Goal: Information Seeking & Learning: Learn about a topic

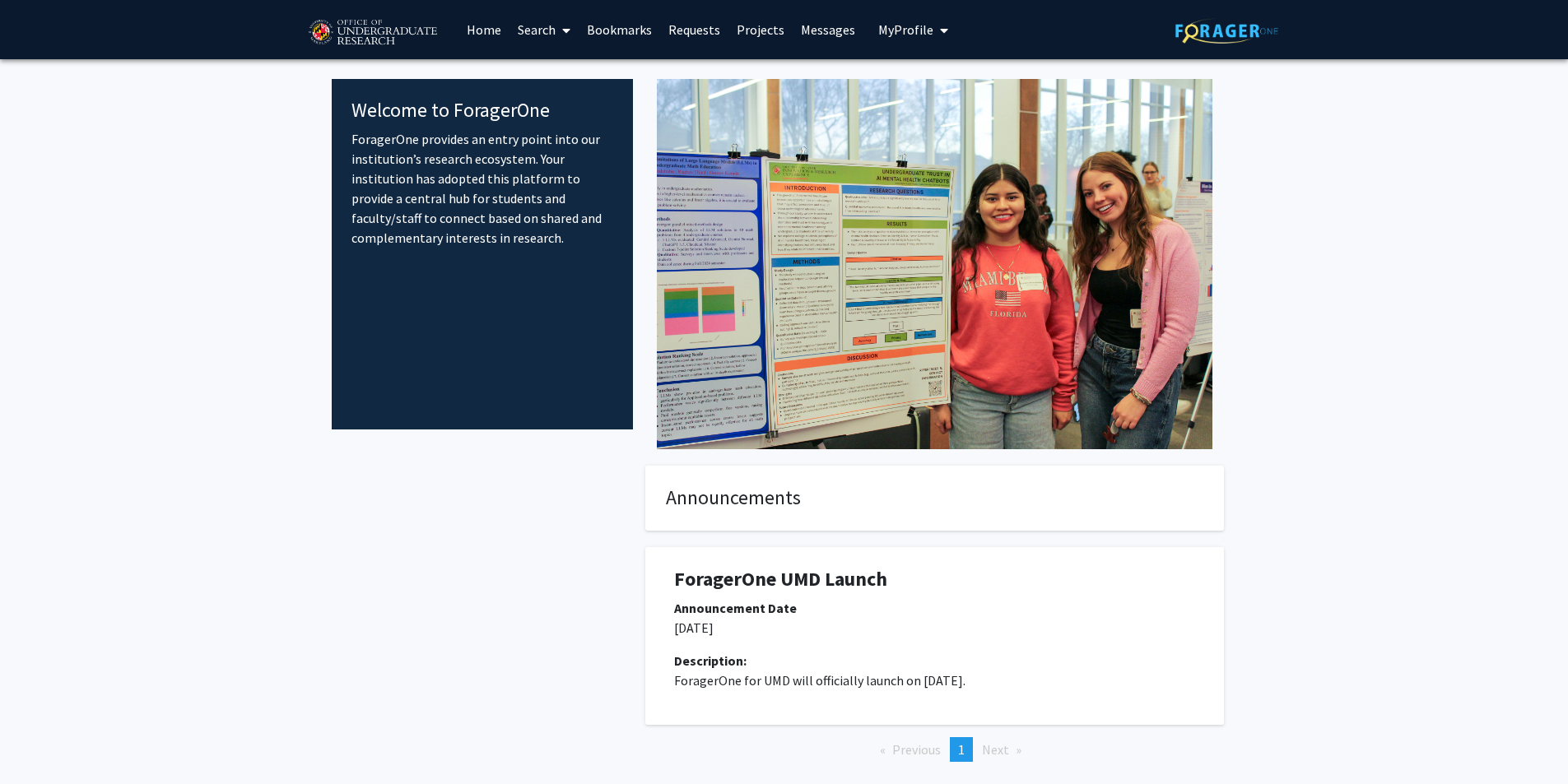
click at [539, 39] on link "Search" at bounding box center [544, 30] width 69 height 58
click at [525, 470] on div at bounding box center [482, 640] width 302 height 349
click at [525, 27] on link "Search" at bounding box center [544, 30] width 69 height 58
click at [554, 77] on span "Faculty/Staff" at bounding box center [570, 76] width 121 height 33
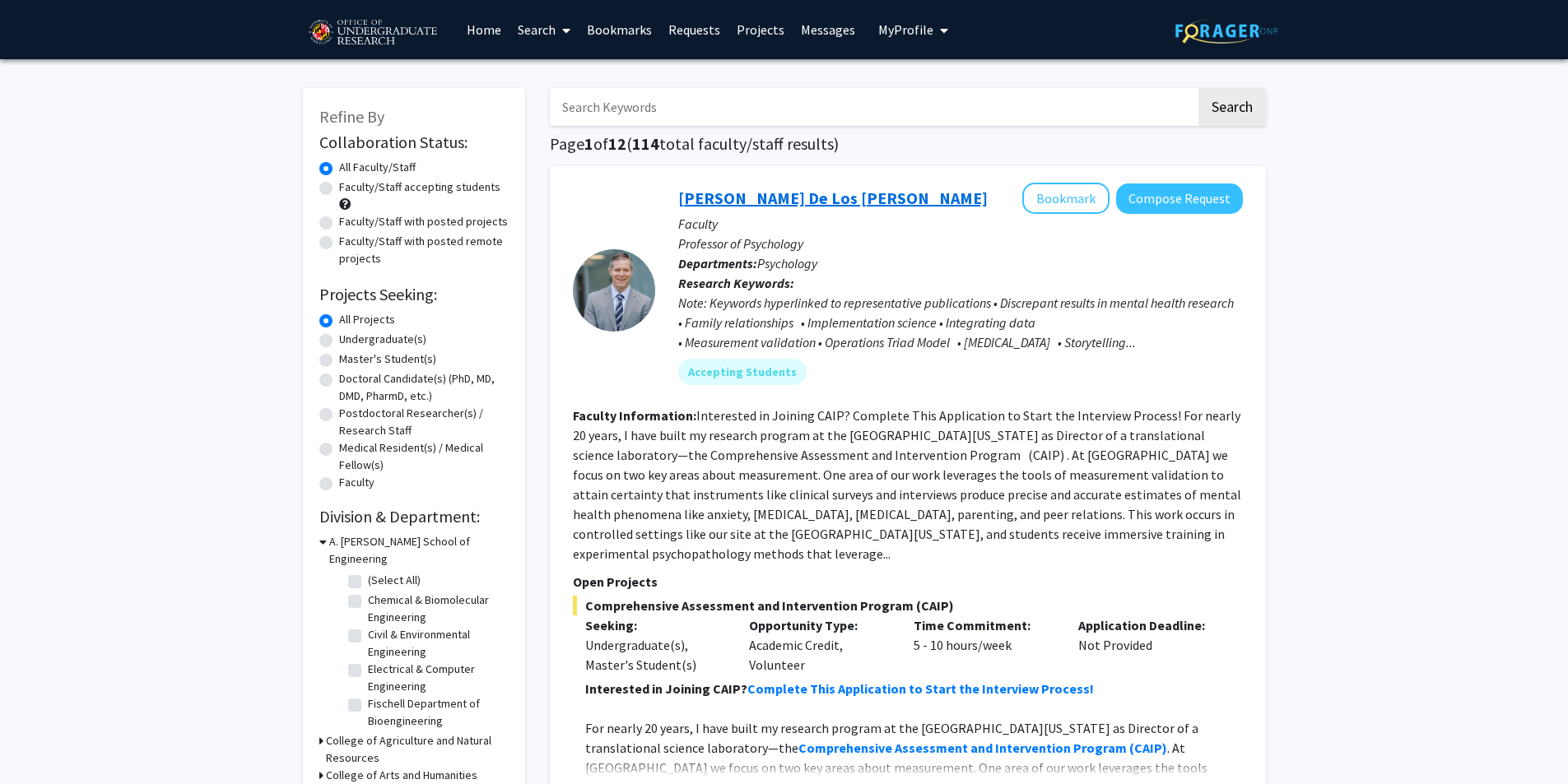
click at [759, 194] on link "Andres De Los Reyes" at bounding box center [833, 198] width 309 height 20
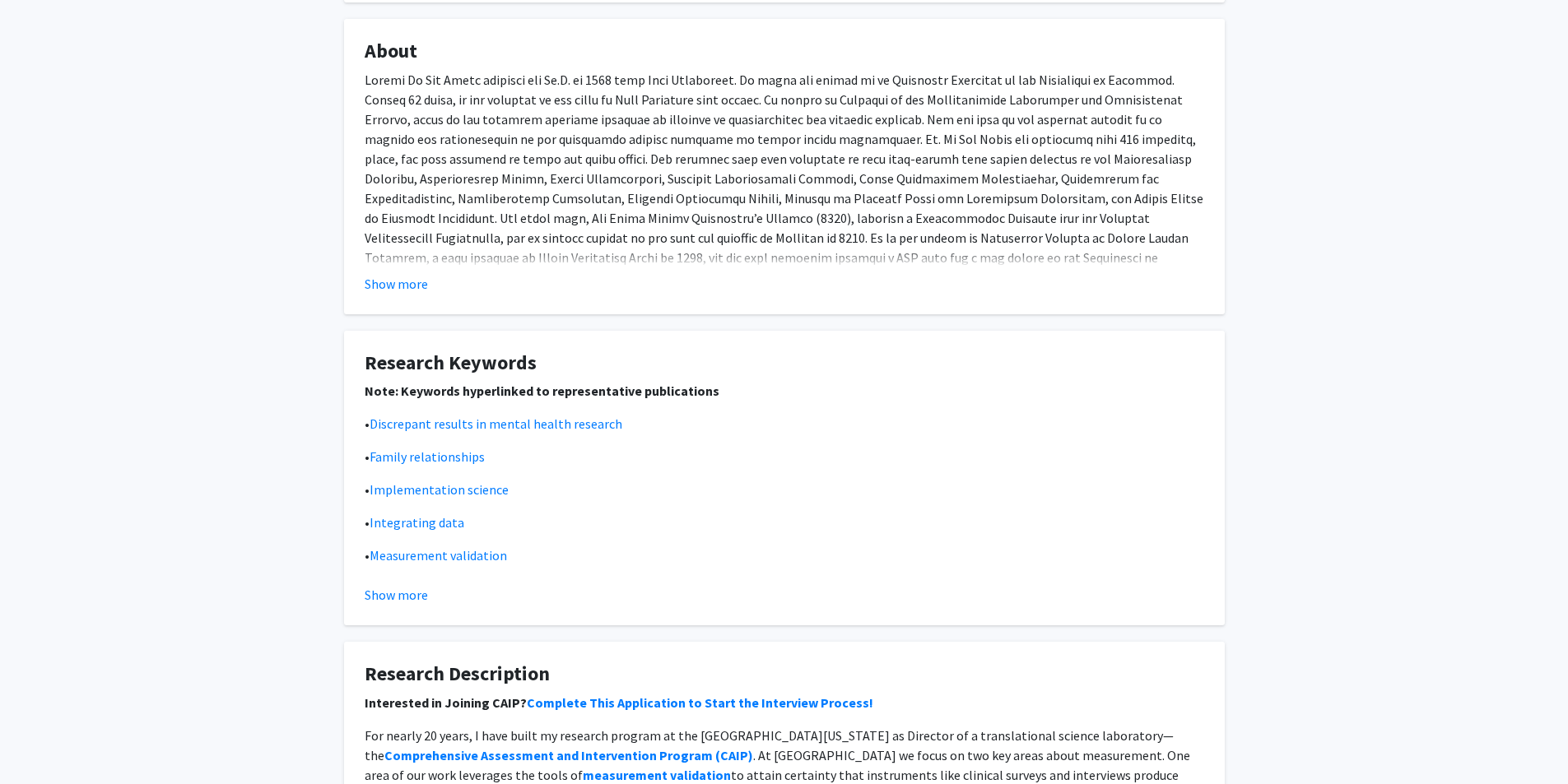
scroll to position [741, 0]
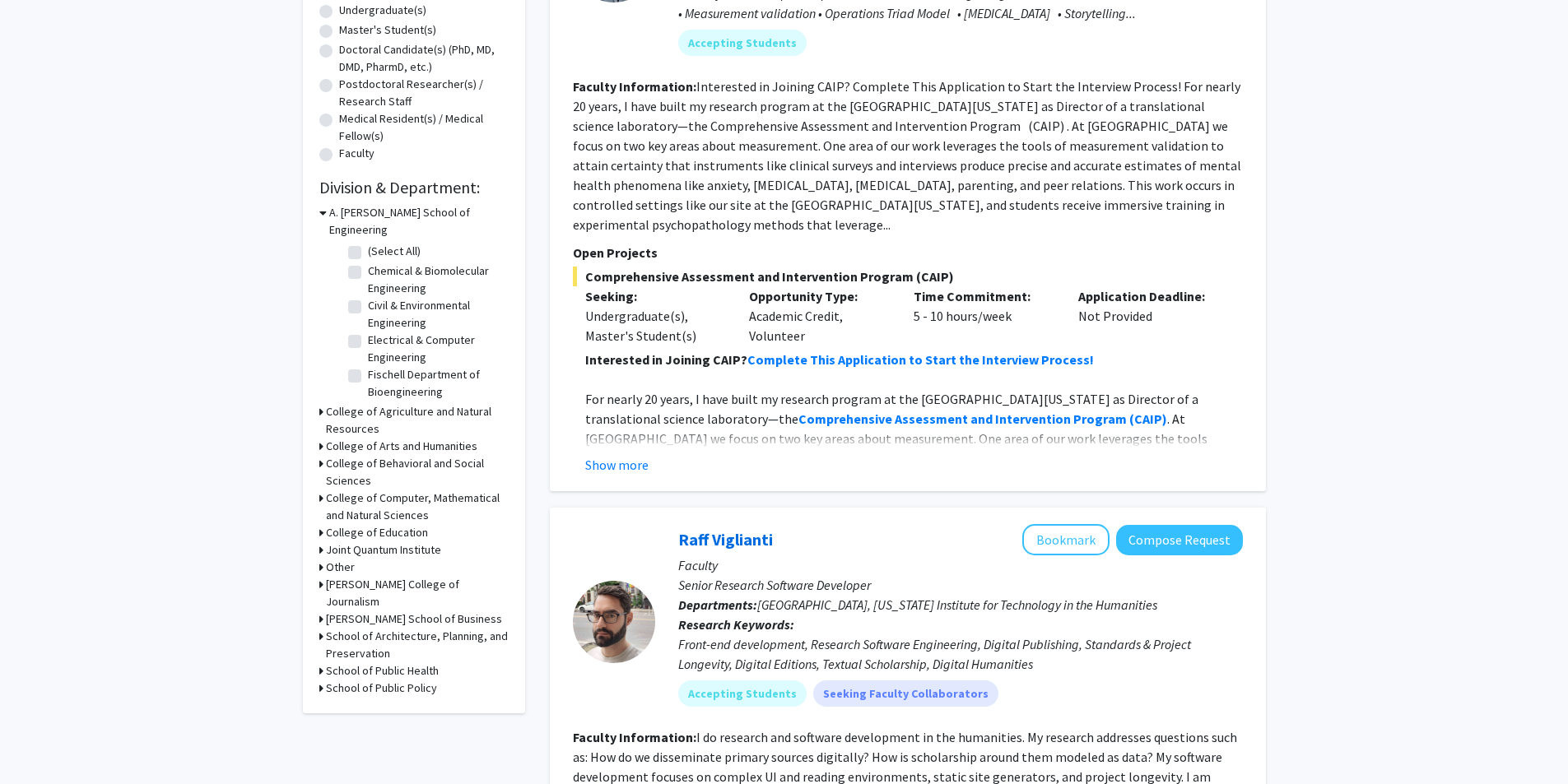
scroll to position [76, 0]
click at [387, 489] on h3 "College of Computer, Mathematical and Natural Sciences" at bounding box center [417, 506] width 183 height 35
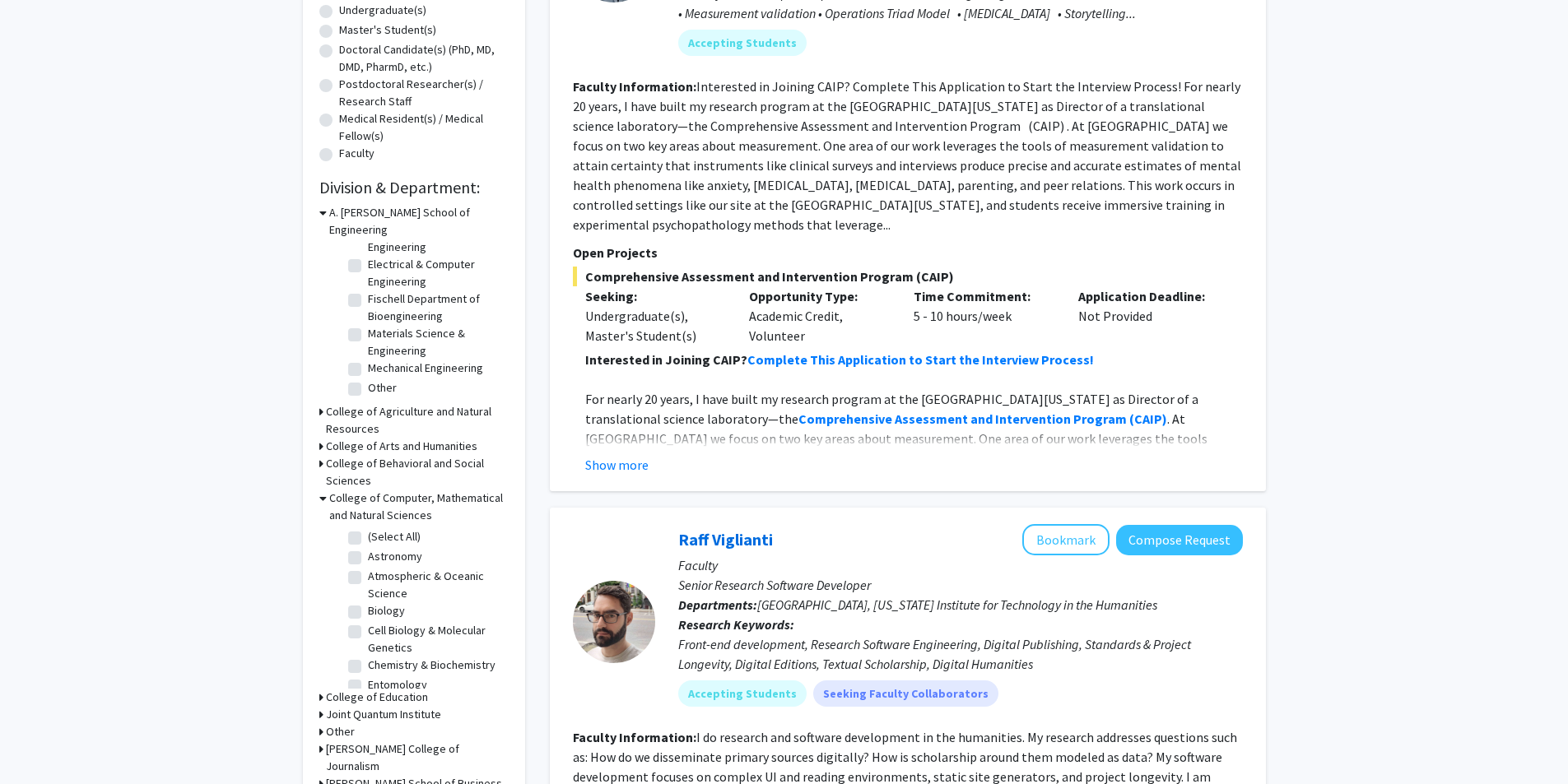
click at [368, 528] on label "(Select All)" at bounding box center [394, 537] width 53 height 17
click at [368, 528] on input "(Select All)" at bounding box center [373, 533] width 11 height 11
checkbox input "true"
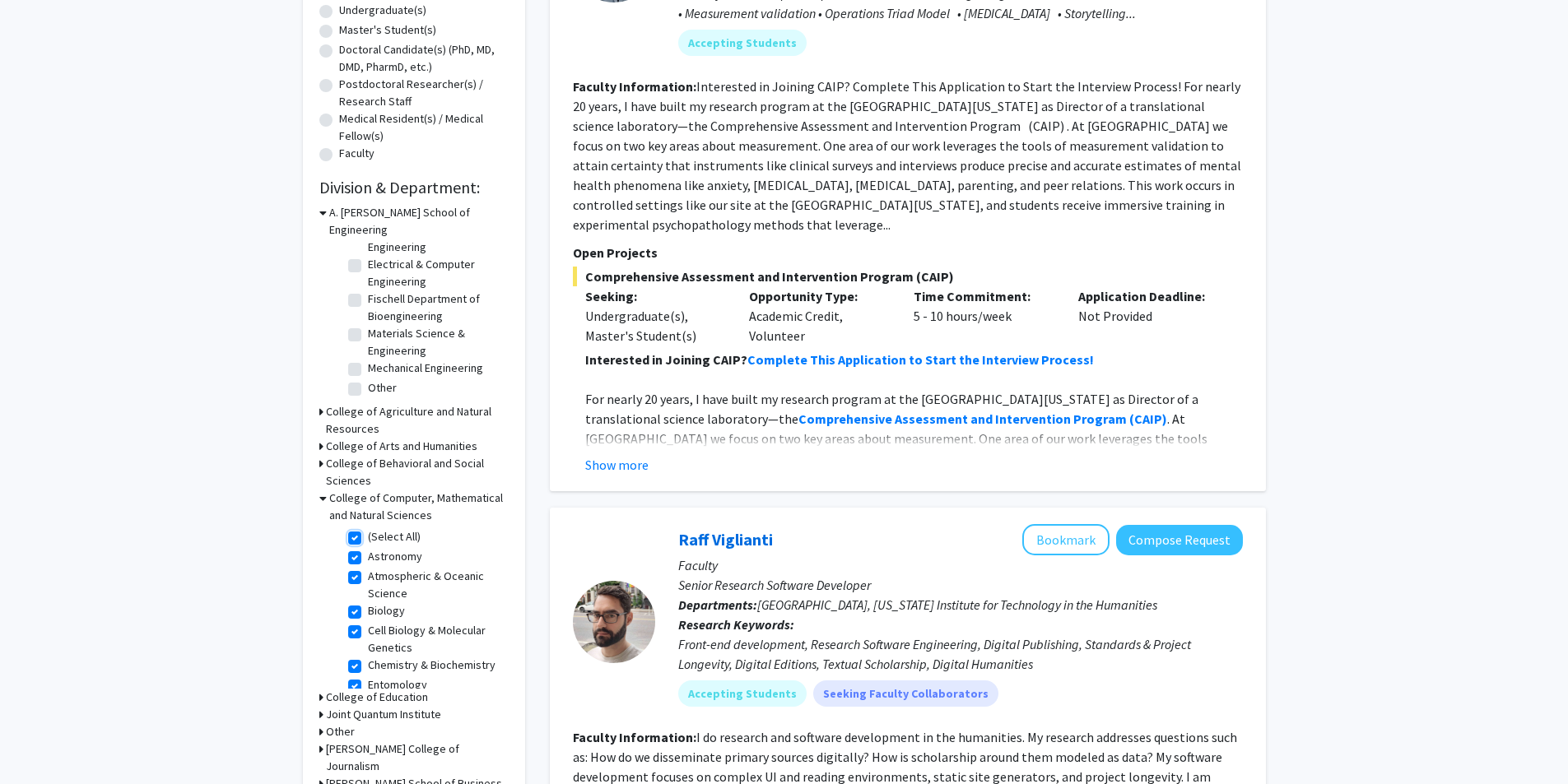
checkbox input "true"
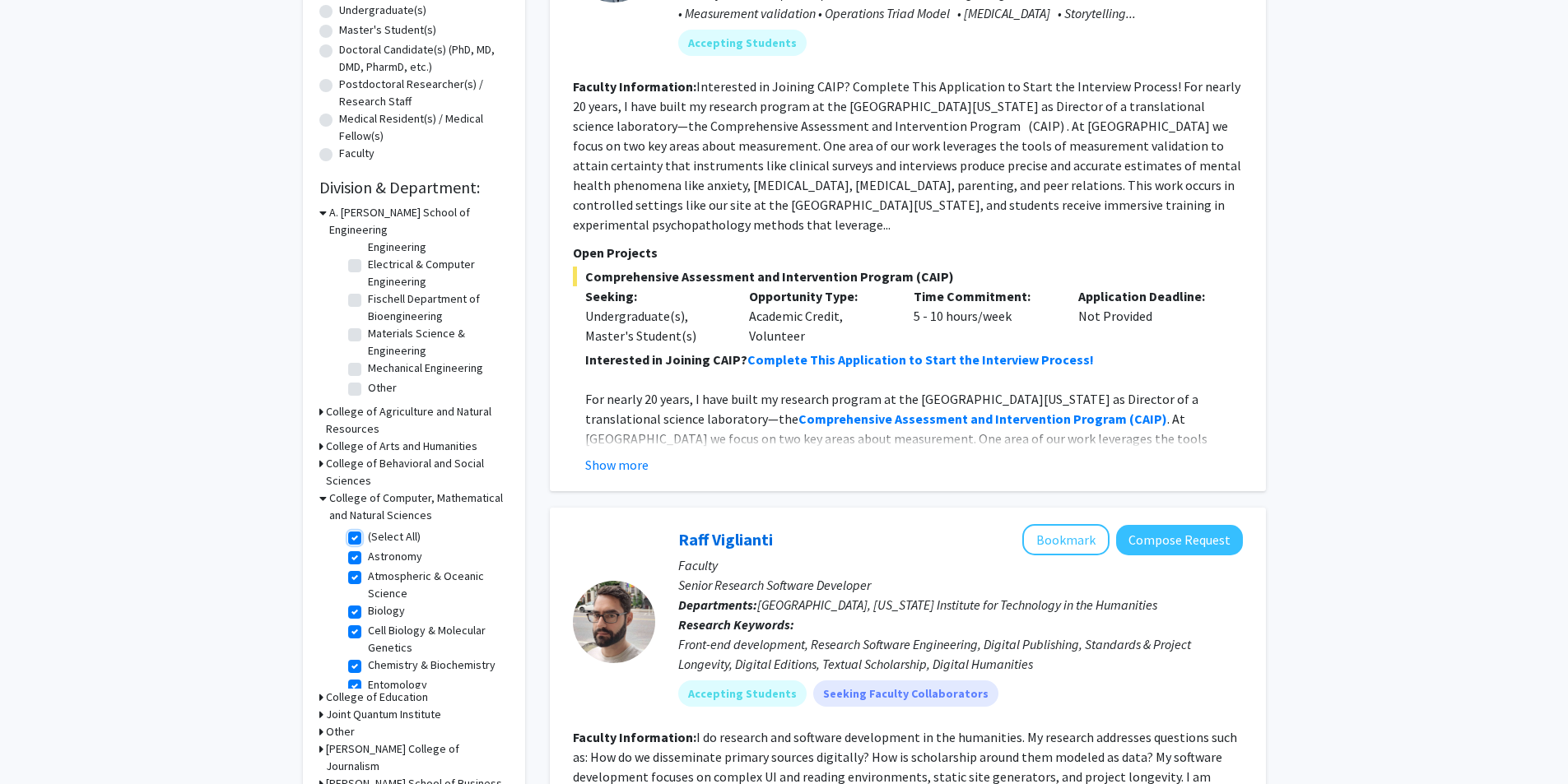
checkbox input "true"
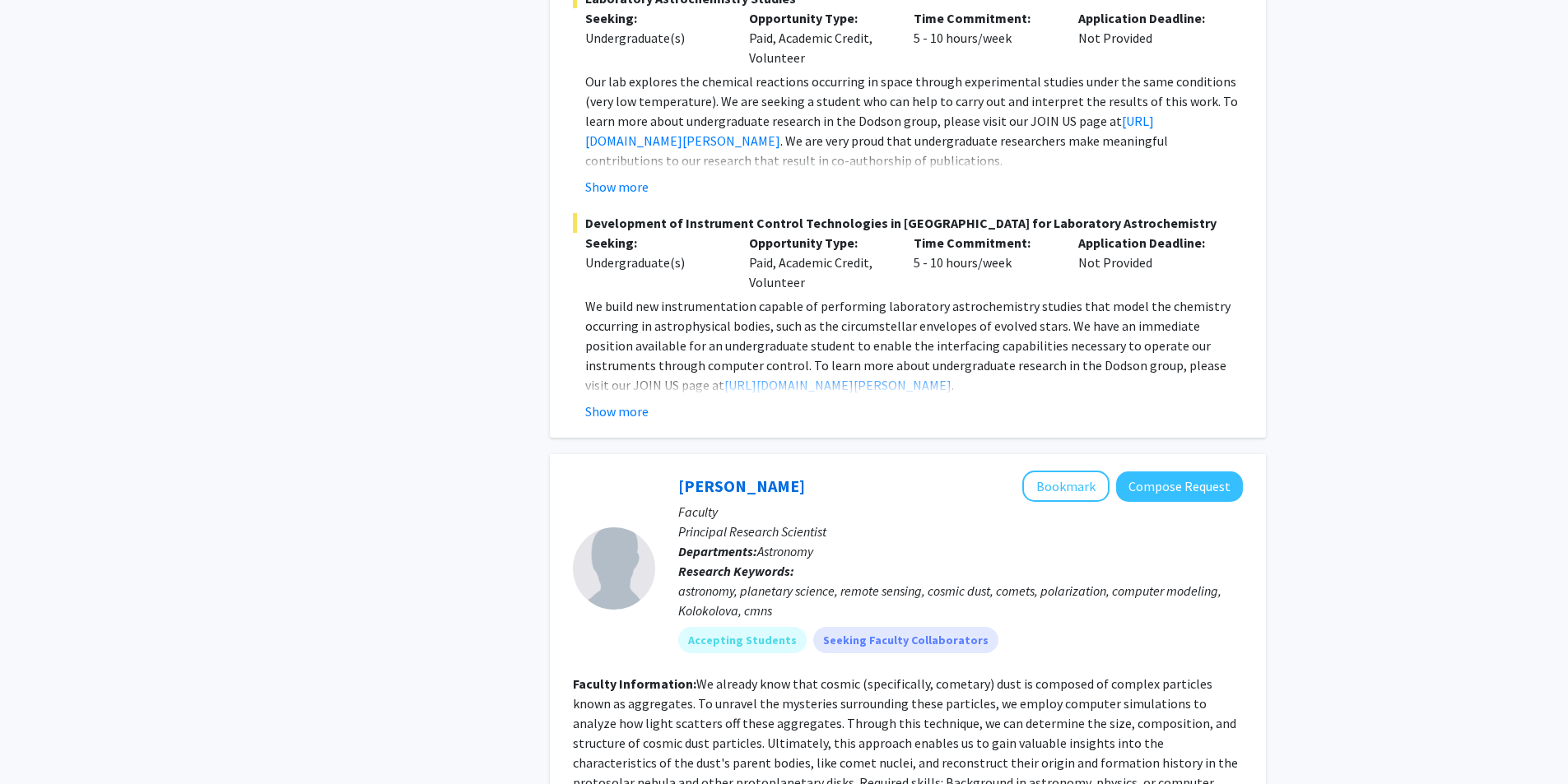
scroll to position [3538, 0]
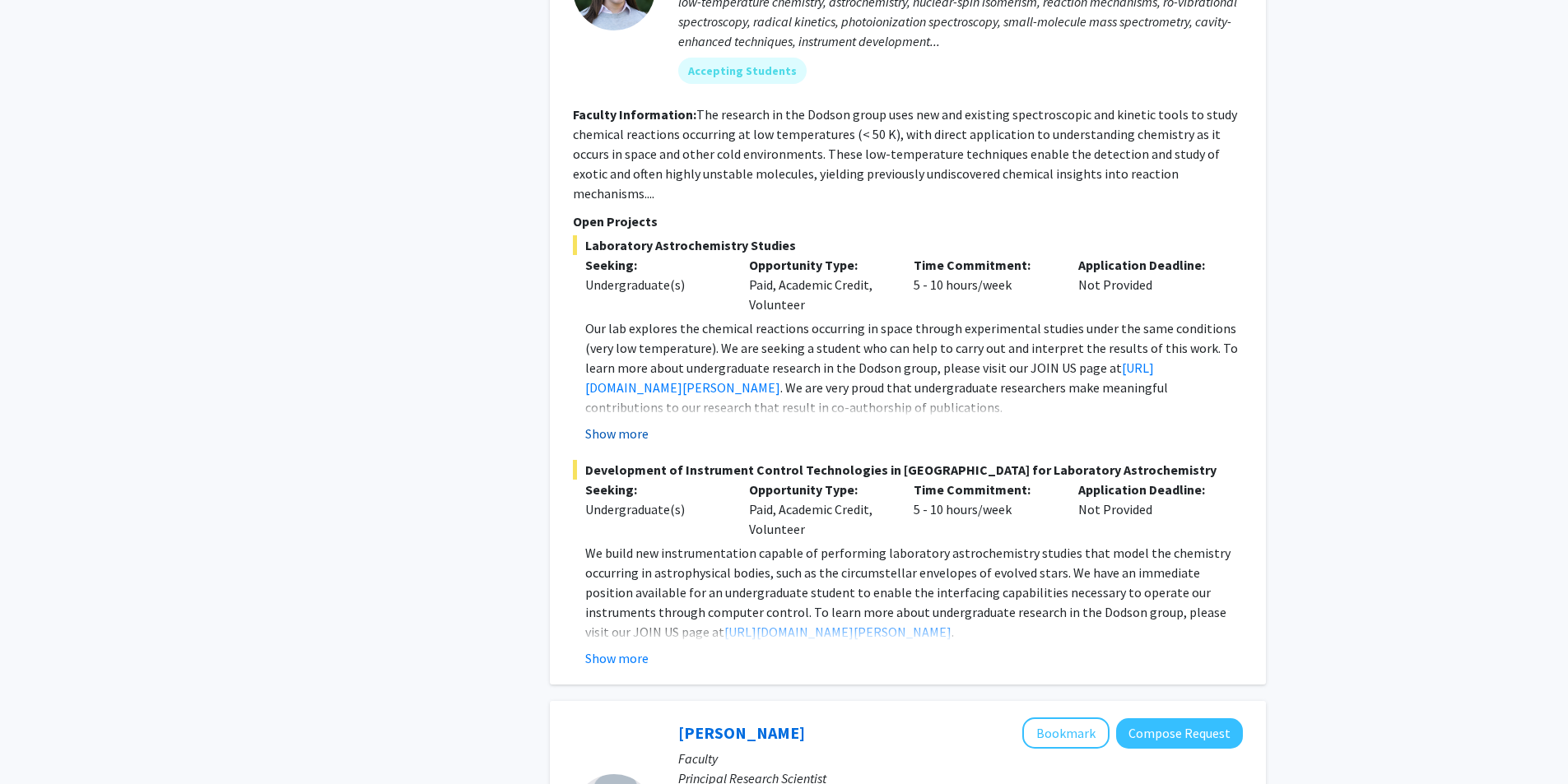
click at [612, 424] on button "Show more" at bounding box center [617, 433] width 64 height 20
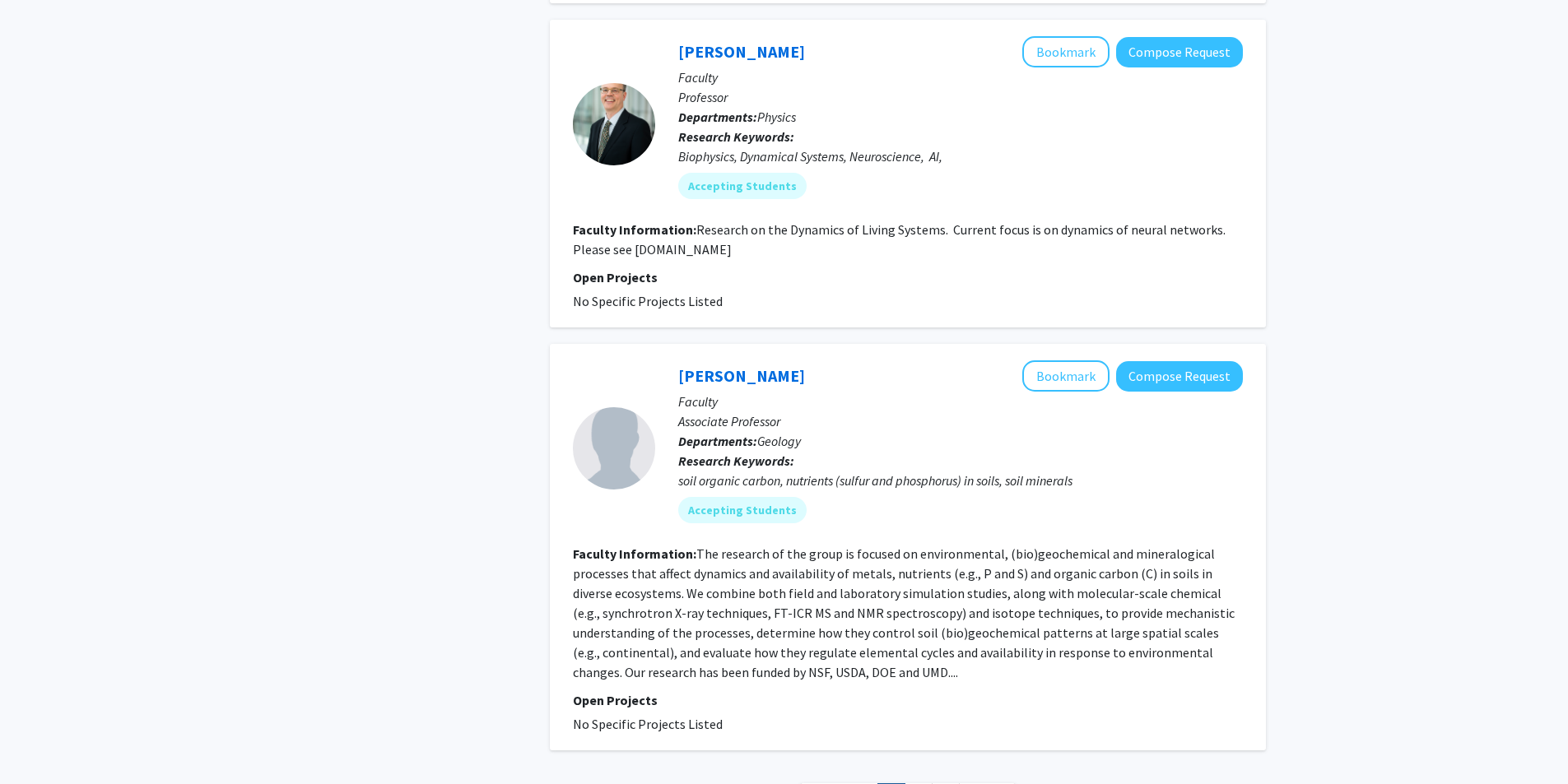
scroll to position [5332, 0]
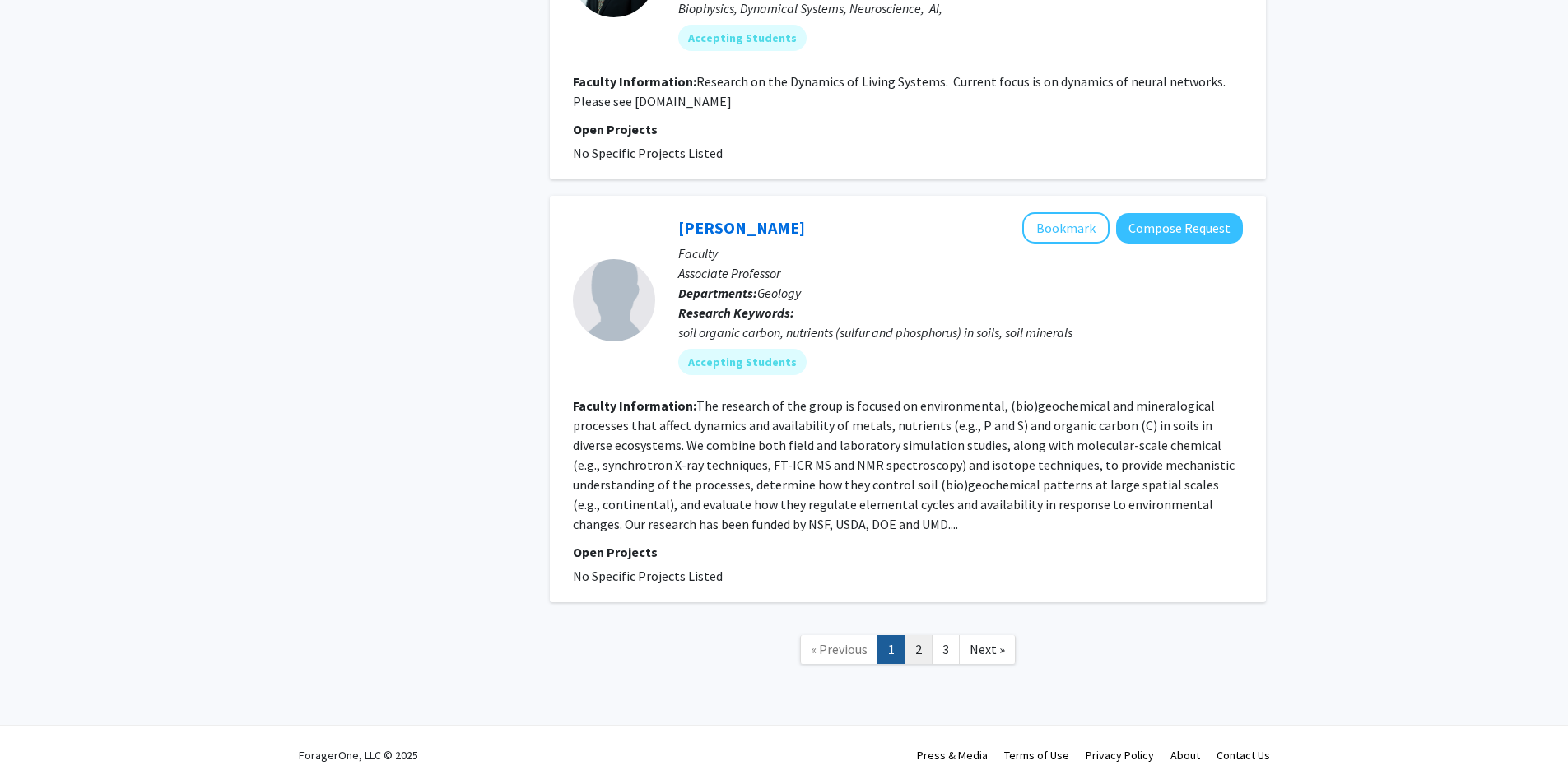
click at [926, 646] on link "2" at bounding box center [919, 650] width 28 height 29
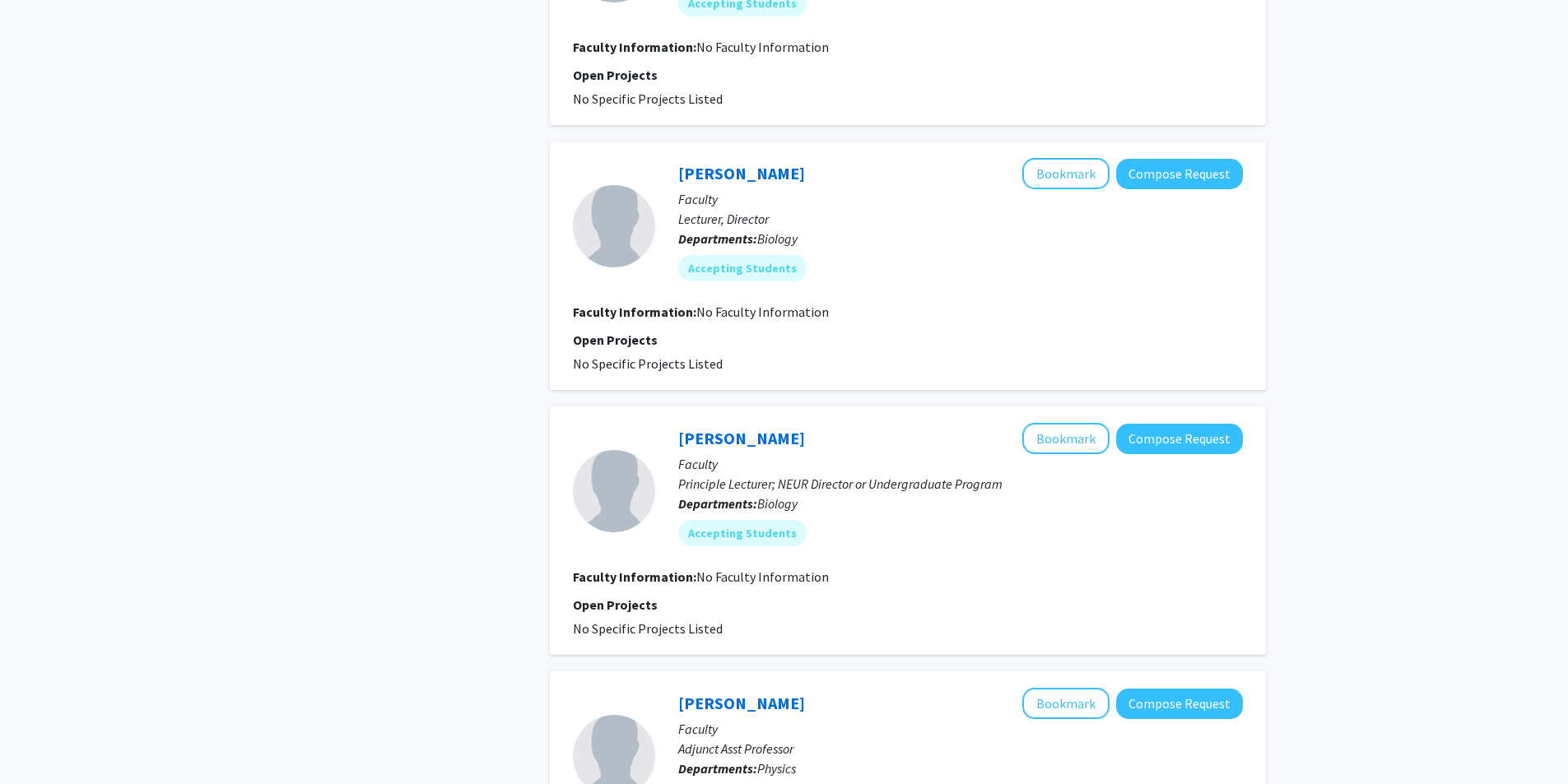
scroll to position [2375, 0]
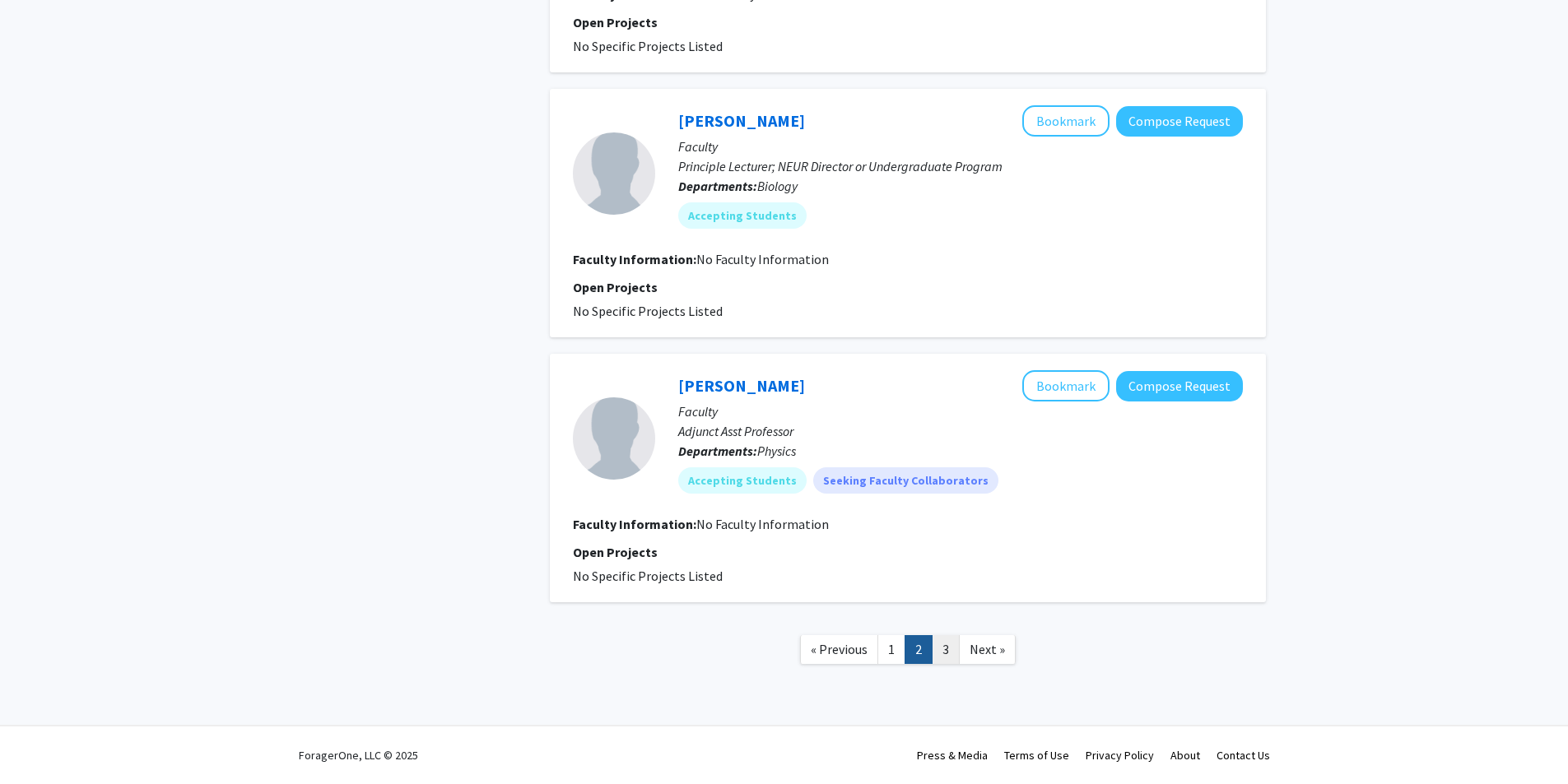
click at [945, 650] on link "3" at bounding box center [946, 650] width 28 height 29
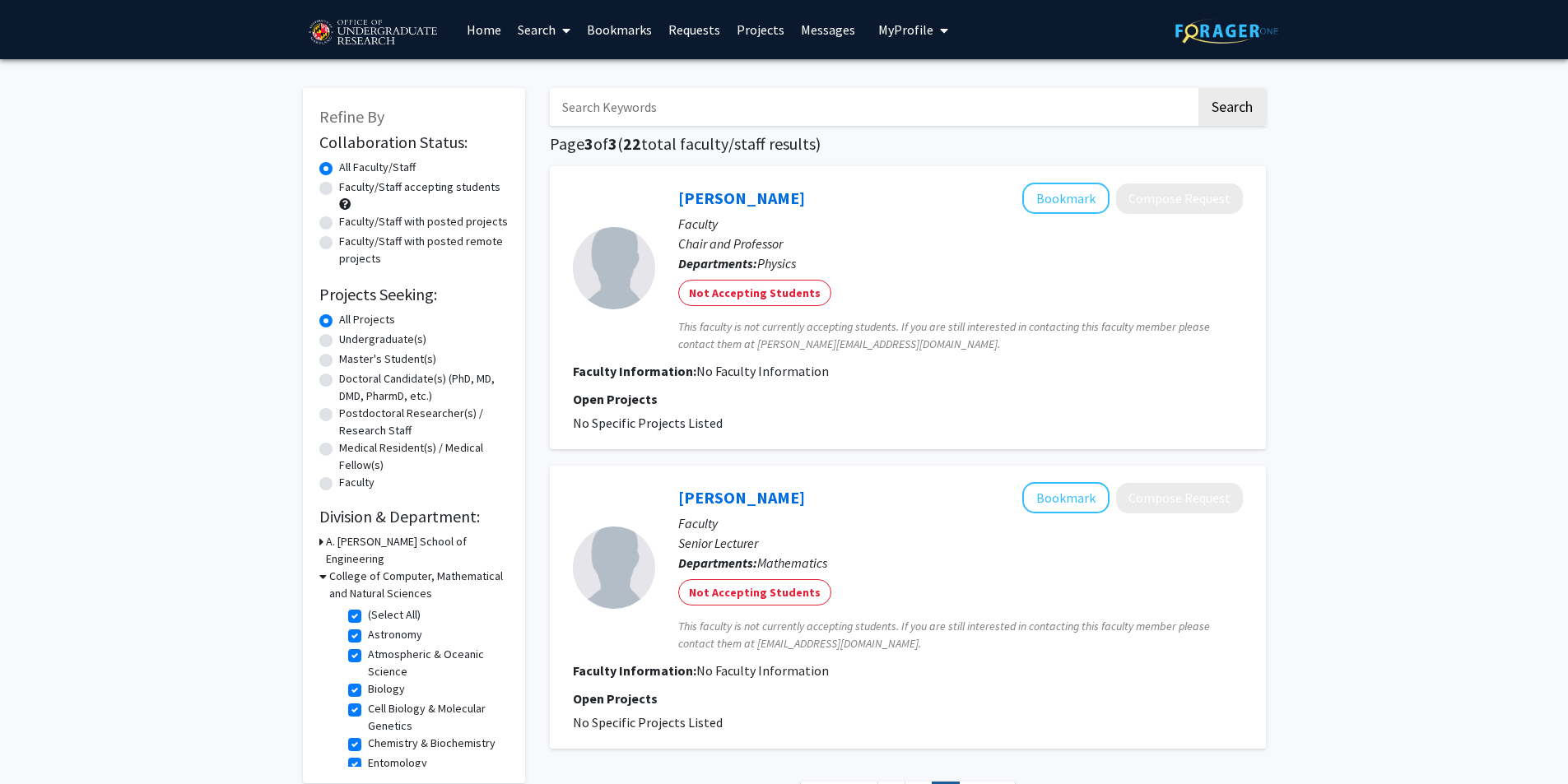
scroll to position [146, 0]
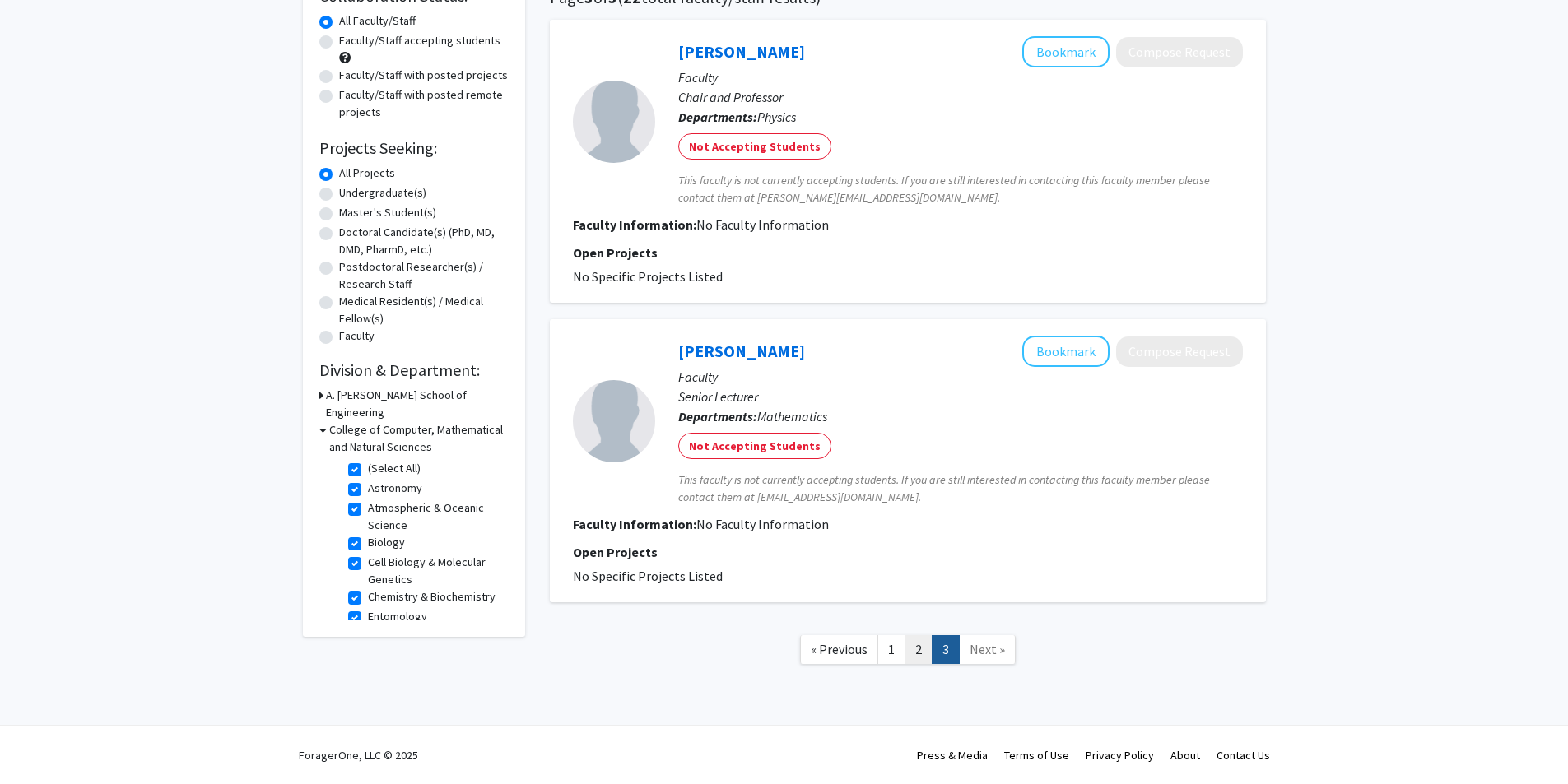
click at [909, 651] on link "2" at bounding box center [919, 650] width 28 height 29
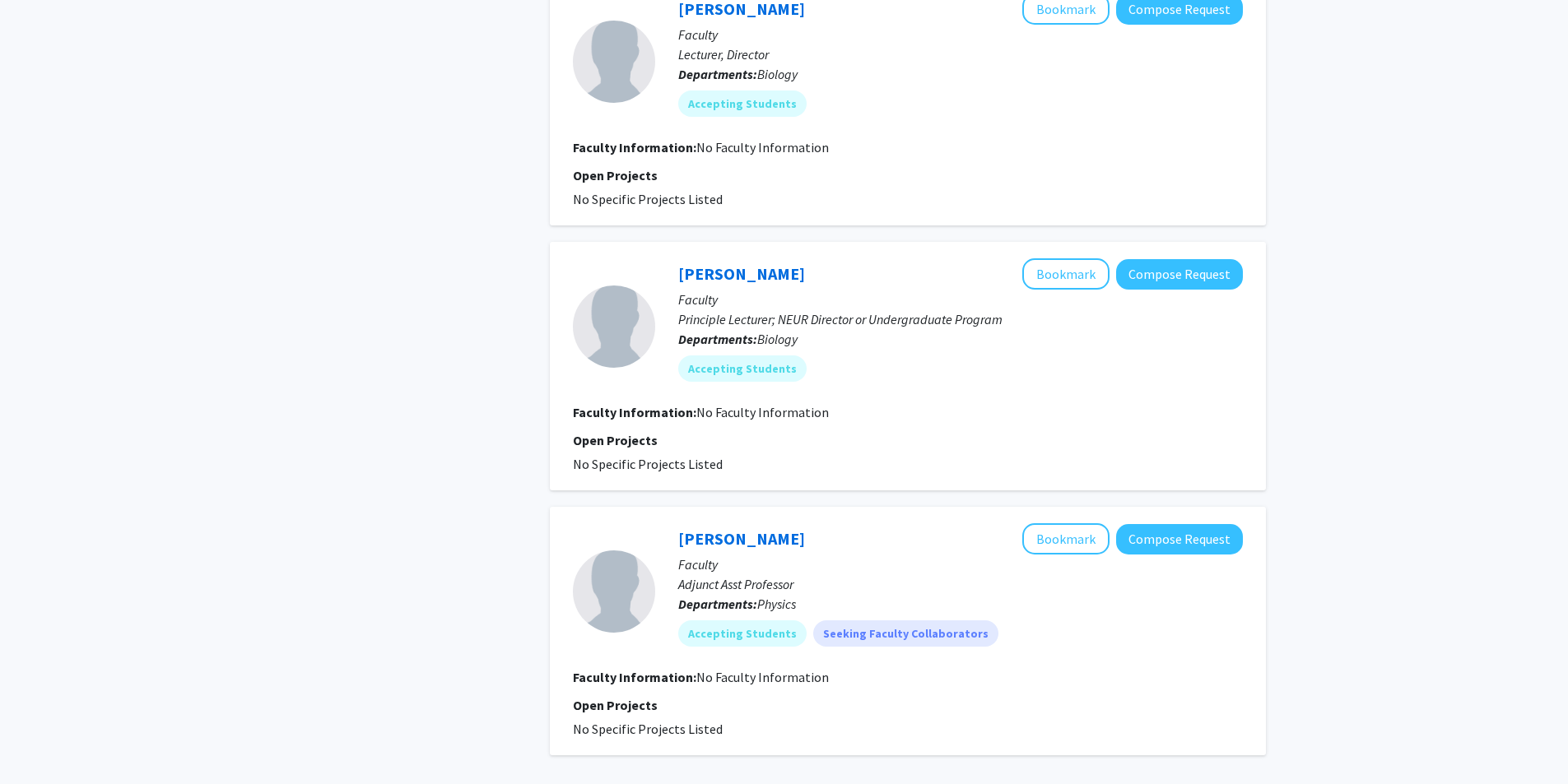
scroll to position [2139, 0]
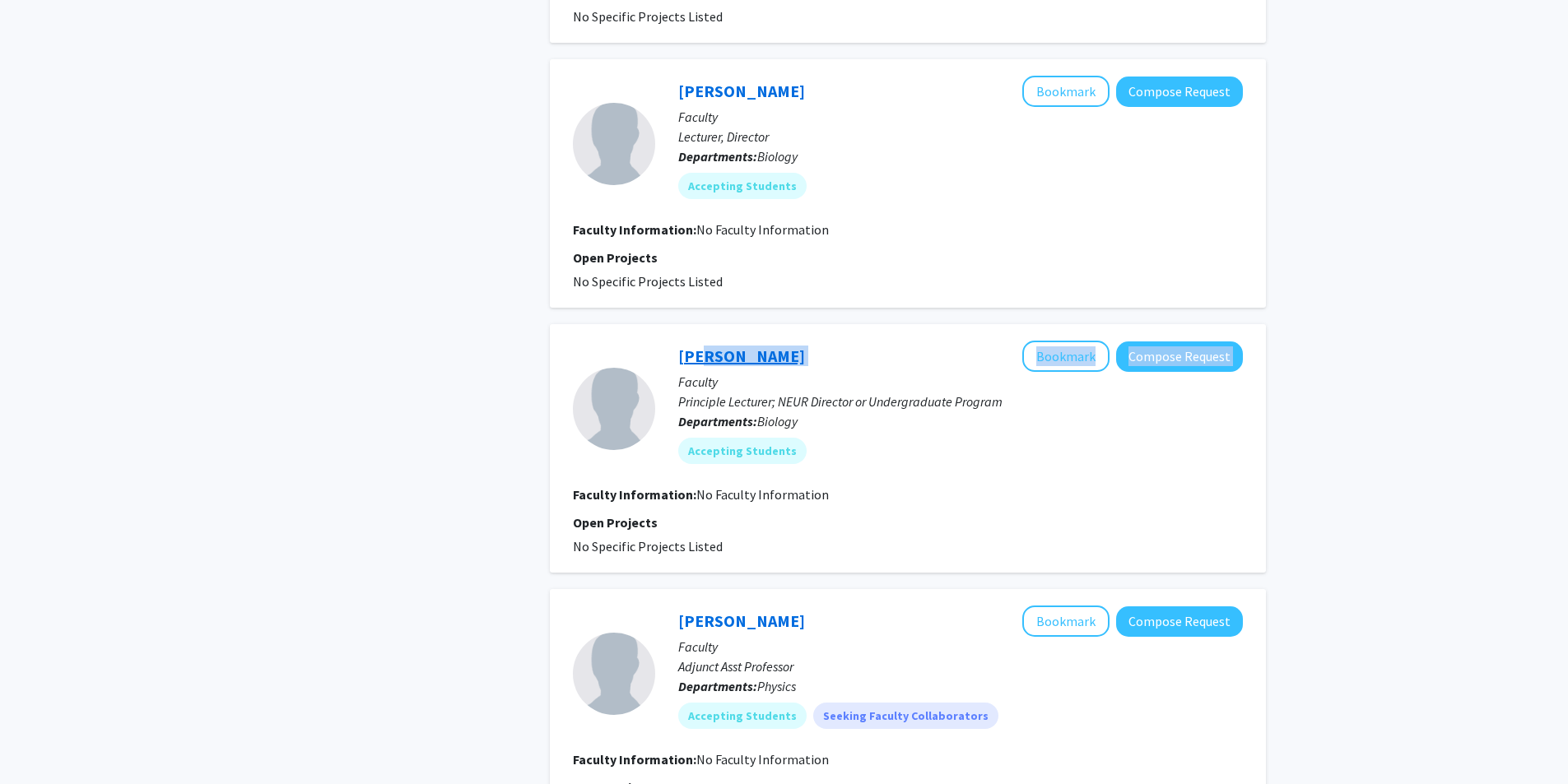
drag, startPoint x: 811, startPoint y: 354, endPoint x: 693, endPoint y: 347, distance: 118.2
click at [693, 347] on div "Hilary Bierman Bookmark Compose Request" at bounding box center [960, 356] width 564 height 31
click at [639, 346] on div at bounding box center [614, 409] width 82 height 136
drag, startPoint x: 677, startPoint y: 357, endPoint x: 1405, endPoint y: 30, distance: 798.1
click at [798, 363] on div "Hilary Bierman Bookmark Compose Request Faculty Principle Lecturer; NEUR Direct…" at bounding box center [949, 409] width 588 height 136
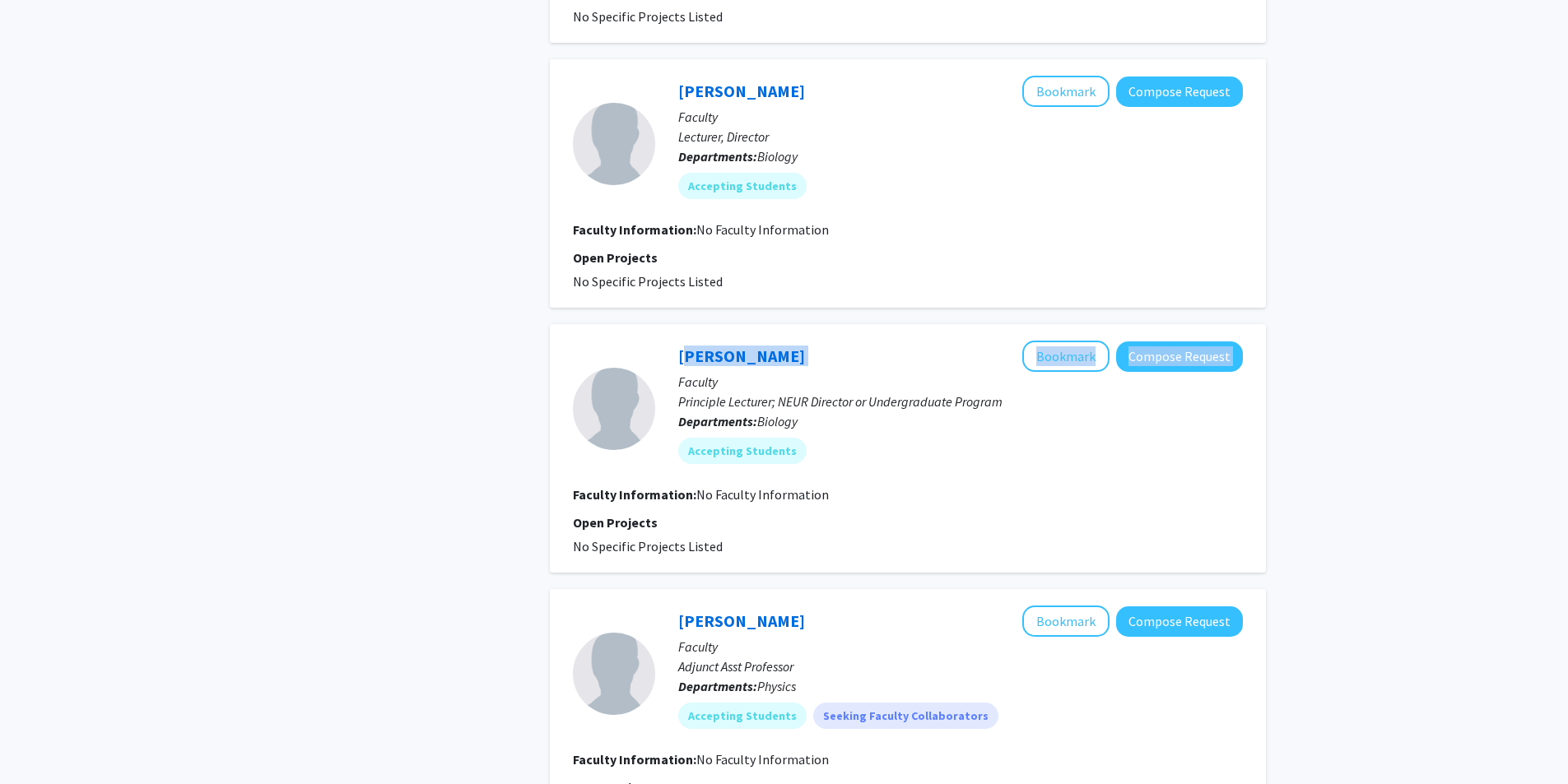
copy div "Hilary Bierman Bookmark Compose Request"
click at [839, 364] on div "Hilary Bierman Bookmark Compose Request" at bounding box center [960, 356] width 564 height 31
drag, startPoint x: 794, startPoint y: 354, endPoint x: 1217, endPoint y: 113, distance: 486.8
click at [672, 354] on div "Hilary Bierman Bookmark Compose Request Faculty Principle Lecturer; NEUR Direct…" at bounding box center [949, 409] width 588 height 136
copy link "Hilary Bierman"
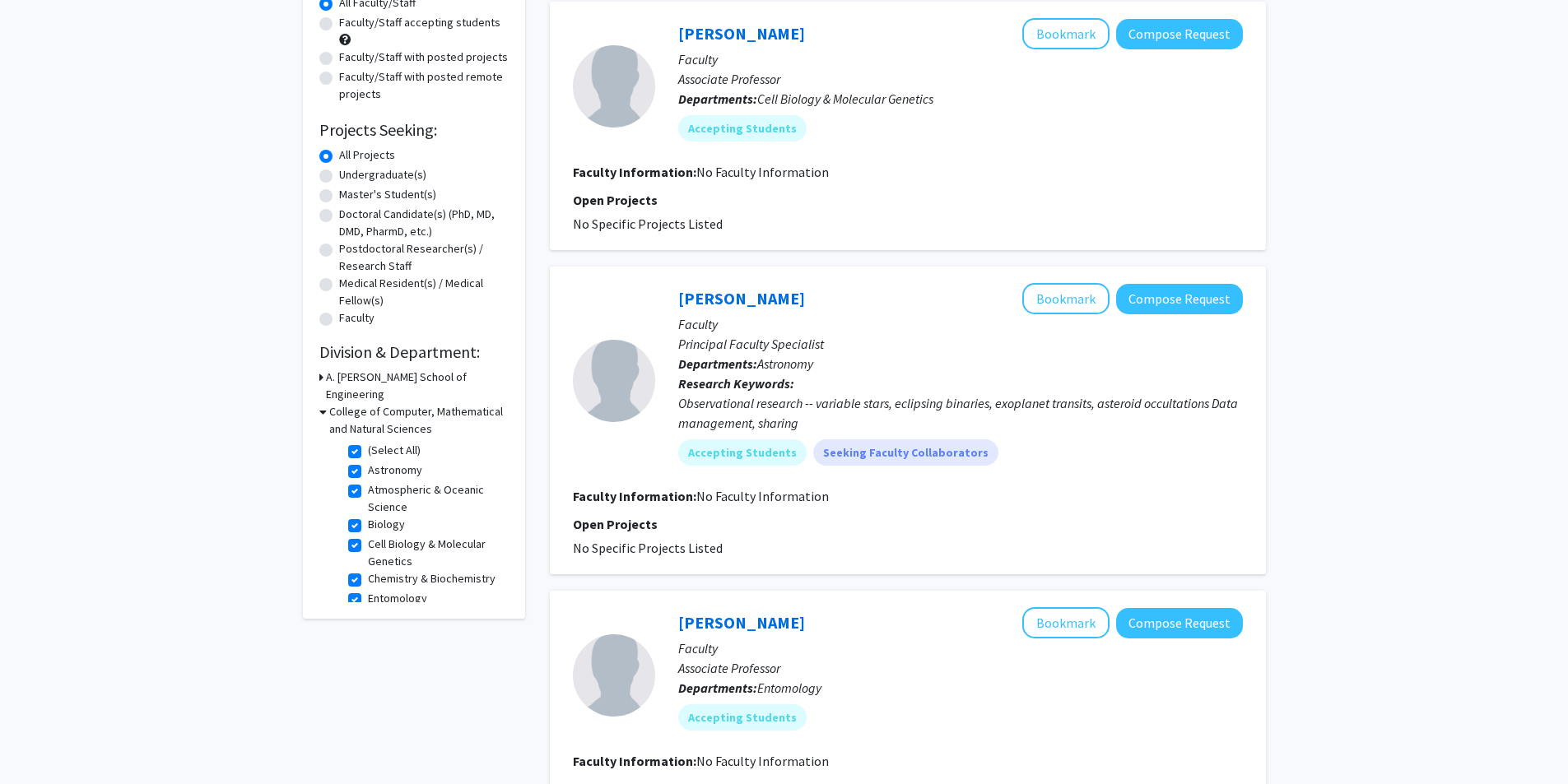
scroll to position [0, 0]
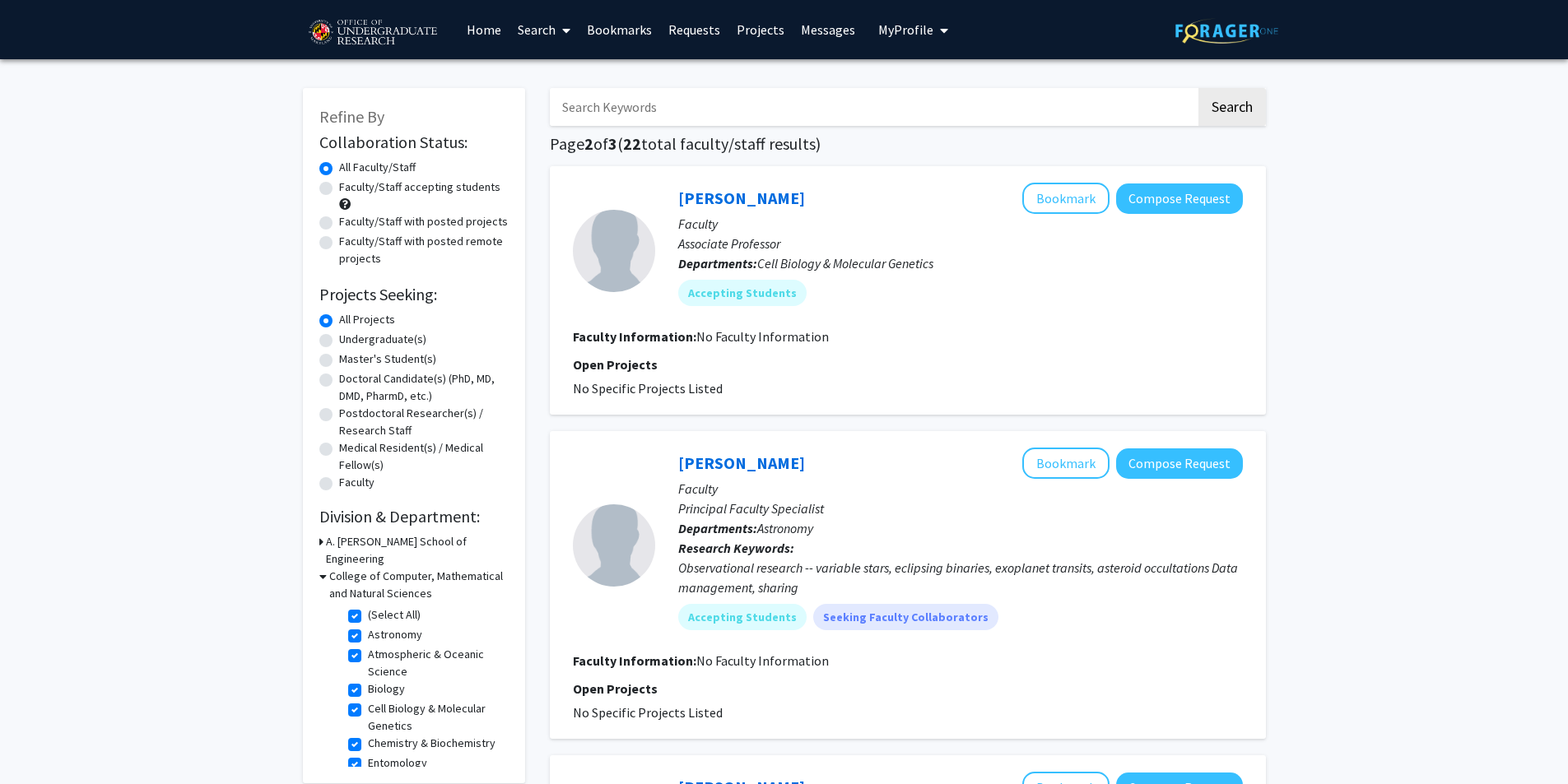
click at [360, 338] on label "Undergraduate(s)" at bounding box center [382, 339] width 88 height 17
click at [350, 338] on input "Undergraduate(s)" at bounding box center [344, 336] width 11 height 11
radio input "true"
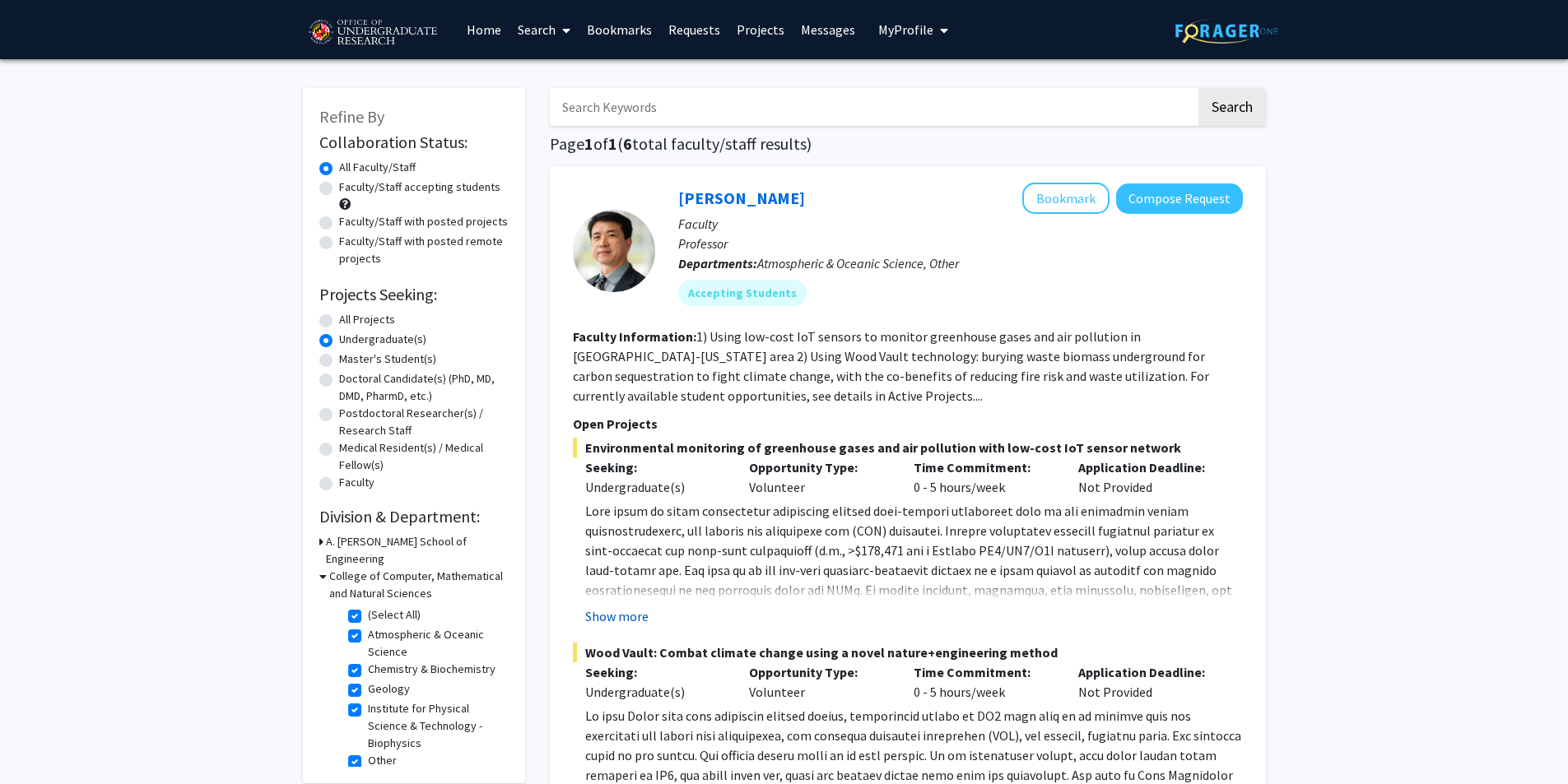
click at [603, 618] on button "Show more" at bounding box center [617, 616] width 64 height 20
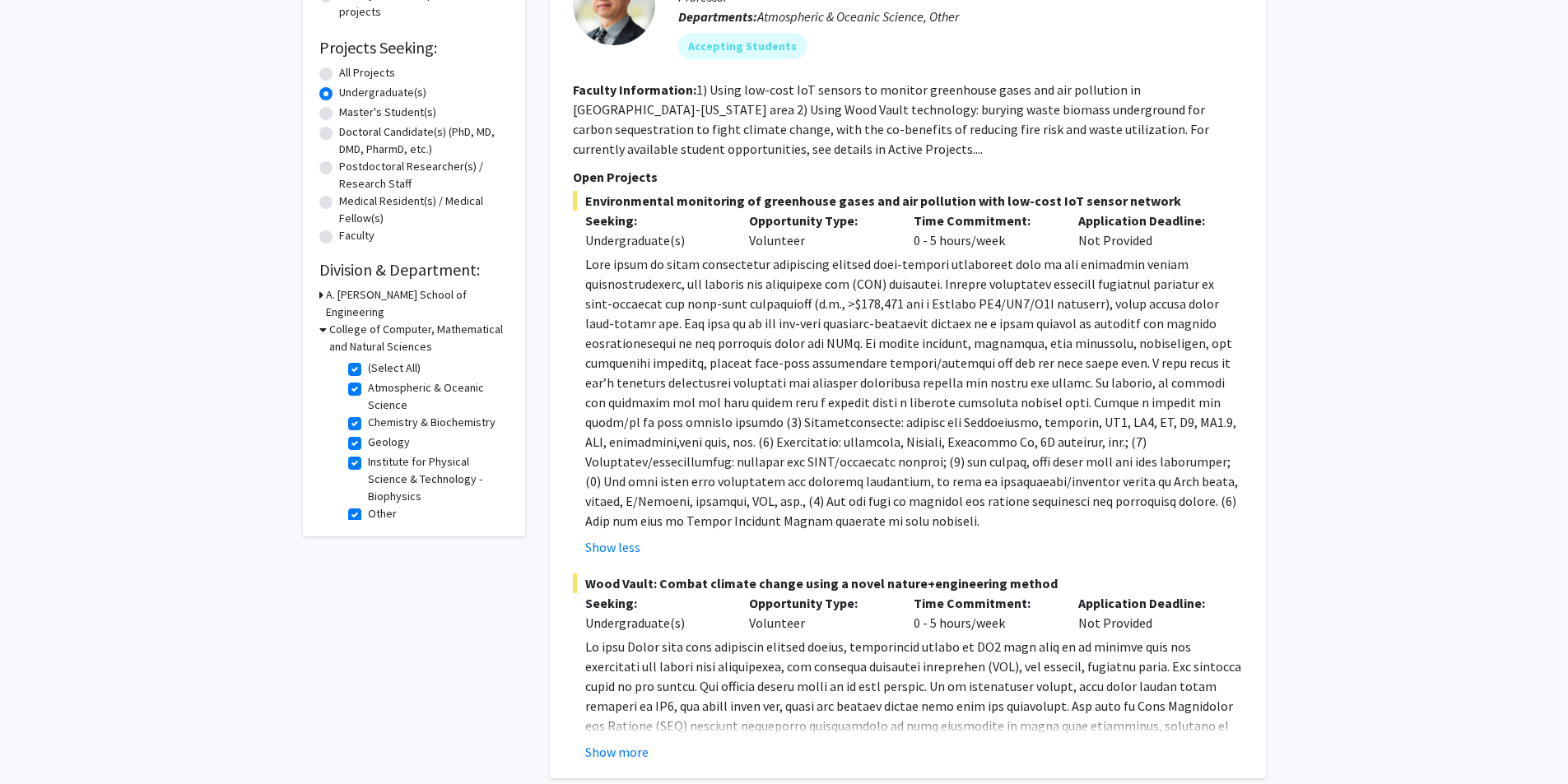
scroll to position [329, 0]
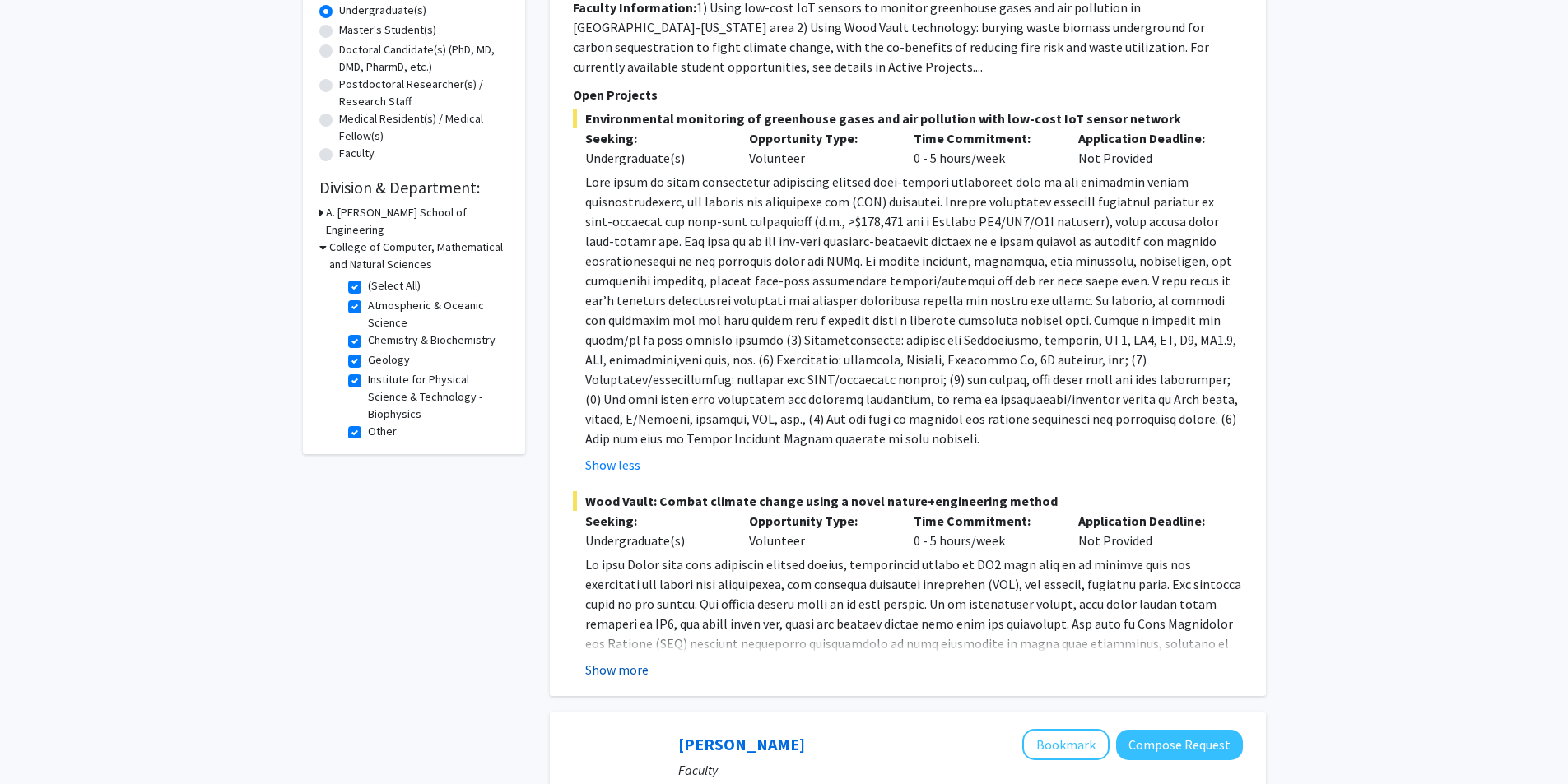
click at [638, 668] on button "Show more" at bounding box center [617, 669] width 64 height 20
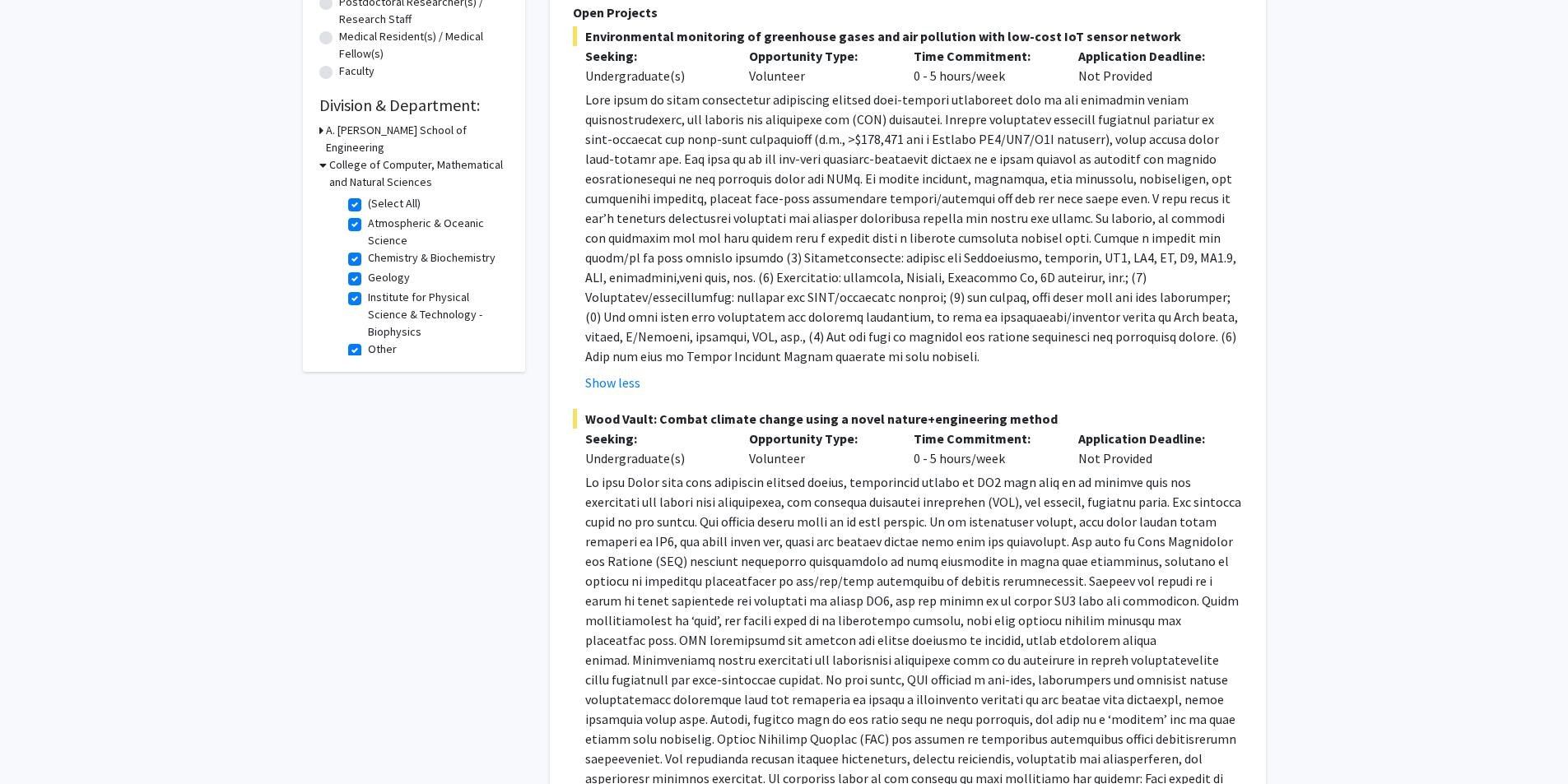
scroll to position [0, 0]
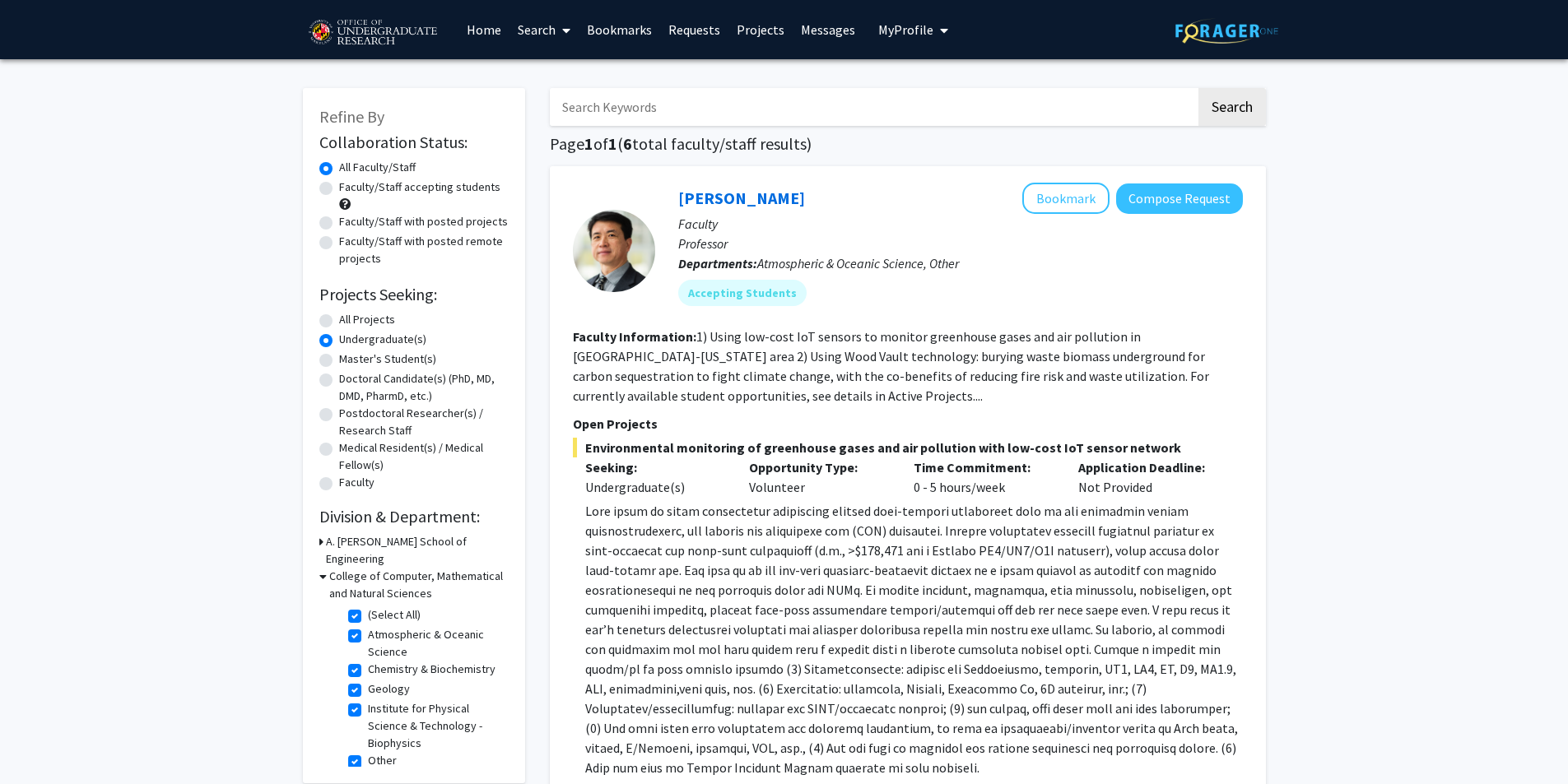
click at [339, 319] on label "All Projects" at bounding box center [367, 319] width 56 height 17
click at [339, 319] on input "All Projects" at bounding box center [344, 316] width 11 height 11
radio input "true"
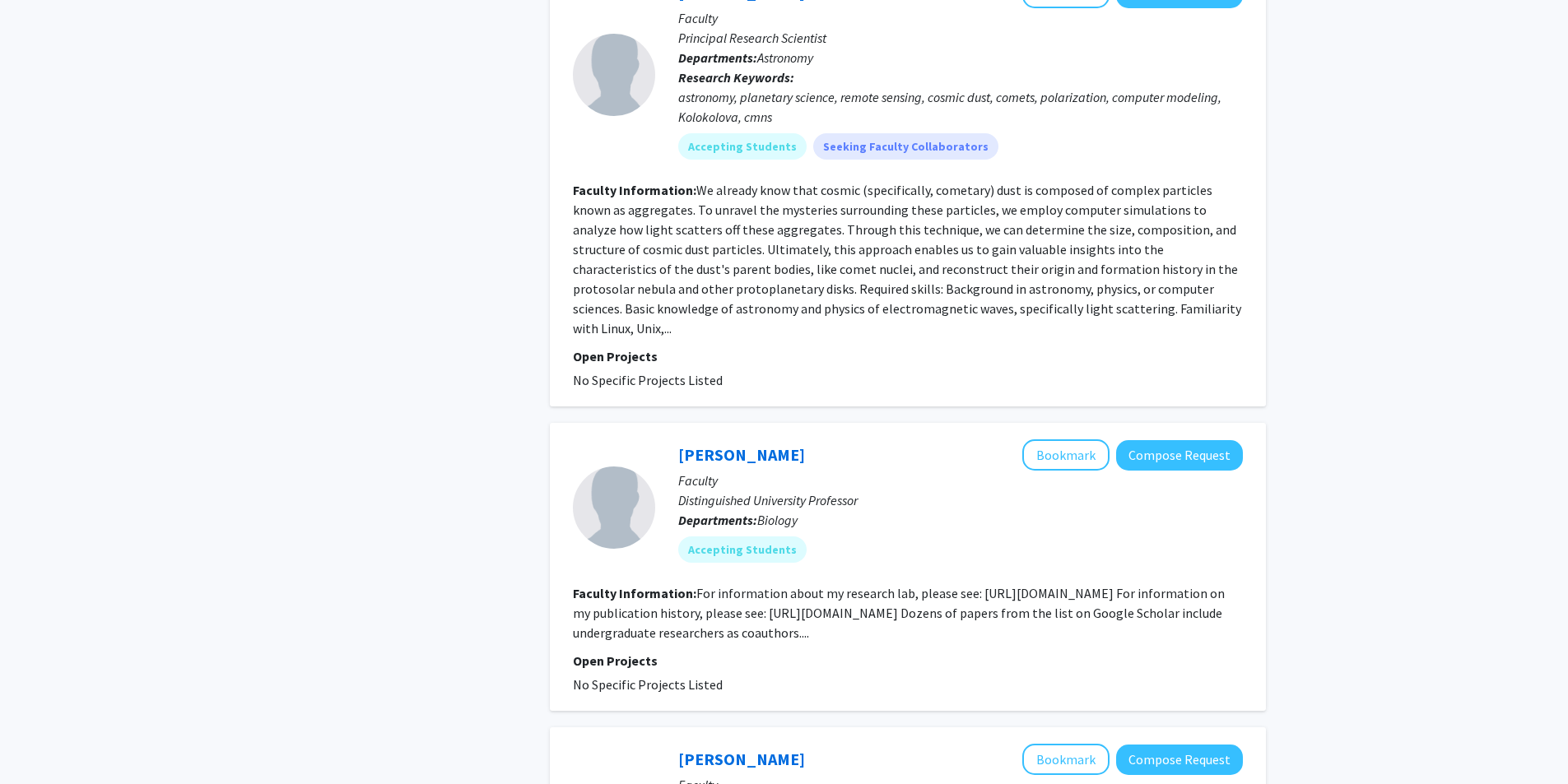
scroll to position [4361, 0]
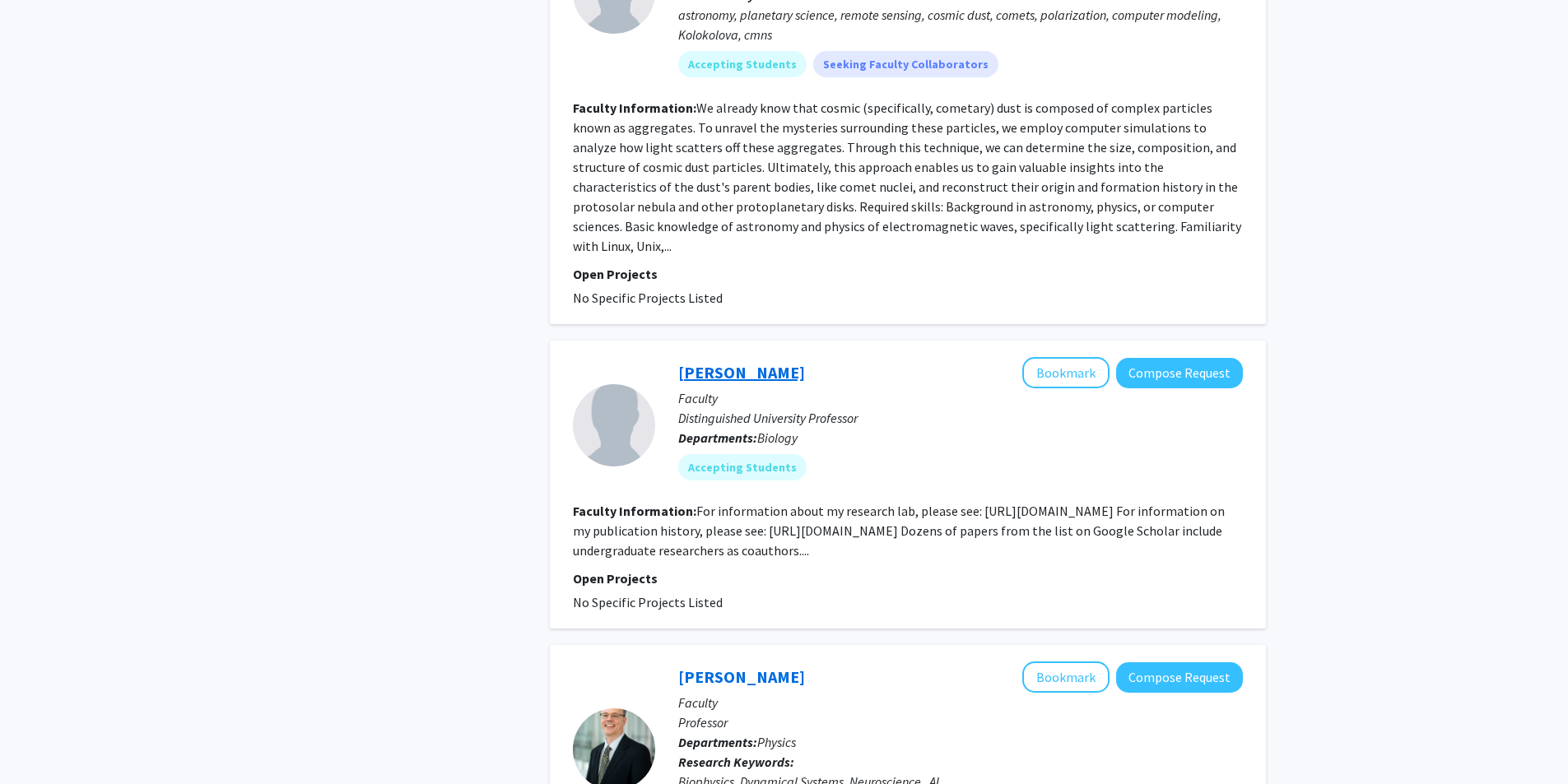
click at [710, 362] on link "William Fagan" at bounding box center [741, 372] width 127 height 20
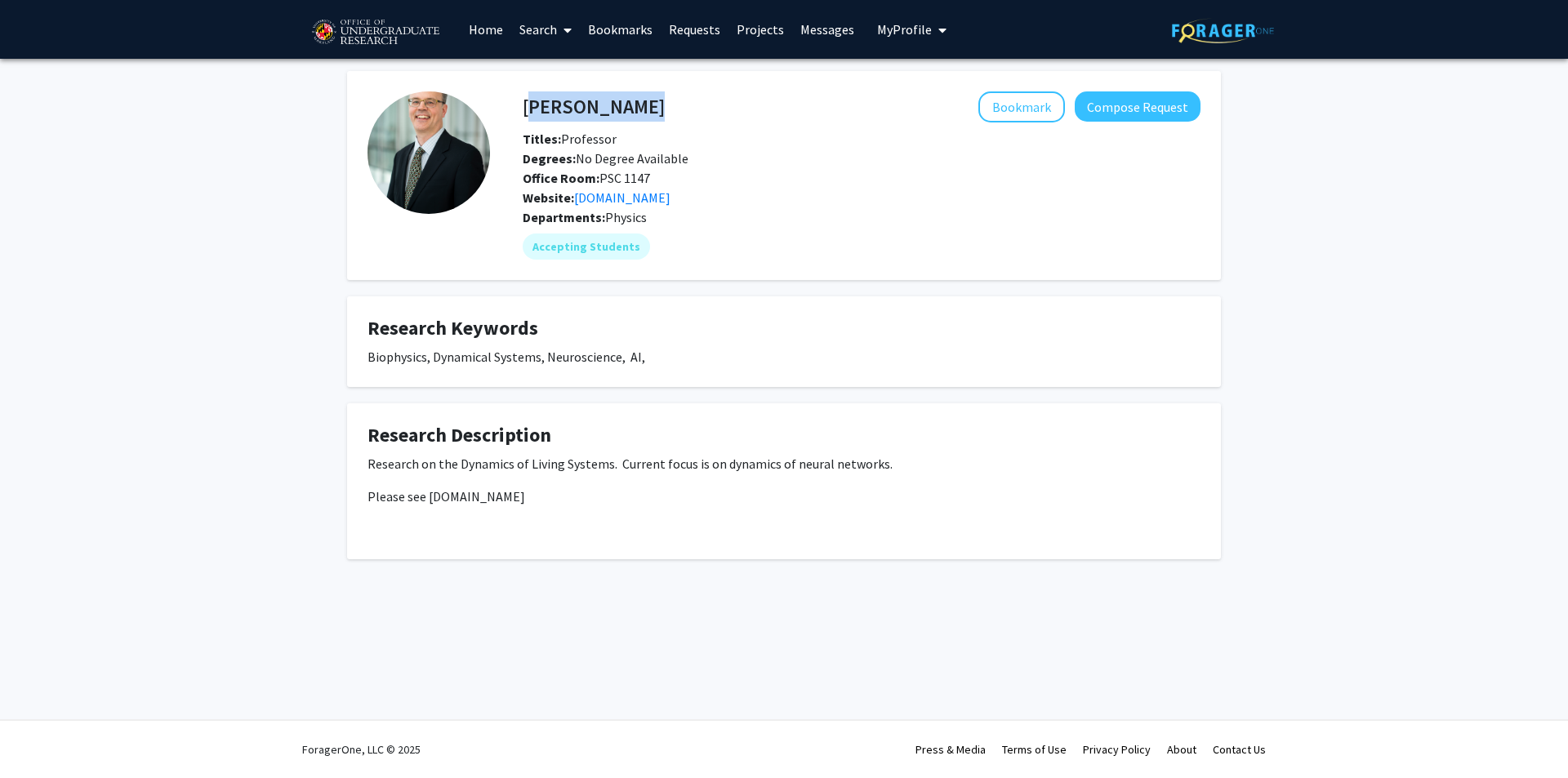
drag, startPoint x: 664, startPoint y: 110, endPoint x: 525, endPoint y: 109, distance: 139.0
click at [525, 109] on div "[PERSON_NAME] Bookmark Compose Request" at bounding box center [861, 106] width 702 height 31
copy h4 "[PERSON_NAME]"
click at [734, 143] on div "Titles: Professor" at bounding box center [826, 138] width 633 height 19
click at [897, 26] on span "My Profile" at bounding box center [904, 29] width 55 height 16
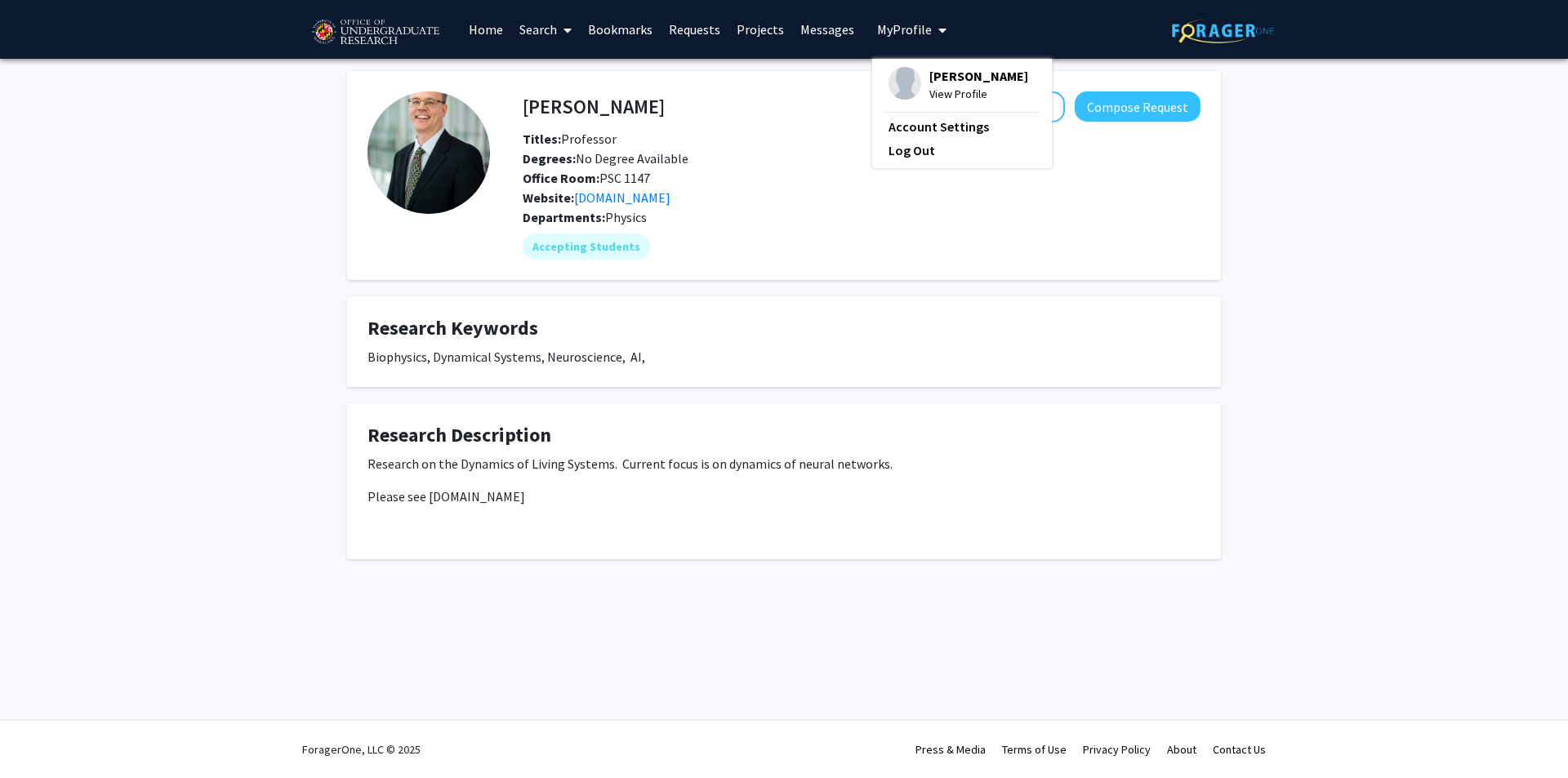
click at [934, 89] on span "View Profile" at bounding box center [978, 94] width 99 height 18
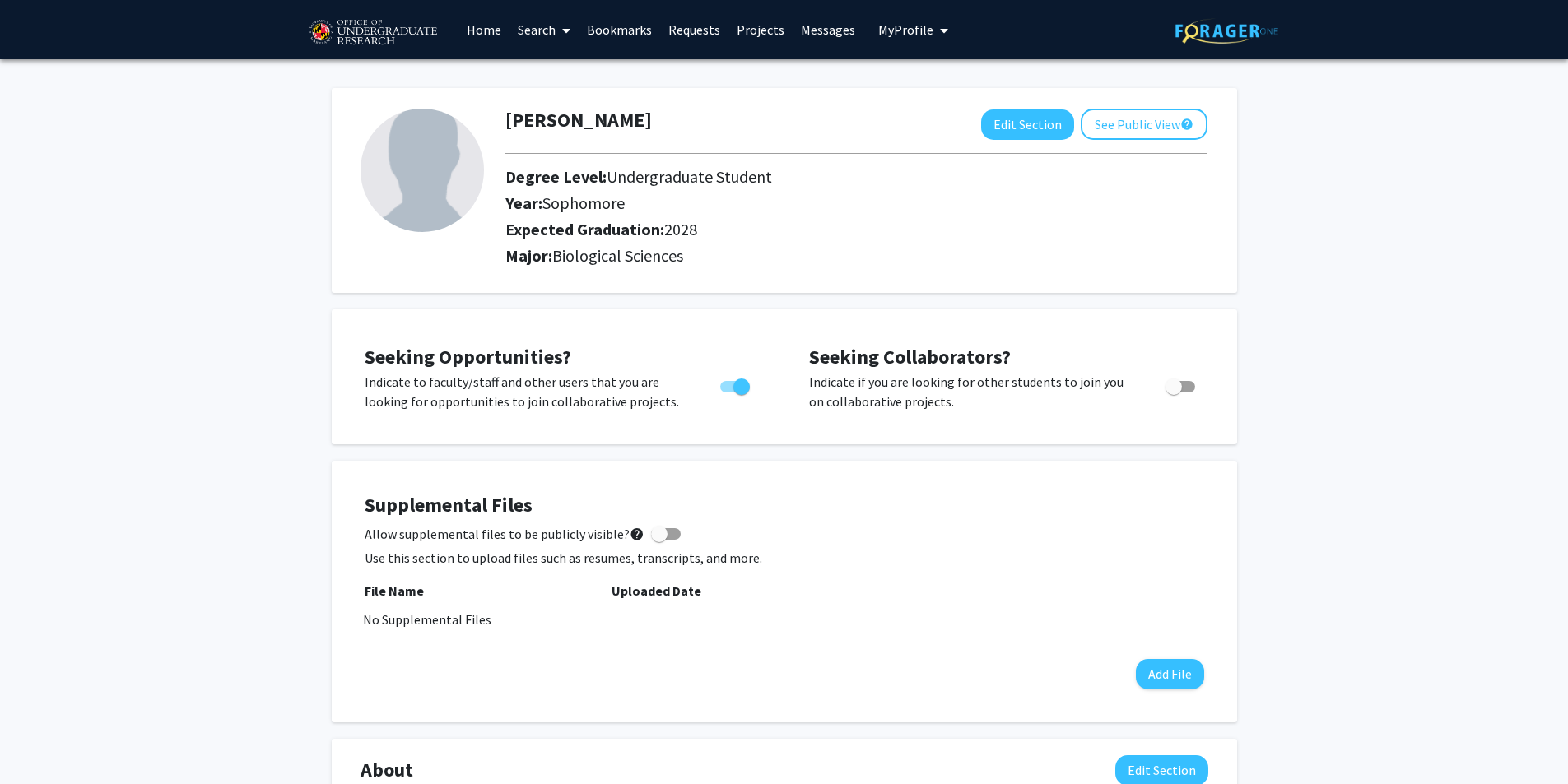
click at [538, 32] on link "Search" at bounding box center [544, 30] width 69 height 58
click at [558, 110] on span "Students" at bounding box center [560, 108] width 100 height 33
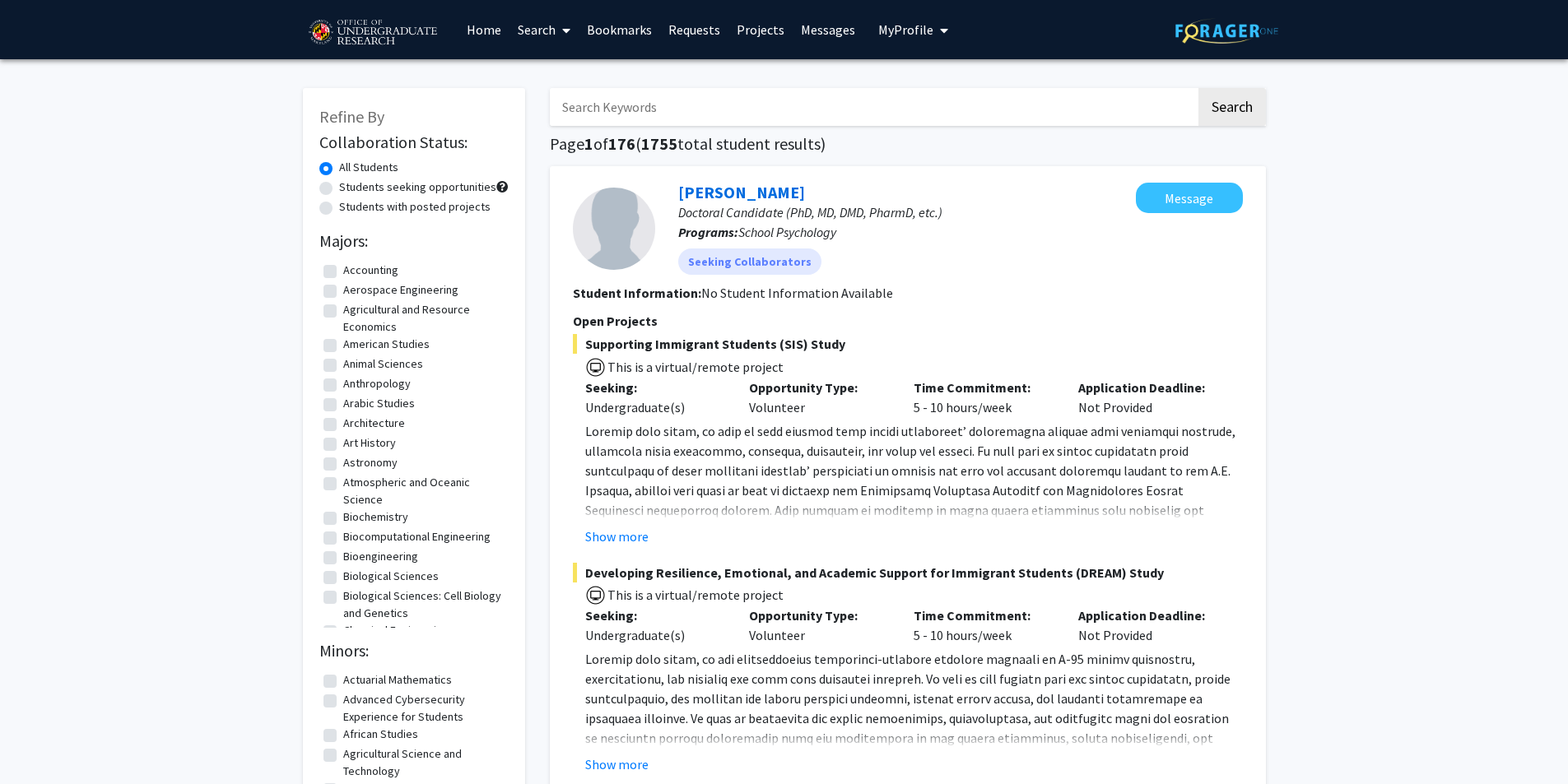
scroll to position [82, 0]
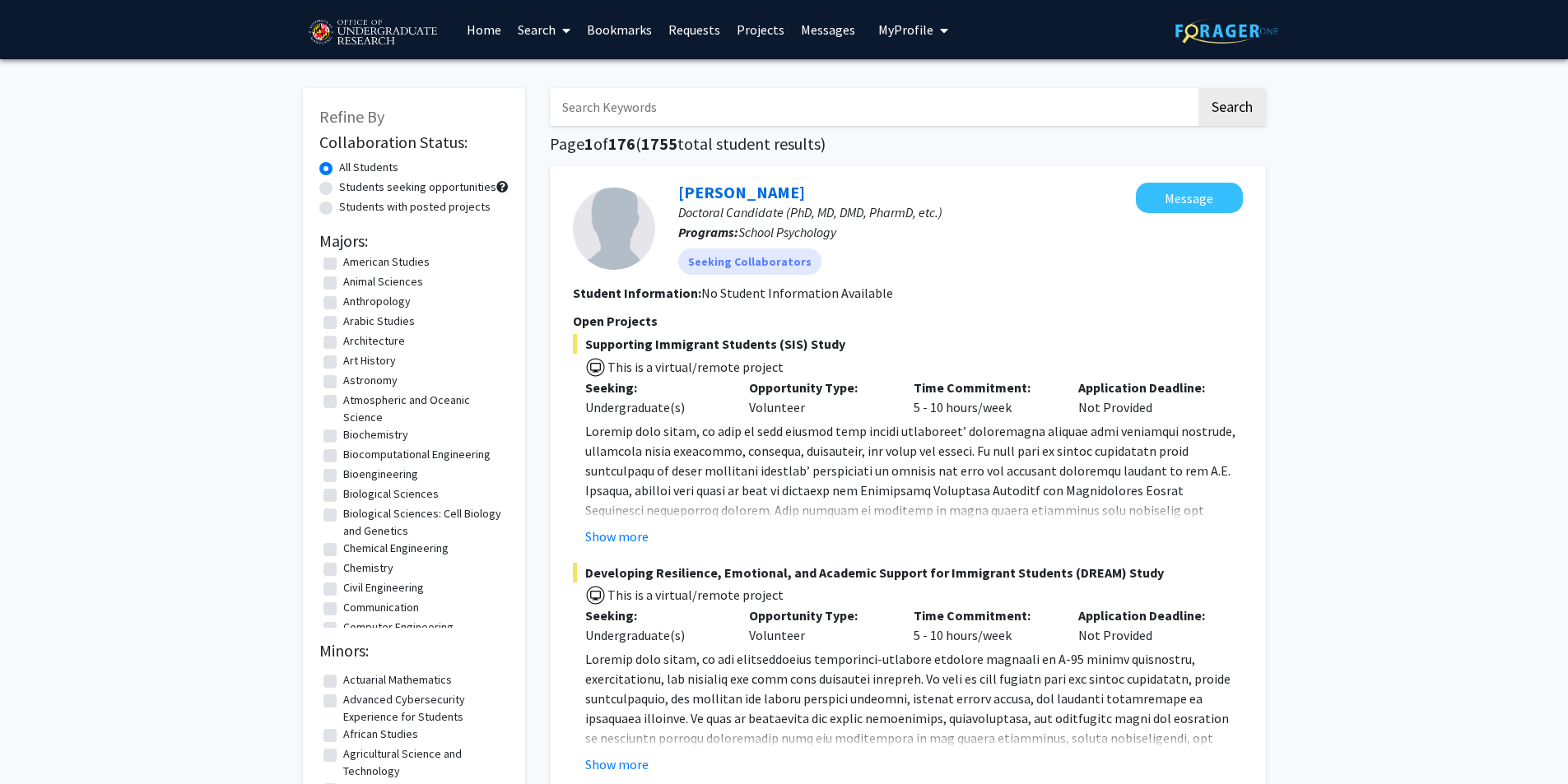
click at [343, 433] on label "Biochemistry" at bounding box center [376, 435] width 65 height 17
click at [343, 433] on input "Biochemistry" at bounding box center [348, 431] width 11 height 11
checkbox input "true"
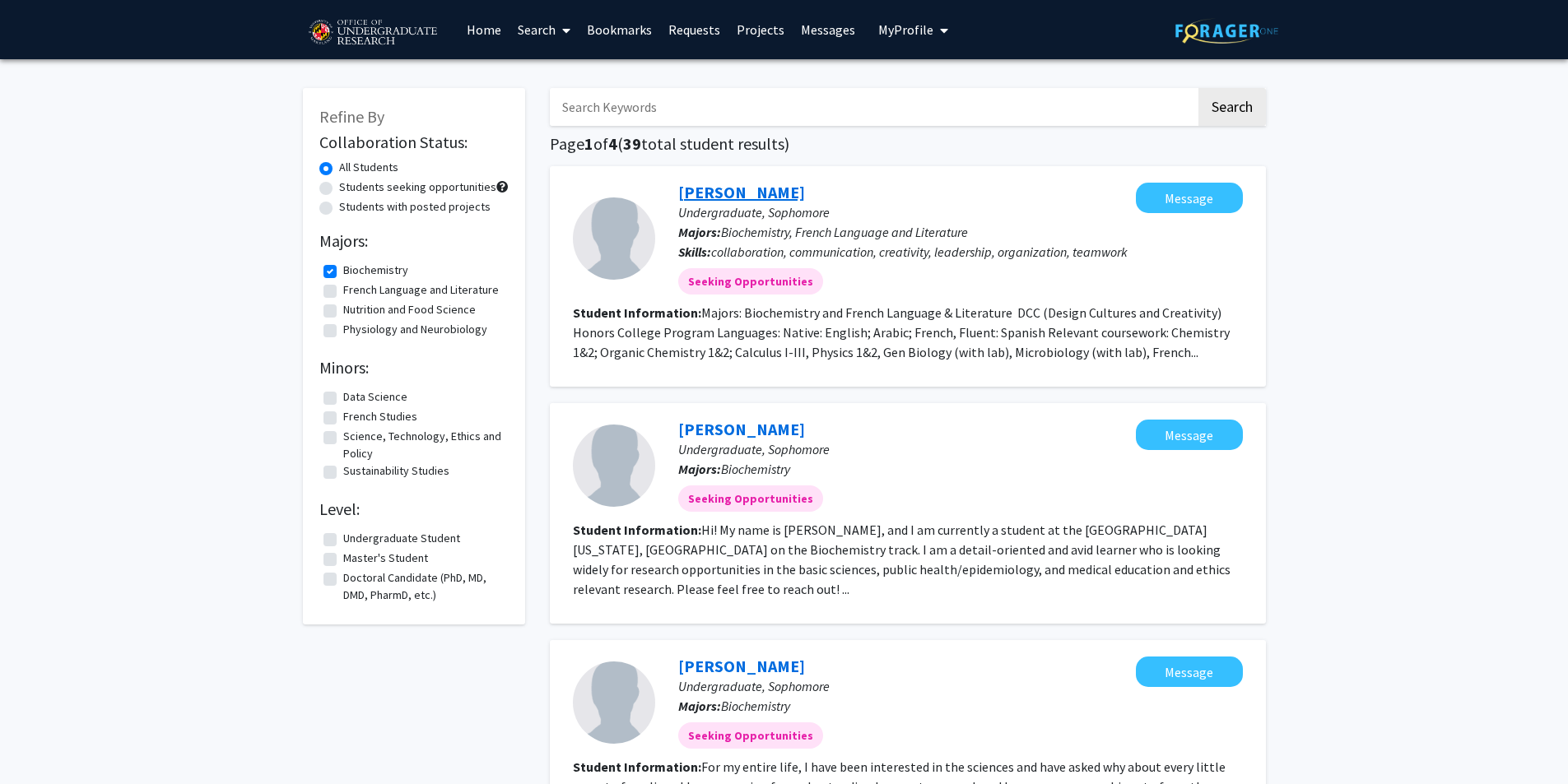
click at [708, 190] on link "[PERSON_NAME]" at bounding box center [741, 192] width 127 height 20
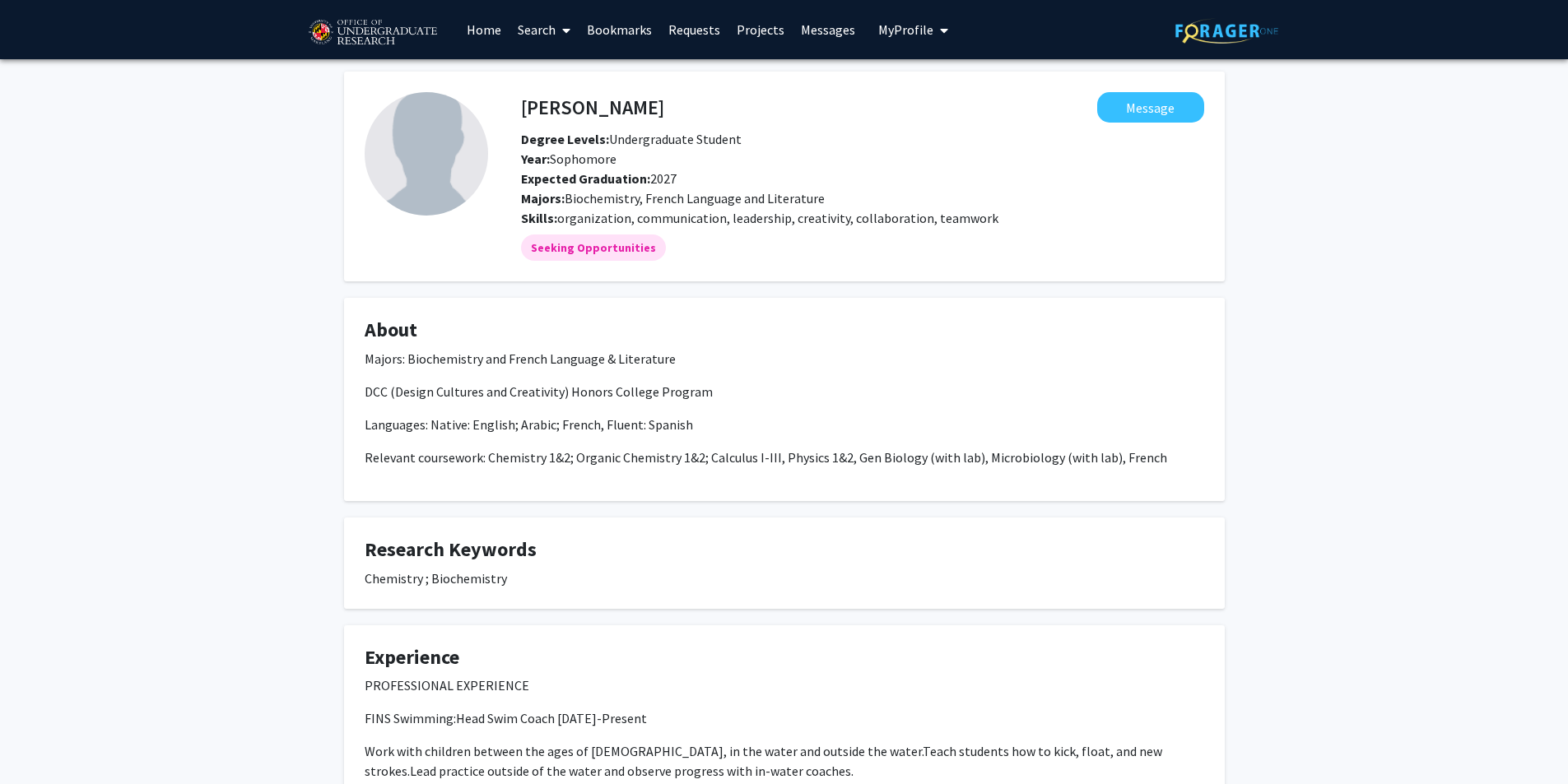
drag, startPoint x: 675, startPoint y: 182, endPoint x: 647, endPoint y: 183, distance: 28.0
click at [647, 183] on div "Expected Graduation: 2027" at bounding box center [782, 178] width 546 height 20
click at [647, 183] on b "Expected Graduation:" at bounding box center [586, 178] width 129 height 16
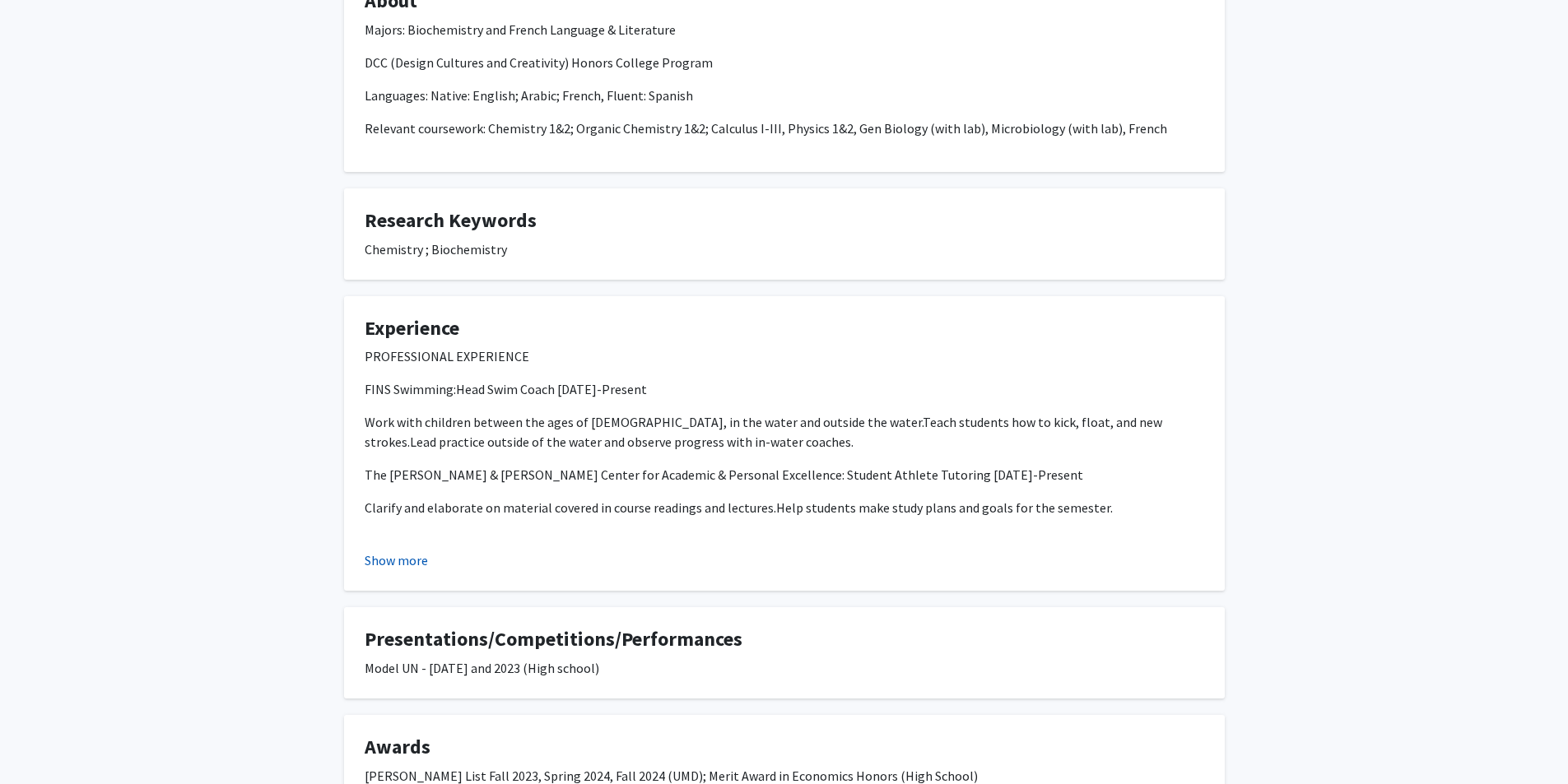
click at [382, 556] on button "Show more" at bounding box center [396, 560] width 64 height 20
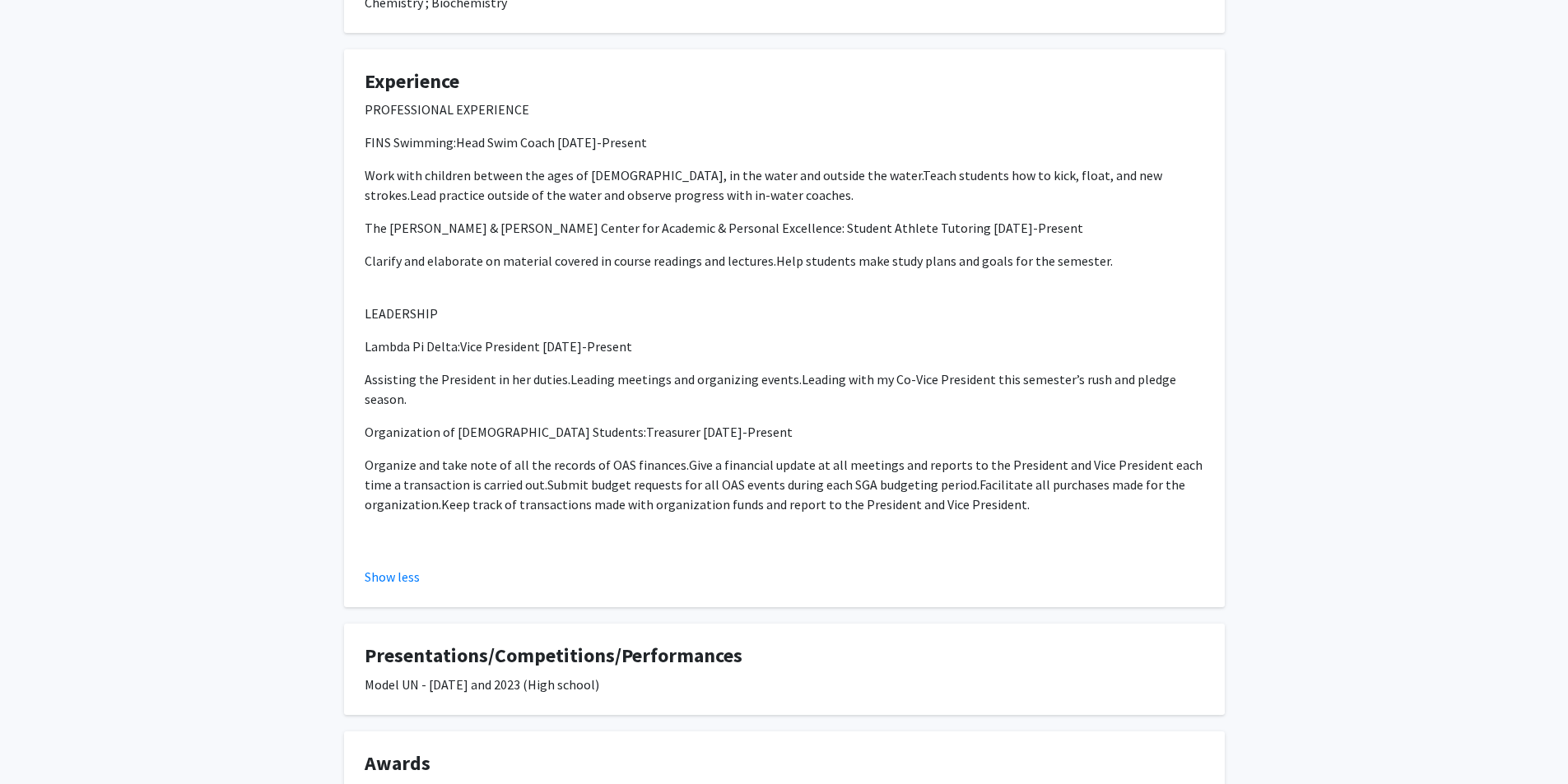
scroll to position [711, 0]
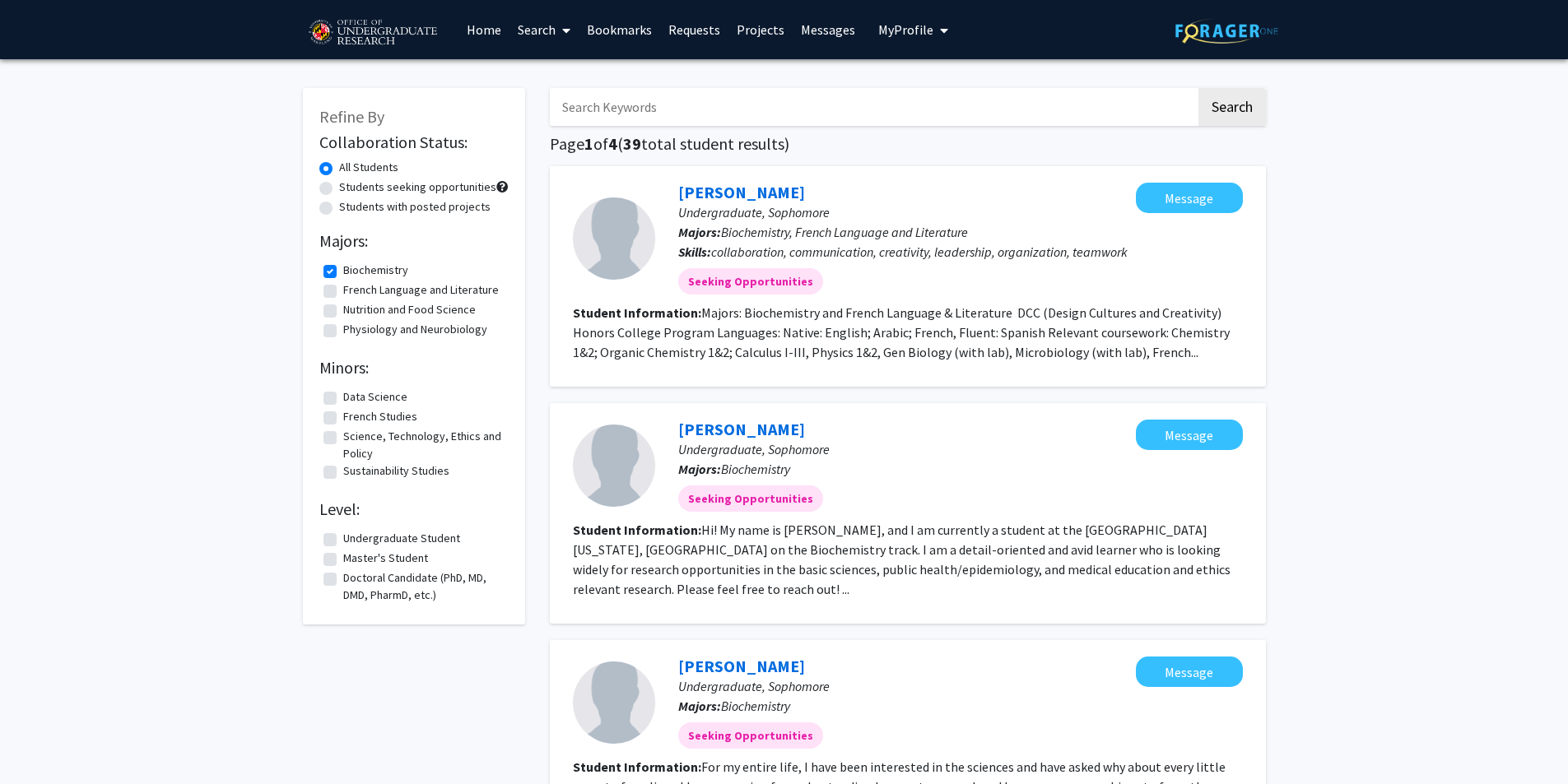
scroll to position [247, 0]
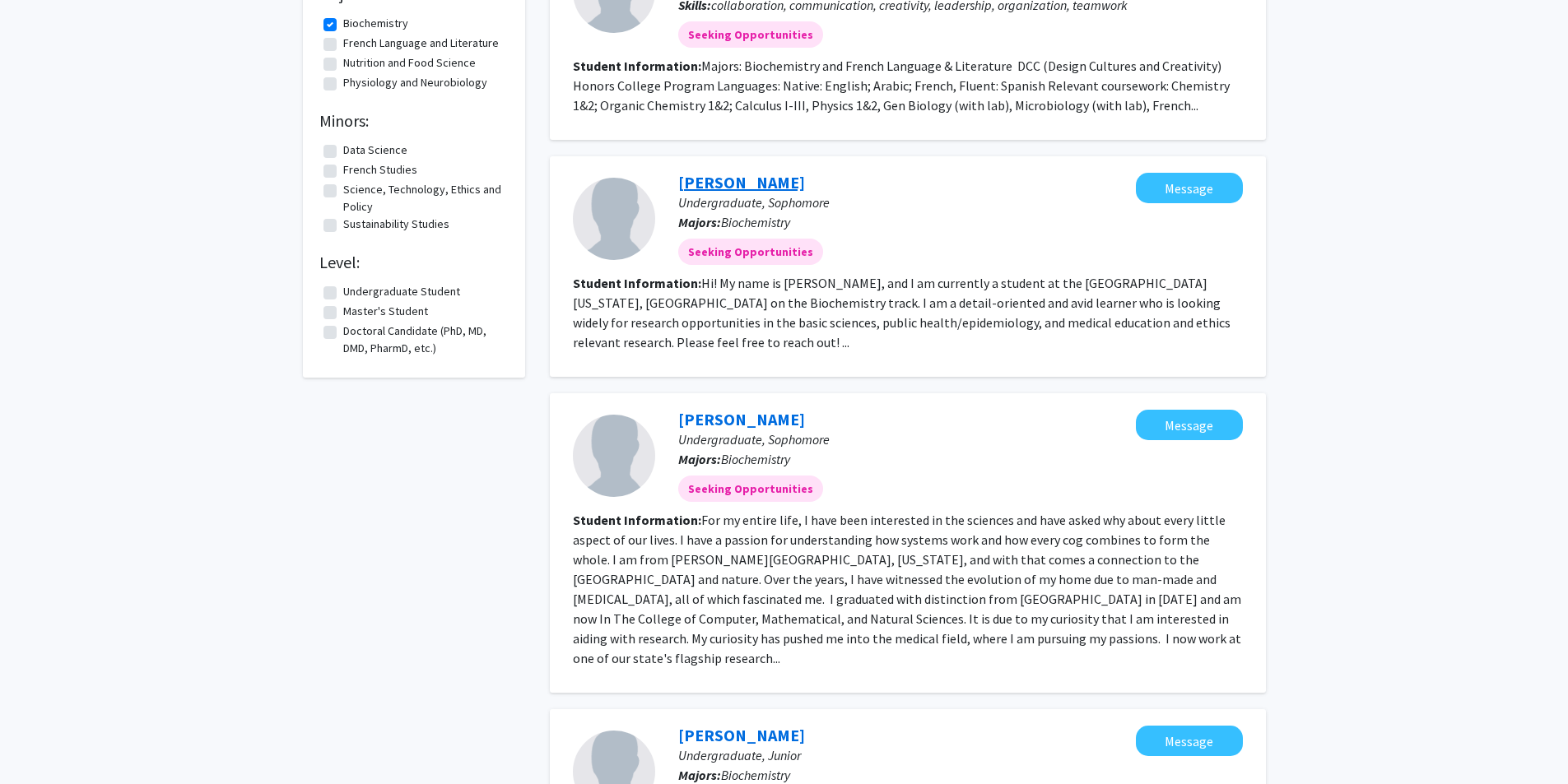
click at [747, 187] on link "[PERSON_NAME]" at bounding box center [741, 182] width 127 height 20
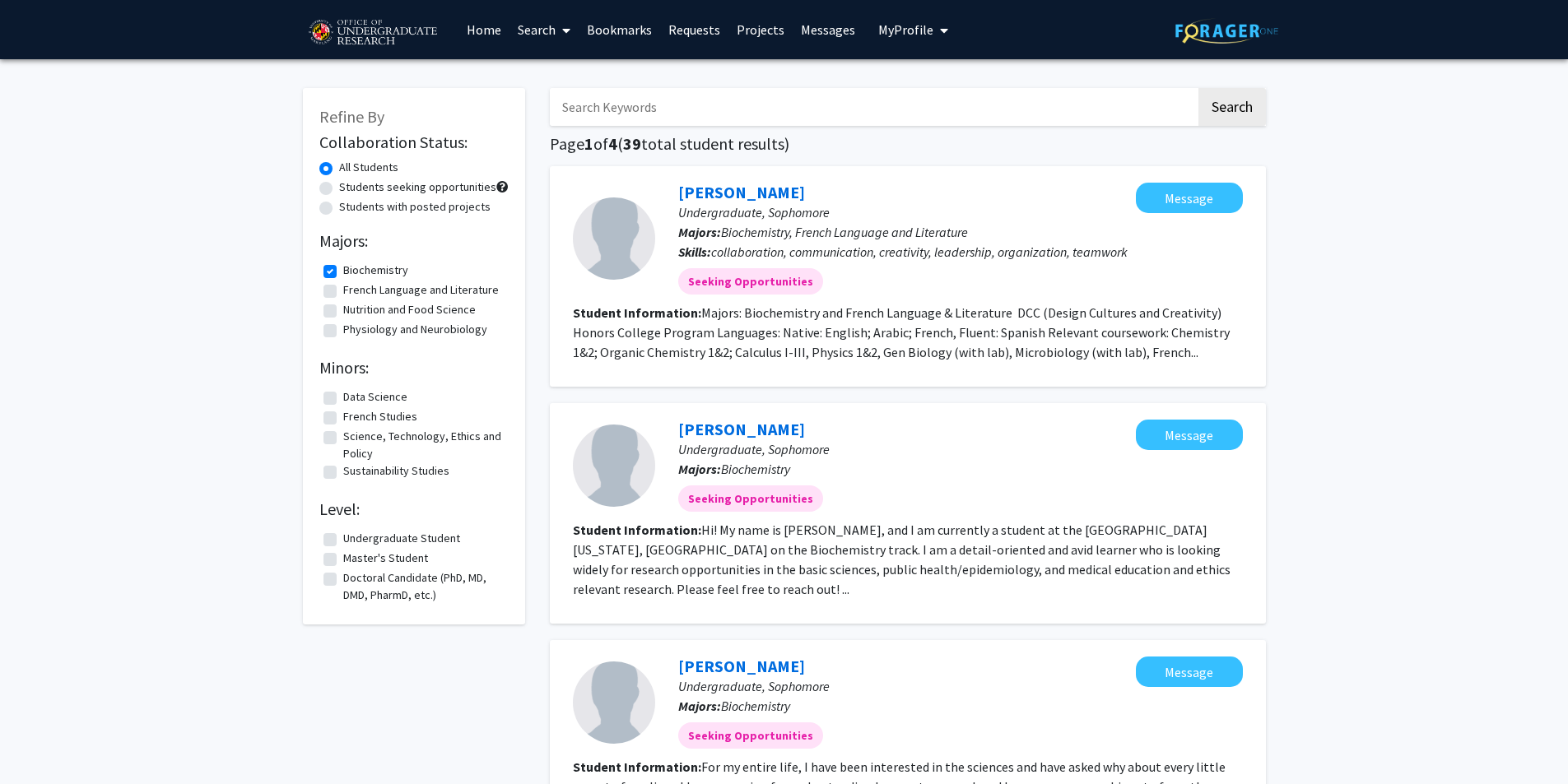
scroll to position [165, 0]
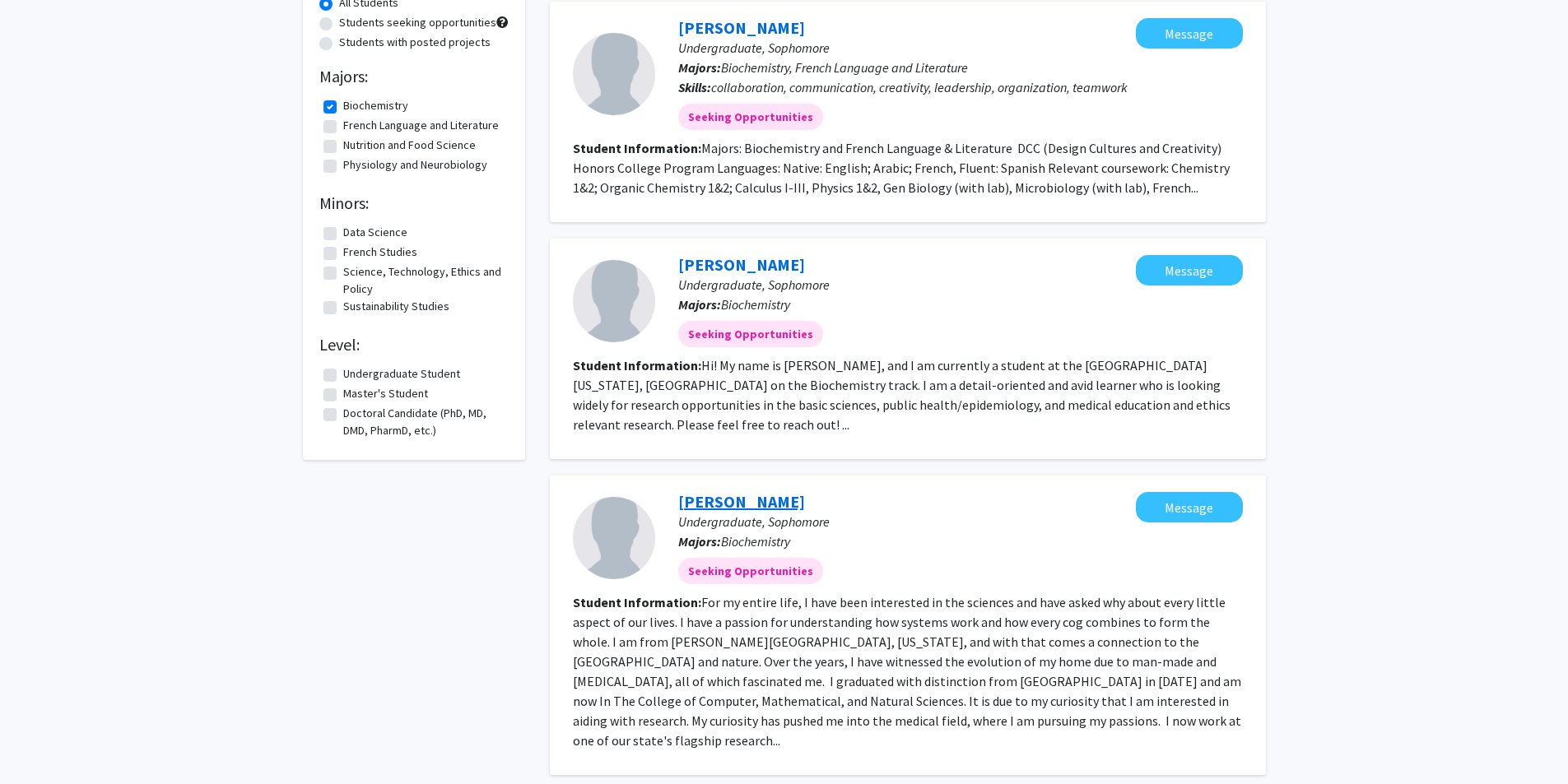
click at [739, 506] on link "[PERSON_NAME]" at bounding box center [741, 501] width 127 height 20
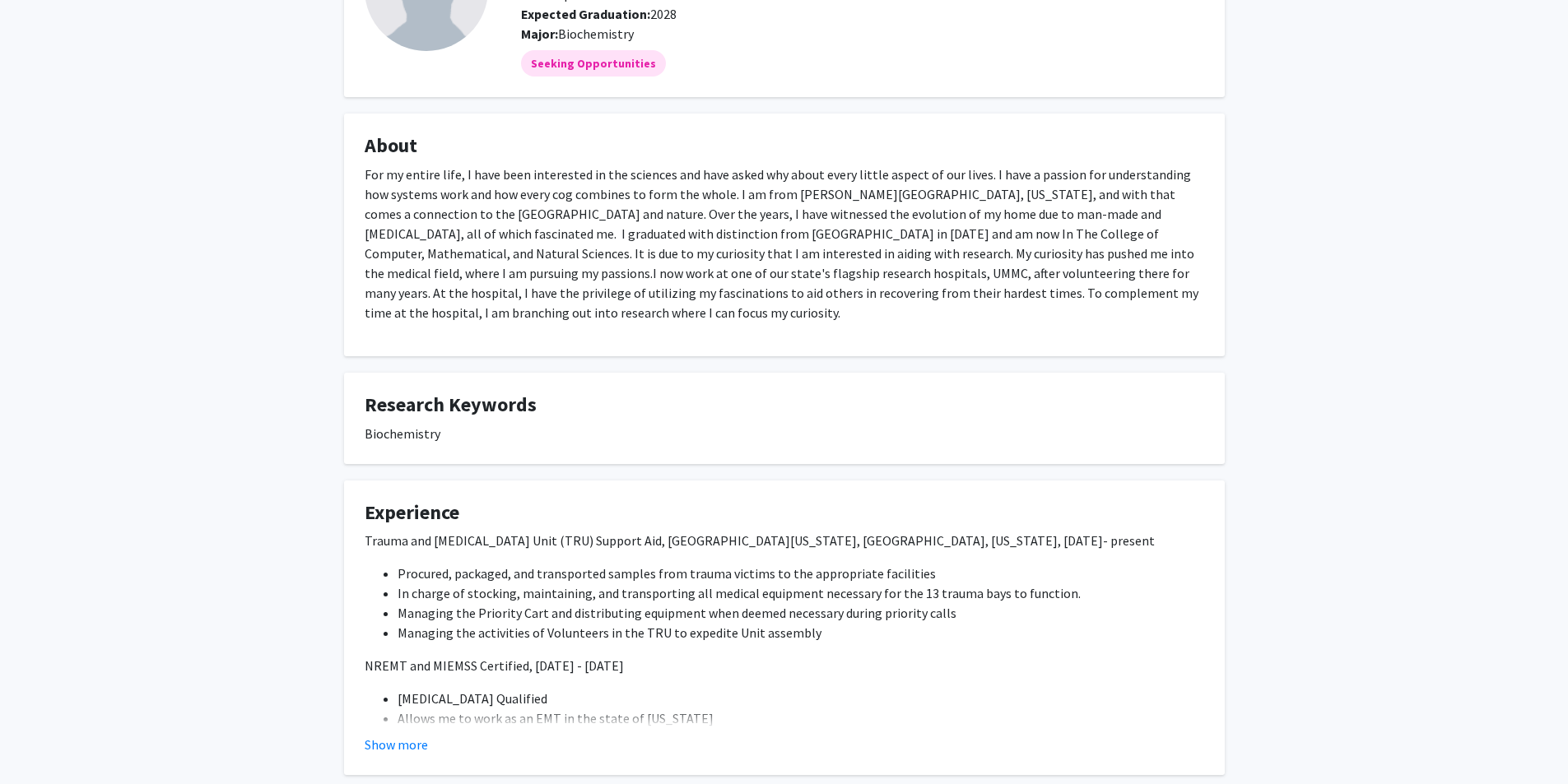
scroll to position [247, 0]
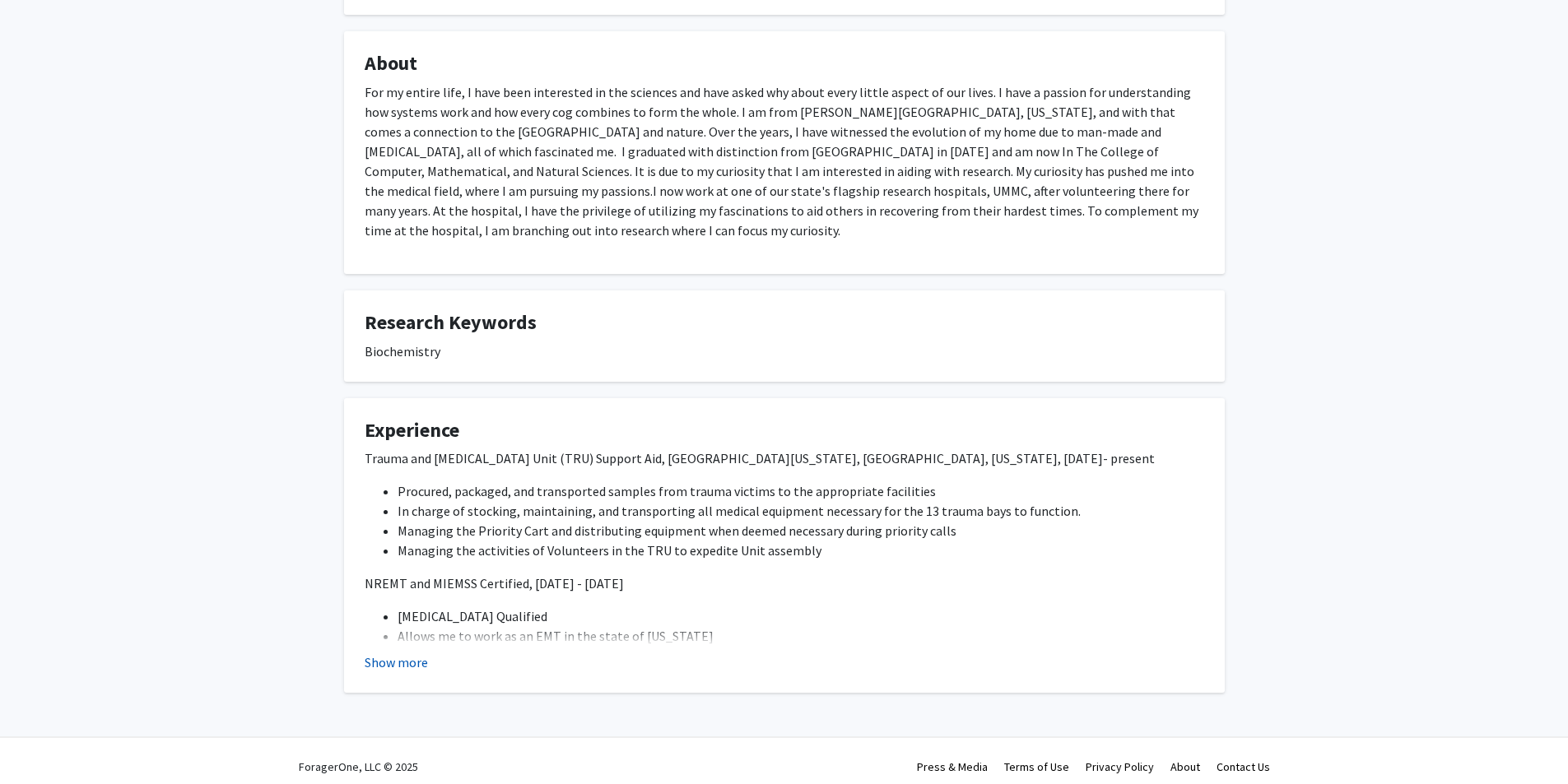
click at [410, 663] on button "Show more" at bounding box center [396, 662] width 64 height 20
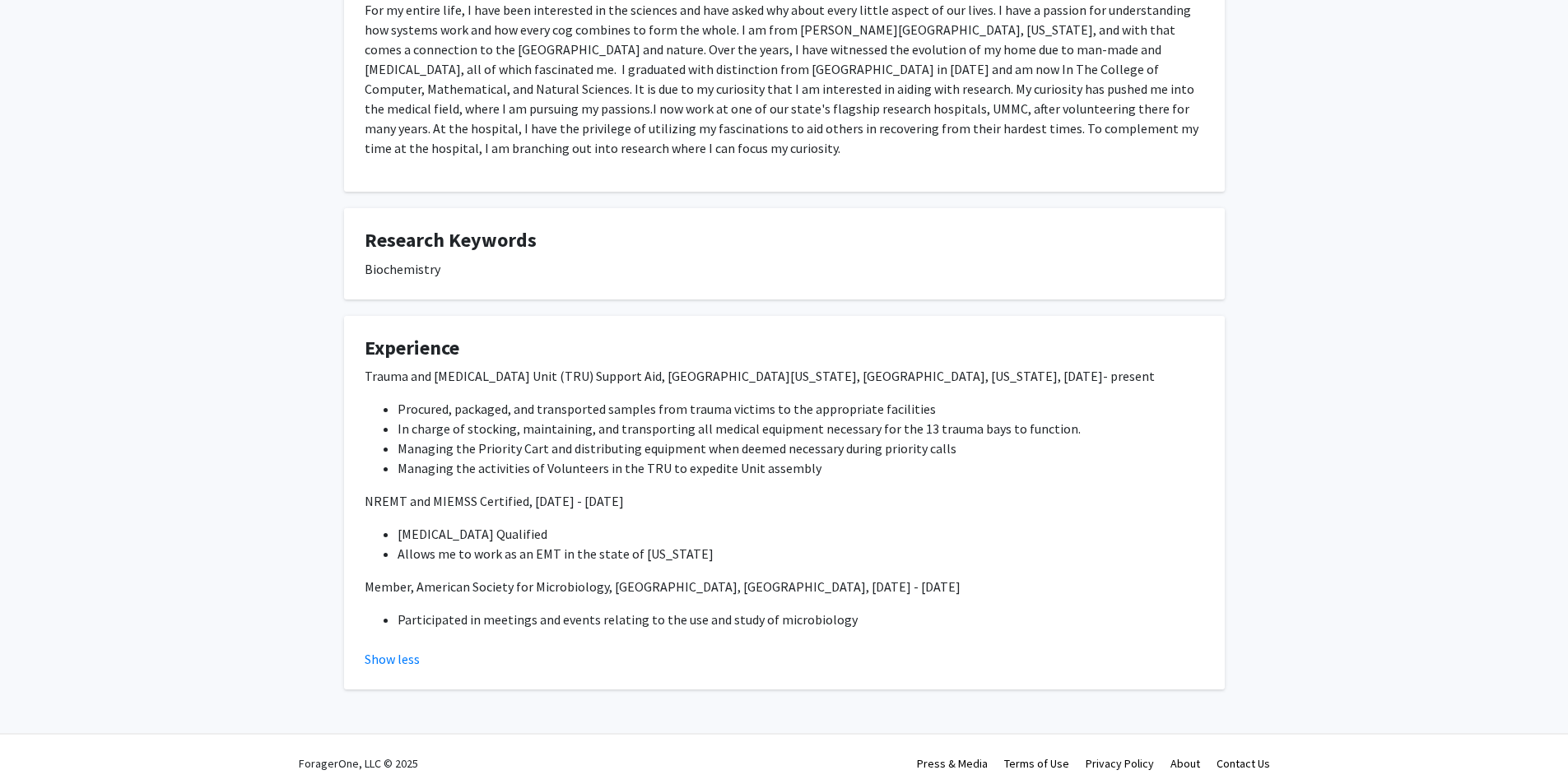
scroll to position [165, 0]
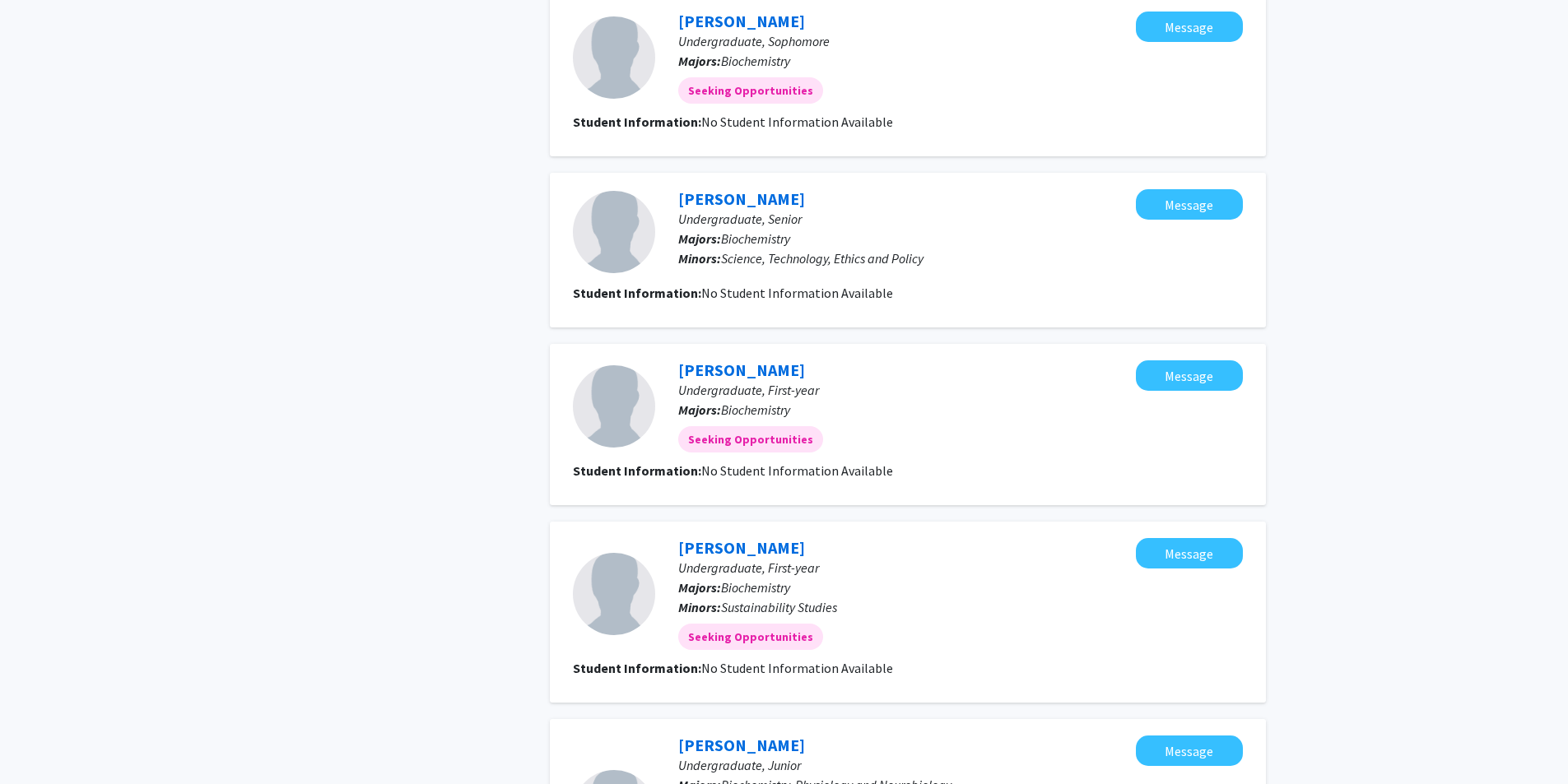
scroll to position [1634, 0]
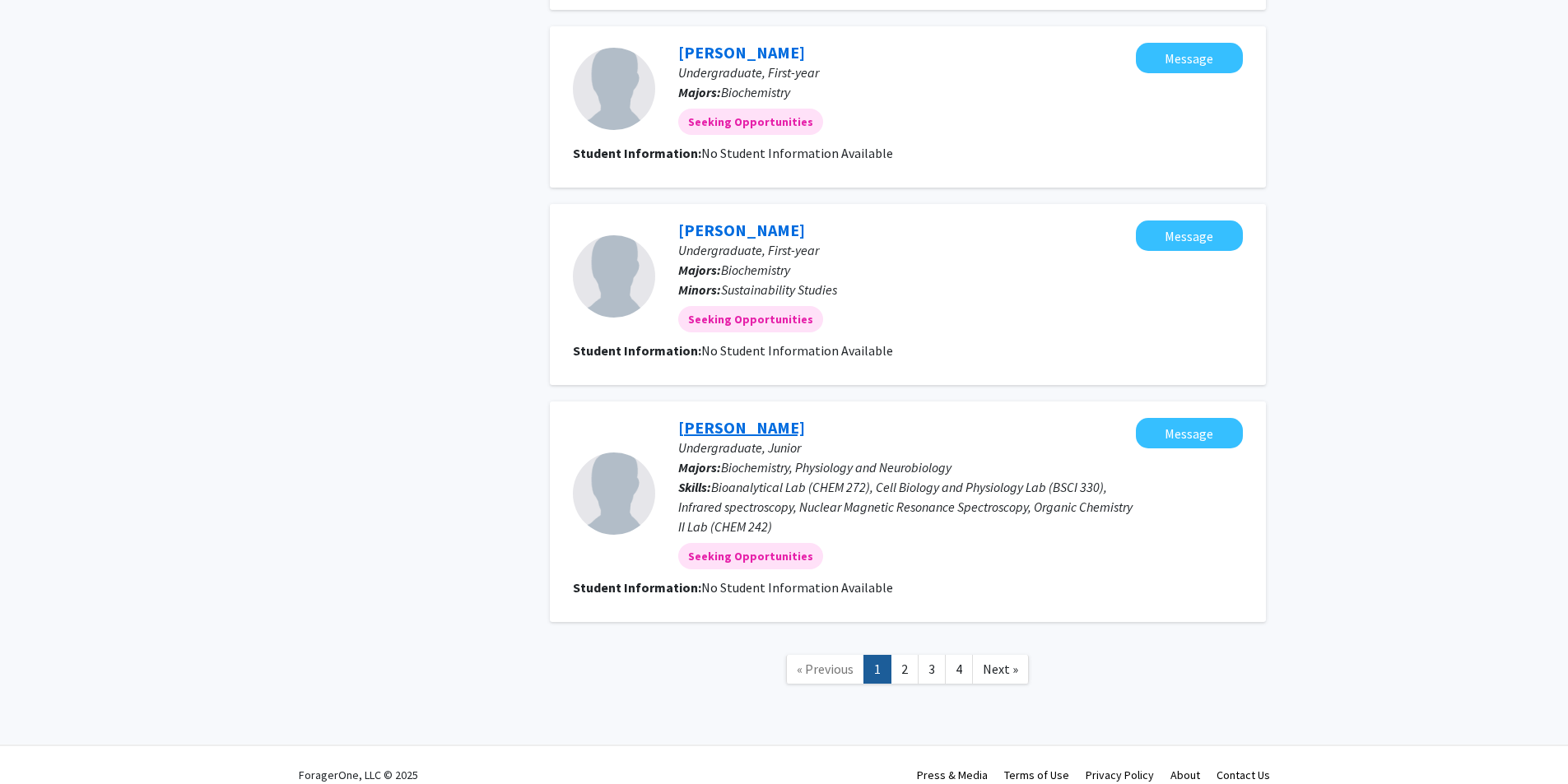
click at [715, 417] on link "[PERSON_NAME]" at bounding box center [741, 427] width 127 height 20
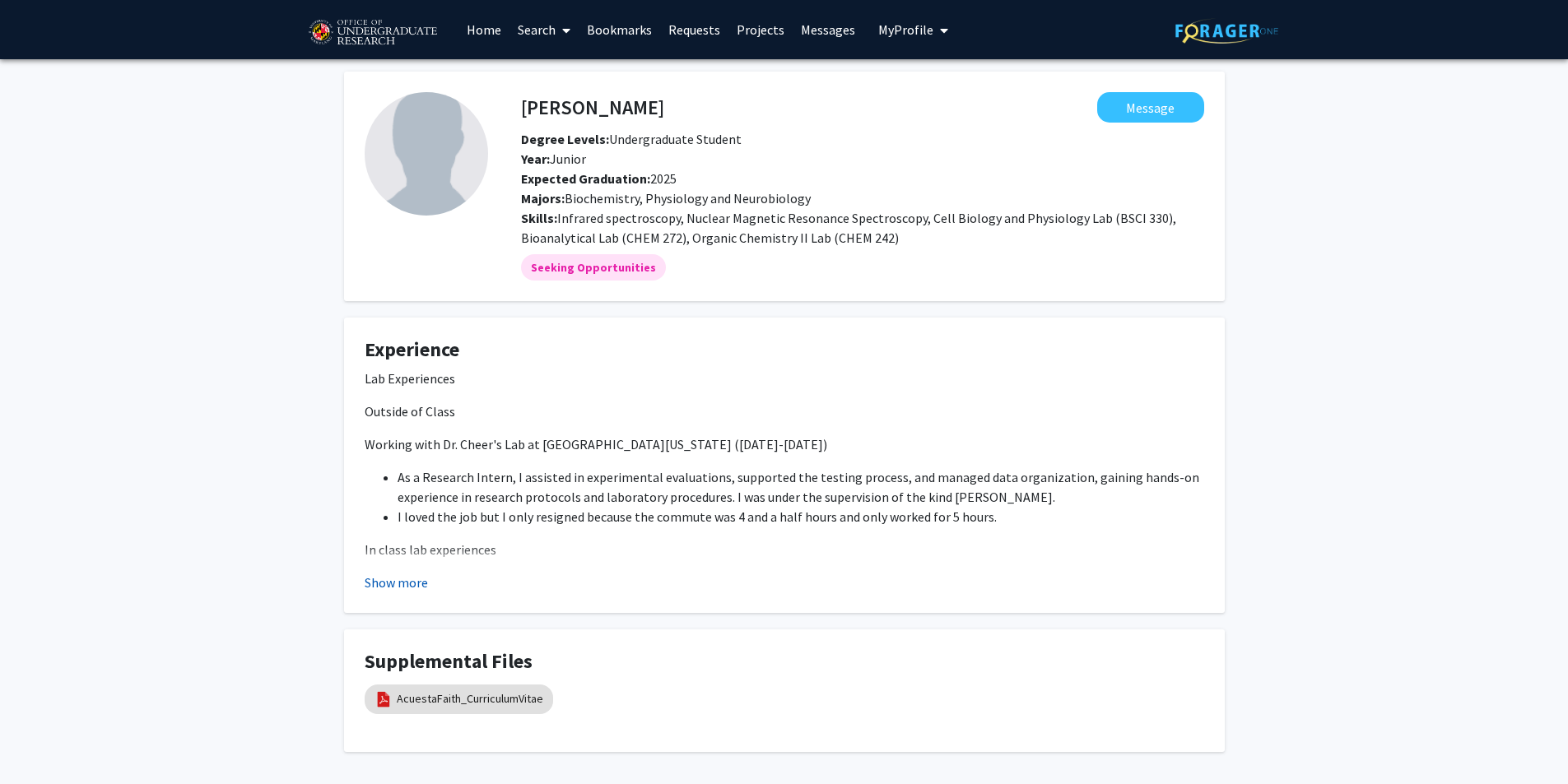
click at [382, 587] on button "Show more" at bounding box center [396, 582] width 64 height 20
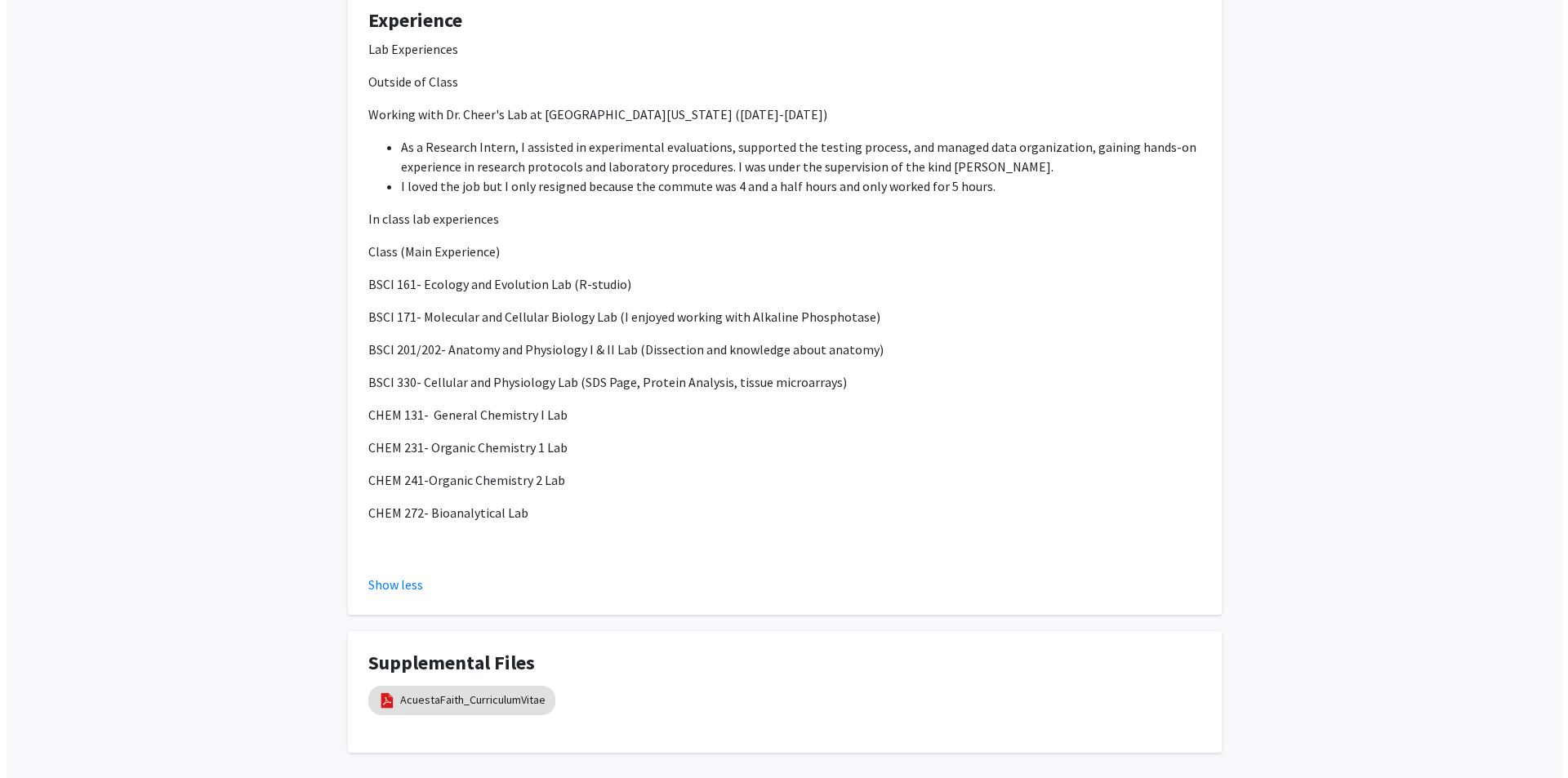
scroll to position [404, 0]
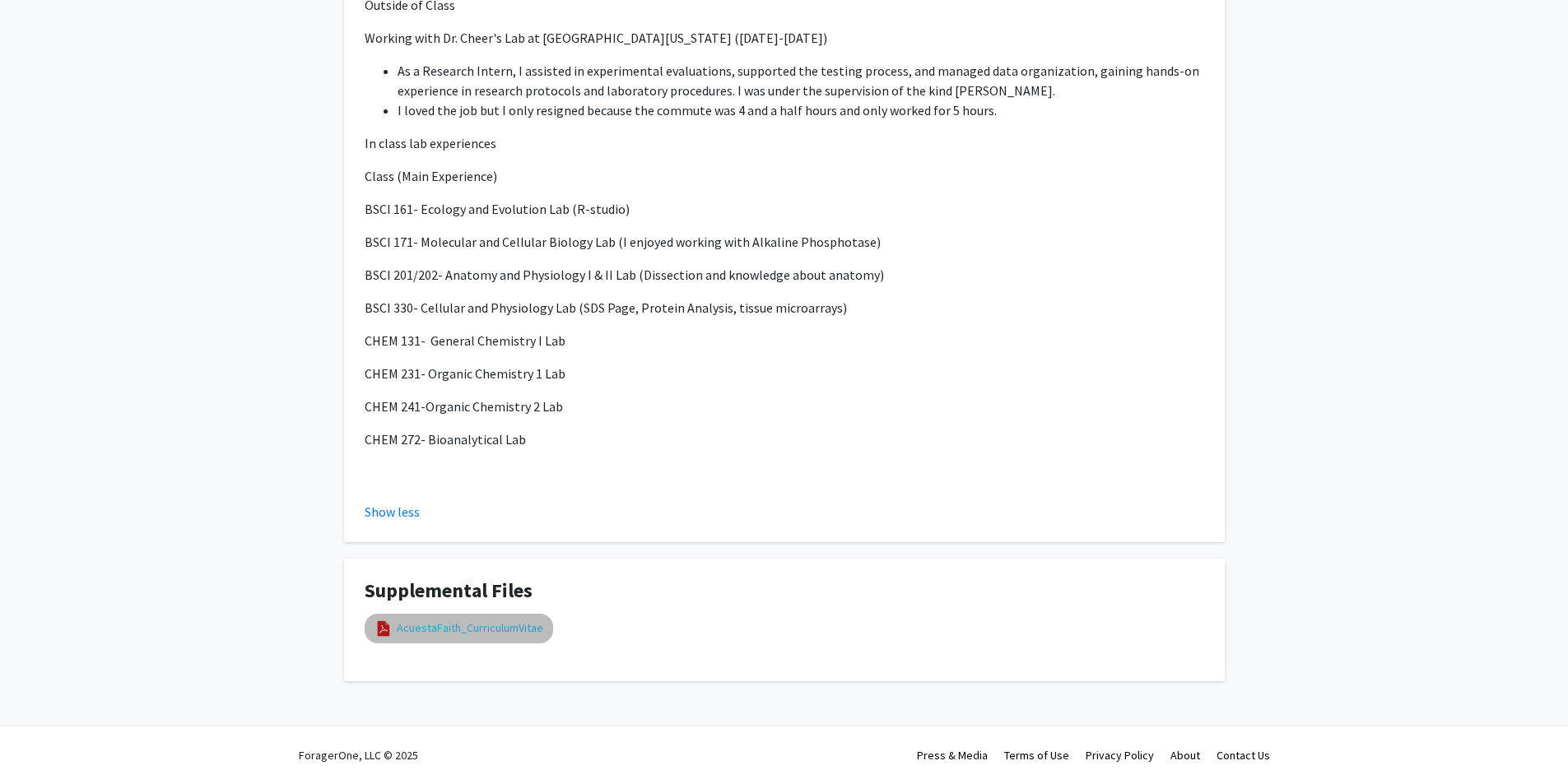
click at [494, 635] on link "AcuestaFaith_CurriculumVitae" at bounding box center [470, 628] width 146 height 17
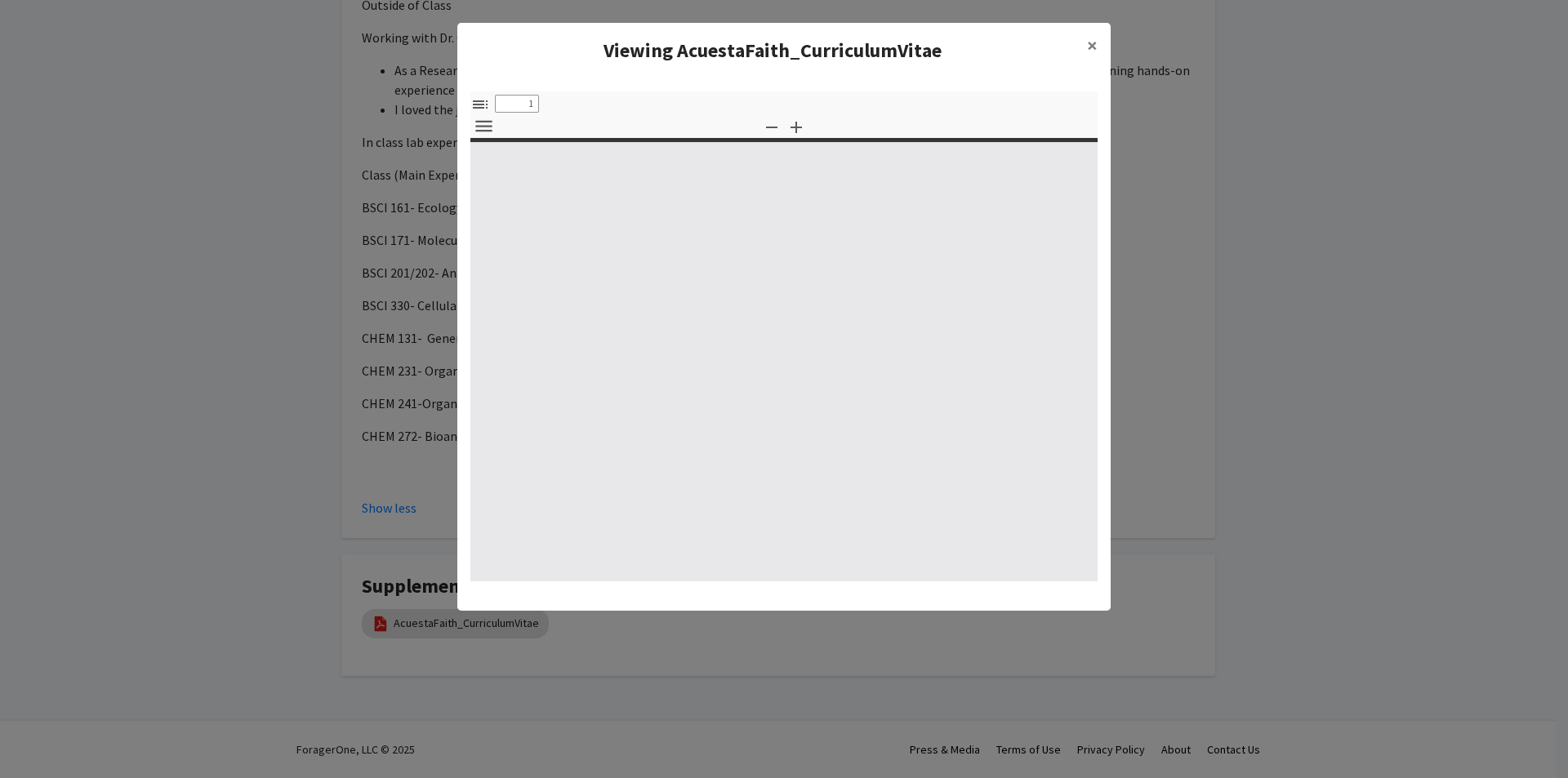
select select "custom"
type input "0"
select select "custom"
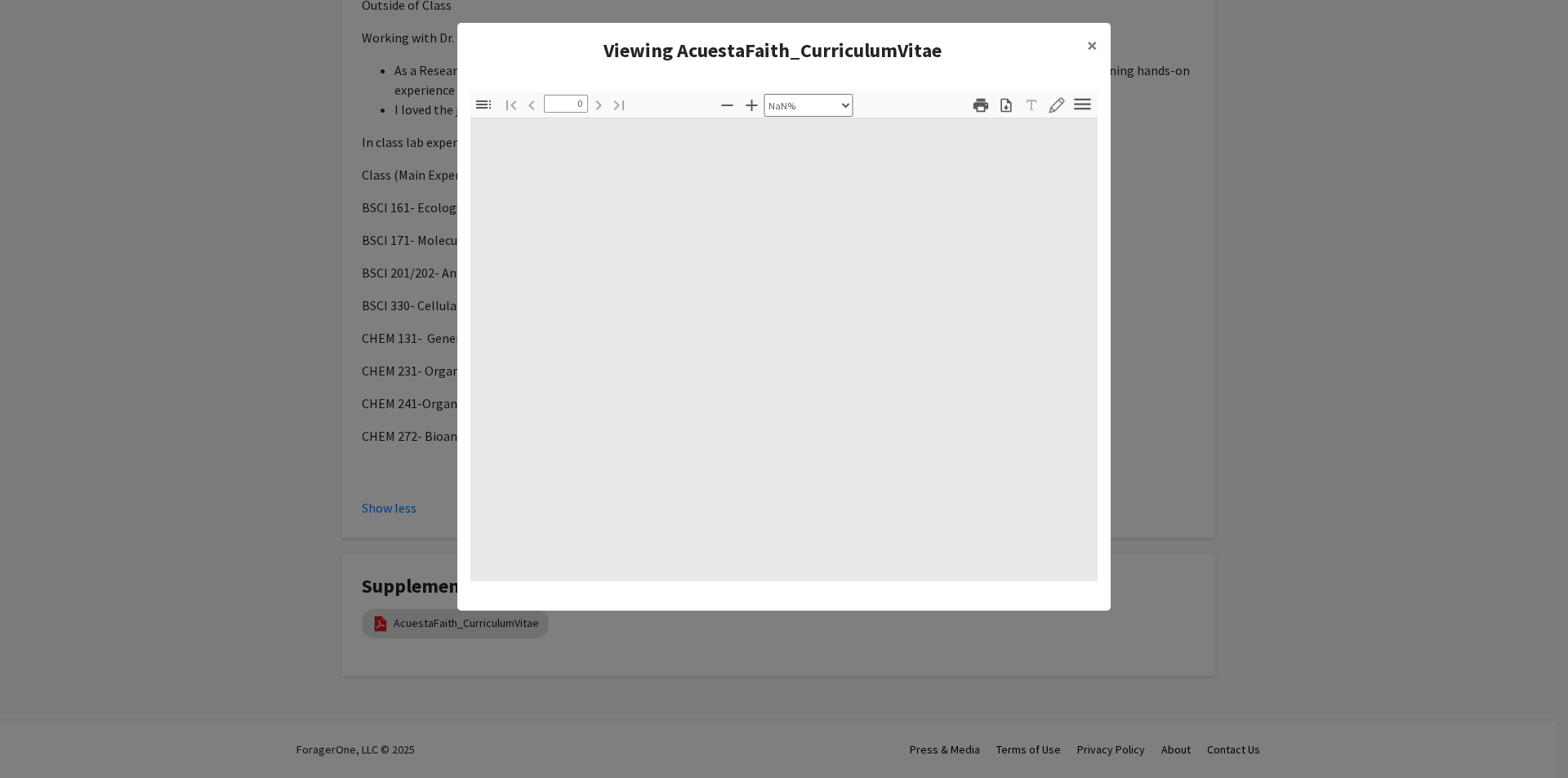
type input "1"
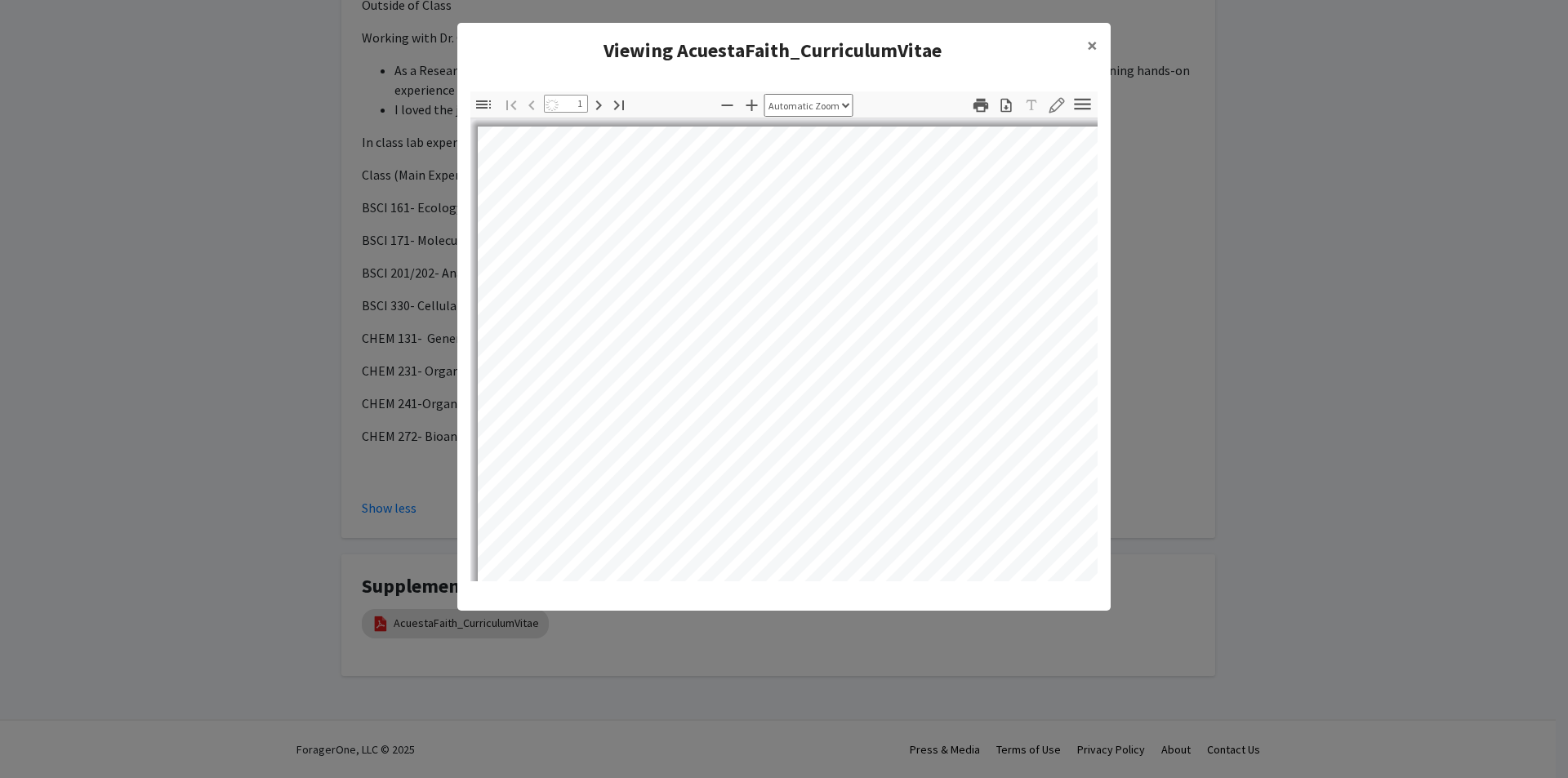
select select "auto"
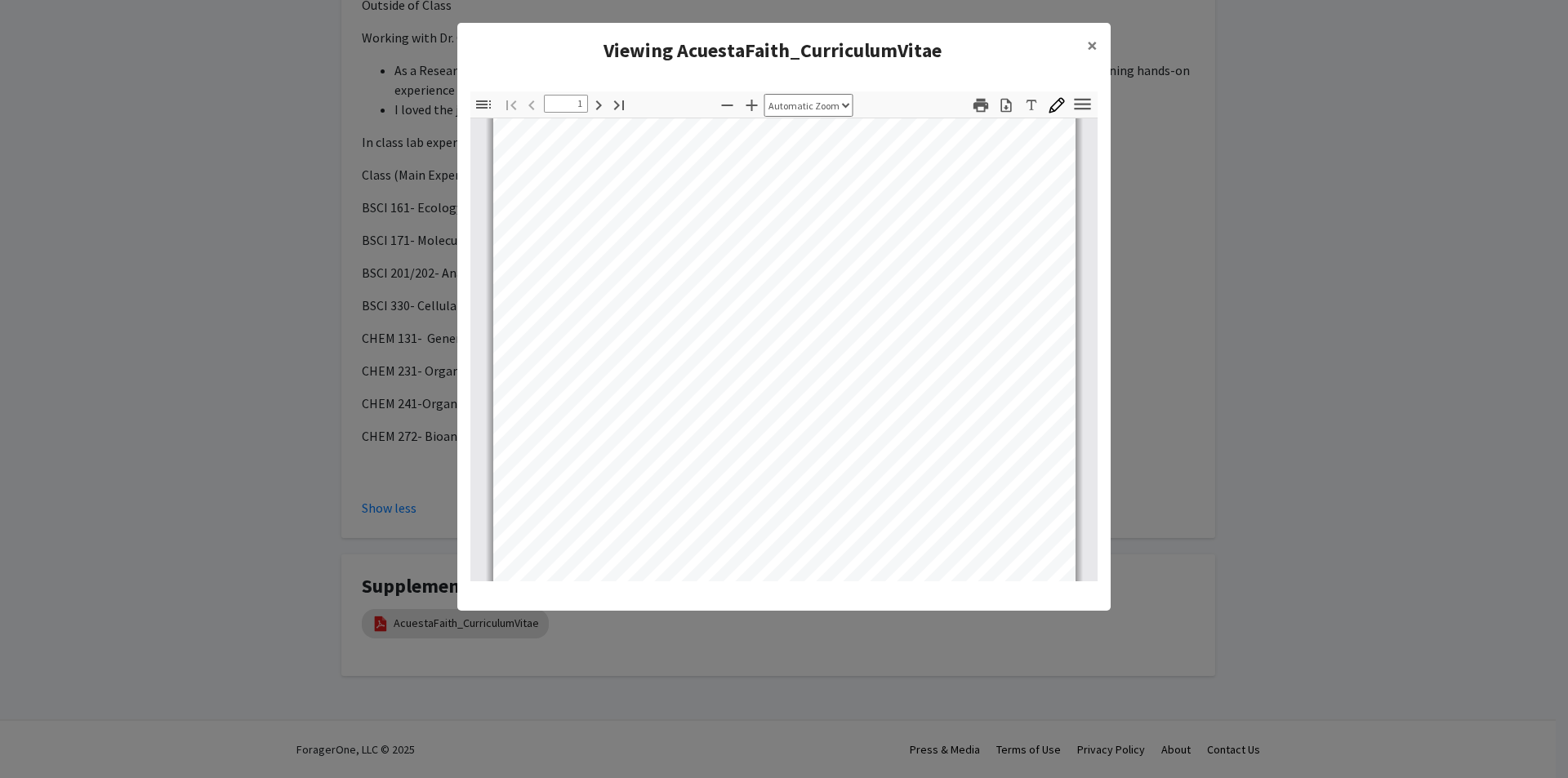
scroll to position [655, 0]
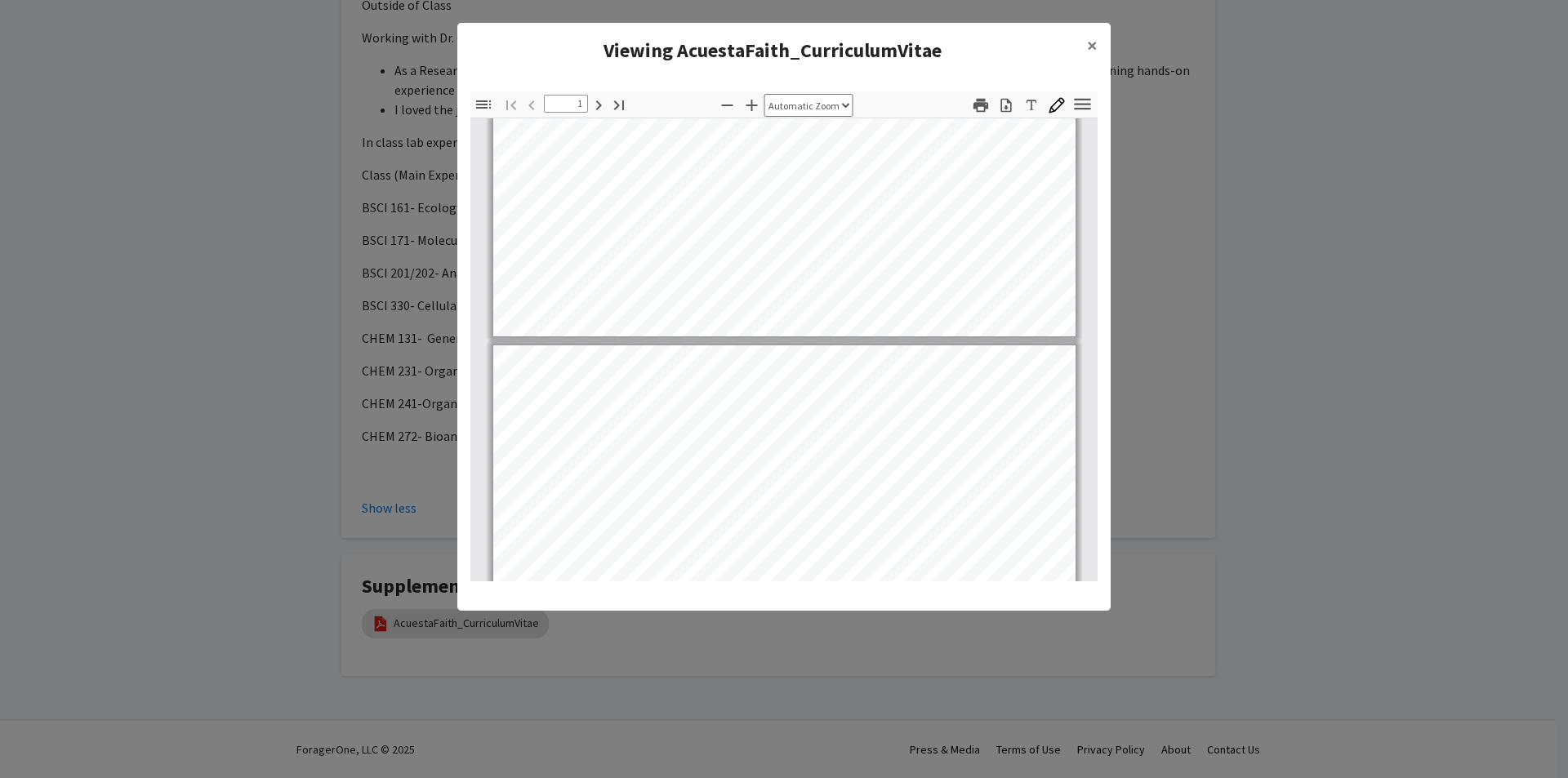
type input "2"
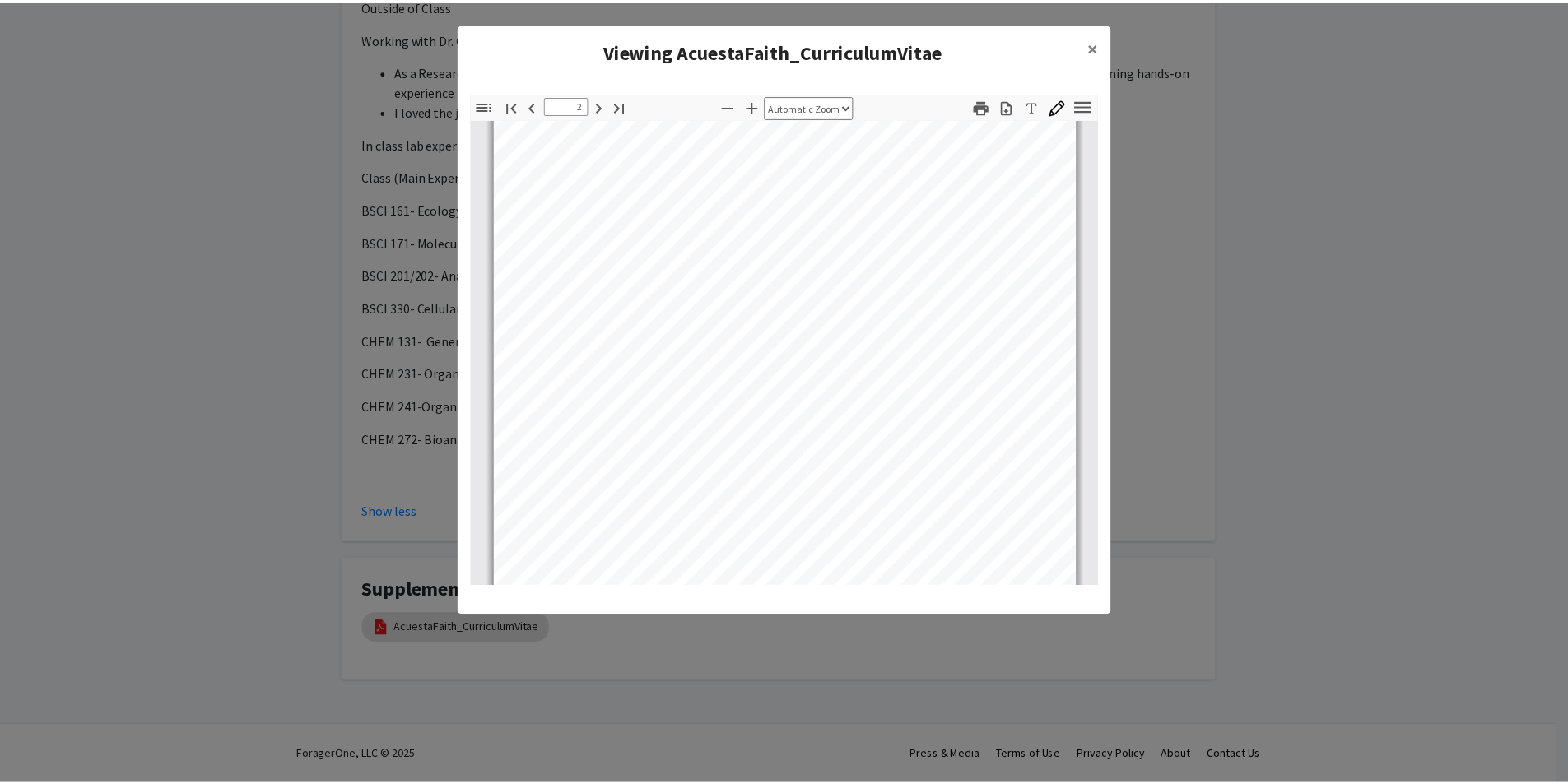
scroll to position [1071, 0]
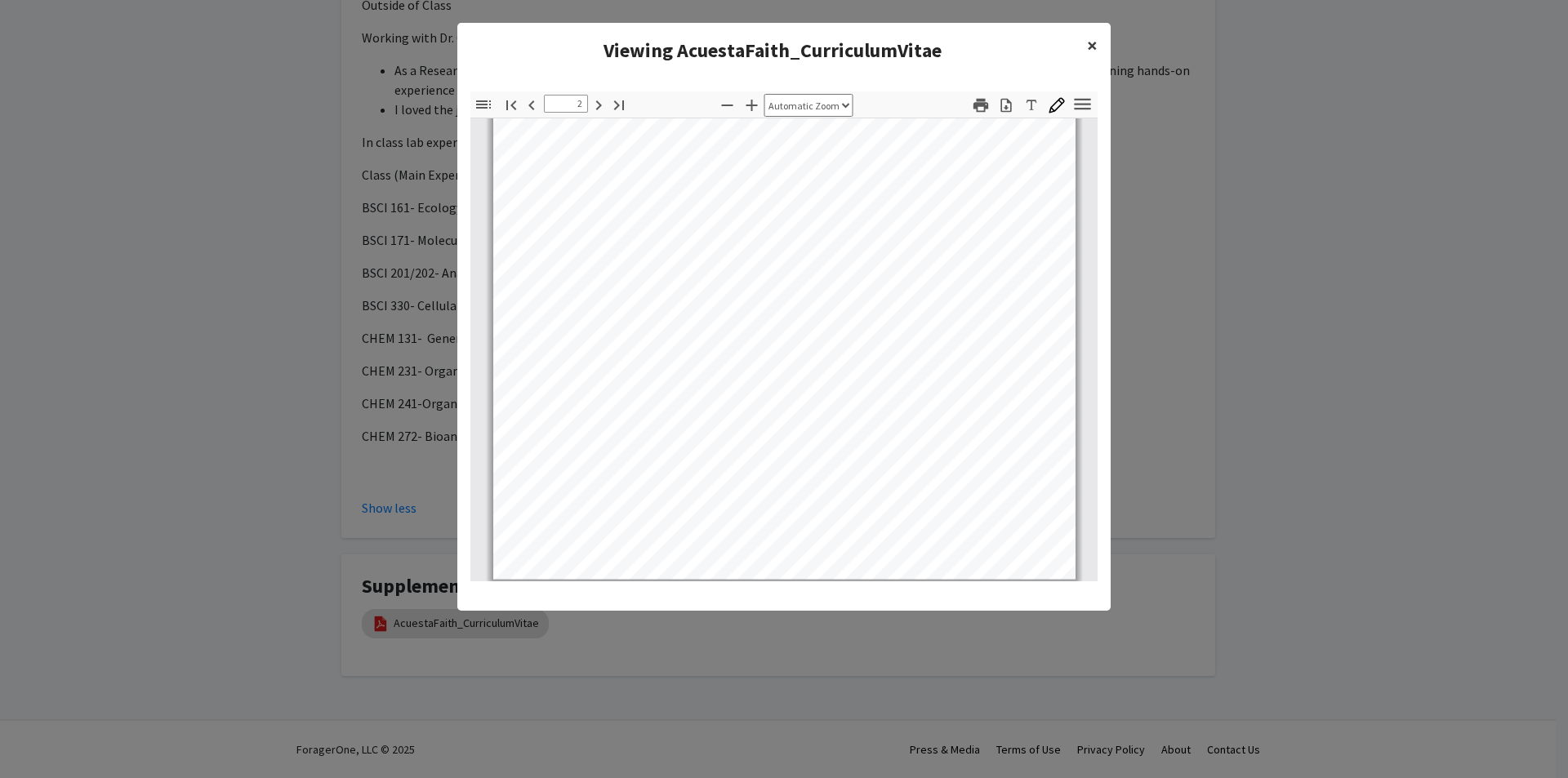
click at [1093, 46] on span "×" at bounding box center [1092, 46] width 11 height 25
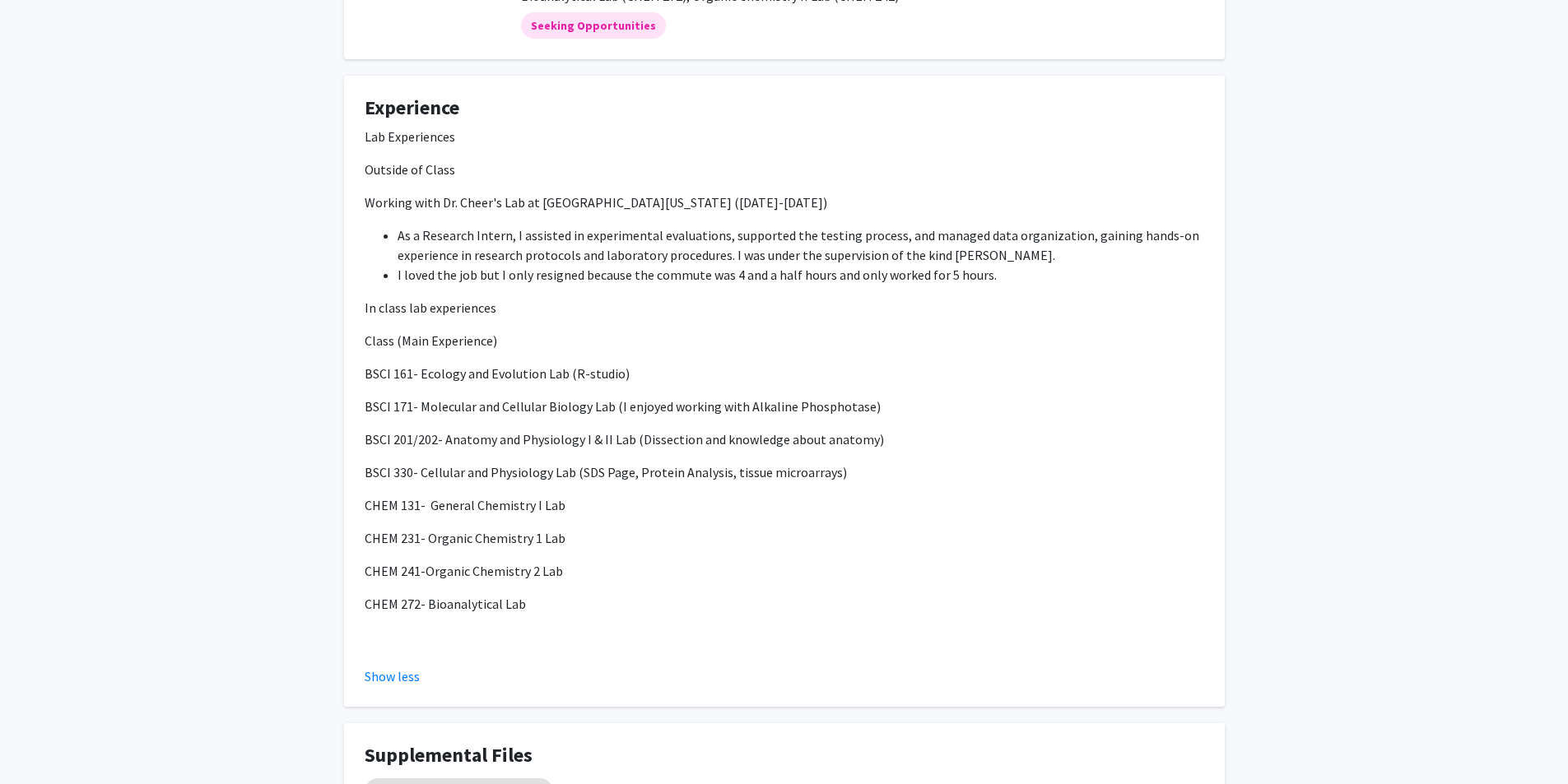
scroll to position [160, 0]
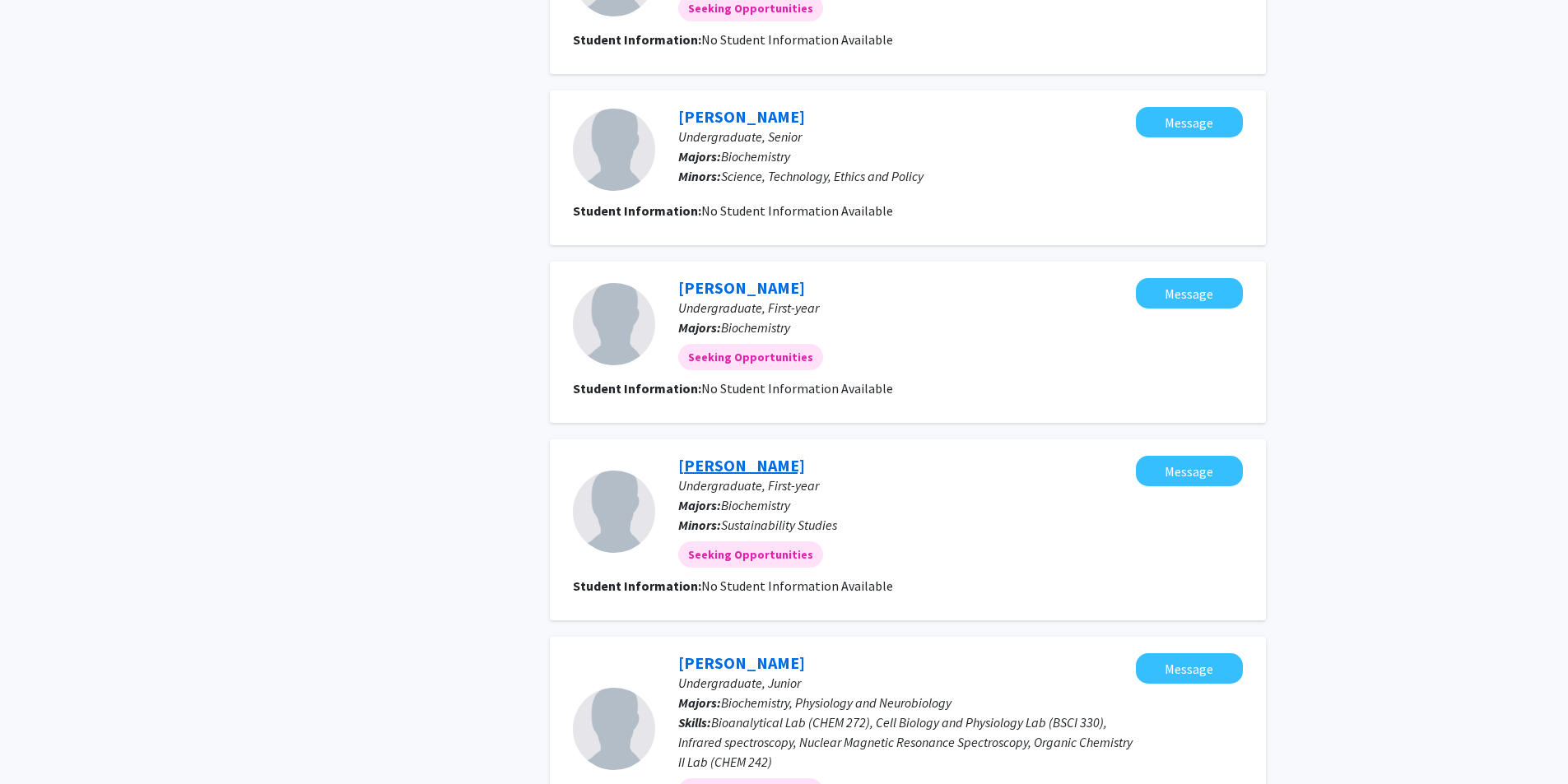
scroll to position [1634, 0]
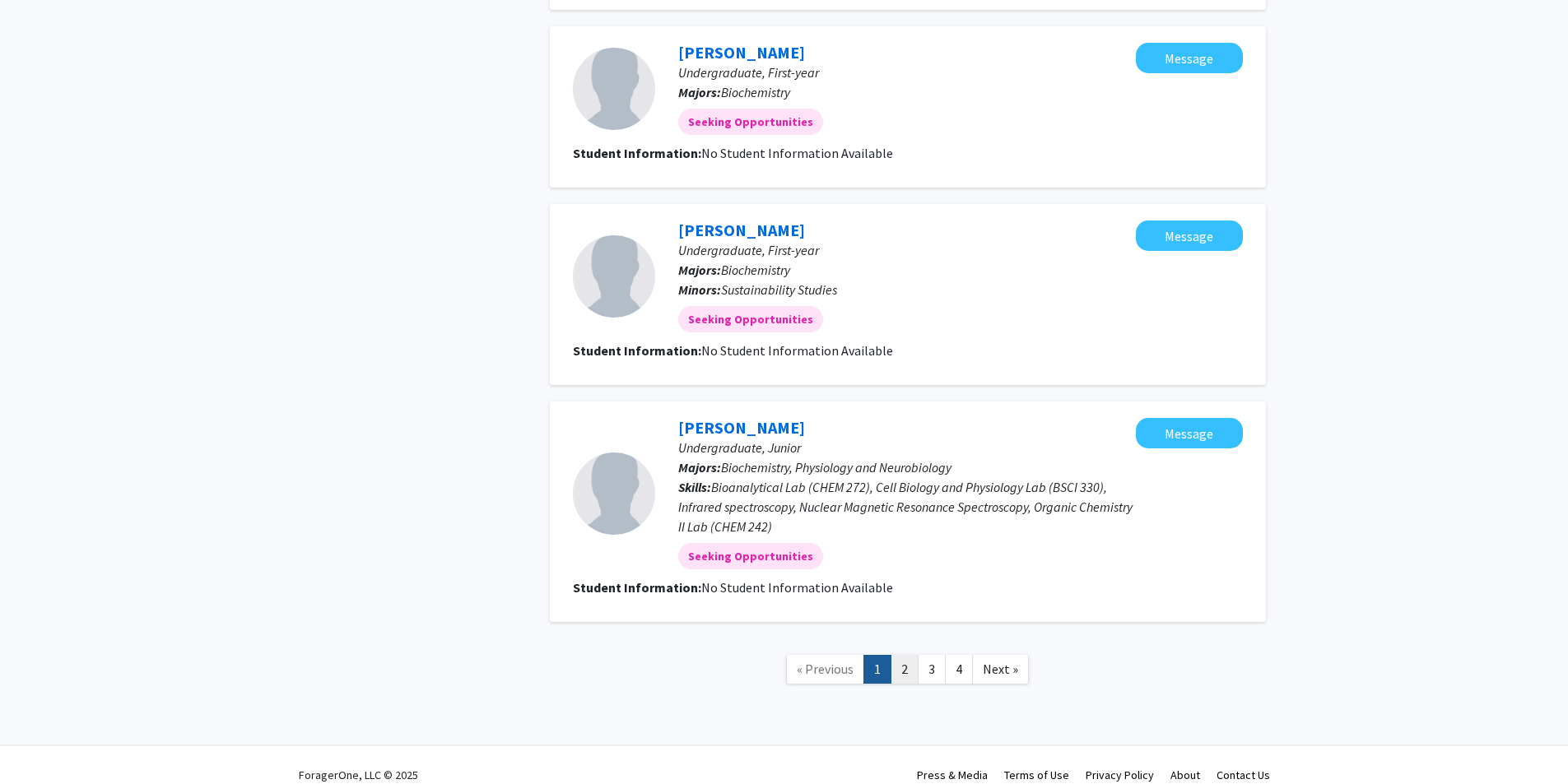
click at [897, 655] on link "2" at bounding box center [904, 669] width 28 height 29
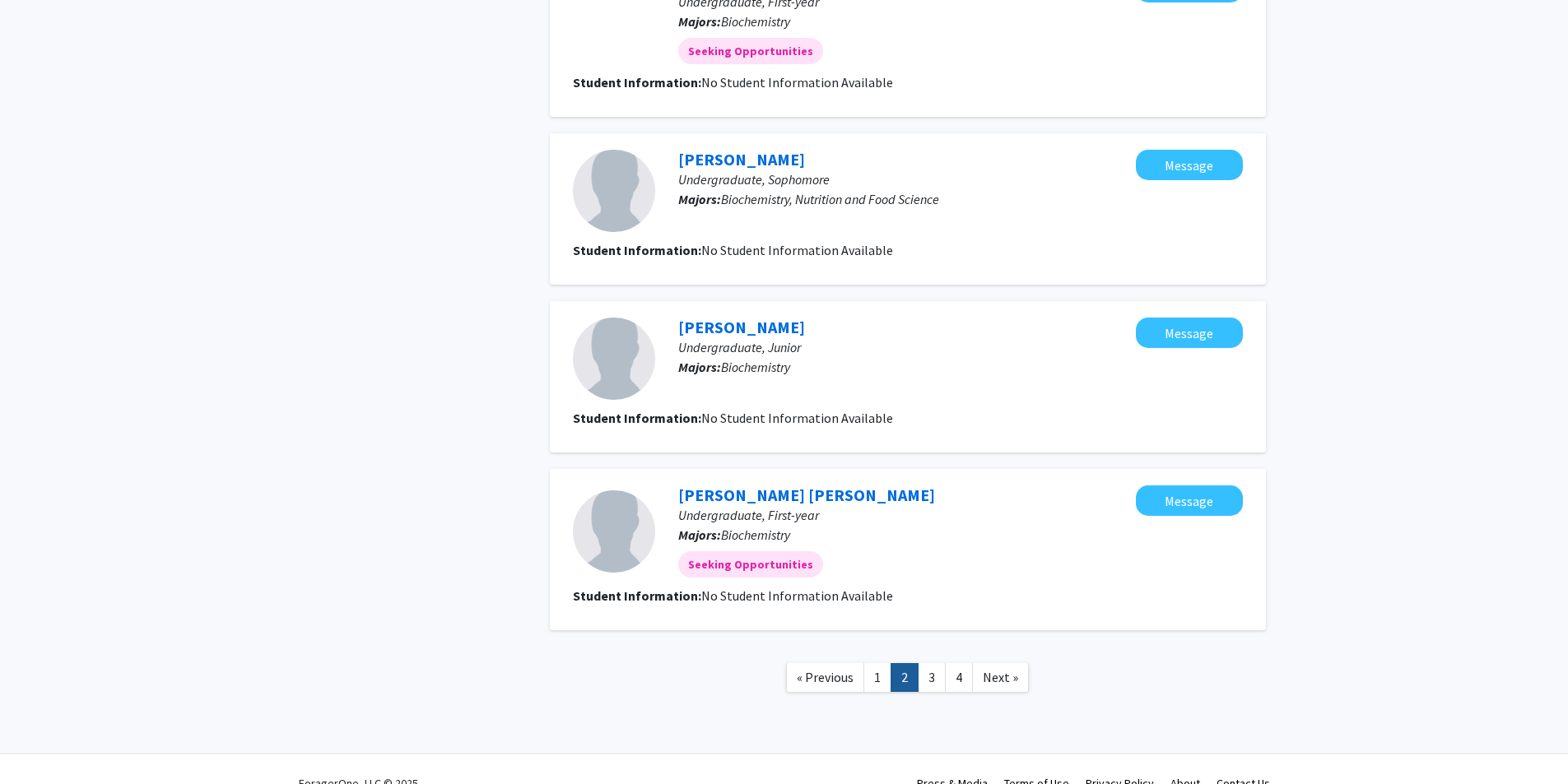
scroll to position [1345, 0]
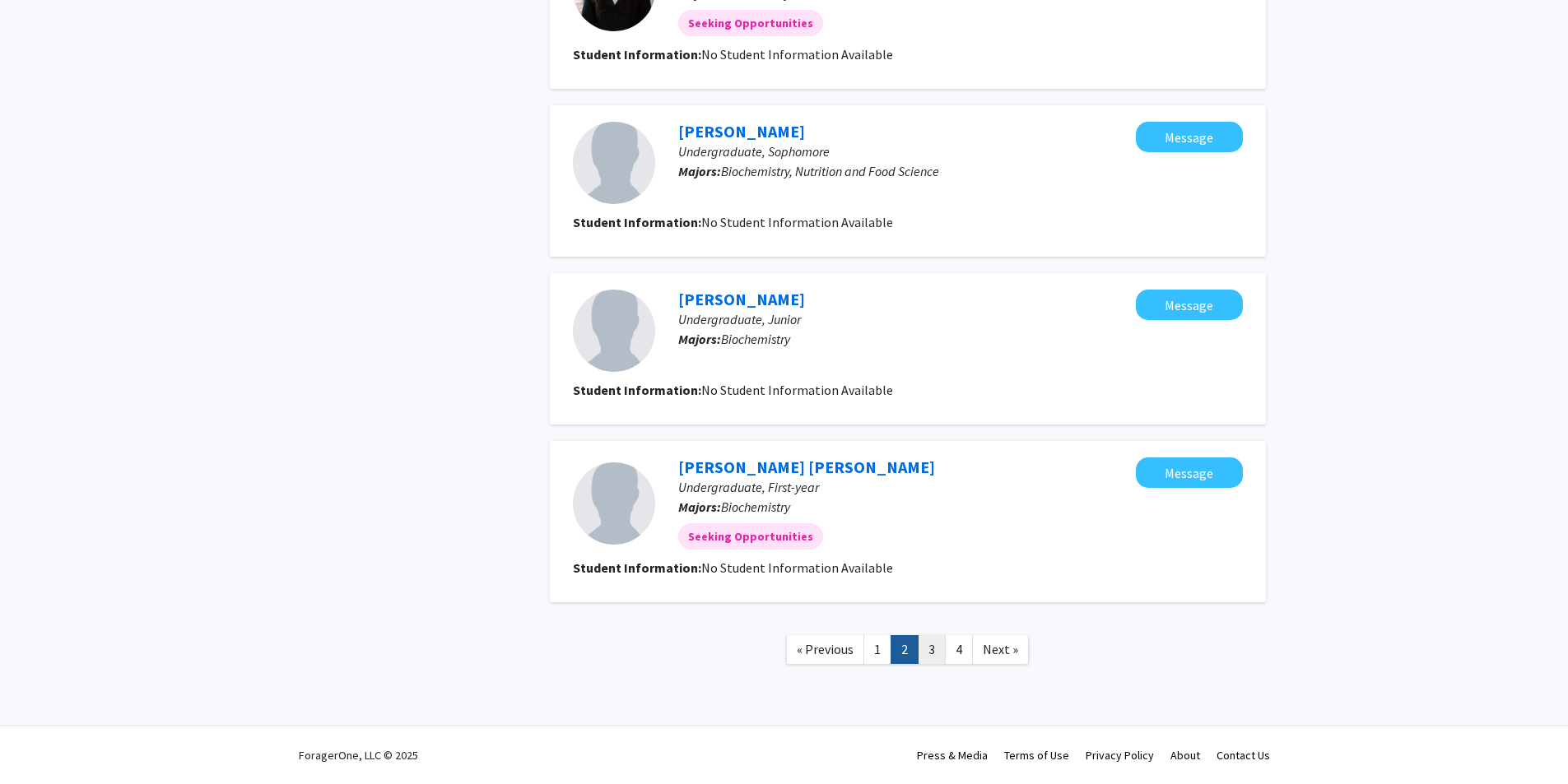
click at [937, 648] on link "3" at bounding box center [931, 650] width 28 height 29
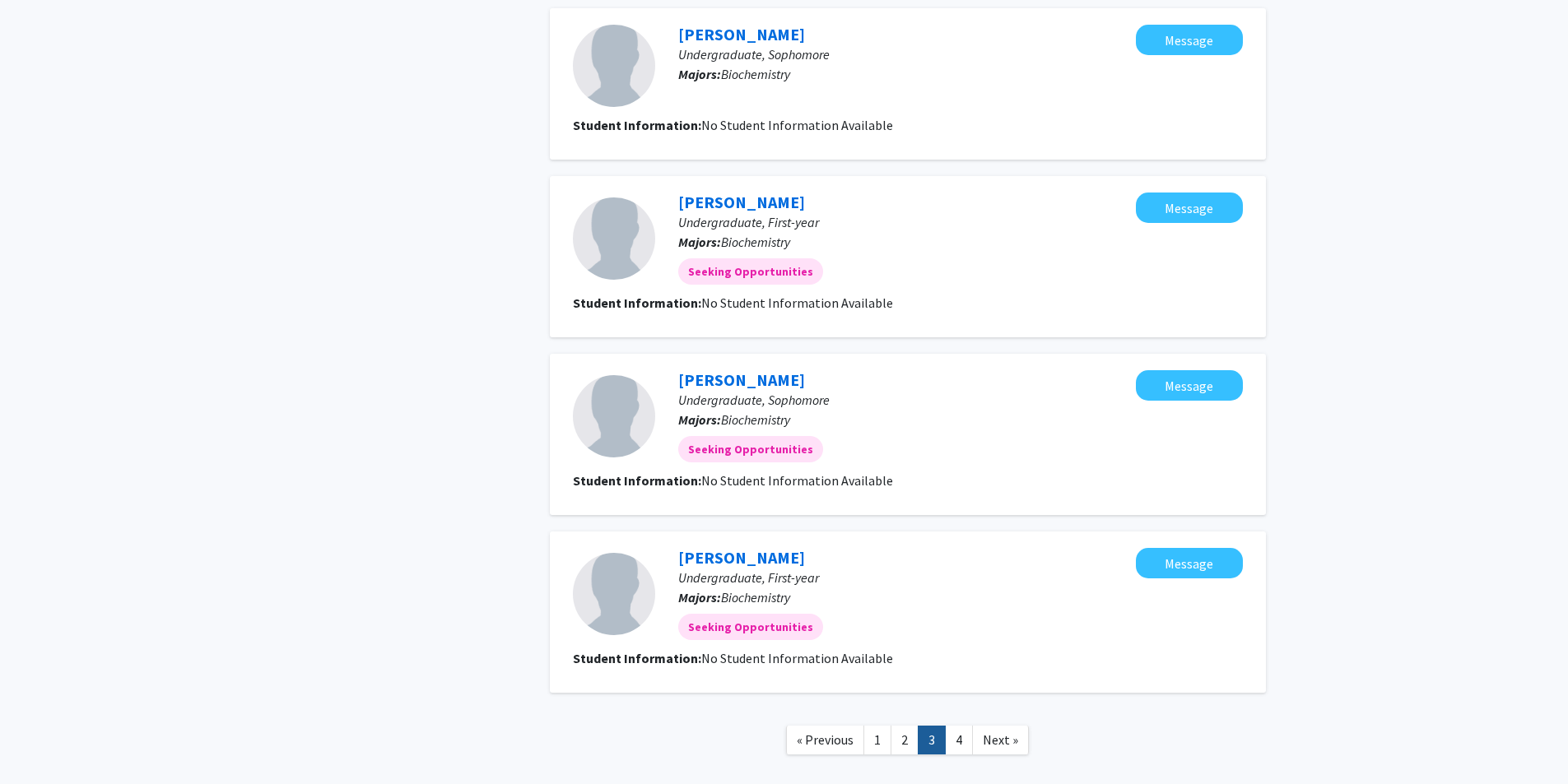
scroll to position [1325, 0]
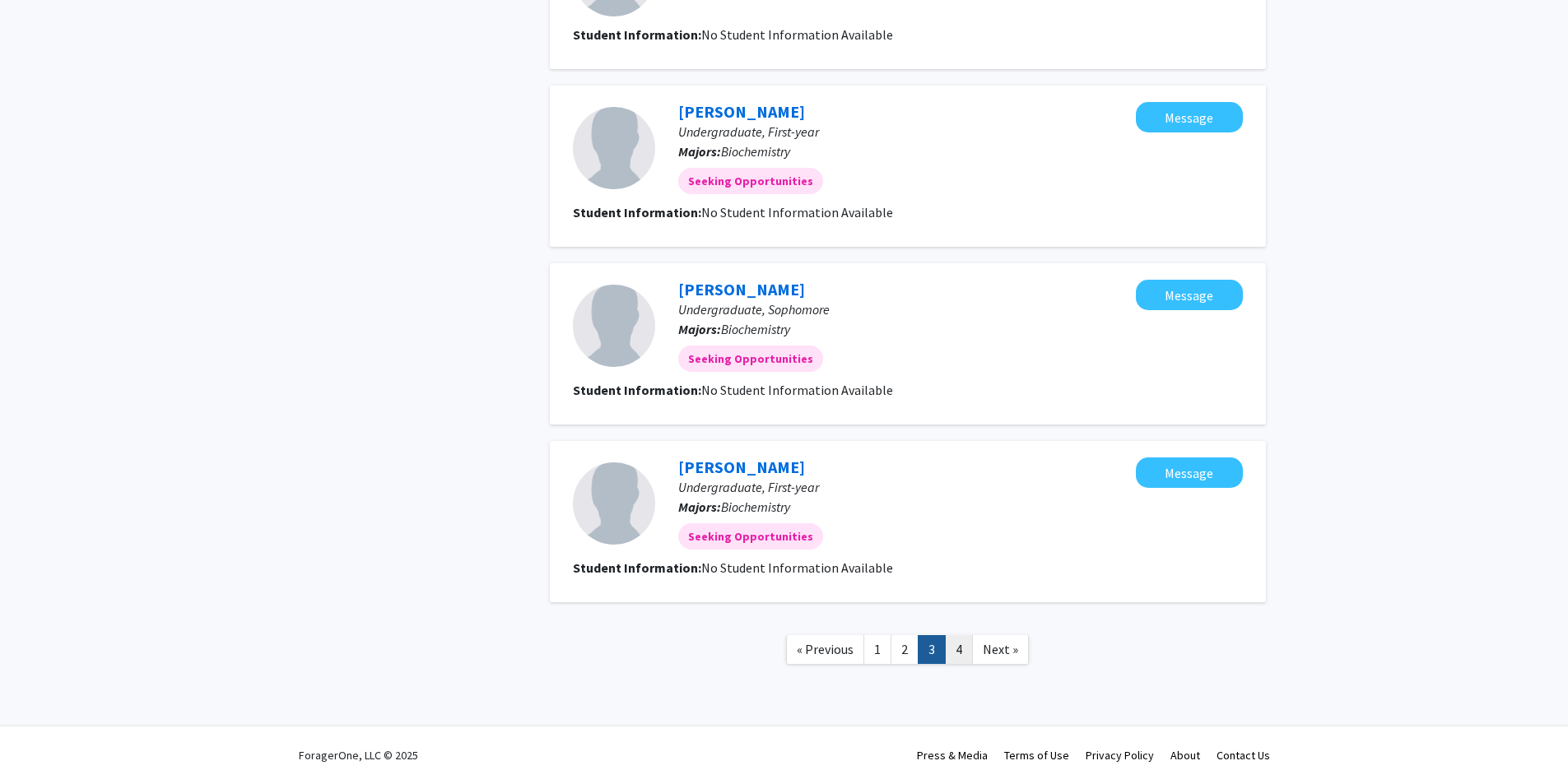
click at [956, 646] on link "4" at bounding box center [959, 650] width 28 height 29
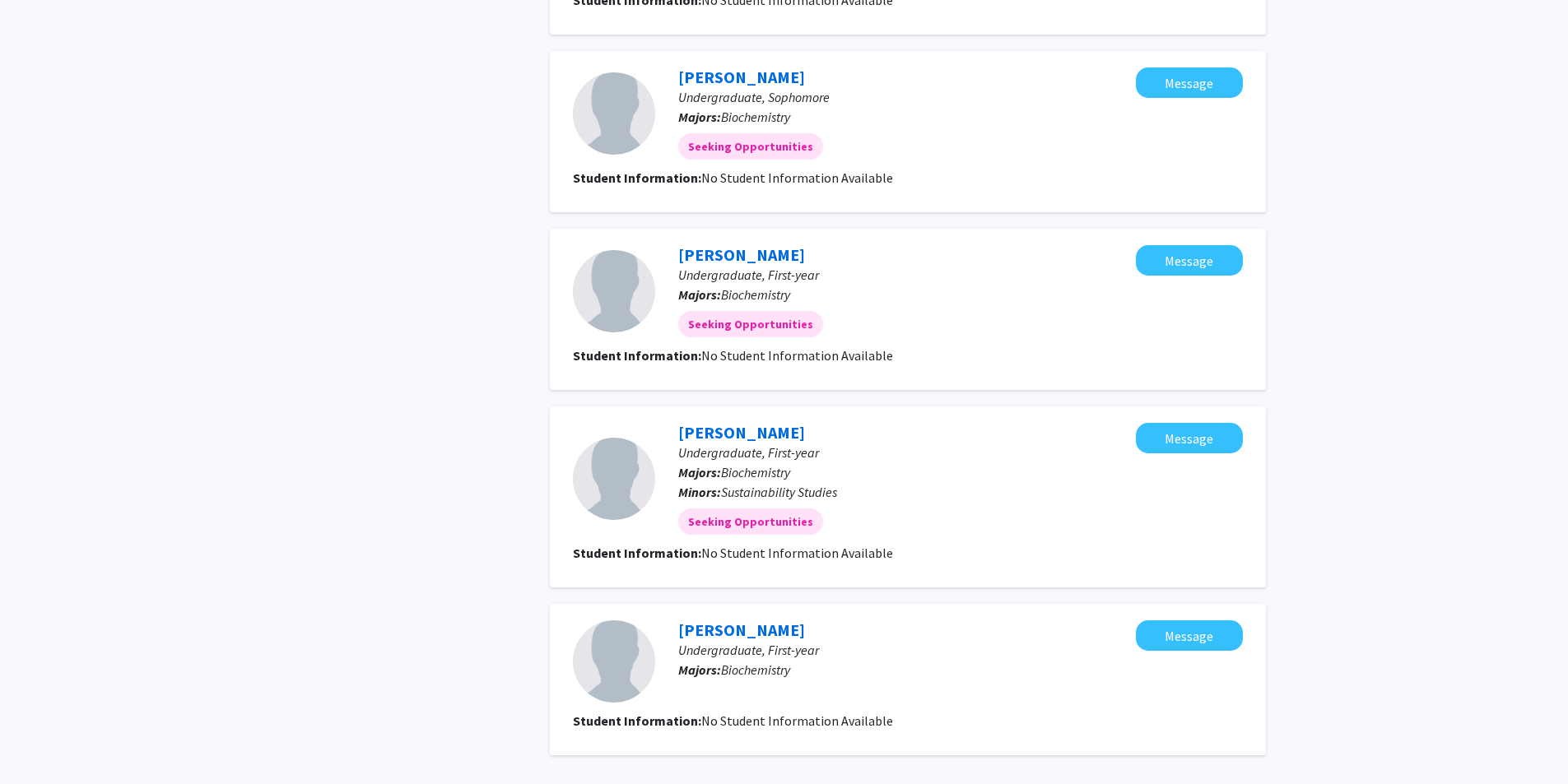
scroll to position [1141, 0]
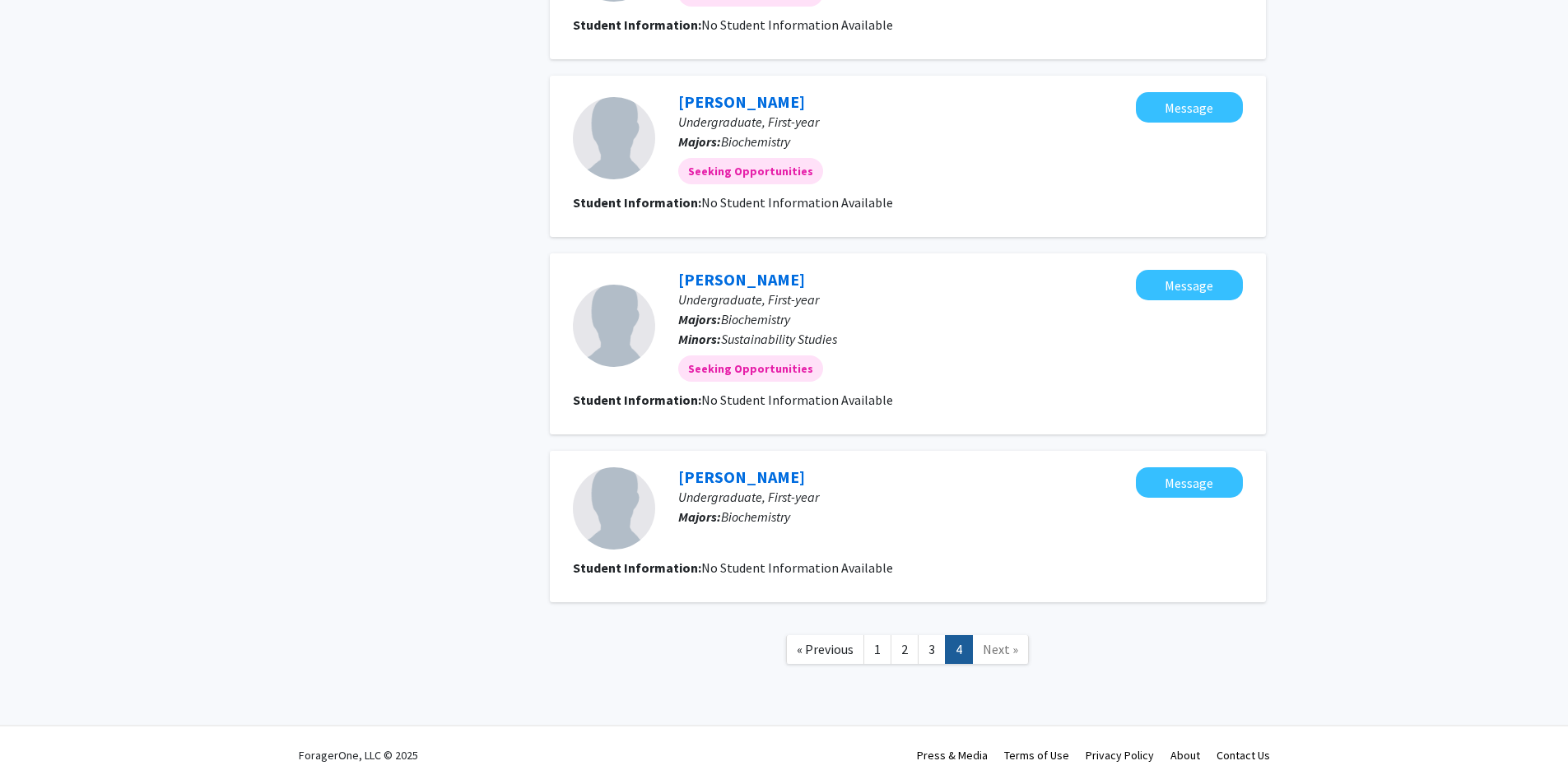
click at [995, 662] on link "Next »" at bounding box center [1000, 650] width 57 height 29
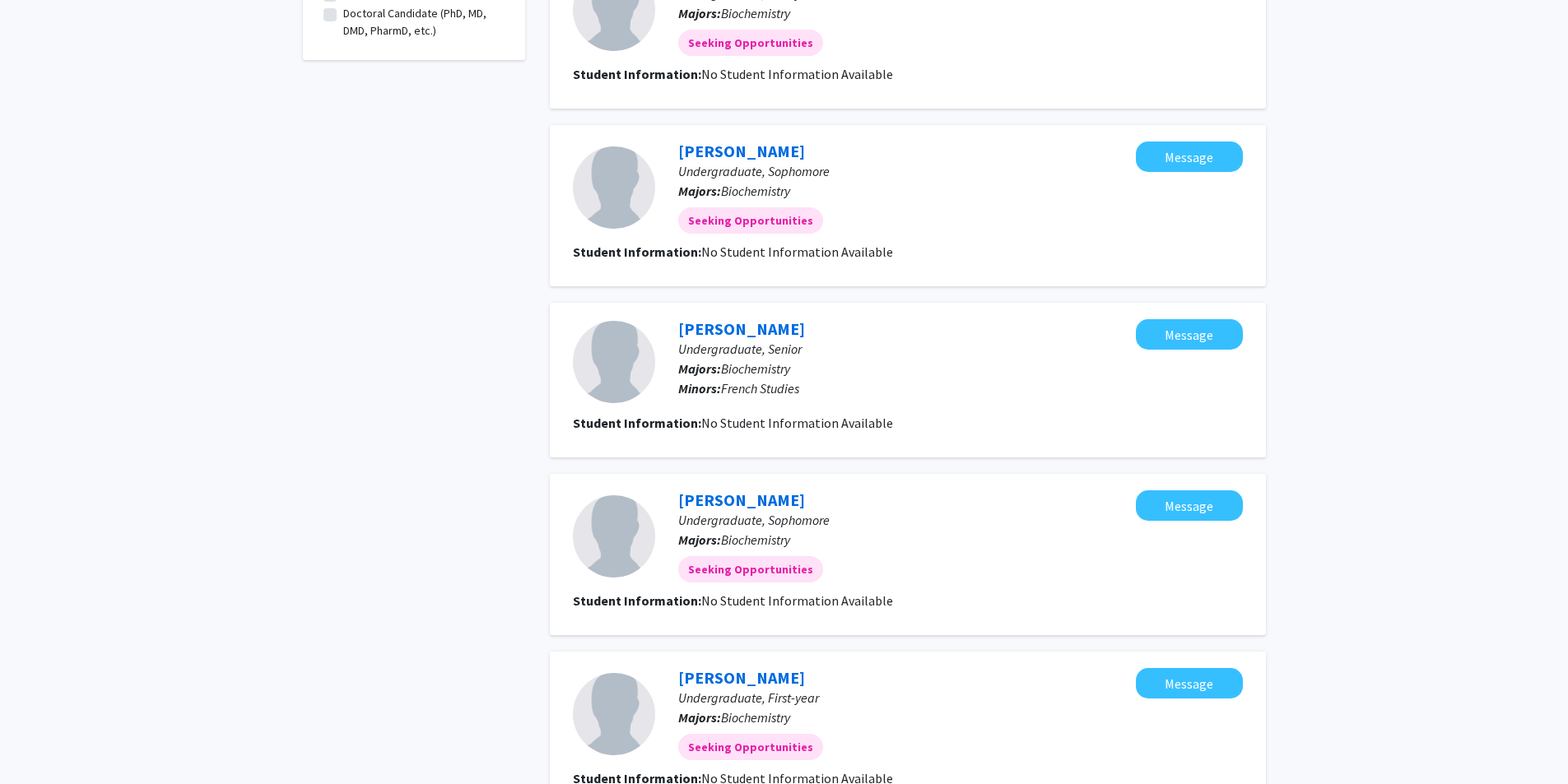
scroll to position [0, 0]
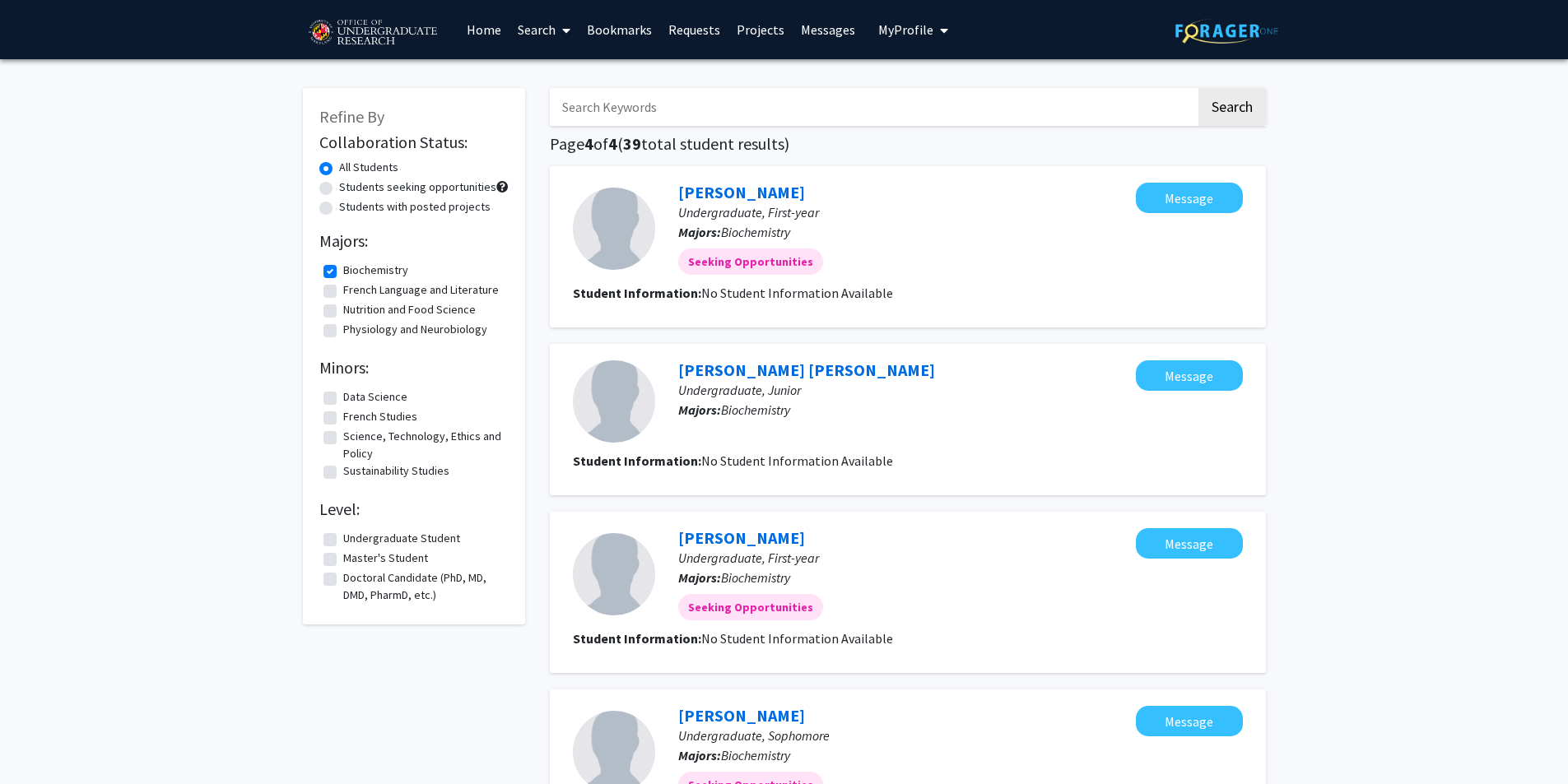
click at [343, 268] on label "Biochemistry" at bounding box center [376, 270] width 65 height 17
click at [343, 268] on input "Biochemistry" at bounding box center [348, 267] width 11 height 11
checkbox input "false"
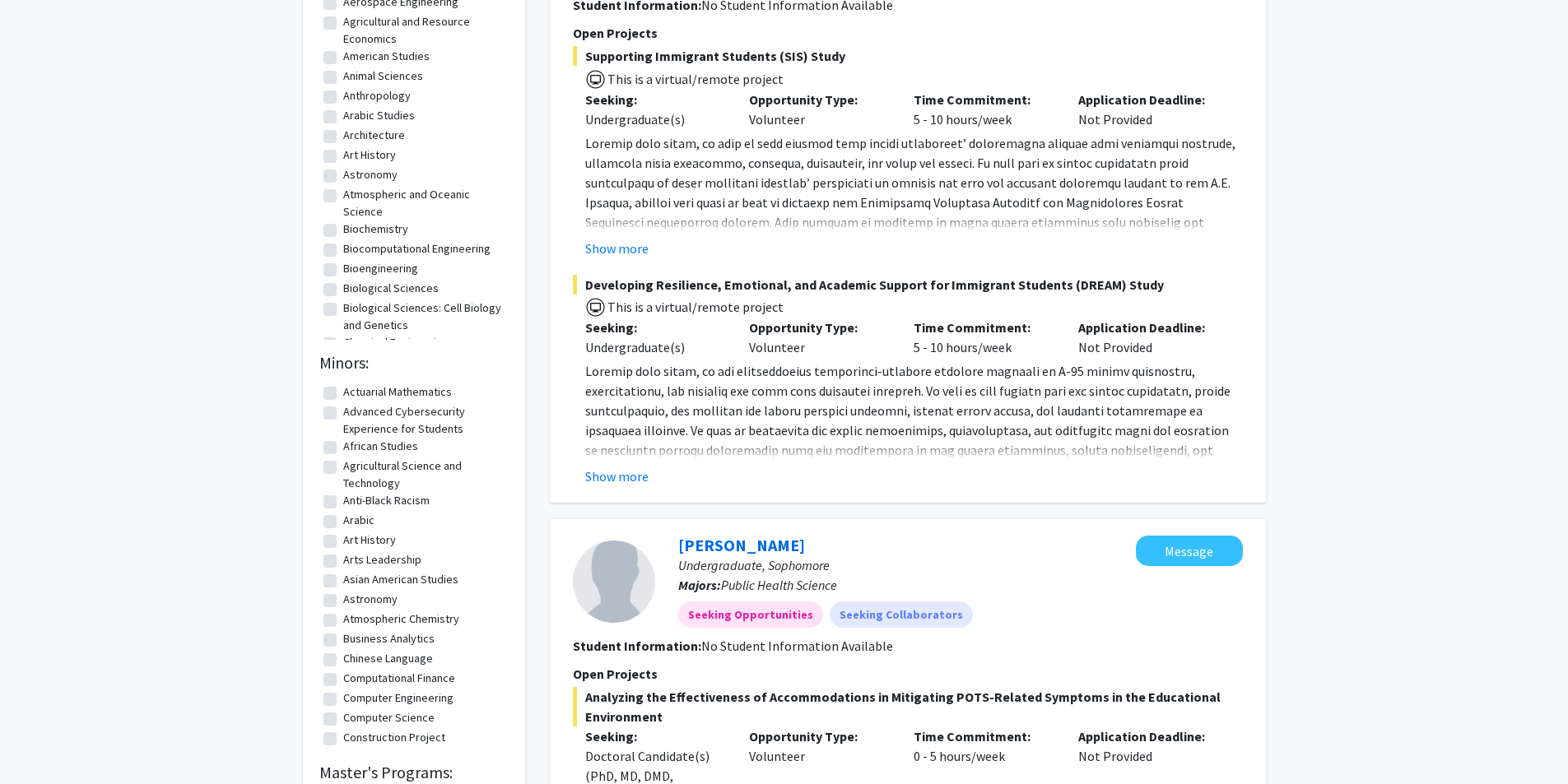
scroll to position [82, 0]
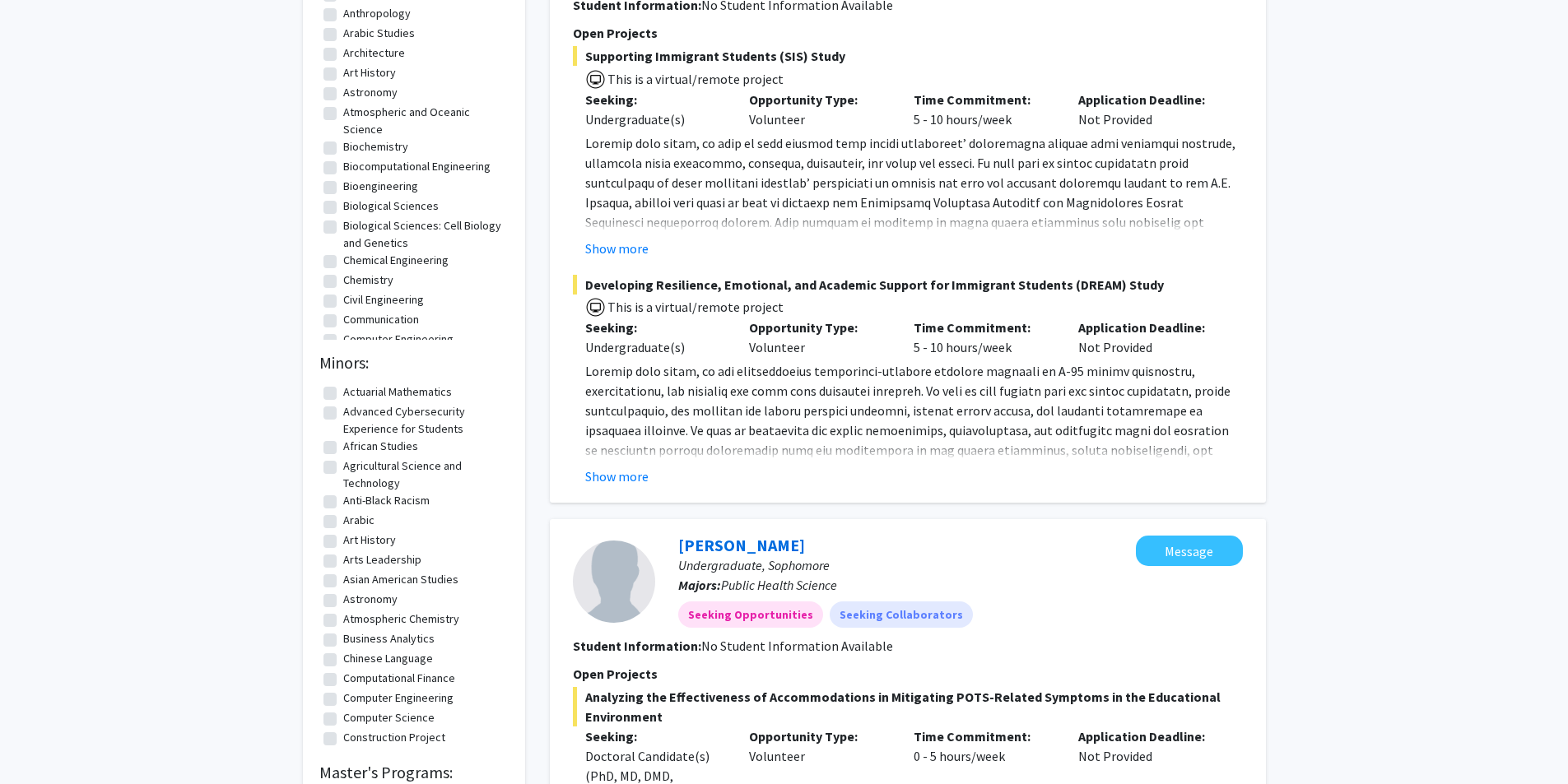
click at [343, 211] on label "Biological Sciences" at bounding box center [391, 206] width 95 height 17
click at [343, 208] on input "Biological Sciences" at bounding box center [348, 202] width 11 height 11
checkbox input "true"
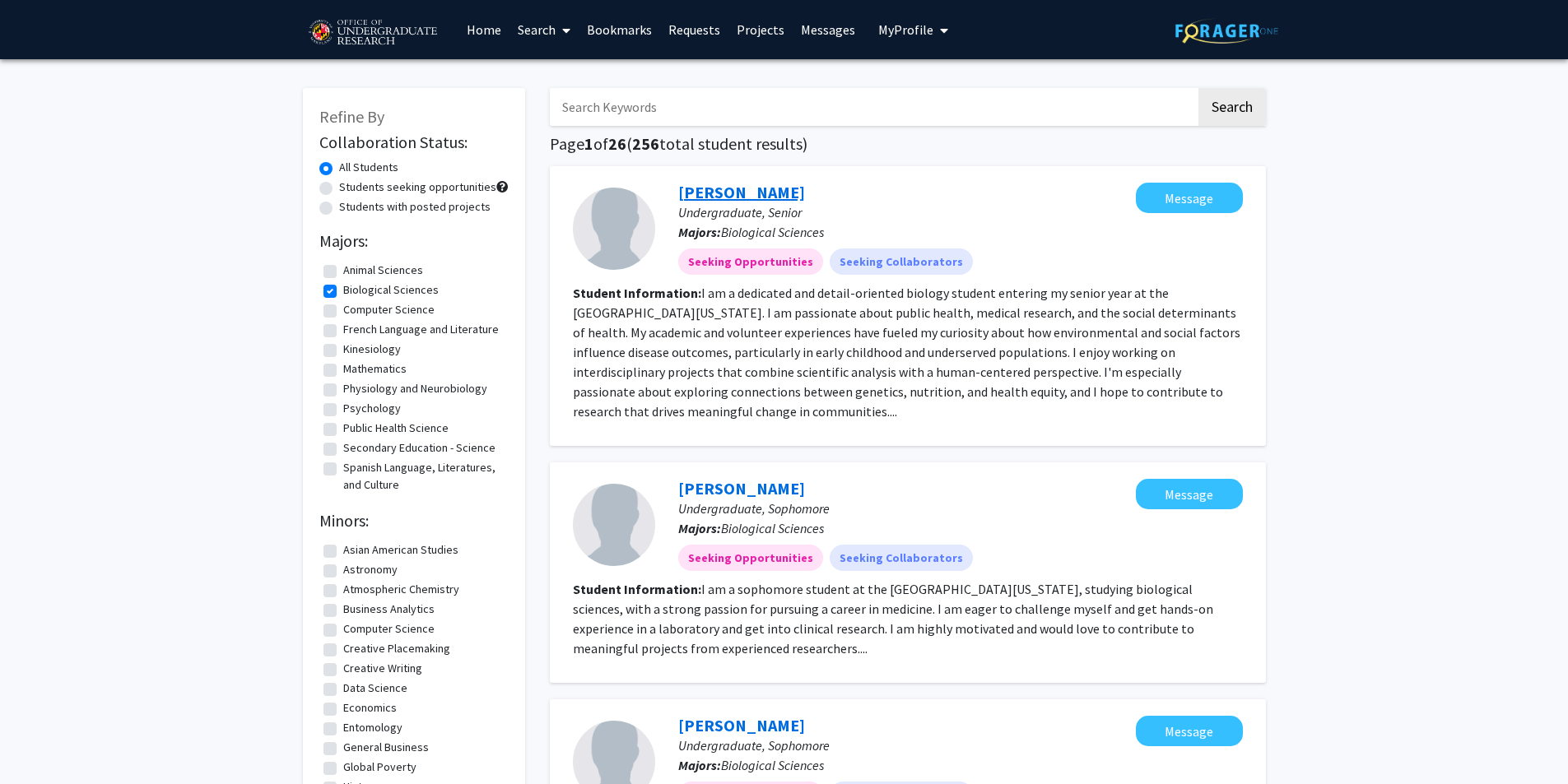
click at [722, 195] on link "[PERSON_NAME]" at bounding box center [741, 192] width 127 height 20
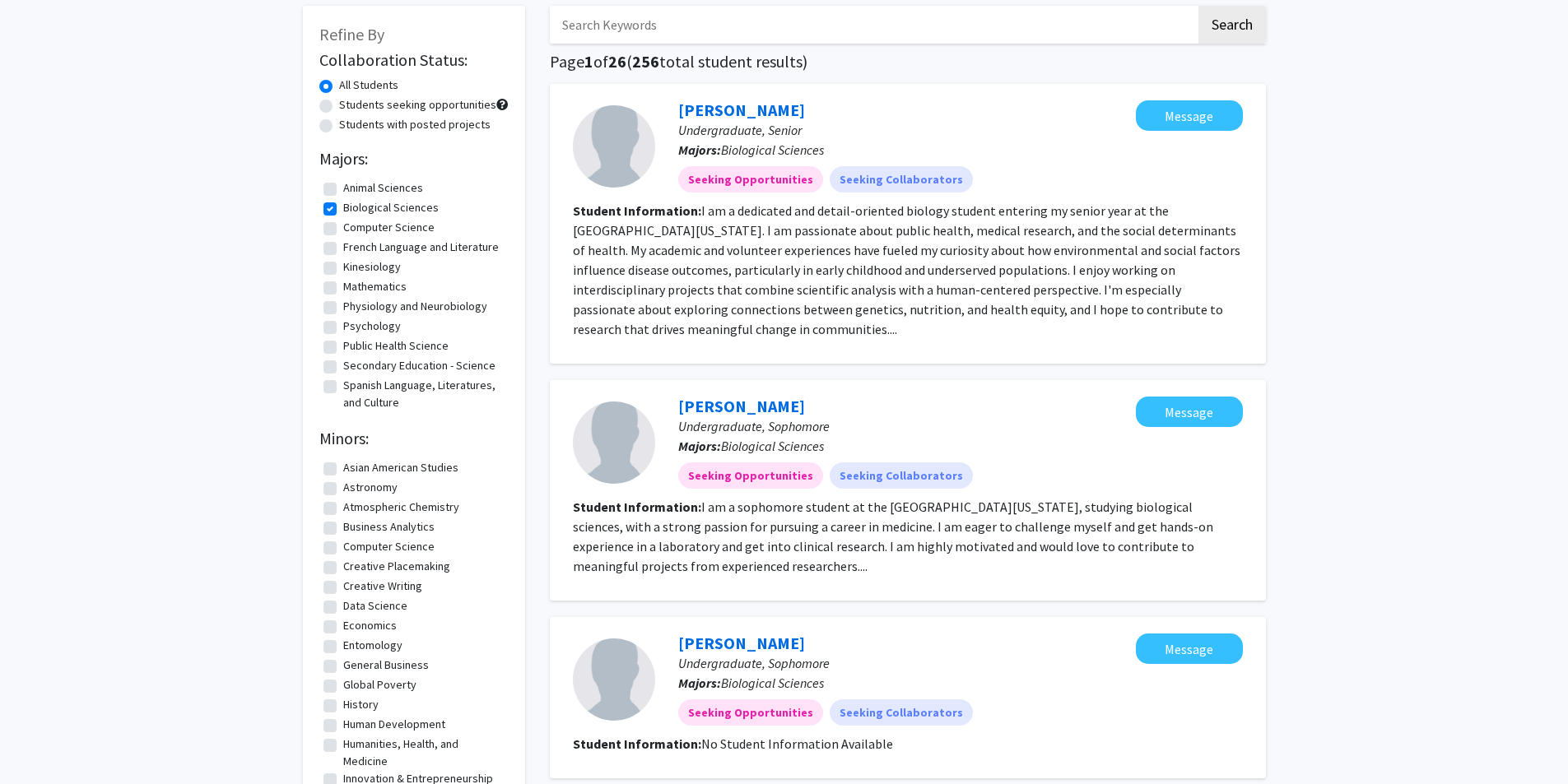
scroll to position [165, 0]
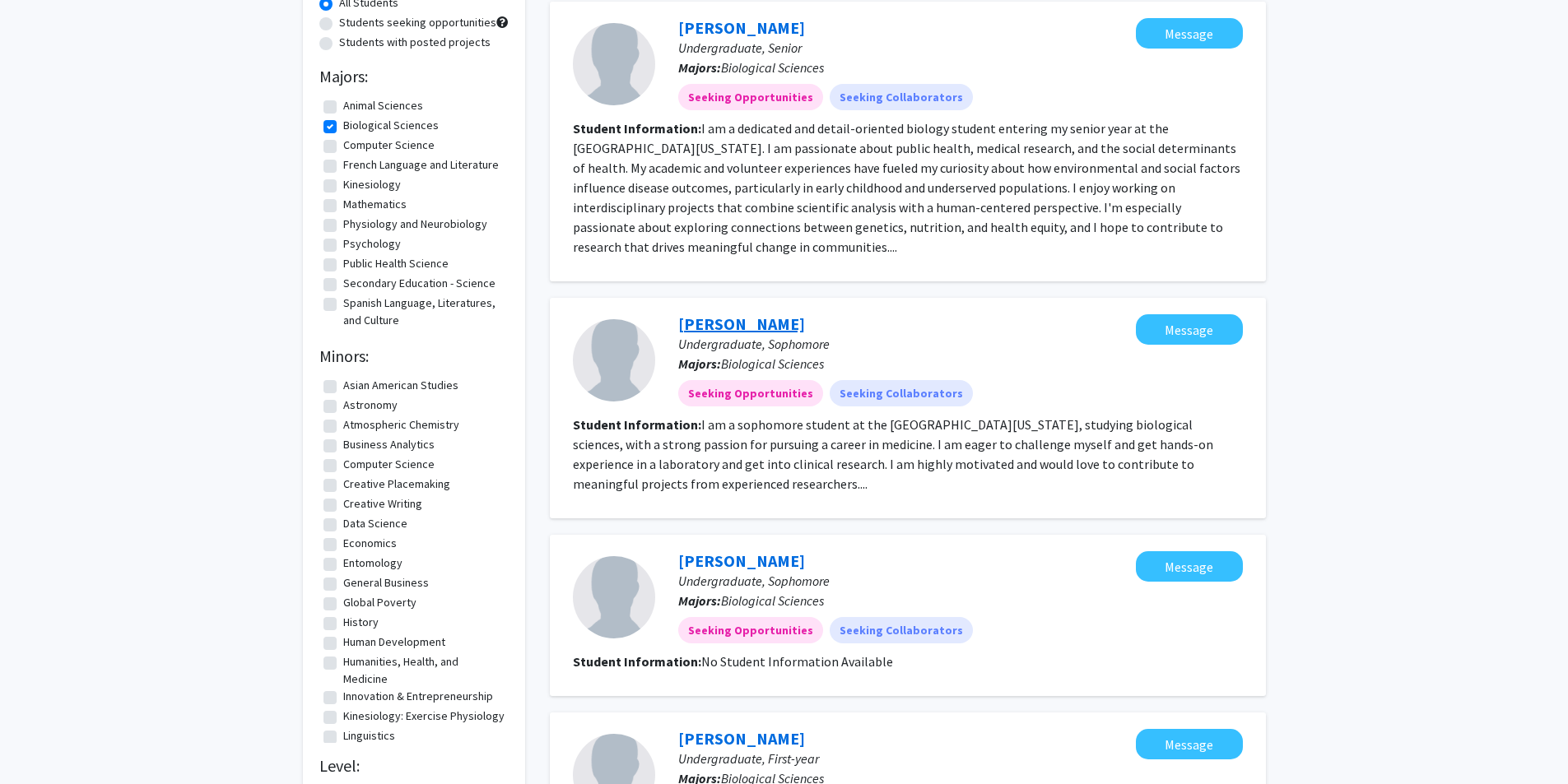
click at [733, 319] on link "[PERSON_NAME]" at bounding box center [741, 324] width 127 height 20
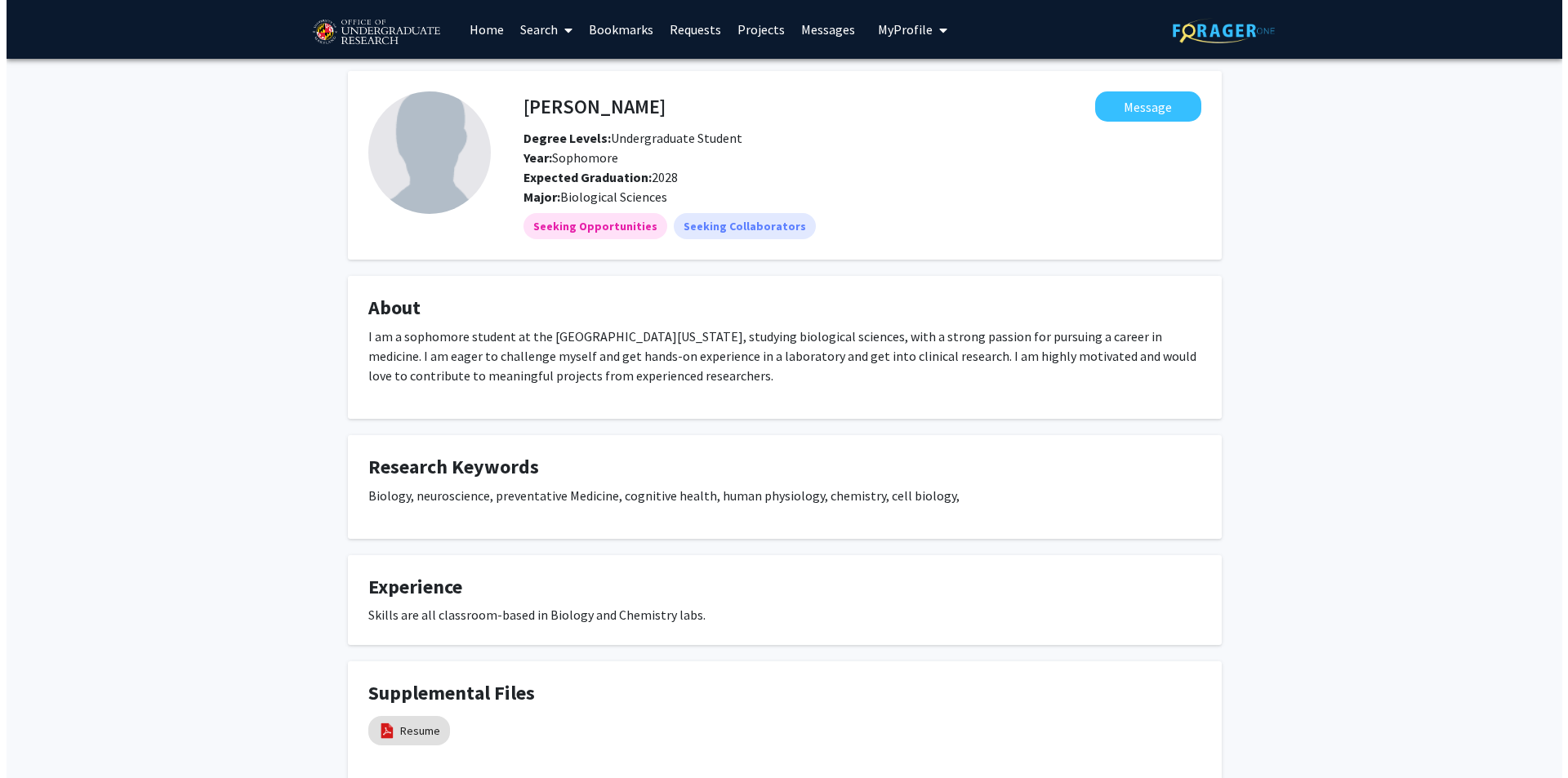
scroll to position [107, 0]
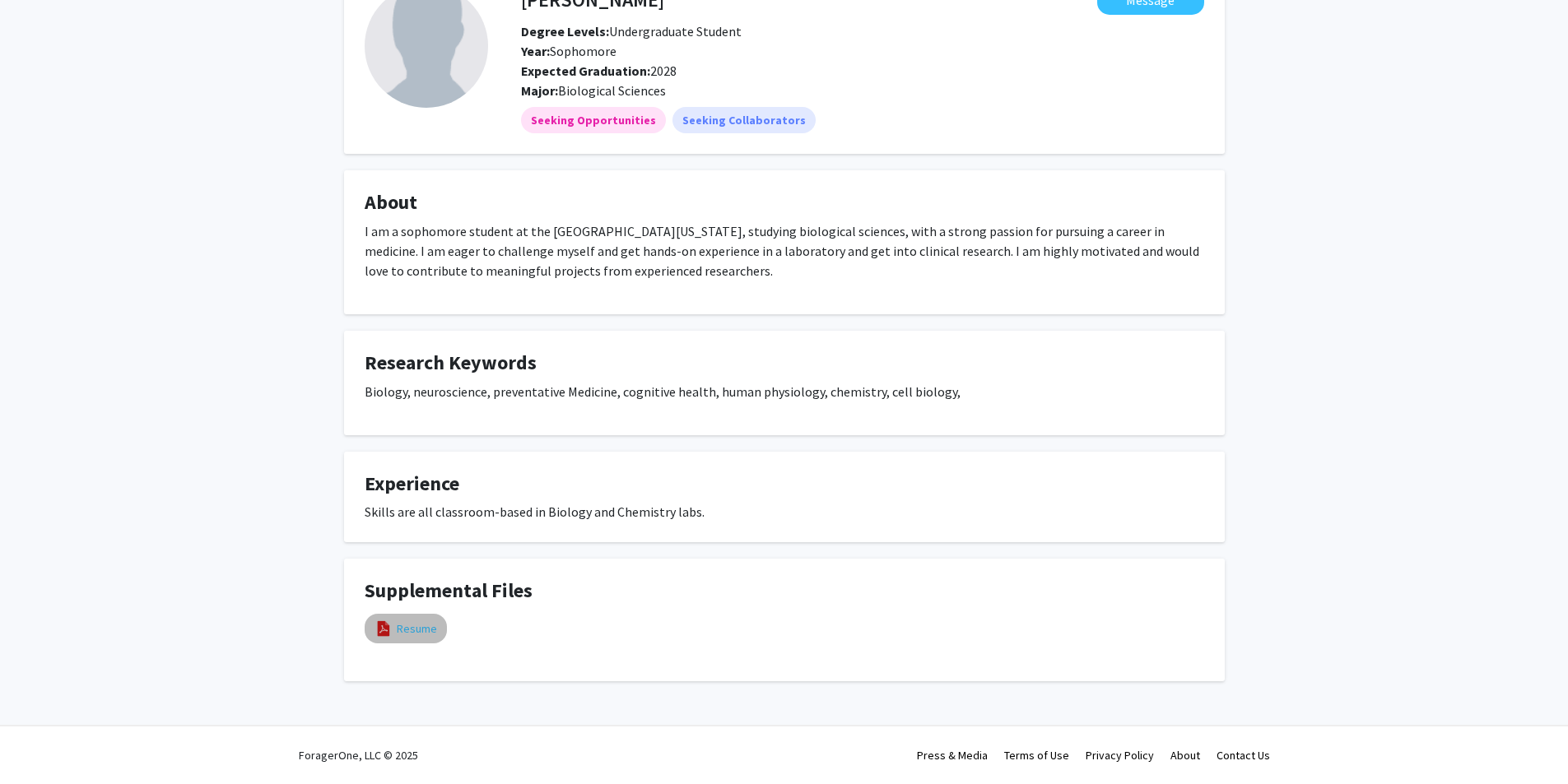
click at [427, 628] on link "Resume" at bounding box center [416, 629] width 40 height 17
select select "custom"
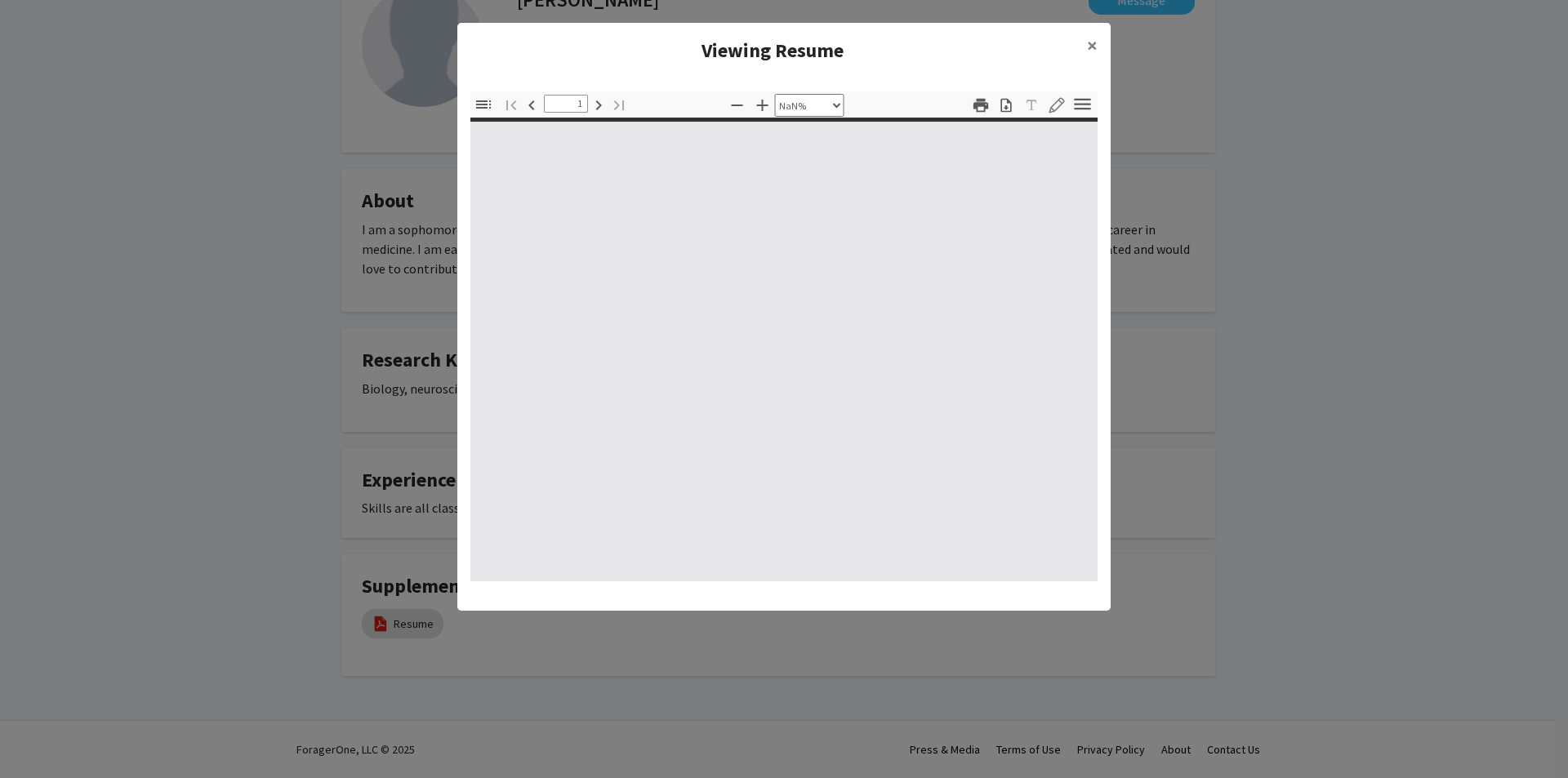
type input "0"
select select "custom"
type input "1"
select select "auto"
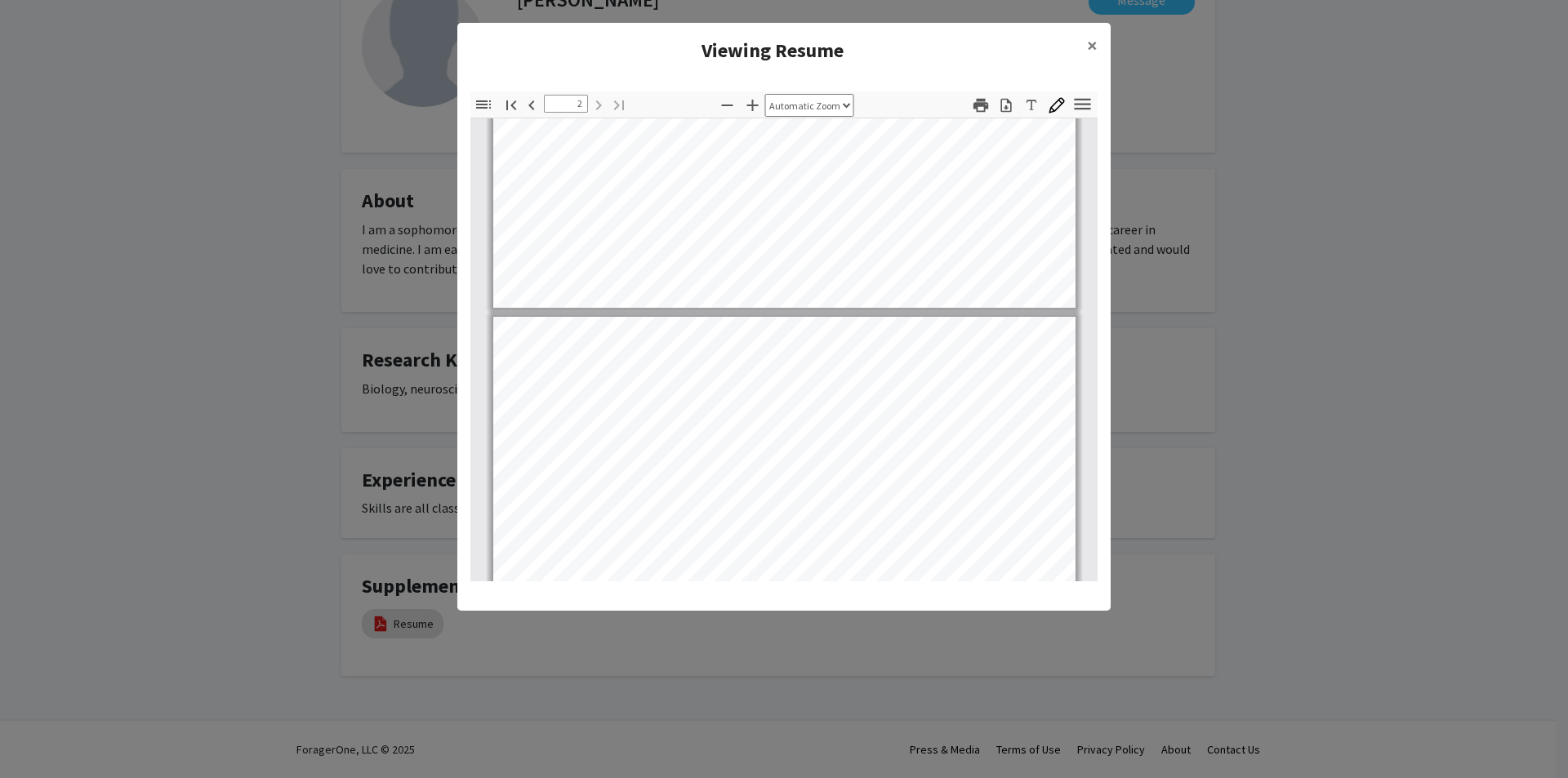
scroll to position [654, 0]
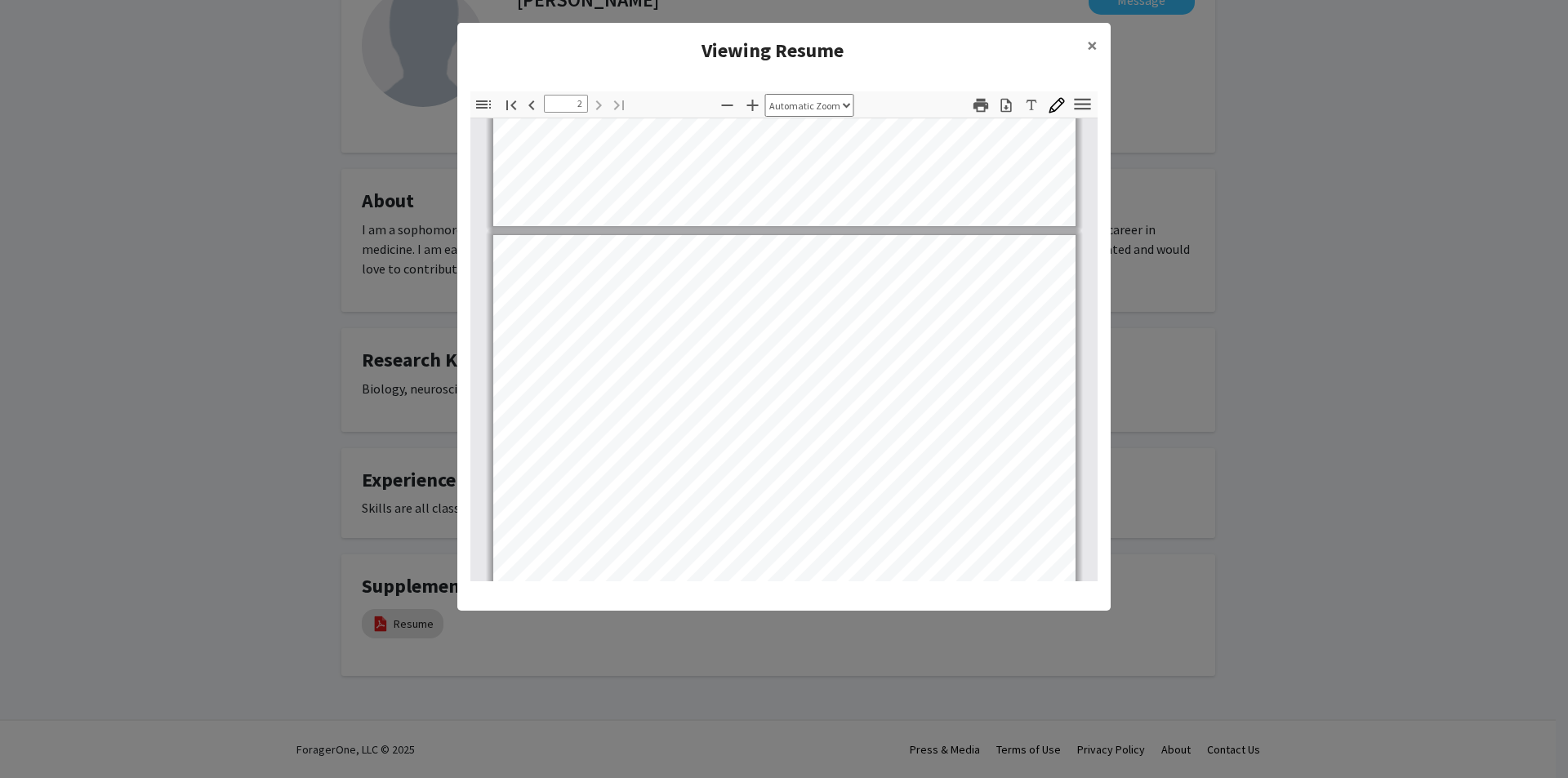
type input "1"
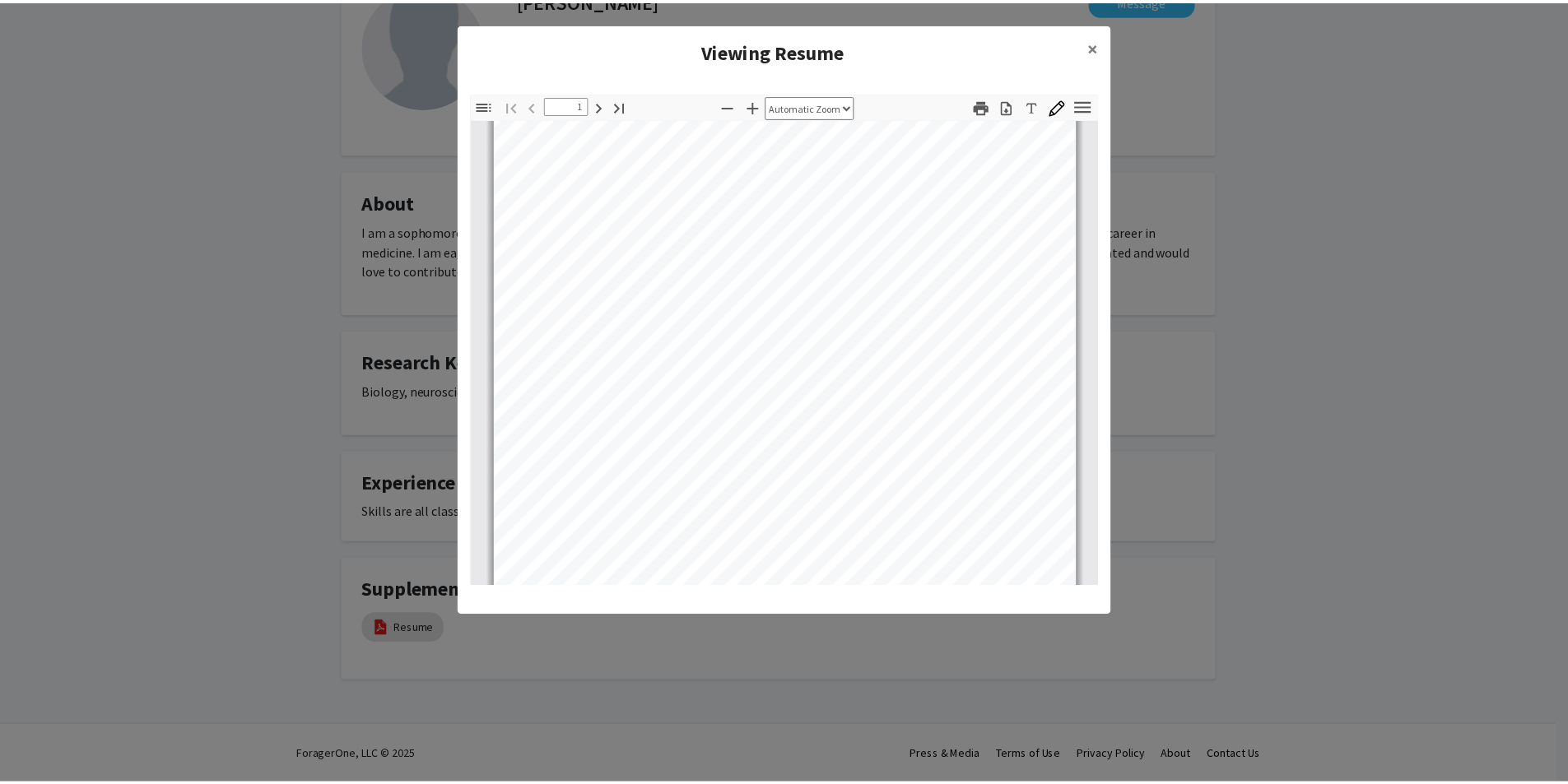
scroll to position [521, 0]
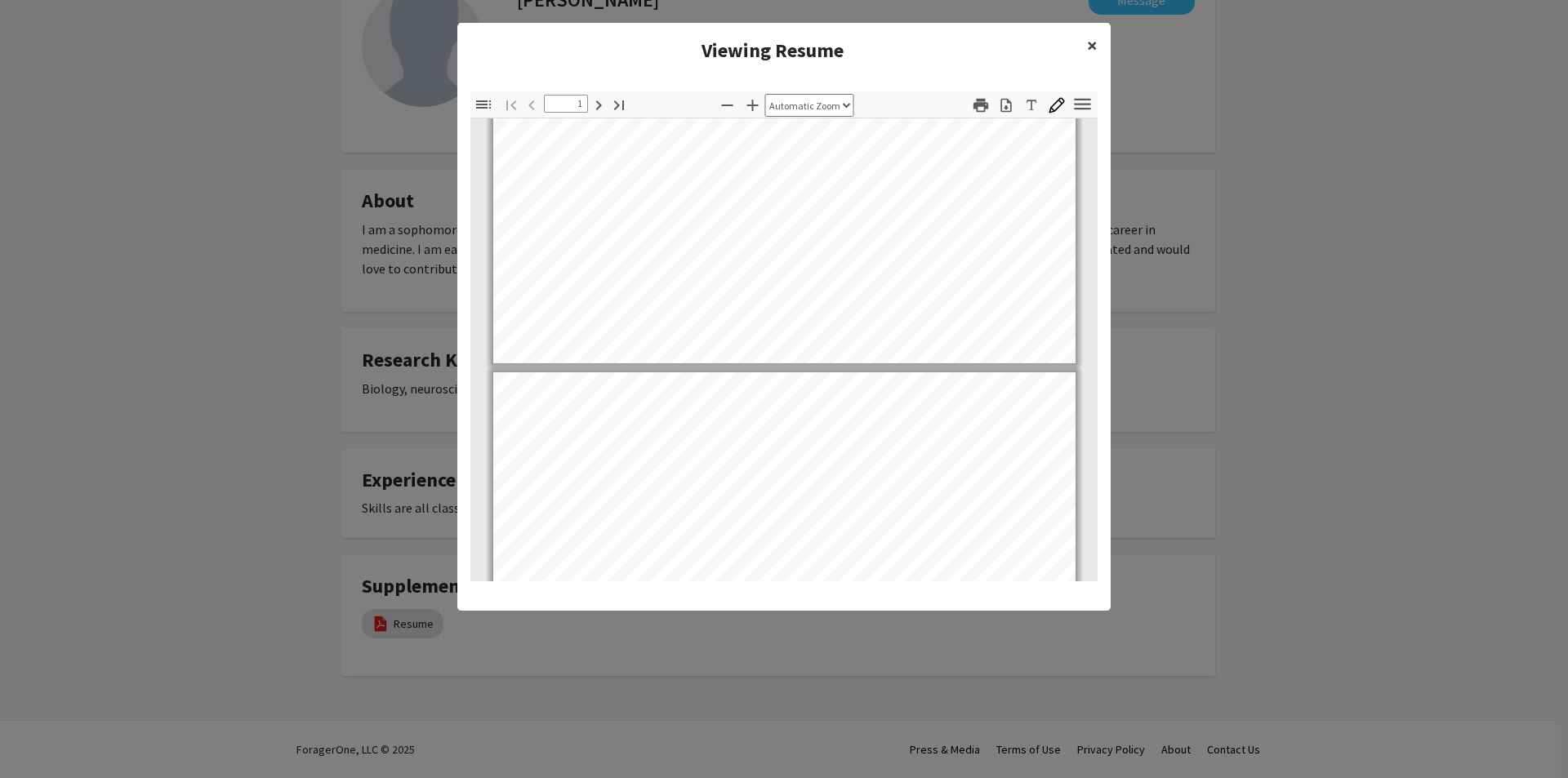
click at [1080, 54] on button "×" at bounding box center [1093, 46] width 37 height 46
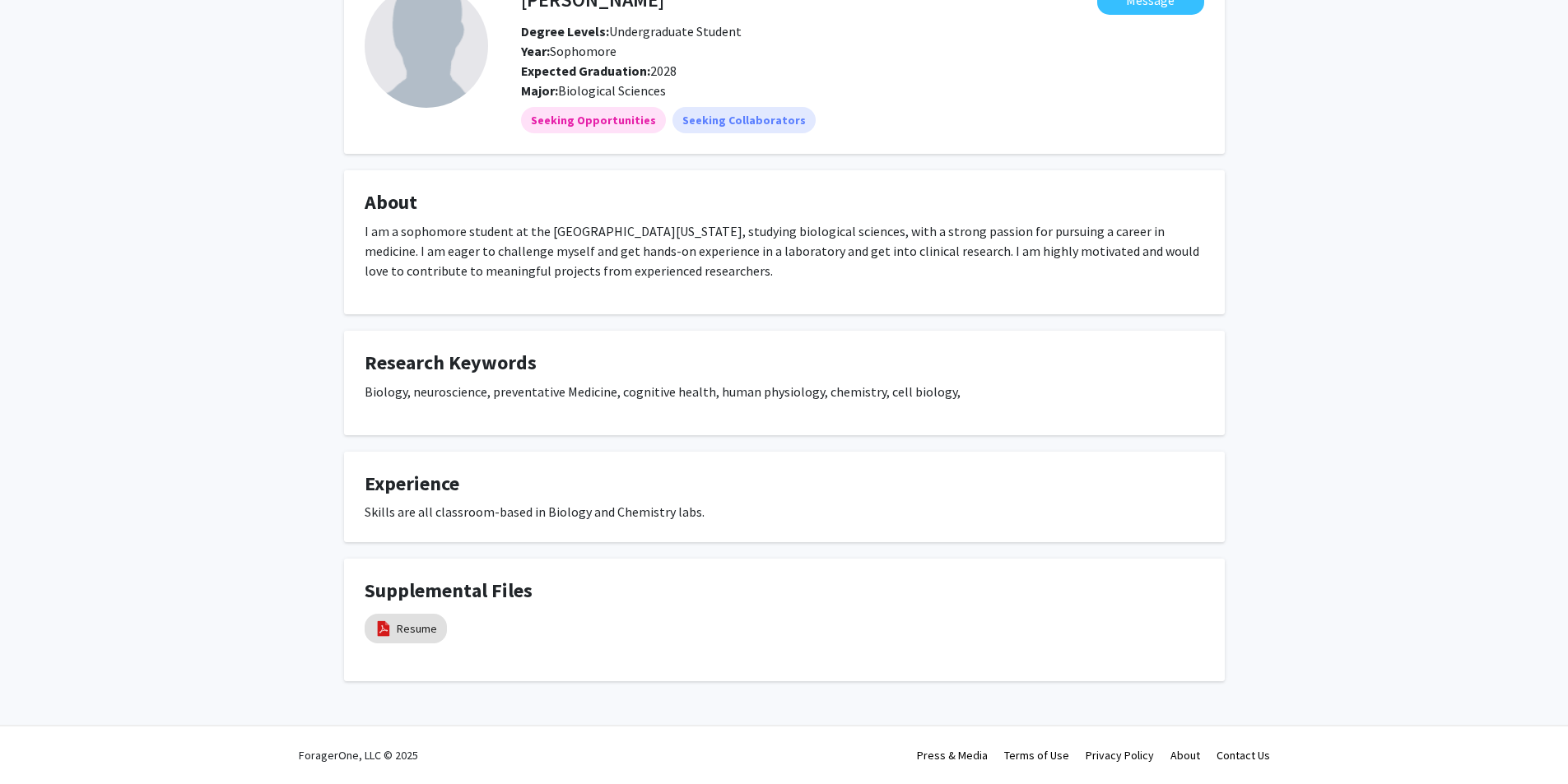
scroll to position [25, 0]
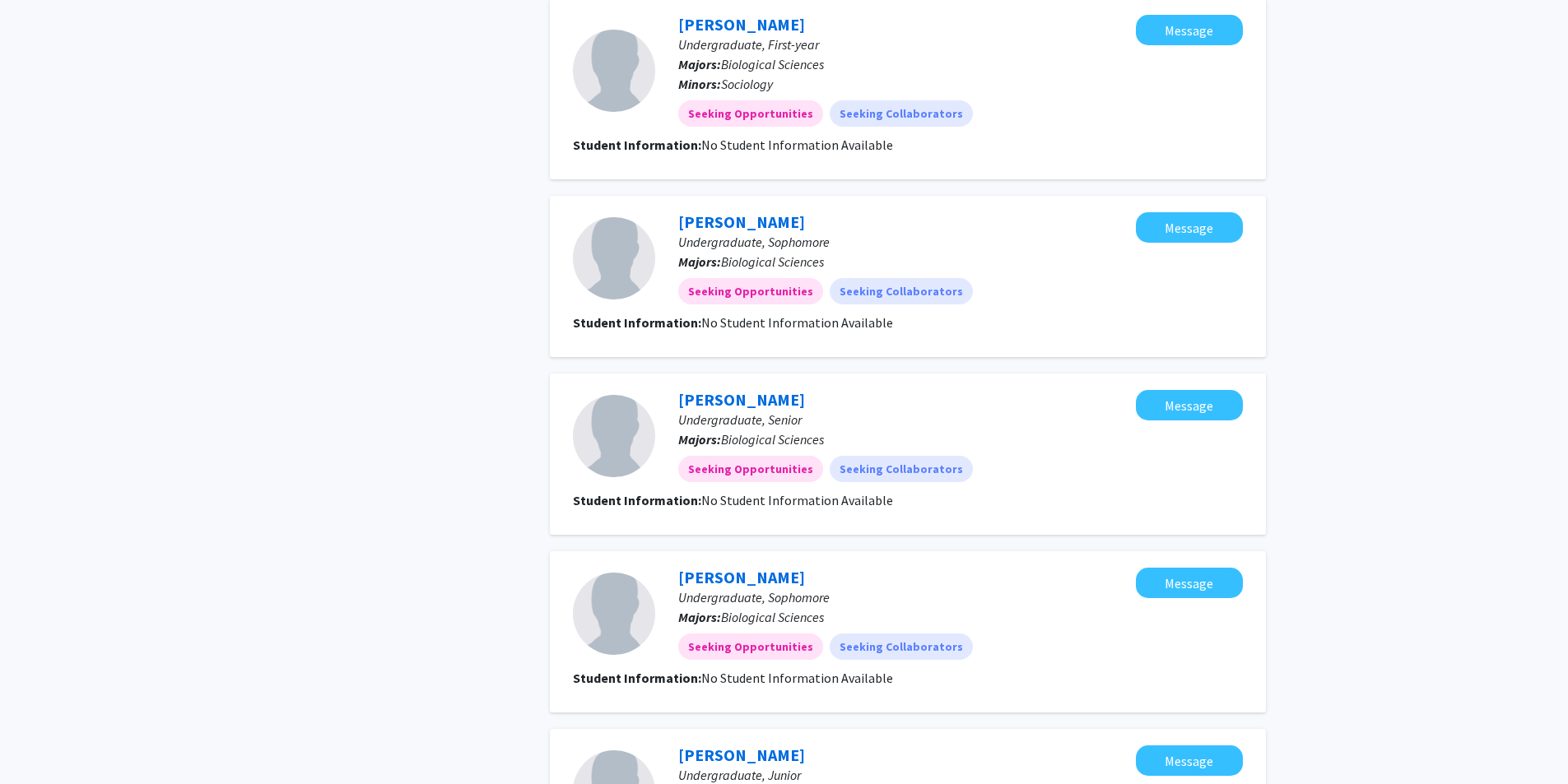
scroll to position [1481, 0]
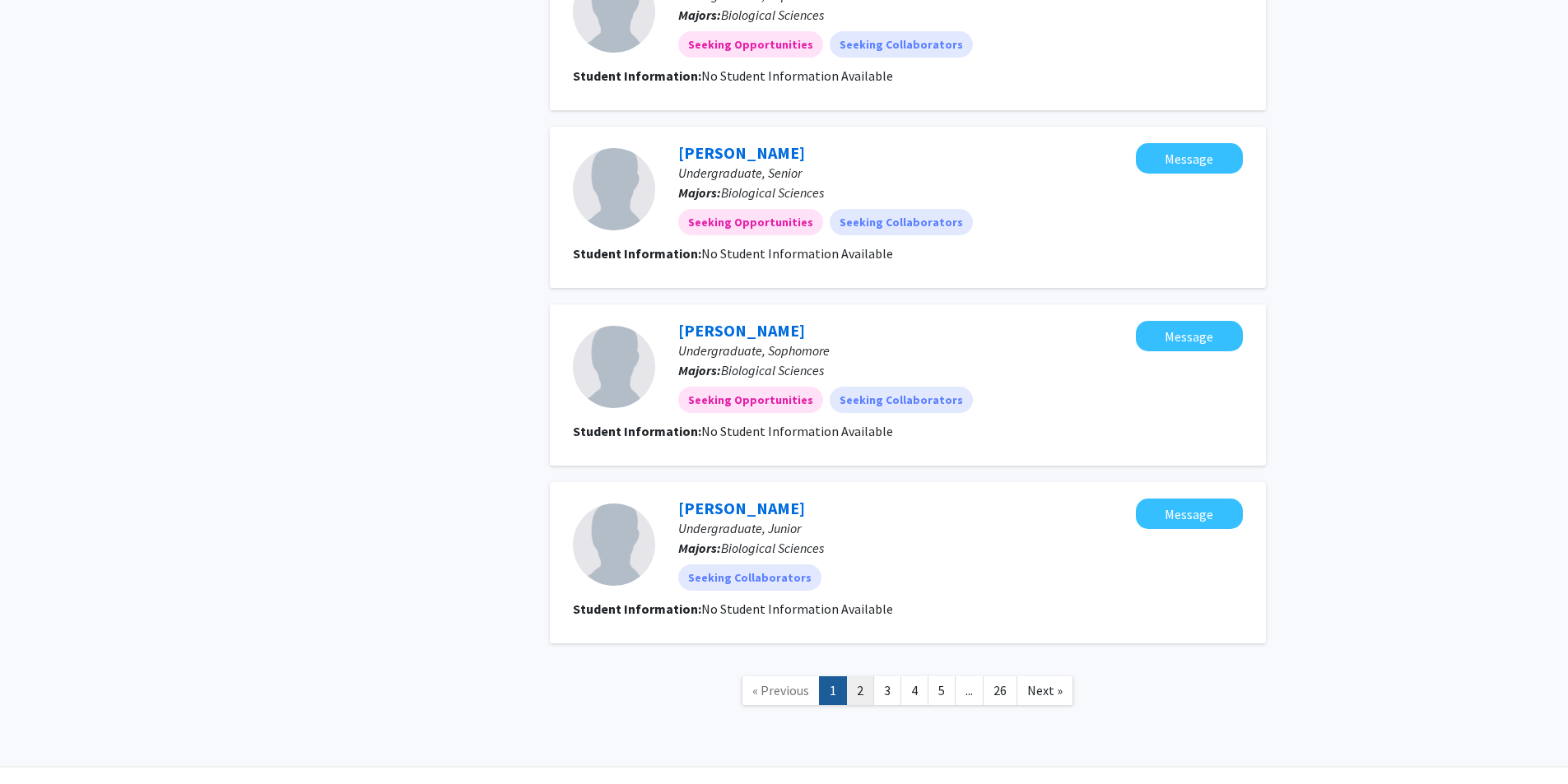
click at [863, 699] on link "2" at bounding box center [860, 691] width 28 height 29
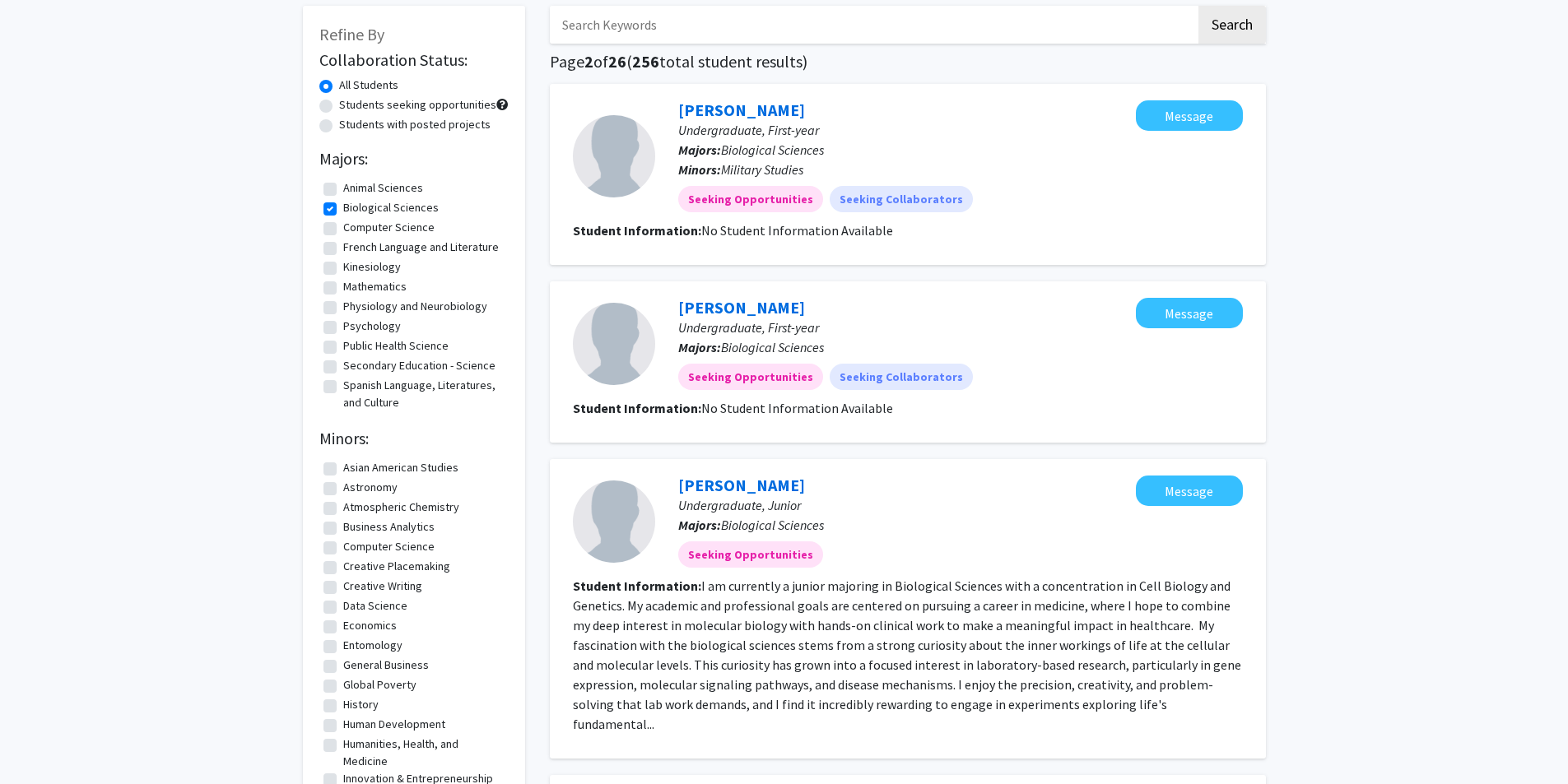
scroll to position [165, 0]
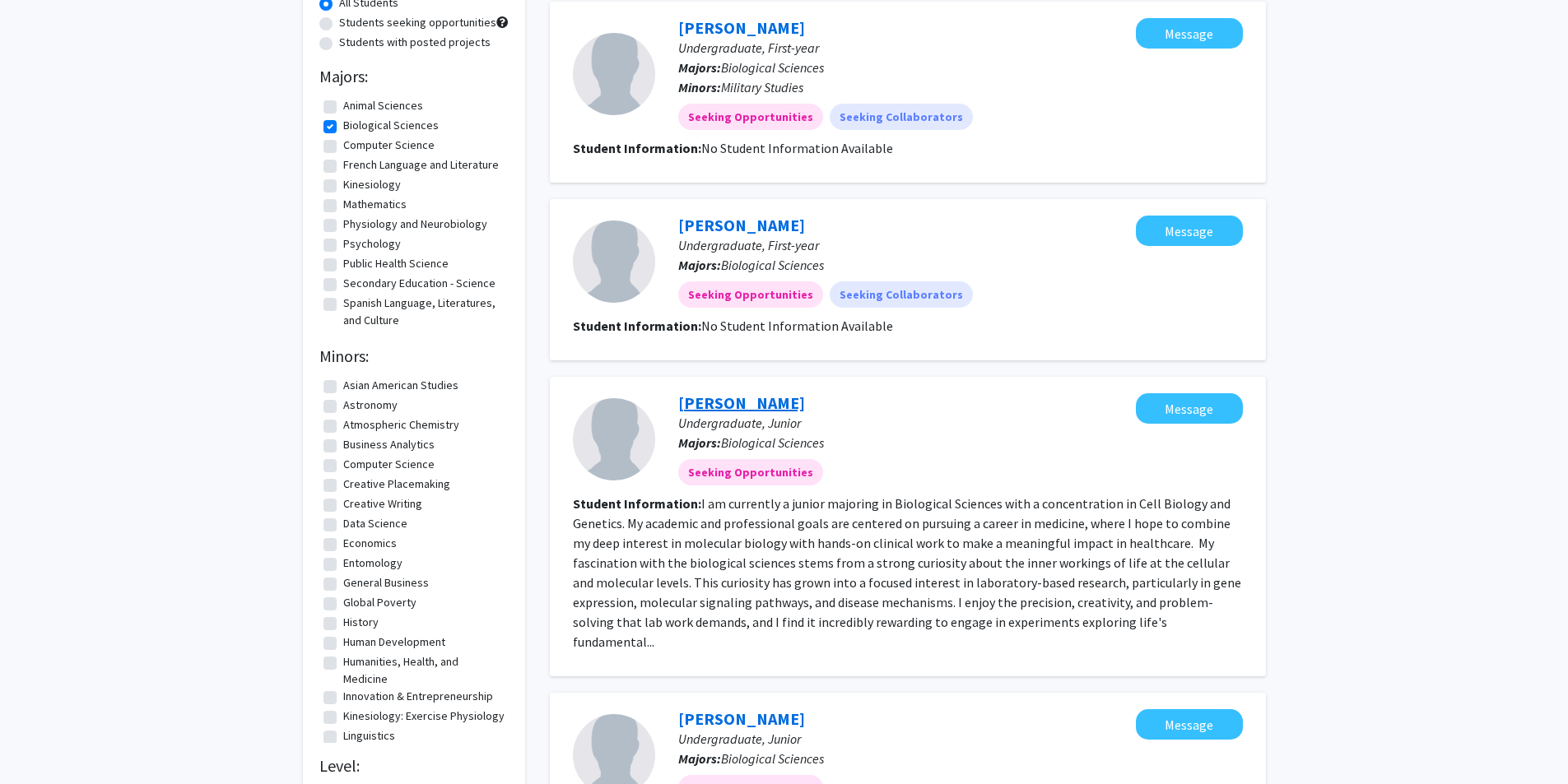
click at [705, 403] on link "[PERSON_NAME]" at bounding box center [741, 403] width 127 height 20
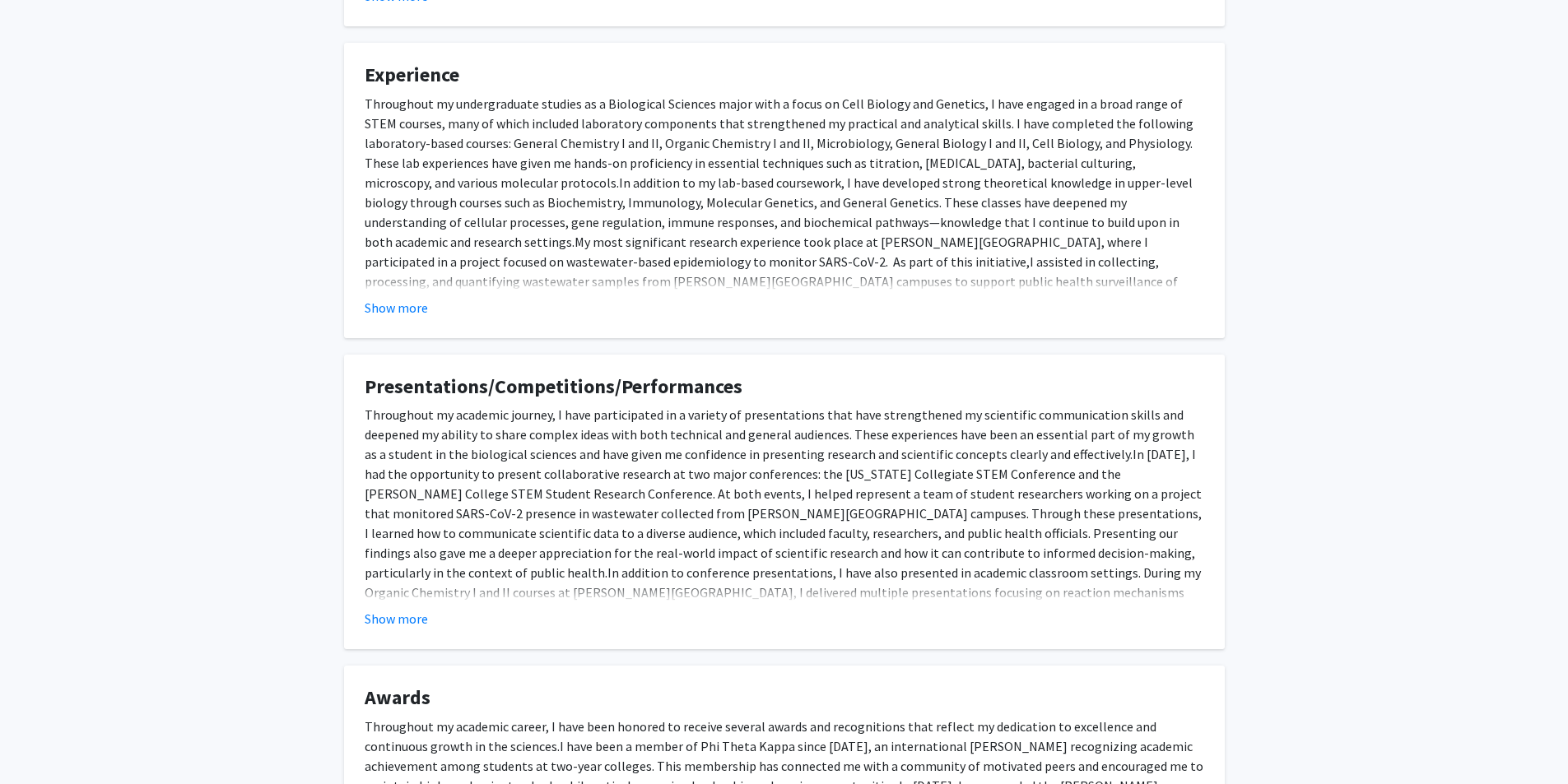
scroll to position [465, 0]
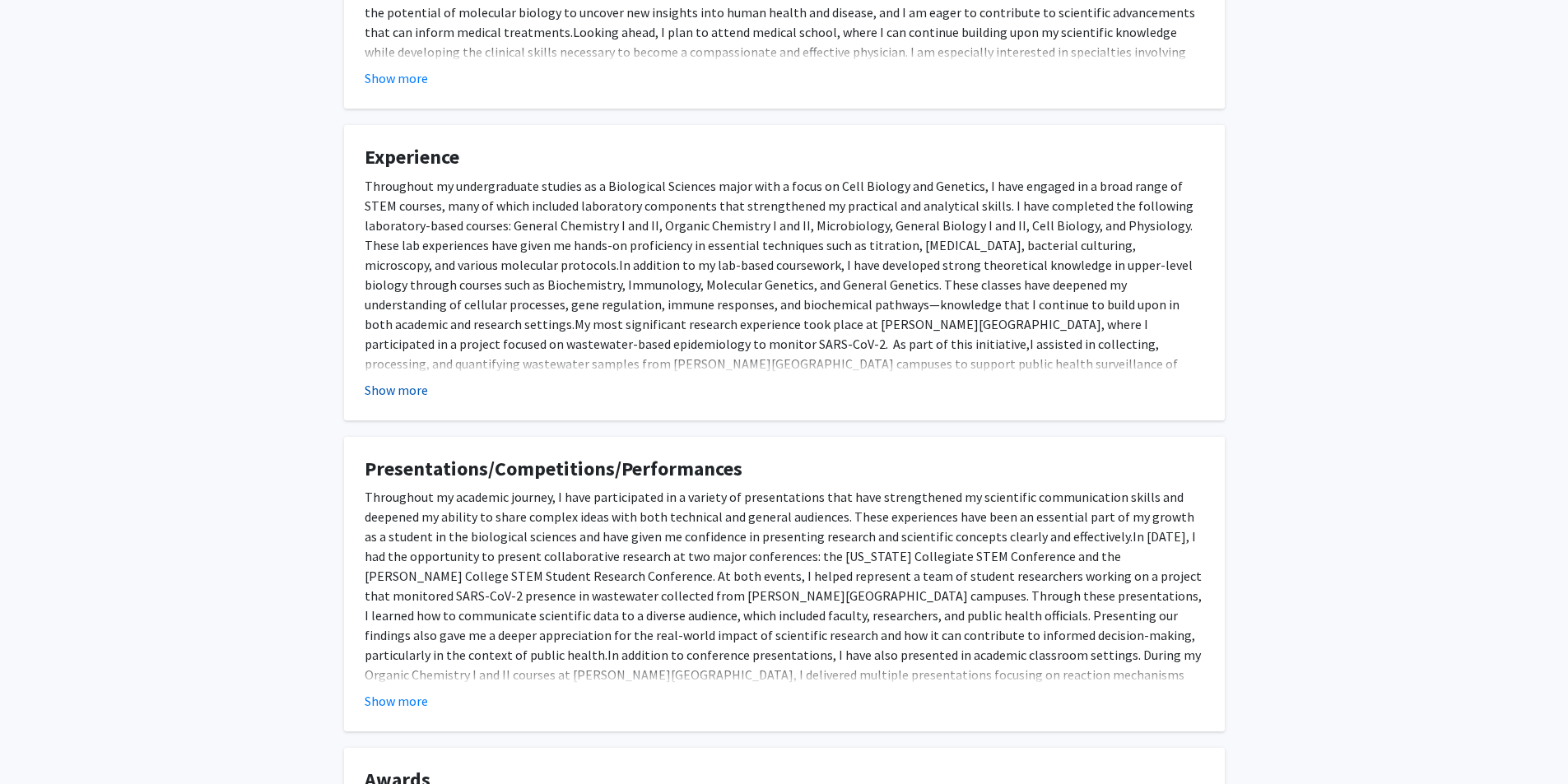
click at [393, 382] on button "Show more" at bounding box center [396, 390] width 64 height 20
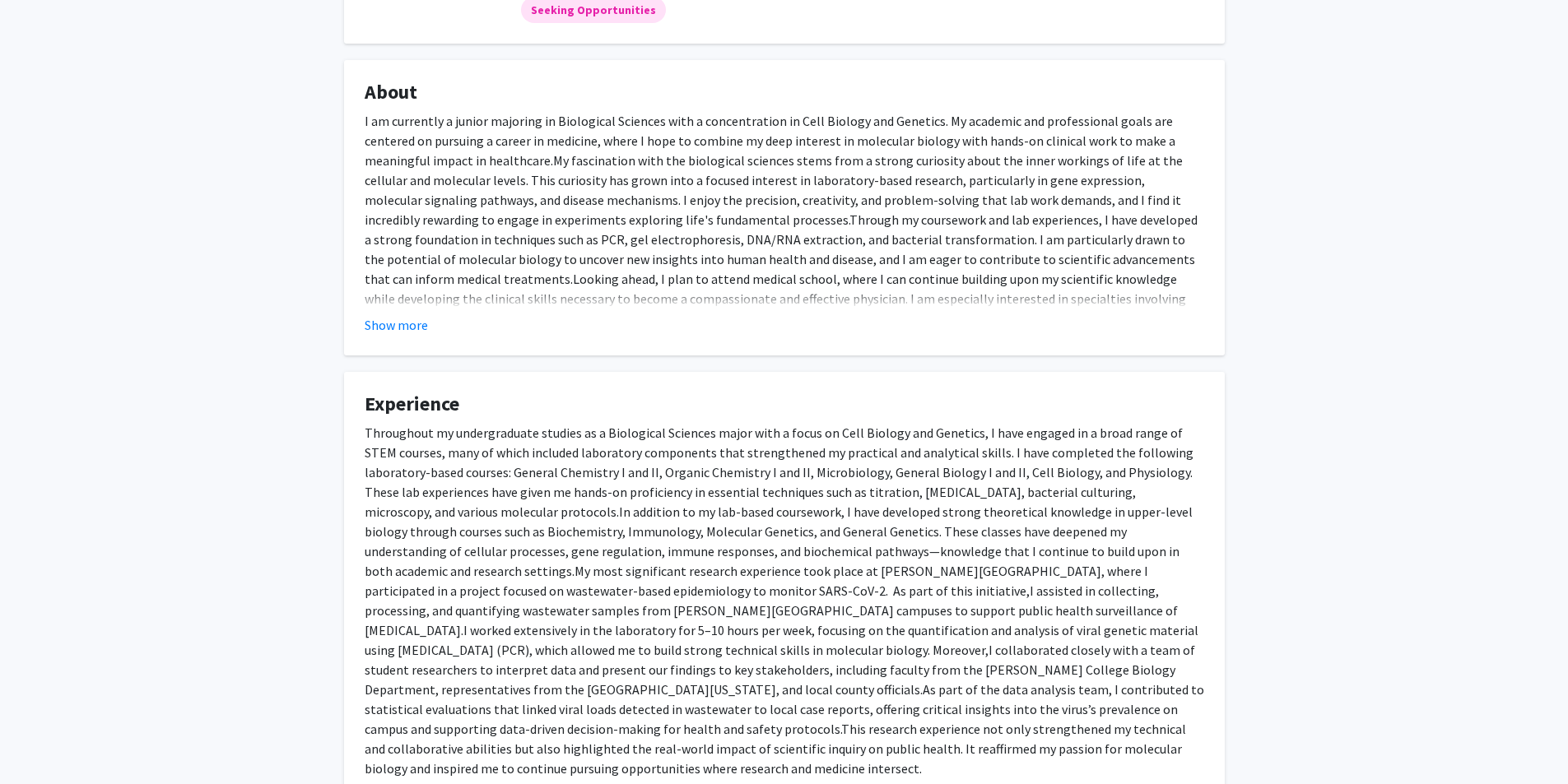
scroll to position [136, 0]
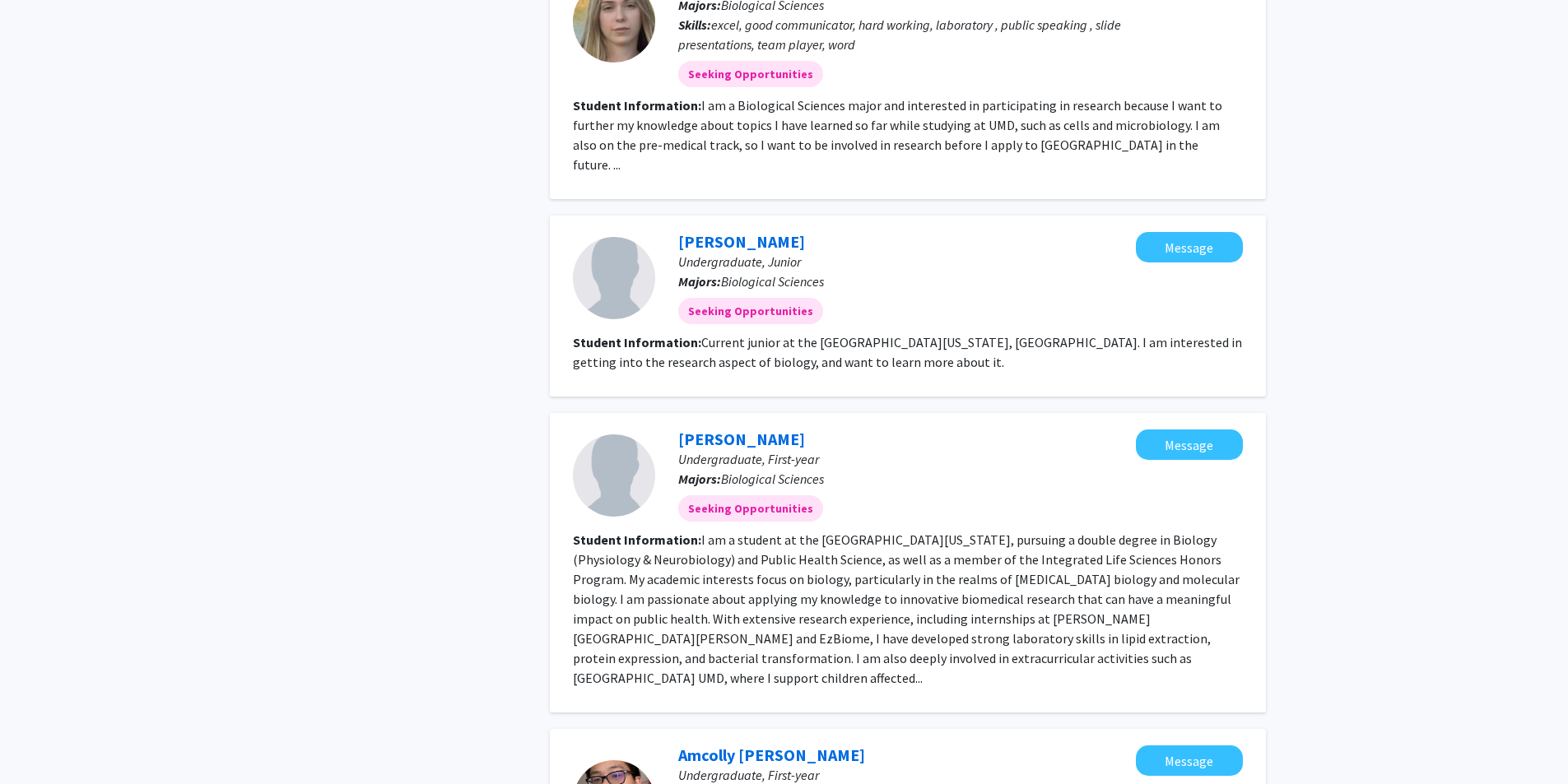
scroll to position [1069, 0]
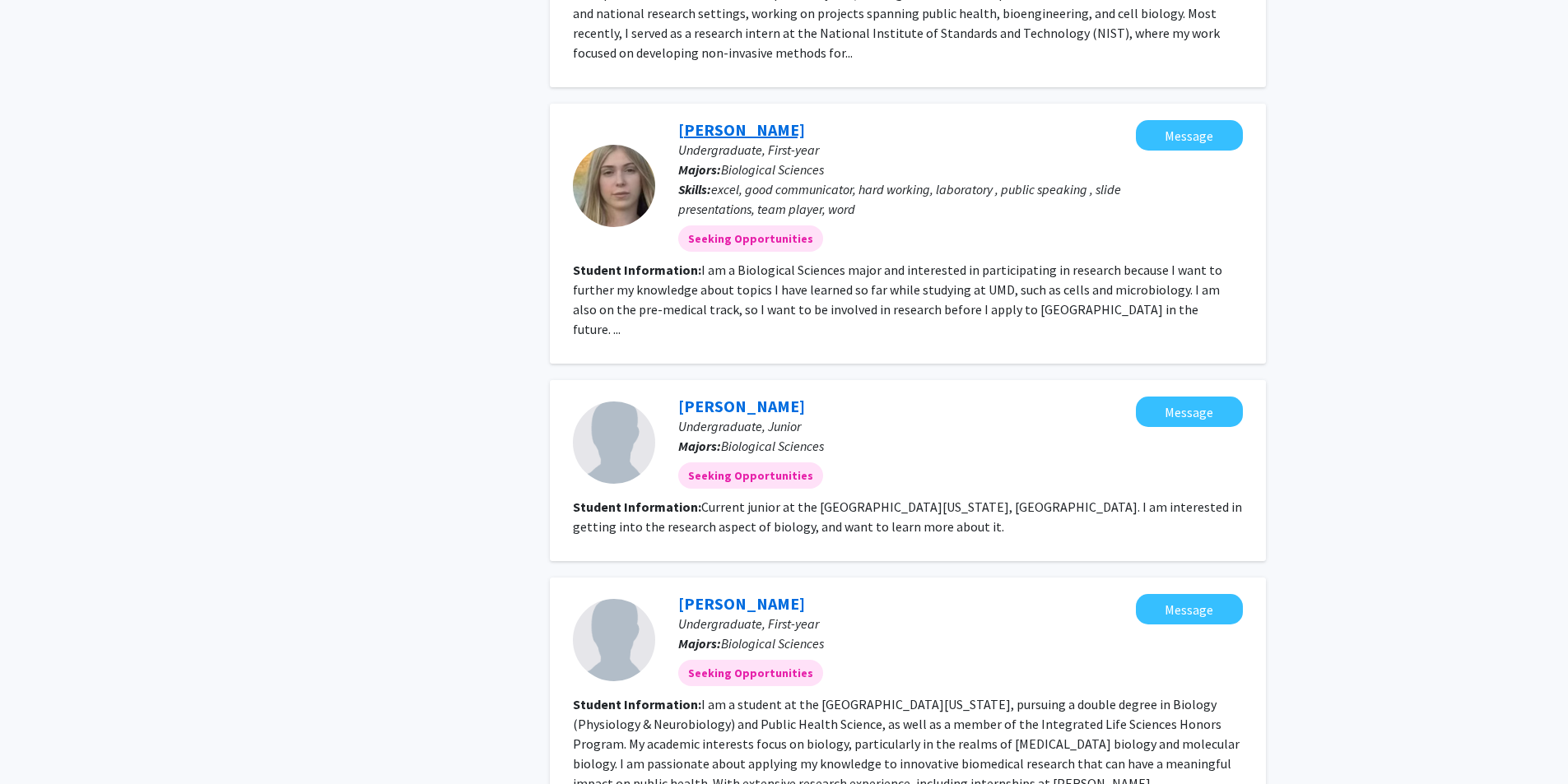
click at [722, 119] on link "[PERSON_NAME]" at bounding box center [741, 129] width 127 height 20
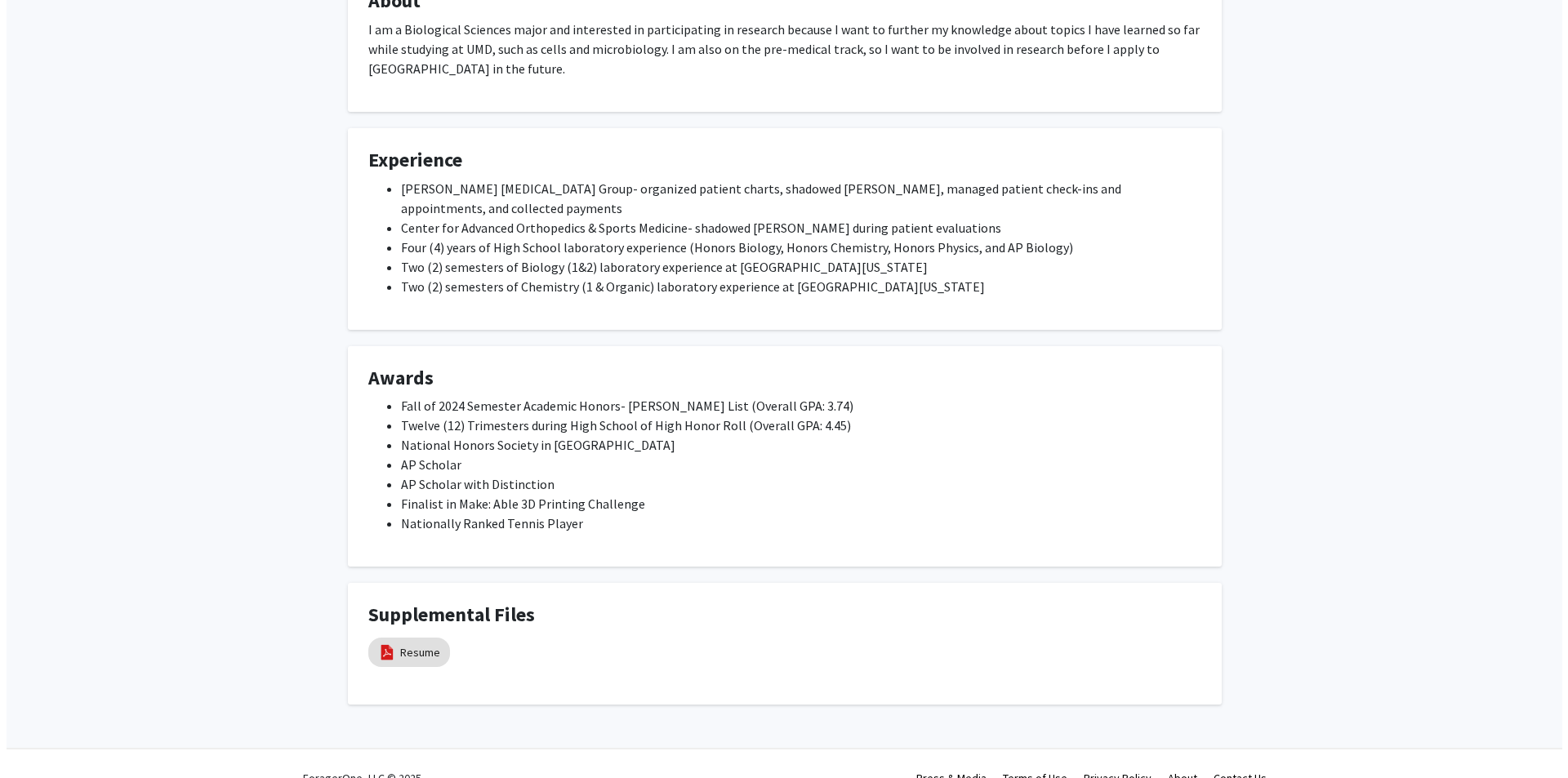
scroll to position [335, 0]
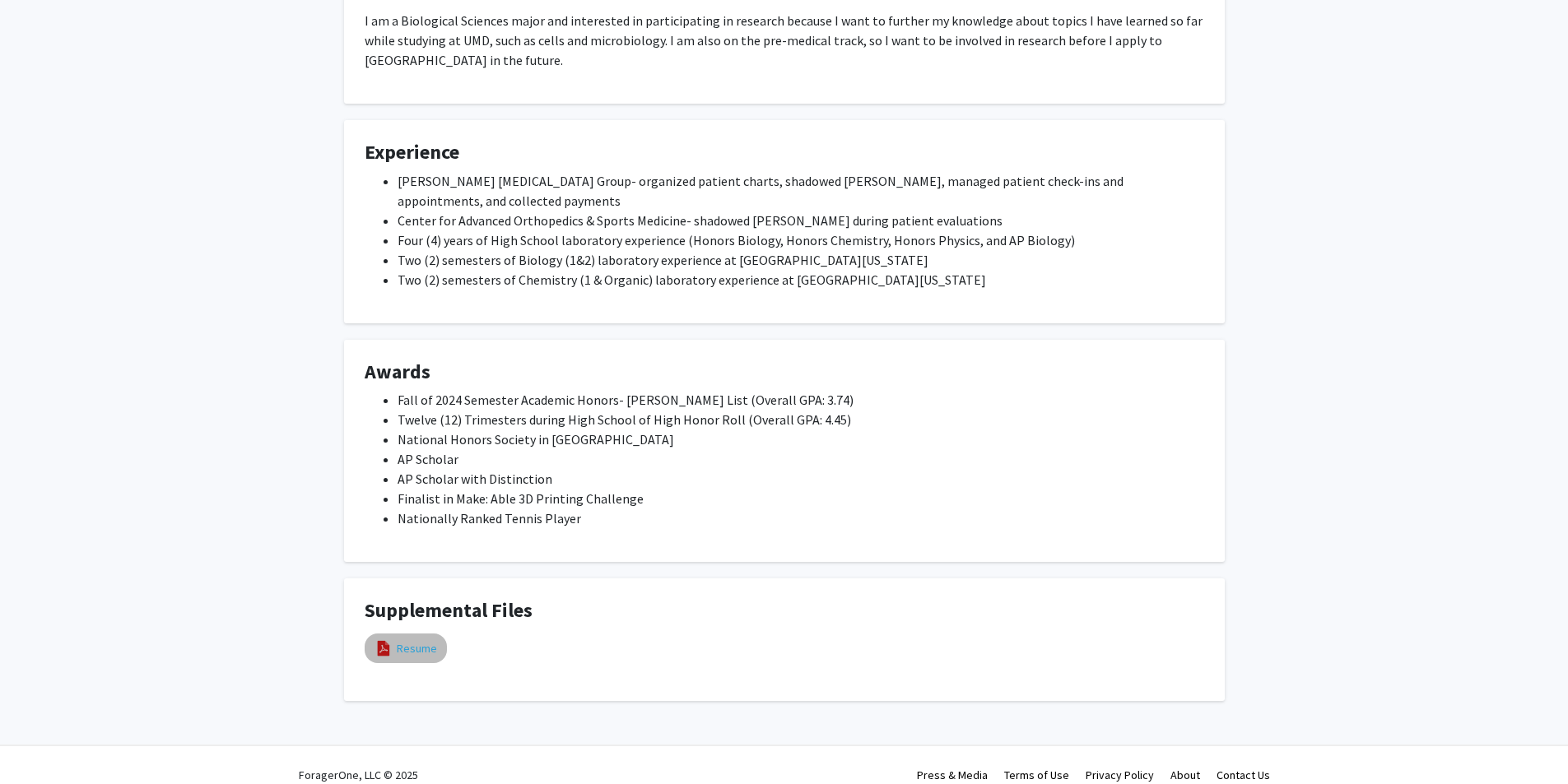
click at [399, 640] on link "Resume" at bounding box center [416, 649] width 40 height 17
select select "custom"
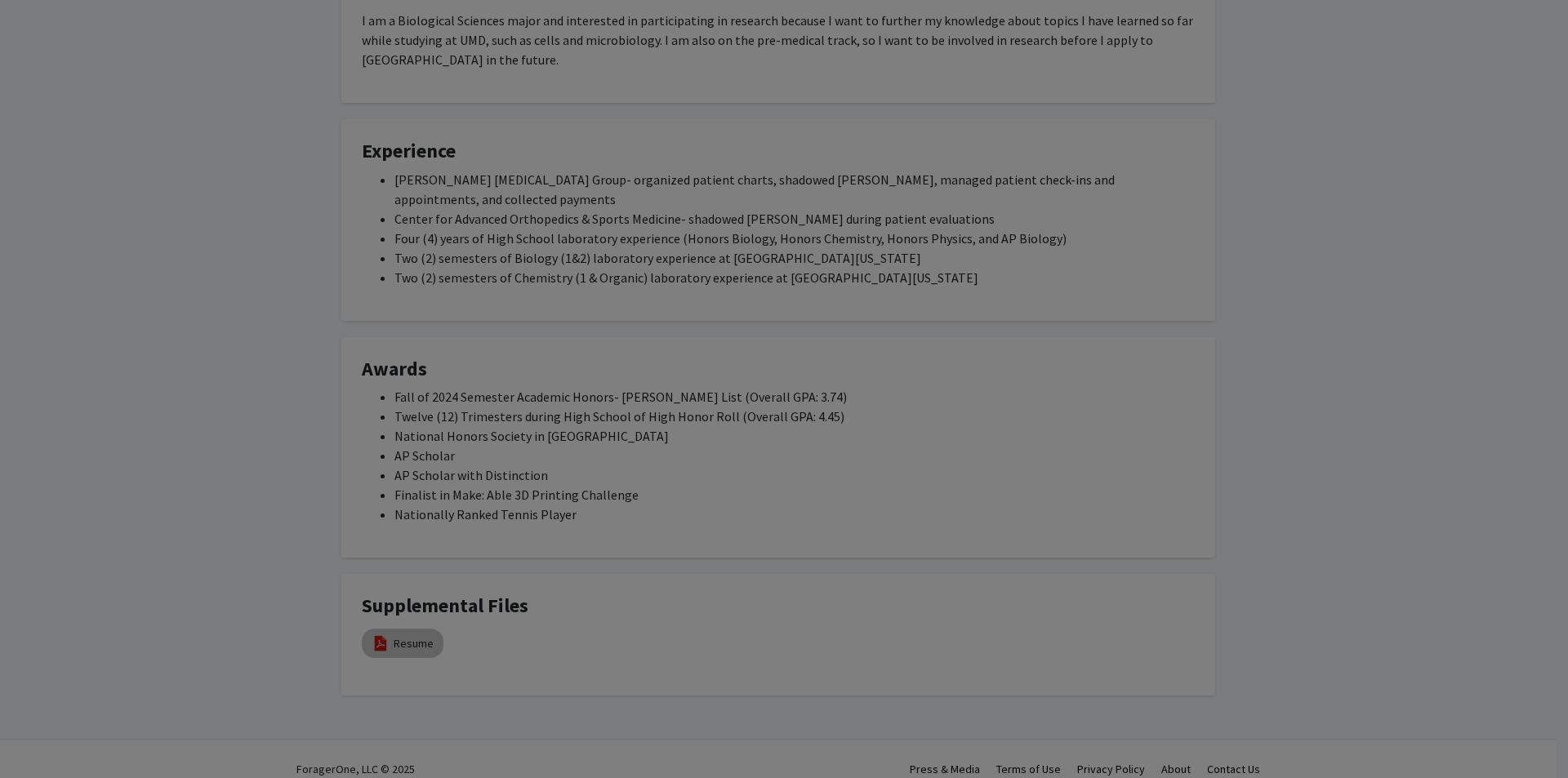
type input "0"
select select "custom"
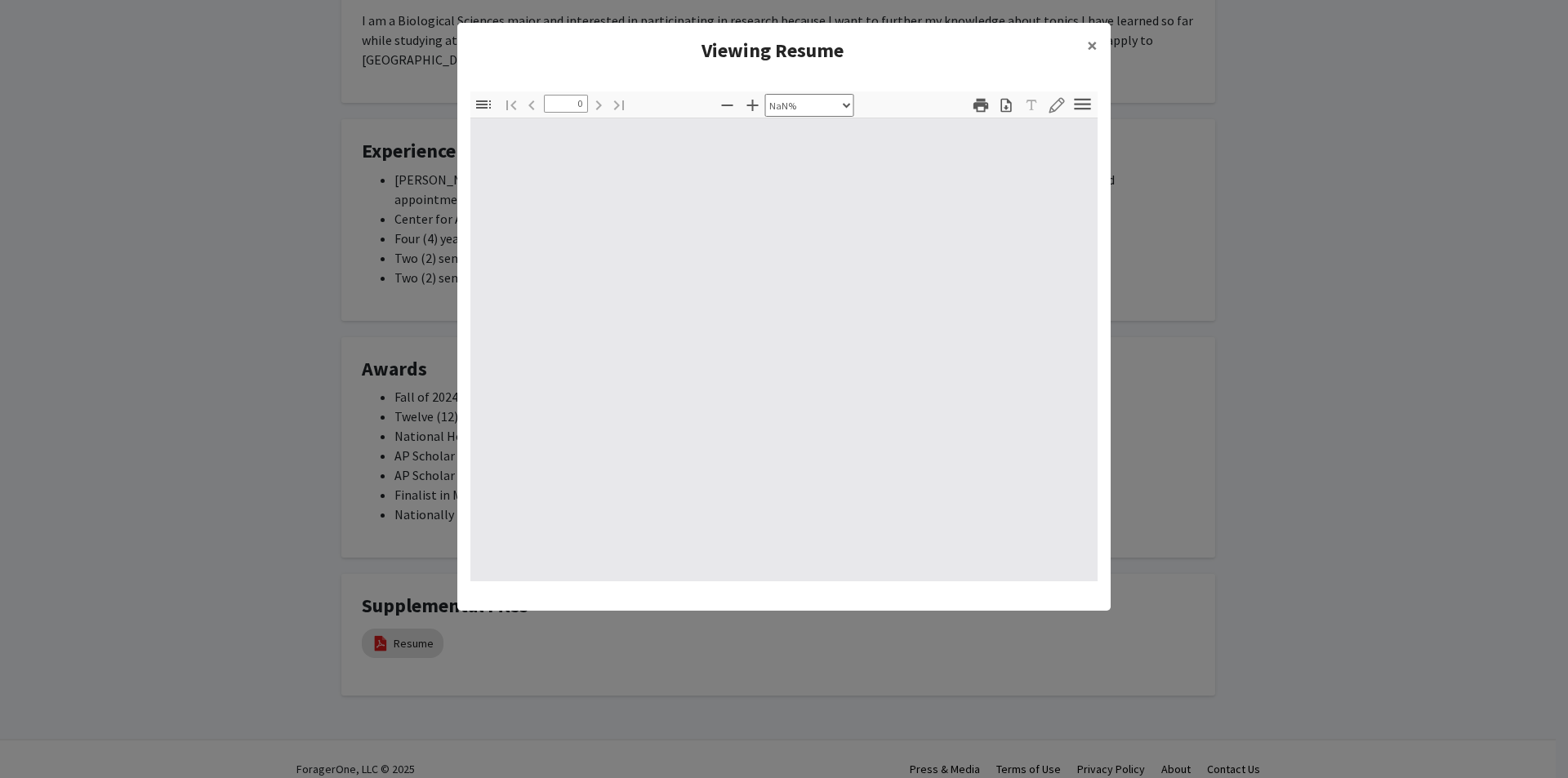
type input "1"
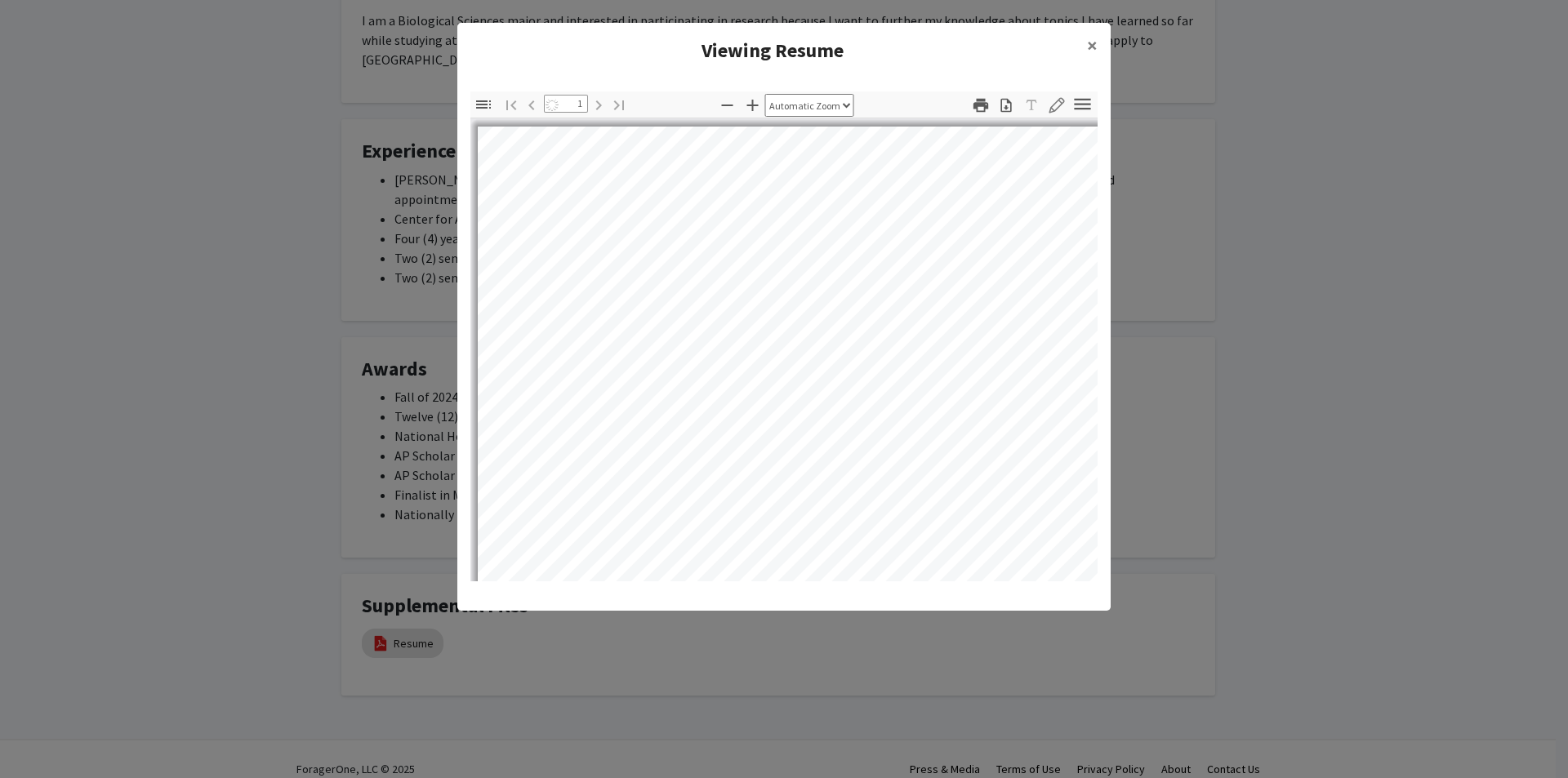
select select "auto"
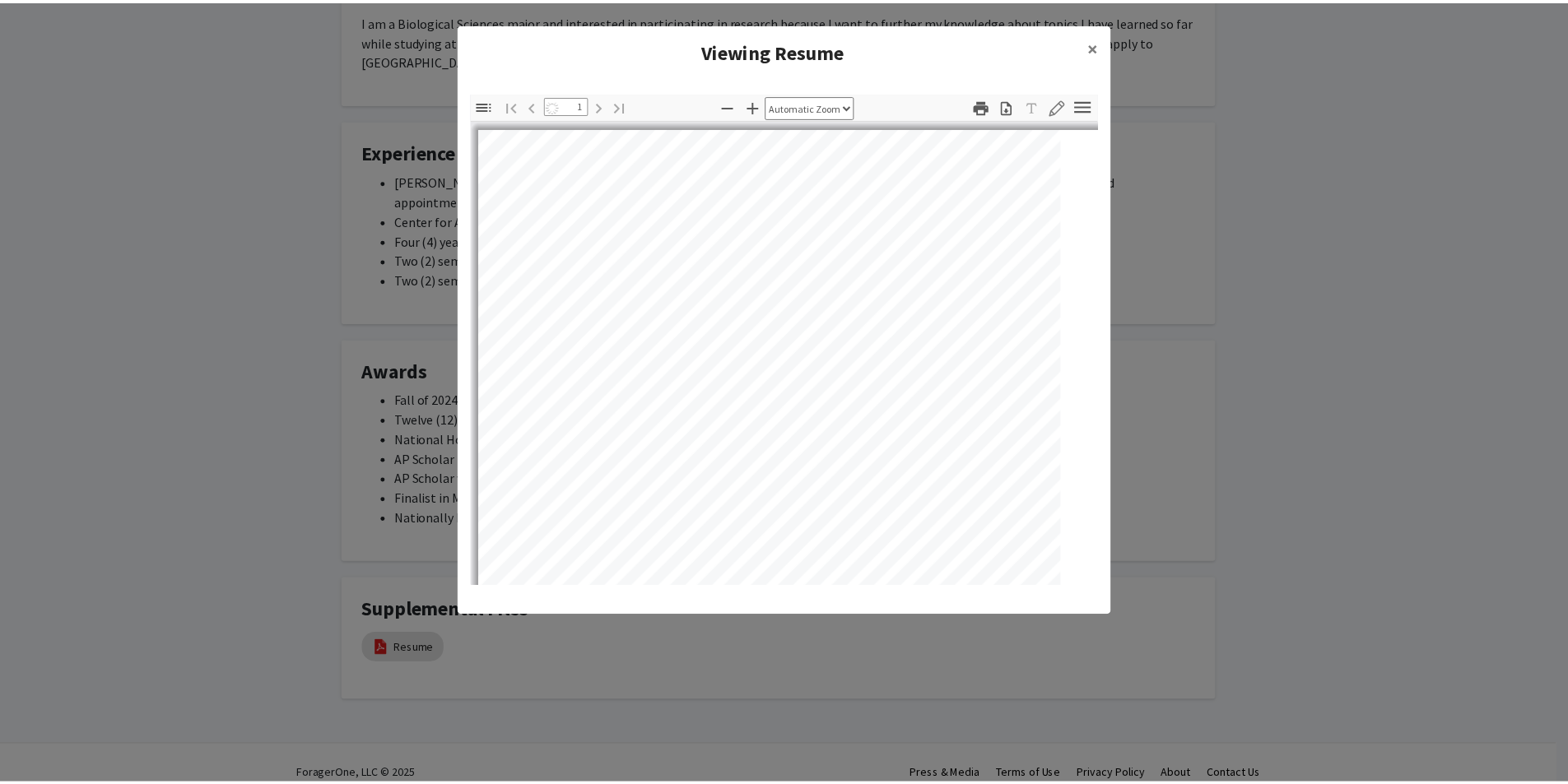
scroll to position [1, 0]
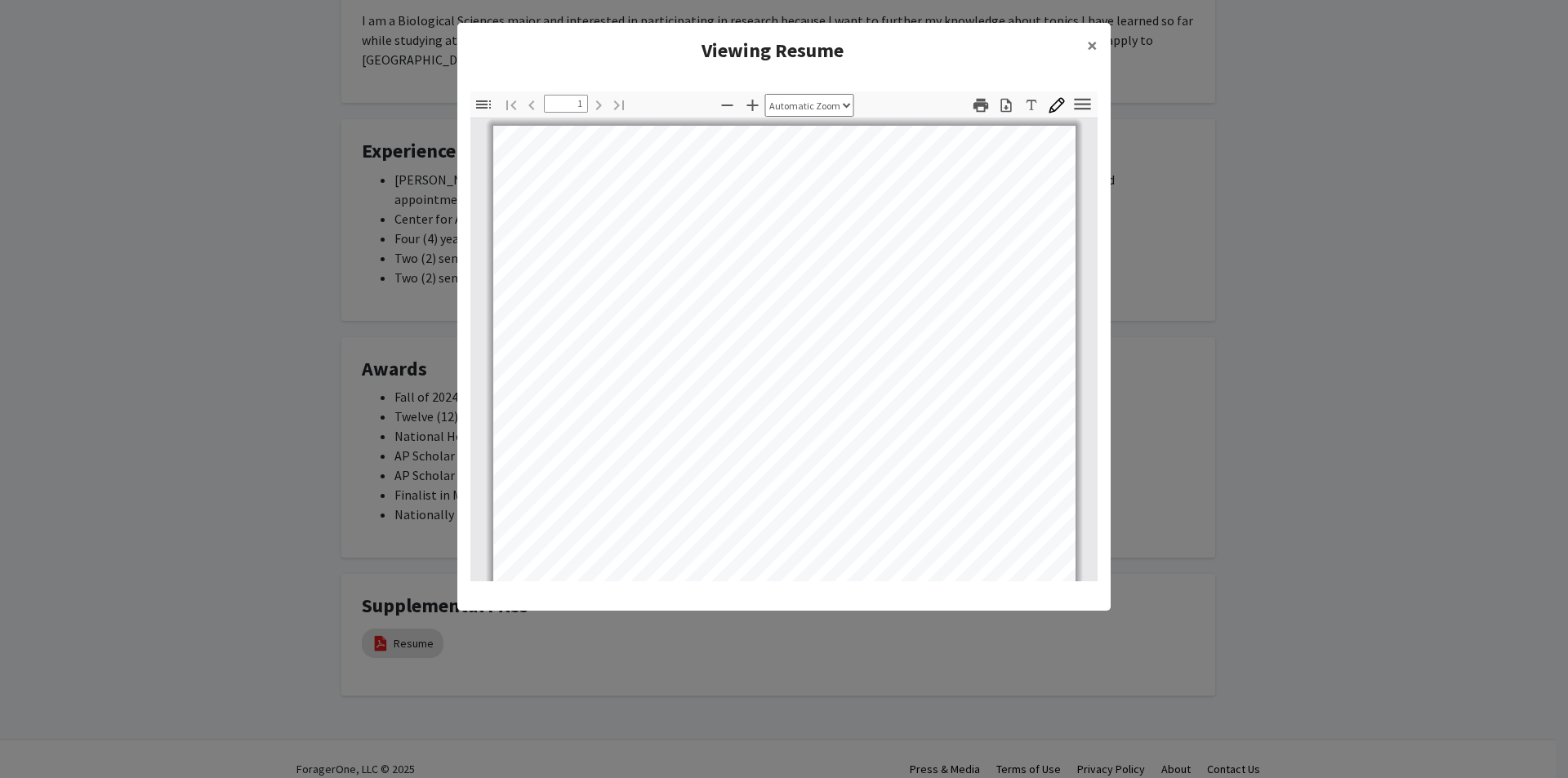
drag, startPoint x: 0, startPoint y: 186, endPoint x: 0, endPoint y: 143, distance: 43.0
click at [3, 186] on modal-container "Viewing Resume × Thumbnails Document Outline Attachments Layers Current Outline…" at bounding box center [784, 389] width 1568 height 778
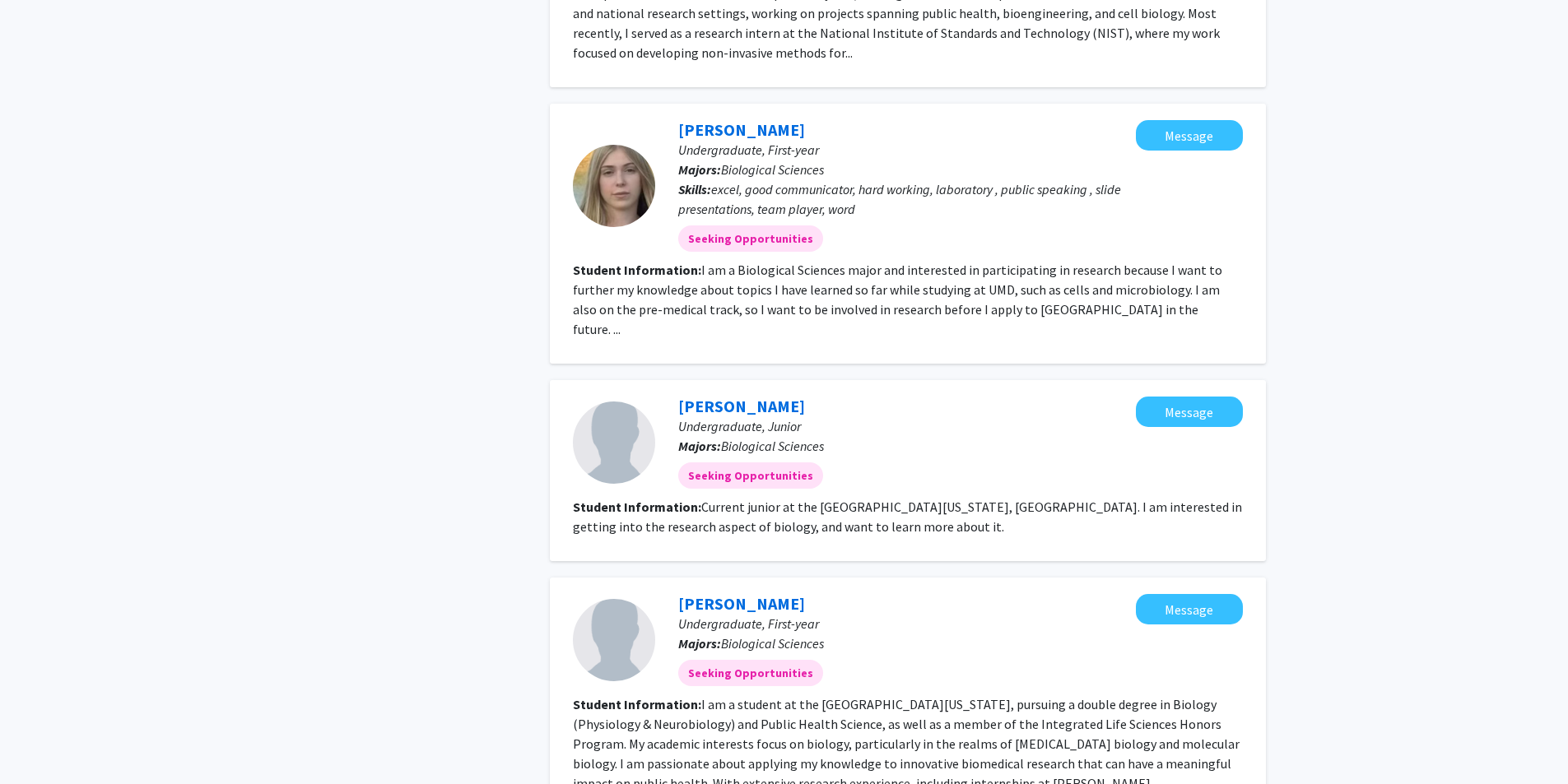
scroll to position [1317, 0]
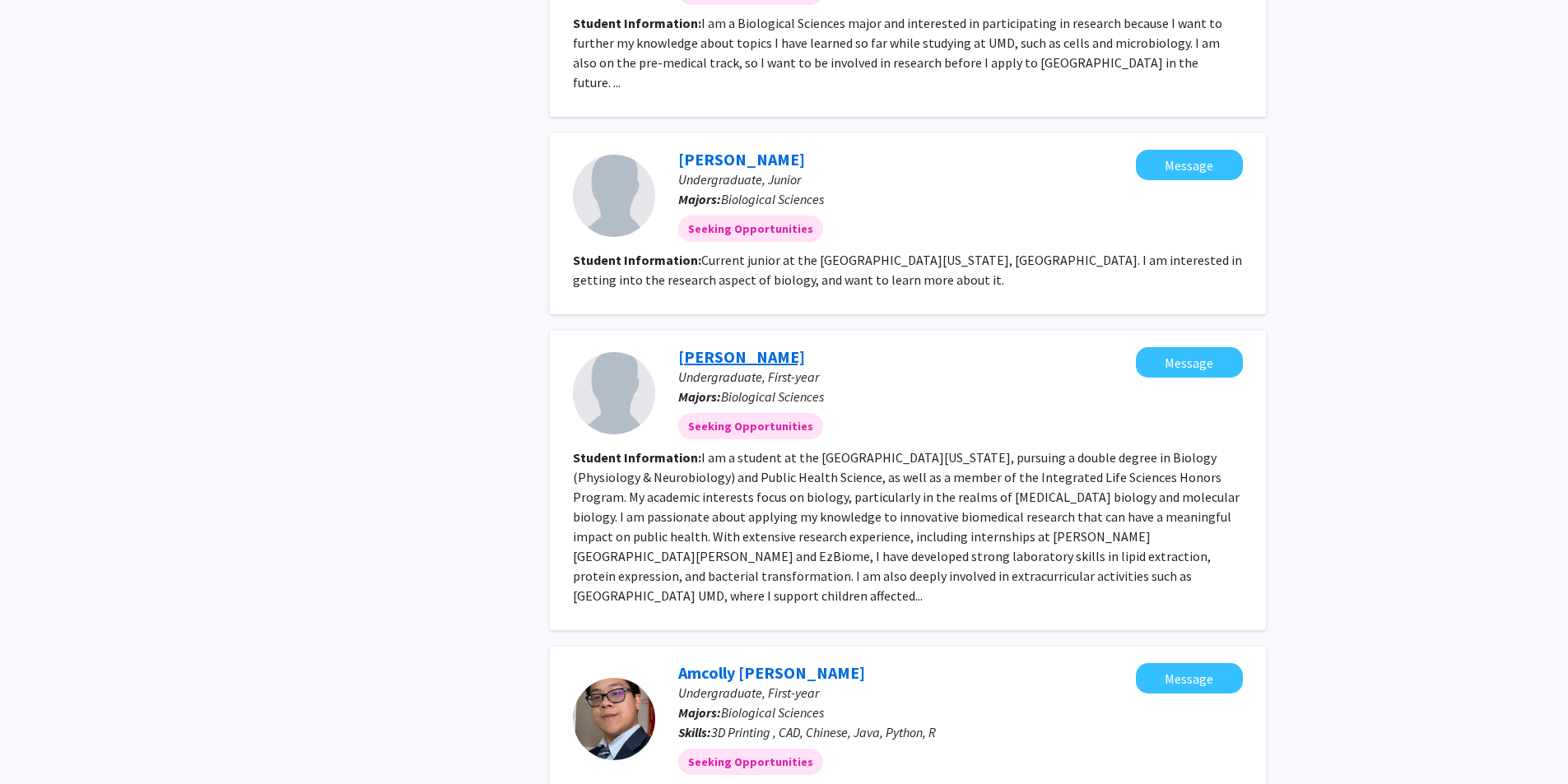
click at [753, 347] on link "[PERSON_NAME]" at bounding box center [741, 357] width 127 height 20
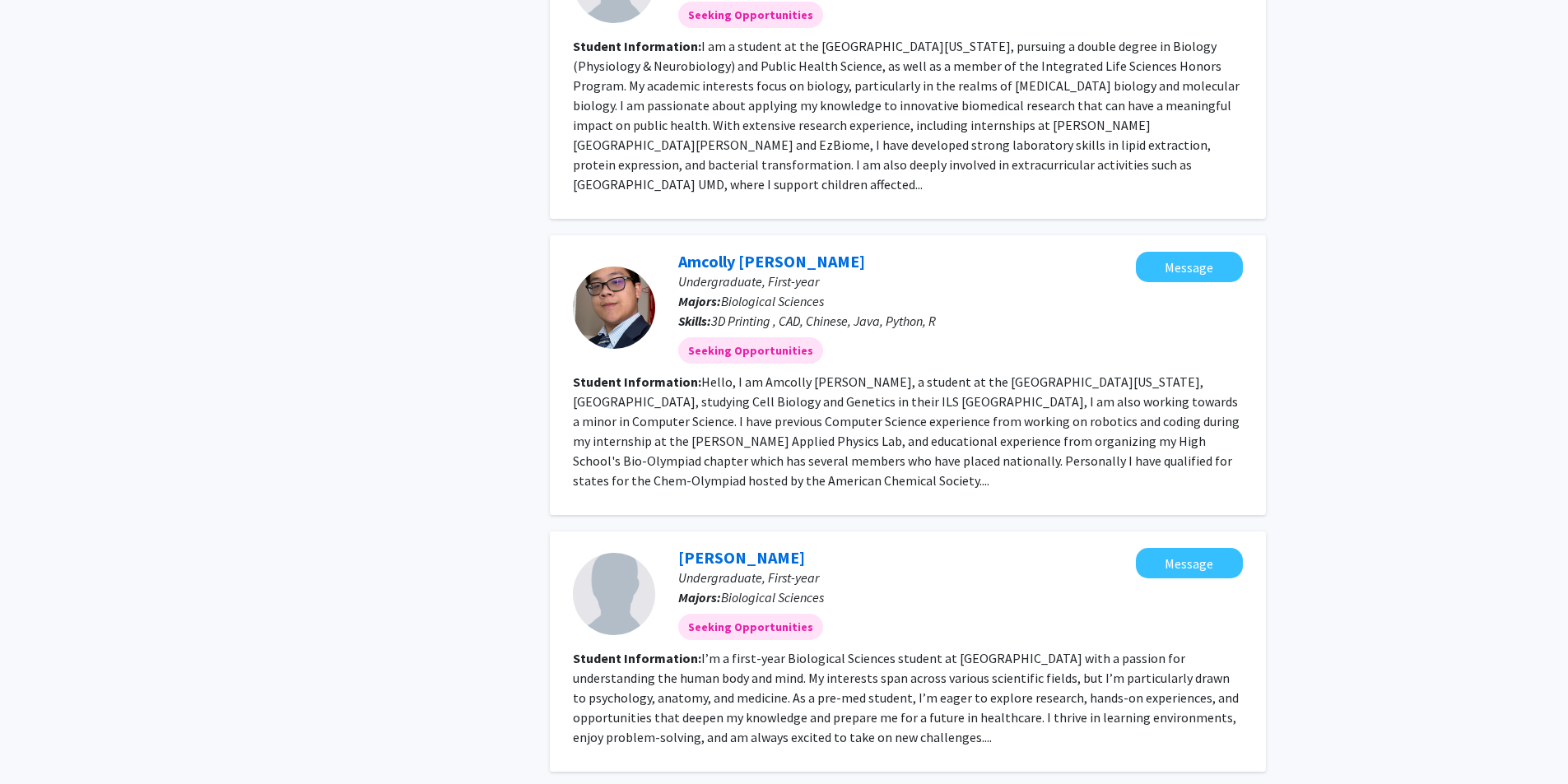
scroll to position [2057, 0]
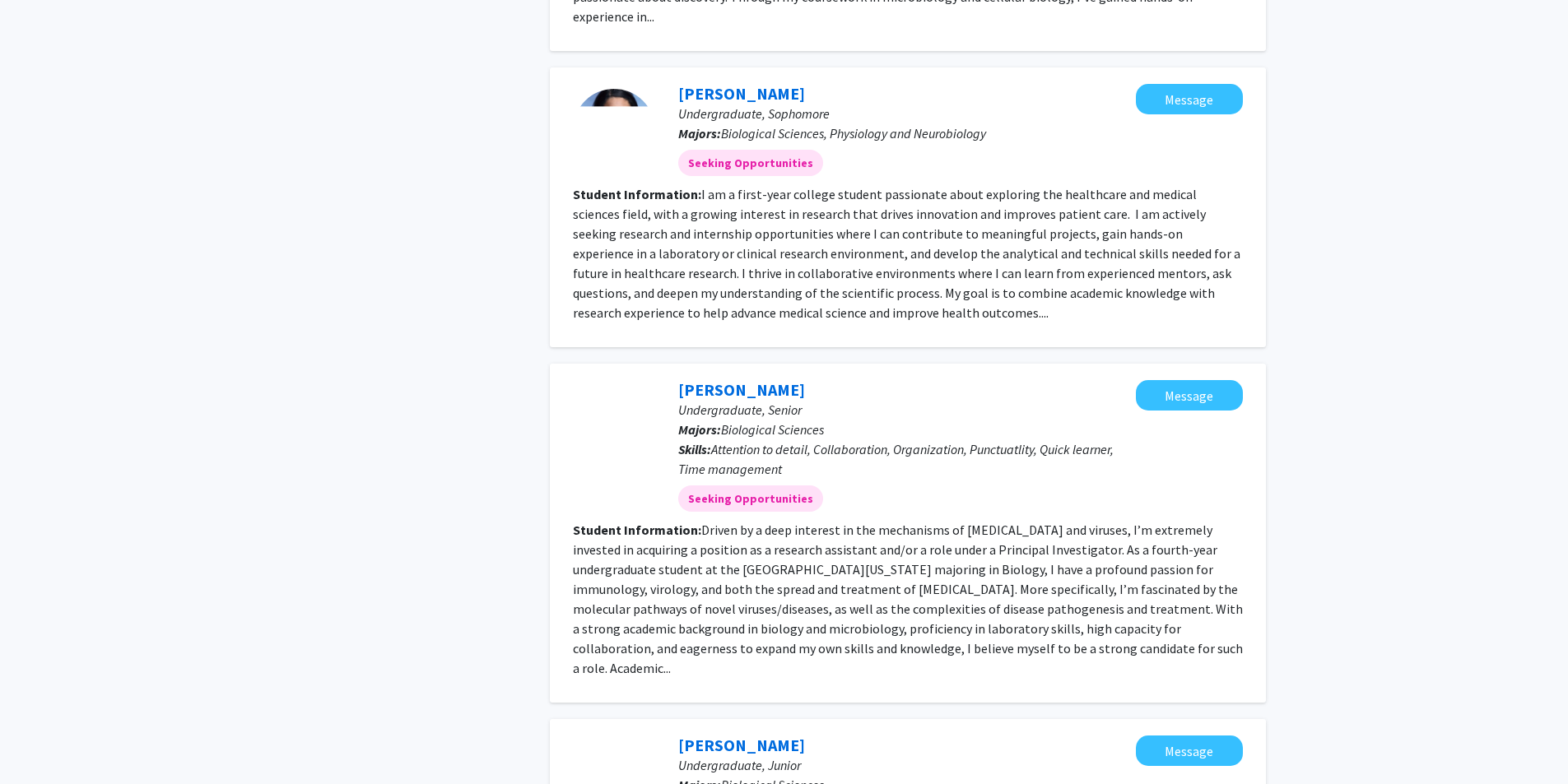
scroll to position [2057, 0]
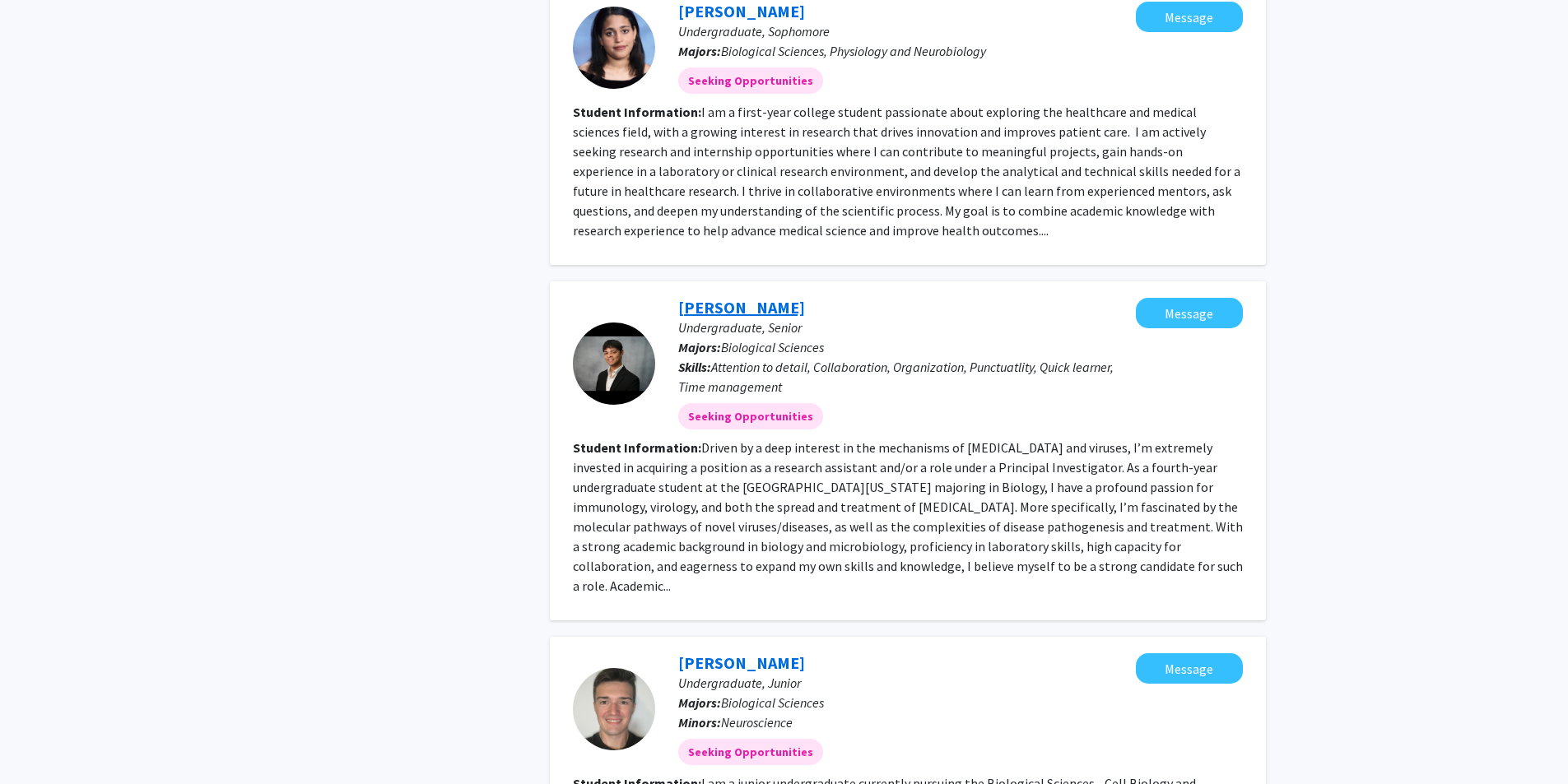
click at [708, 297] on link "[PERSON_NAME]" at bounding box center [741, 307] width 127 height 20
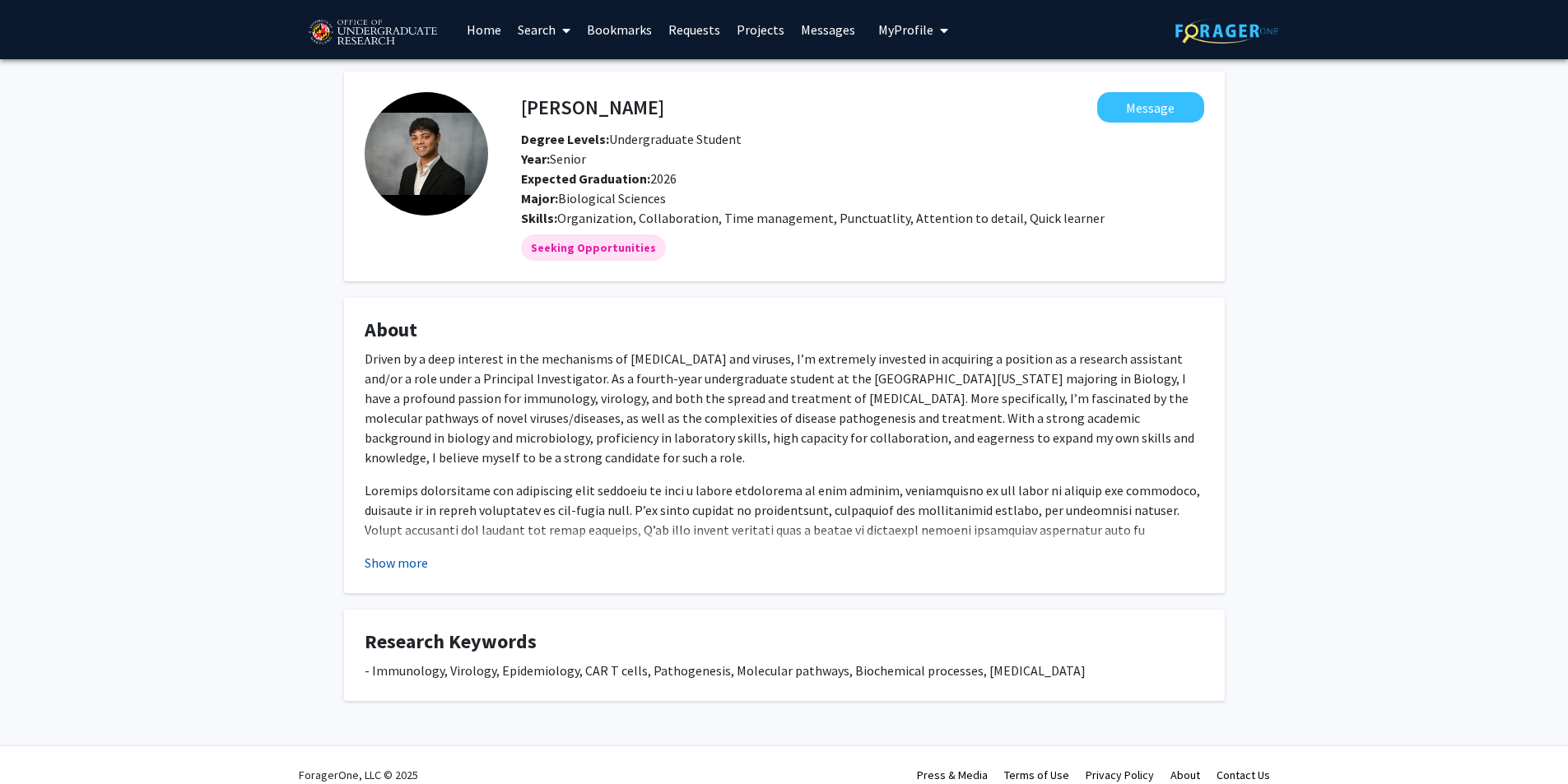
click at [398, 568] on button "Show more" at bounding box center [396, 562] width 64 height 20
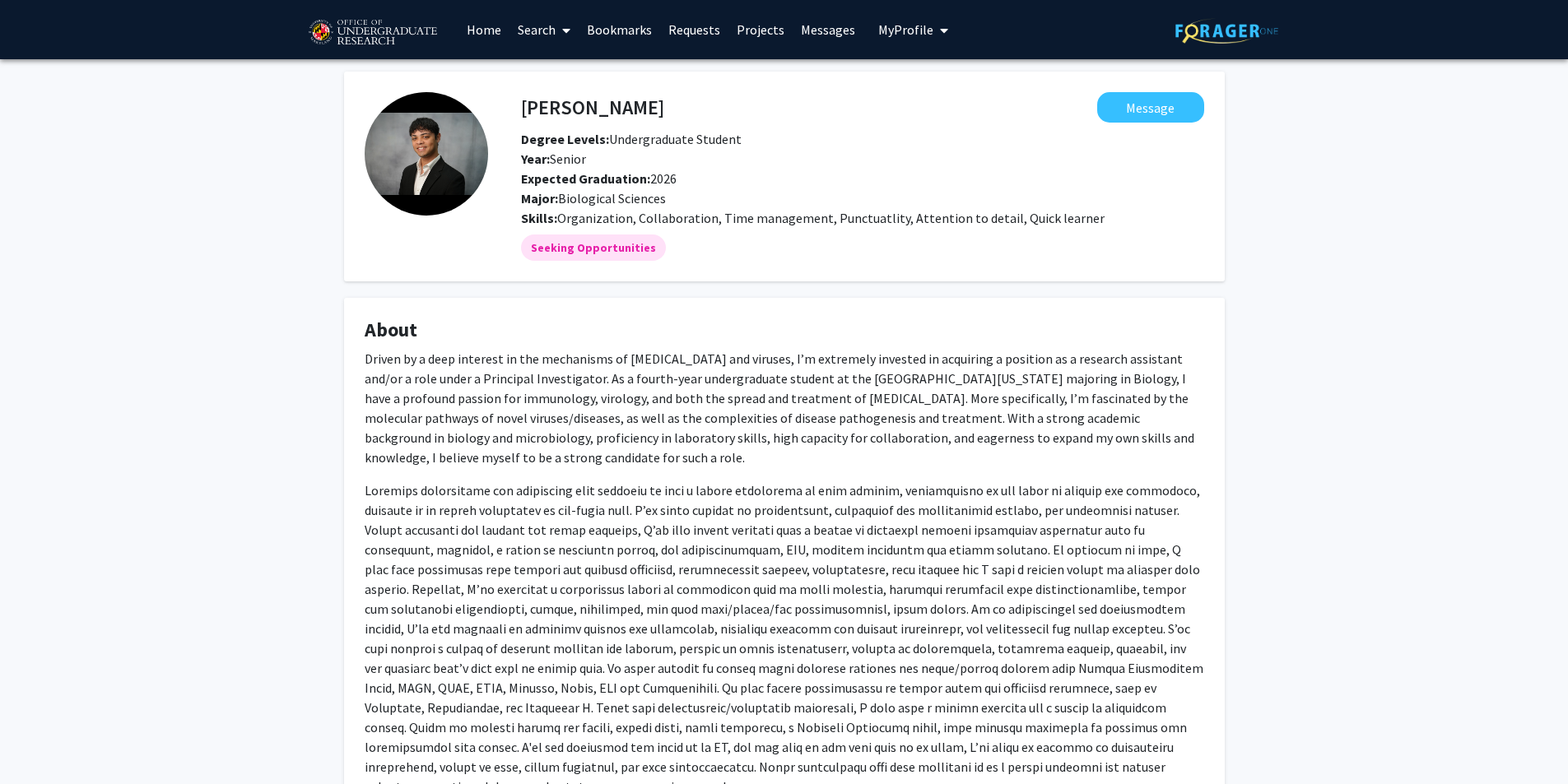
scroll to position [527, 0]
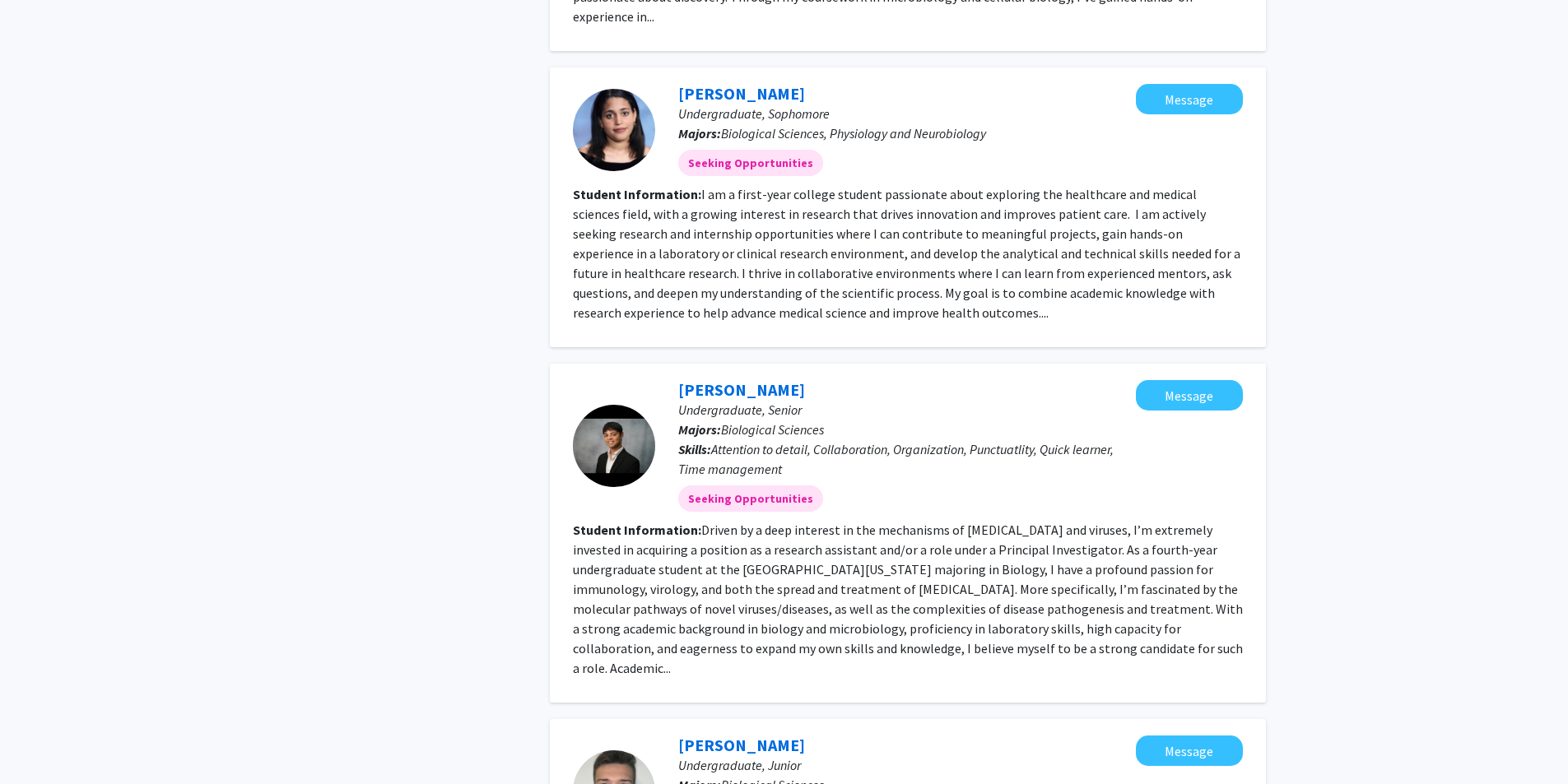
scroll to position [2293, 0]
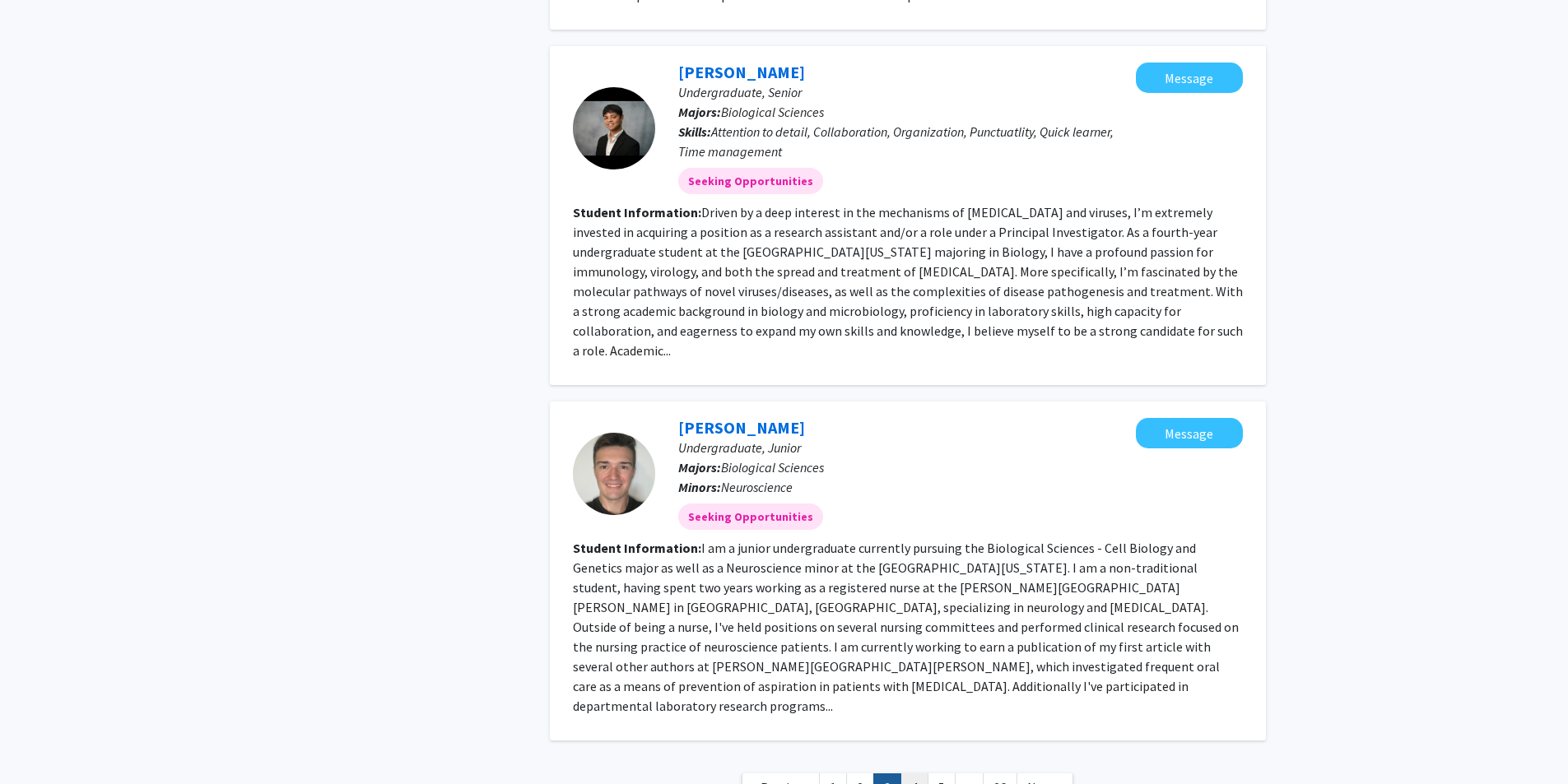
click at [915, 774] on link "4" at bounding box center [914, 788] width 28 height 29
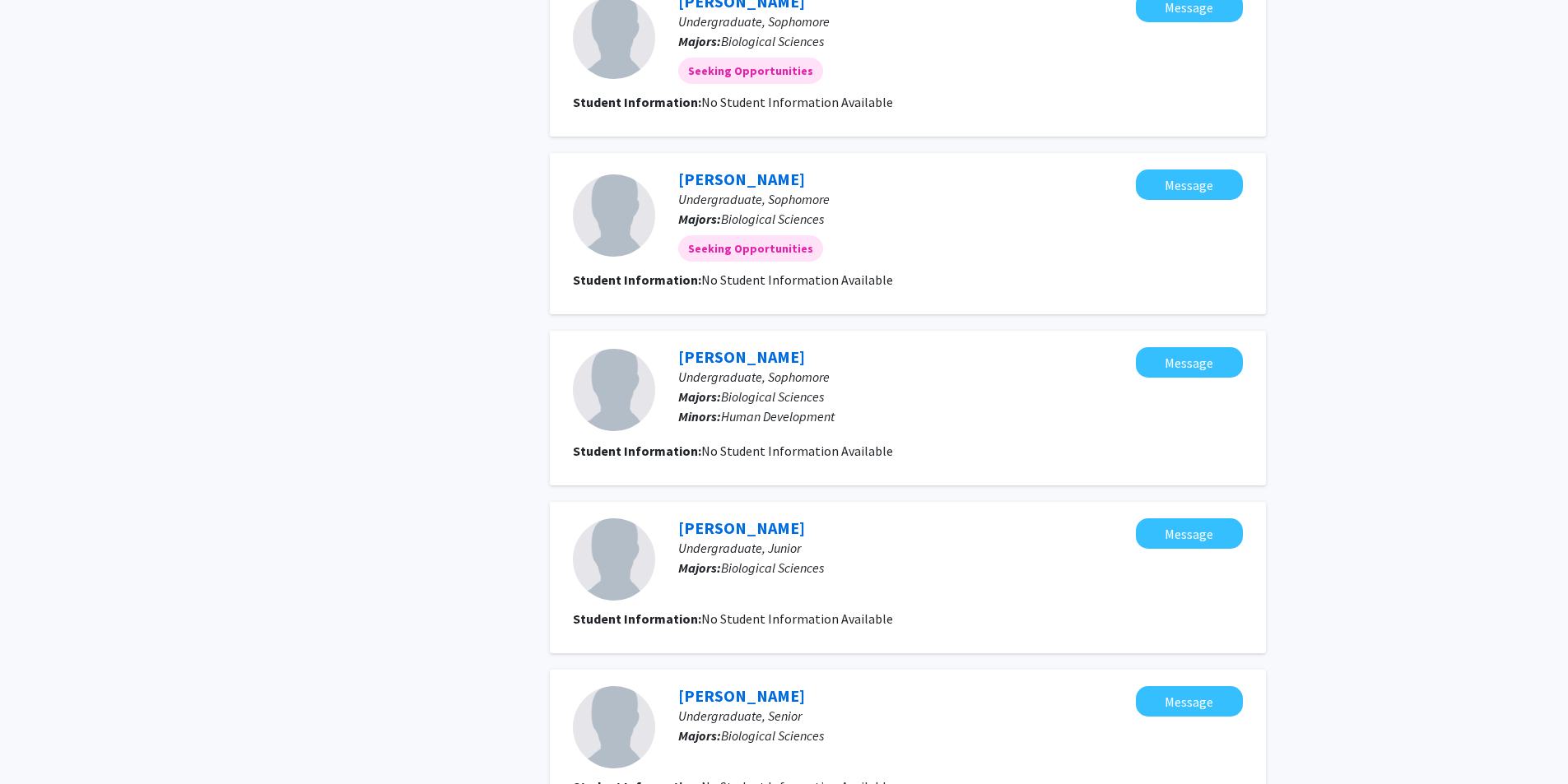
scroll to position [1234, 0]
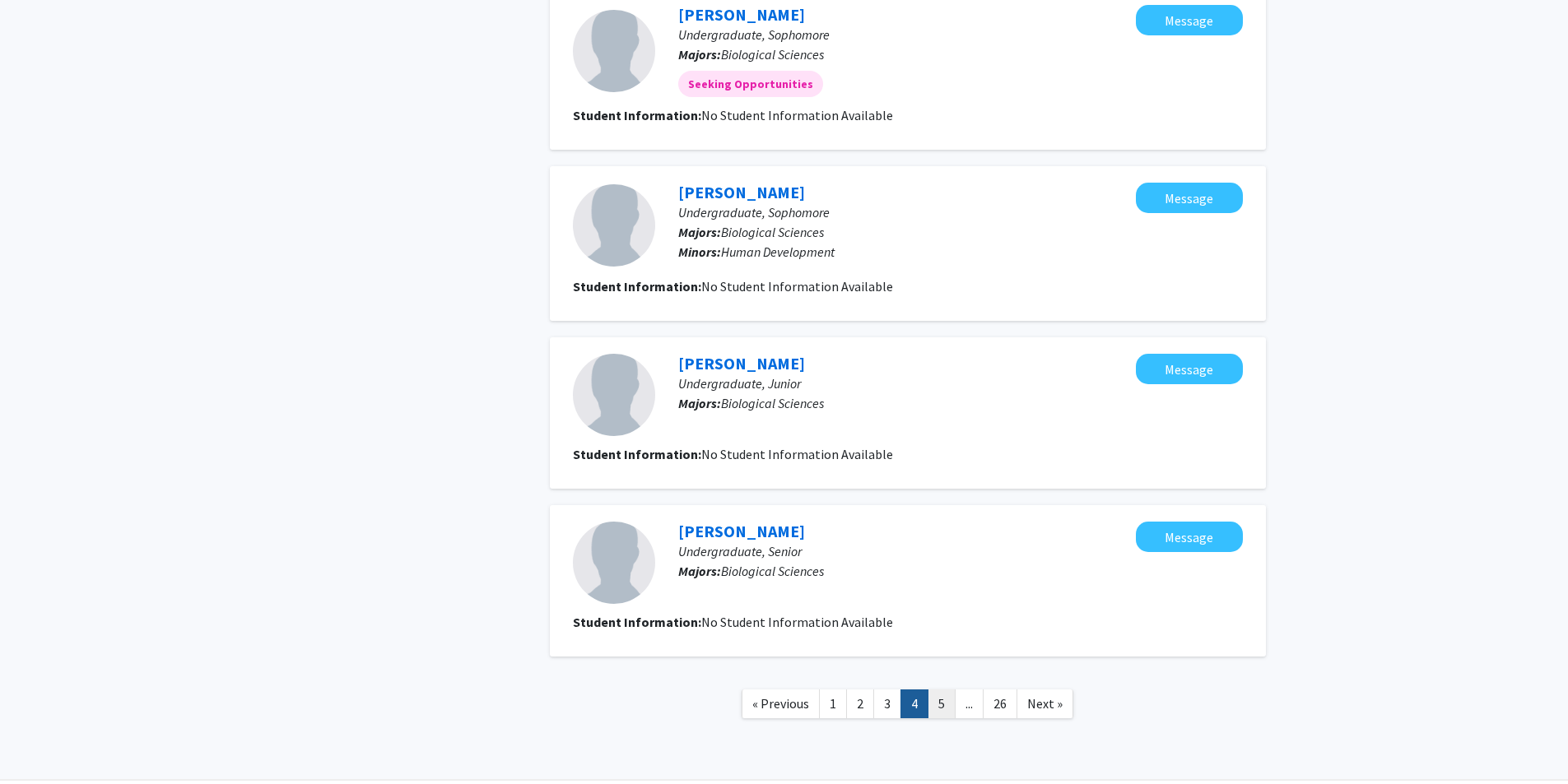
click at [938, 697] on link "5" at bounding box center [942, 704] width 28 height 29
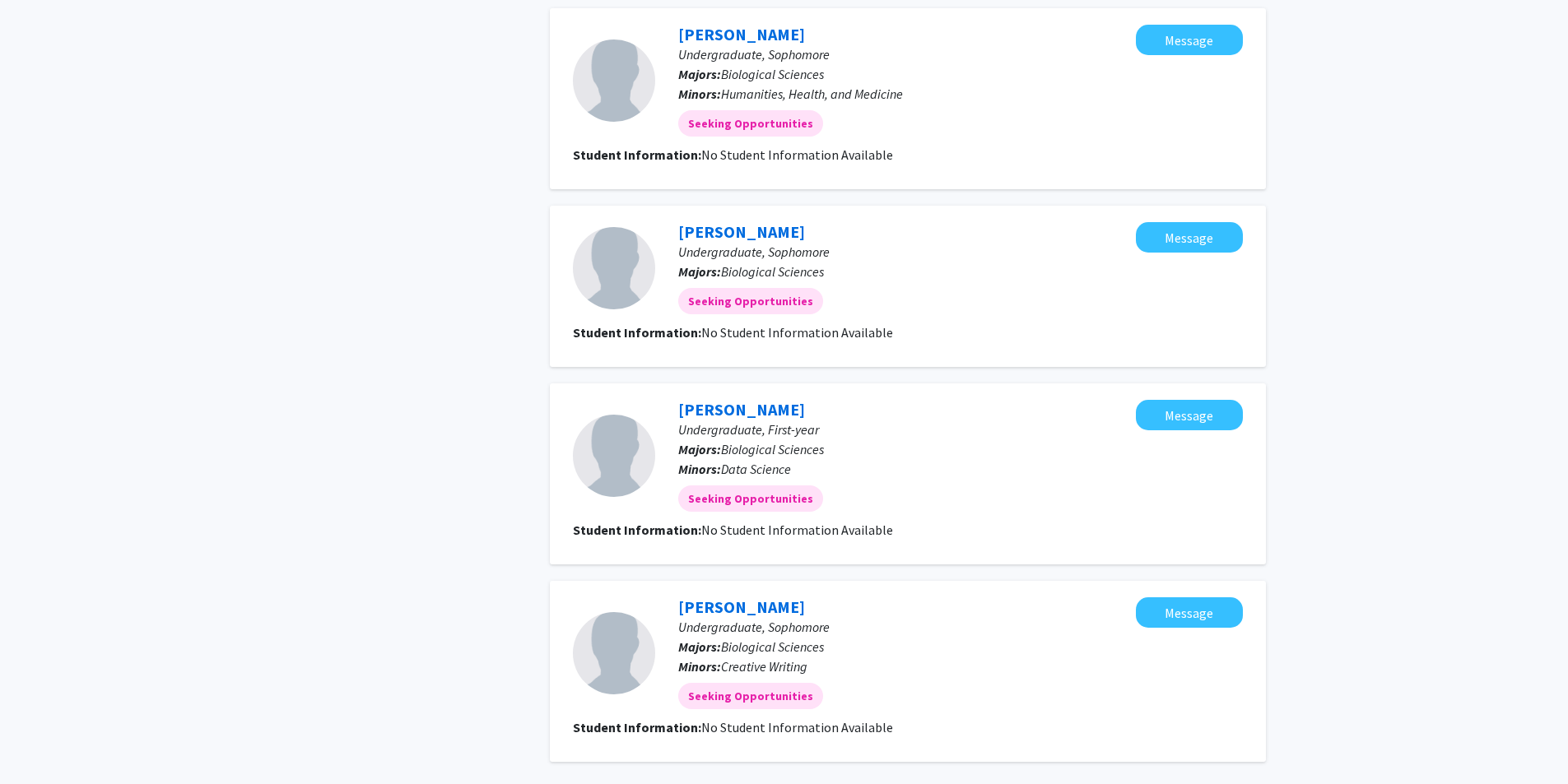
scroll to position [1394, 0]
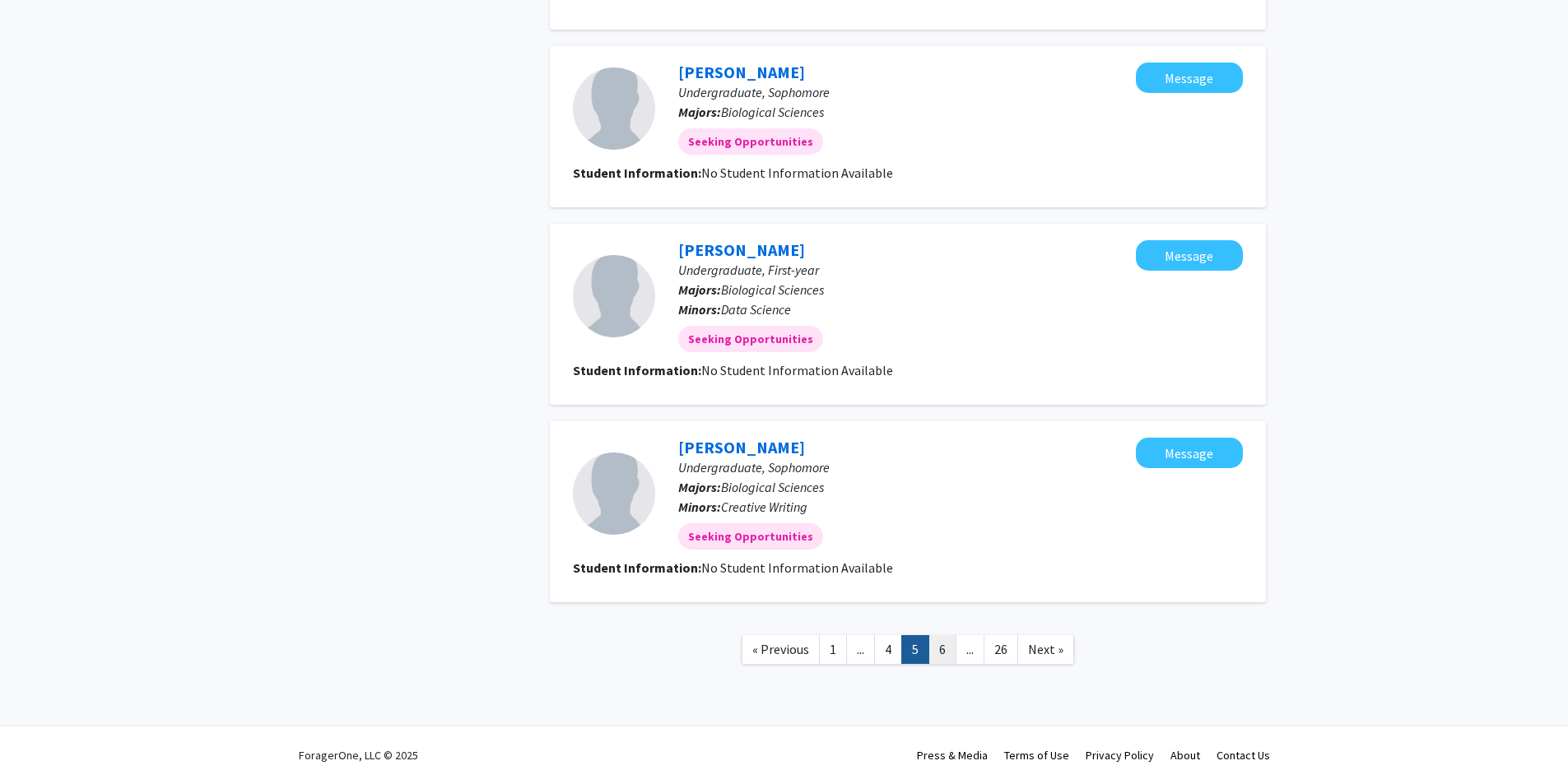
click at [932, 651] on link "6" at bounding box center [942, 650] width 28 height 29
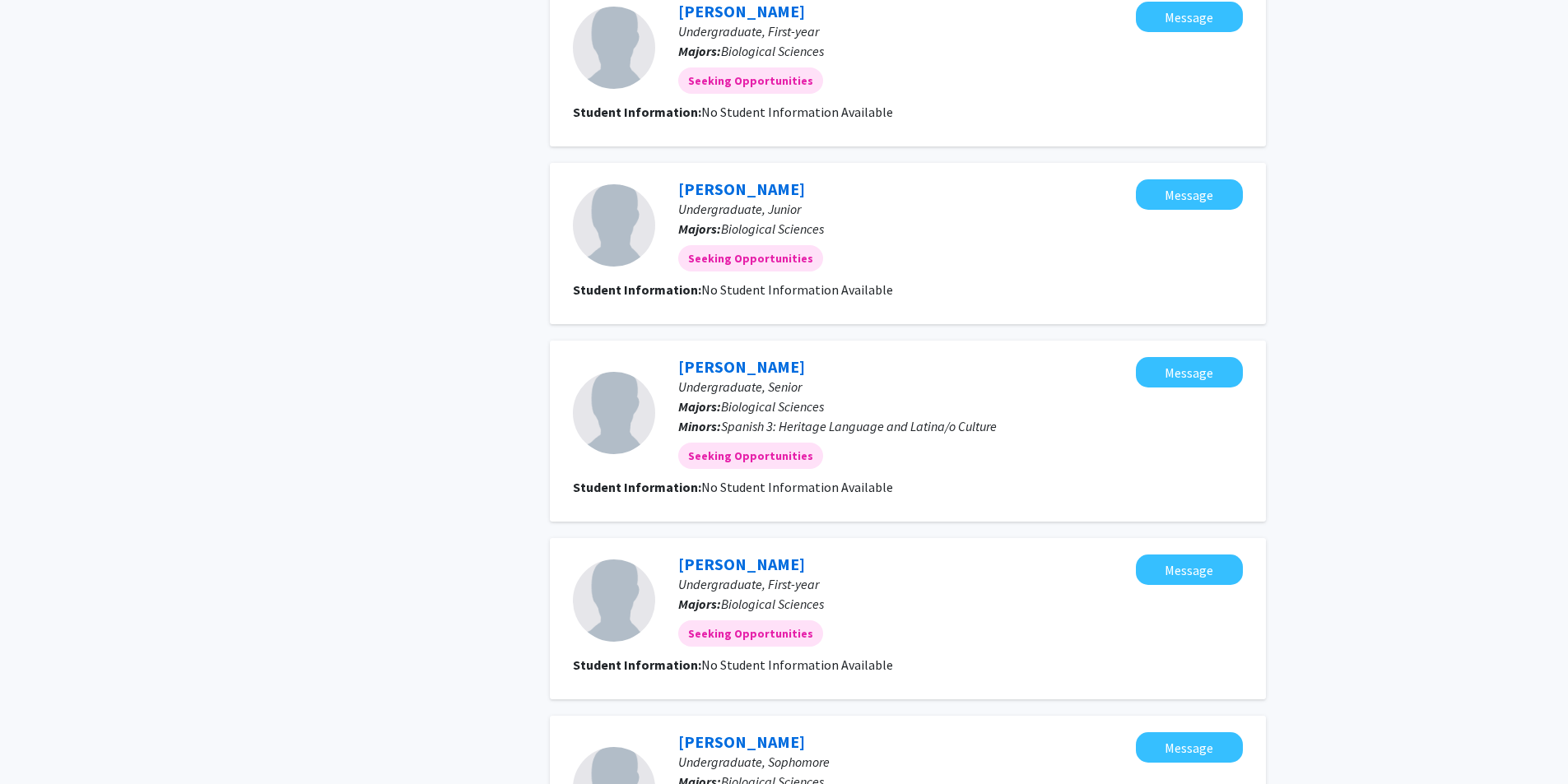
scroll to position [1364, 0]
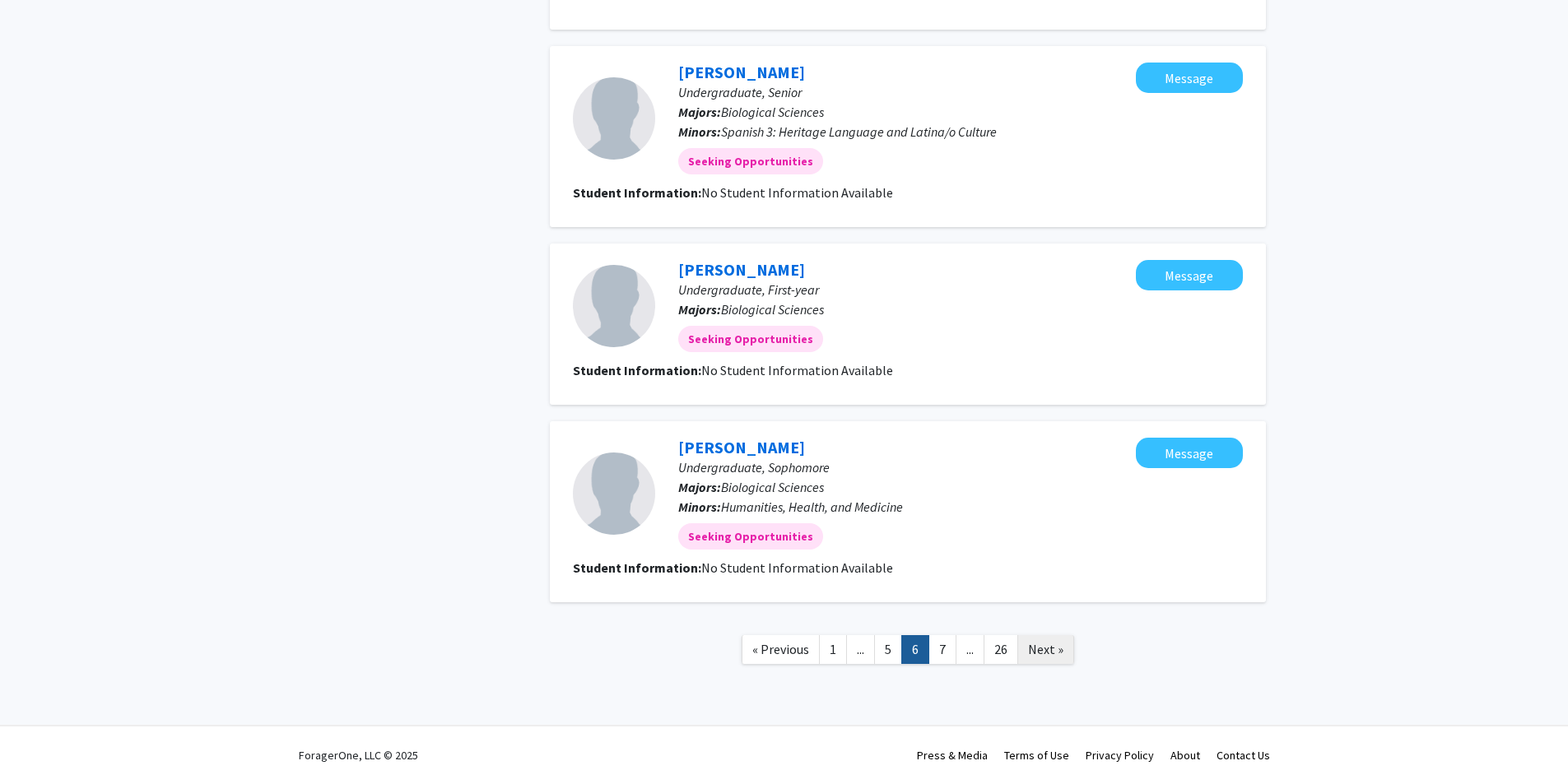
click at [1037, 656] on span "Next »" at bounding box center [1046, 649] width 36 height 16
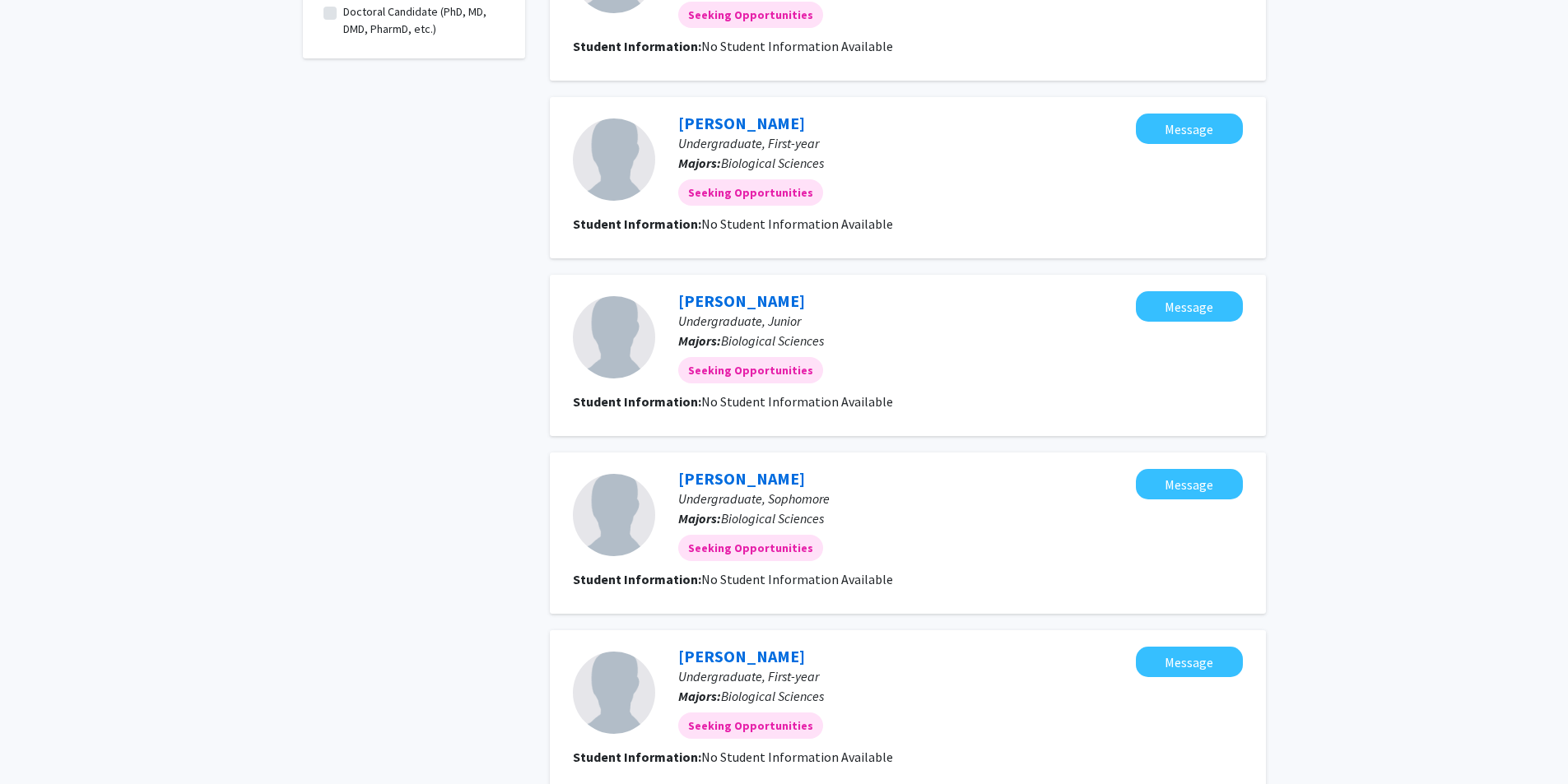
scroll to position [1354, 0]
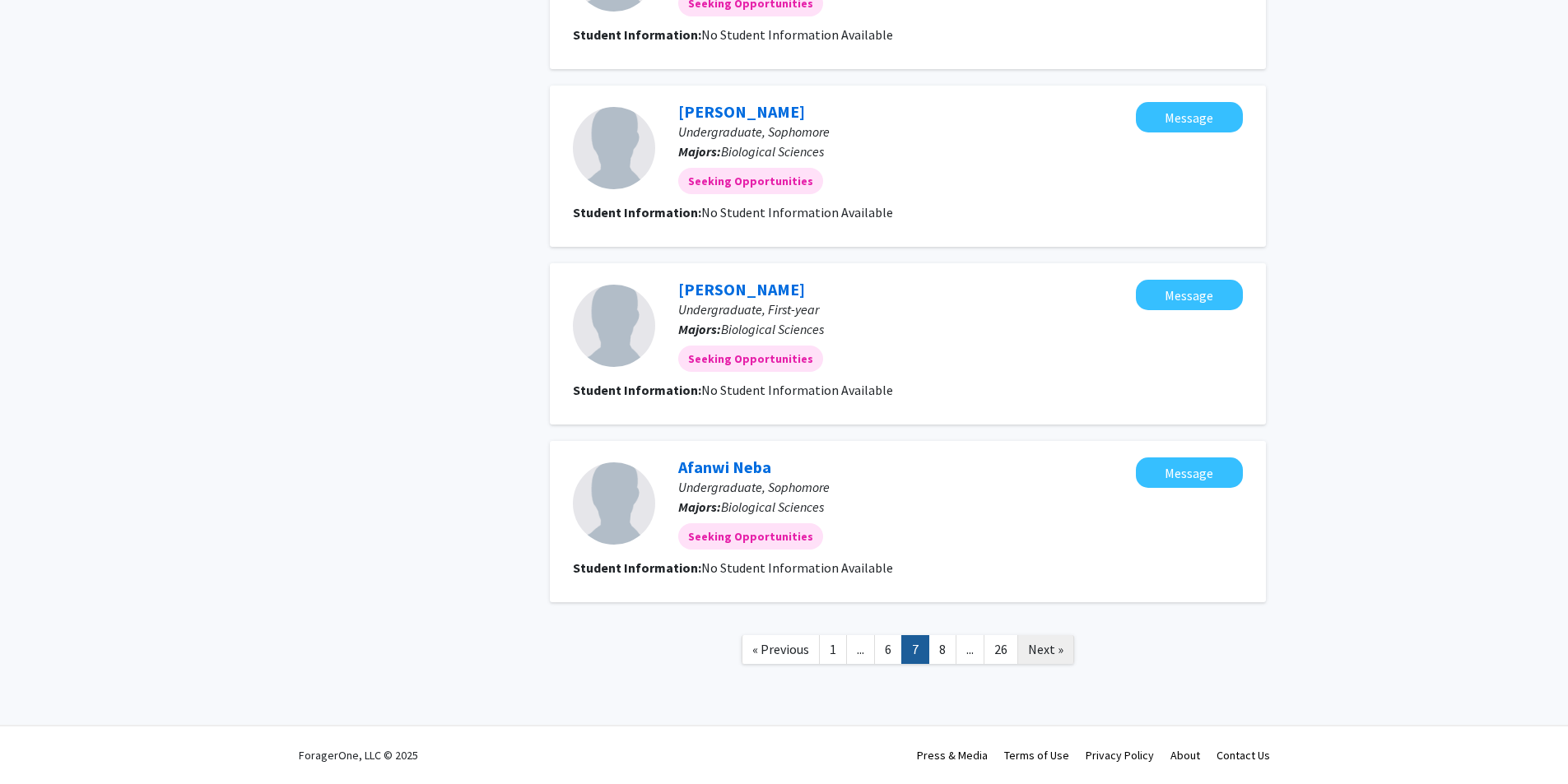
click at [1037, 640] on link "Next »" at bounding box center [1045, 650] width 57 height 29
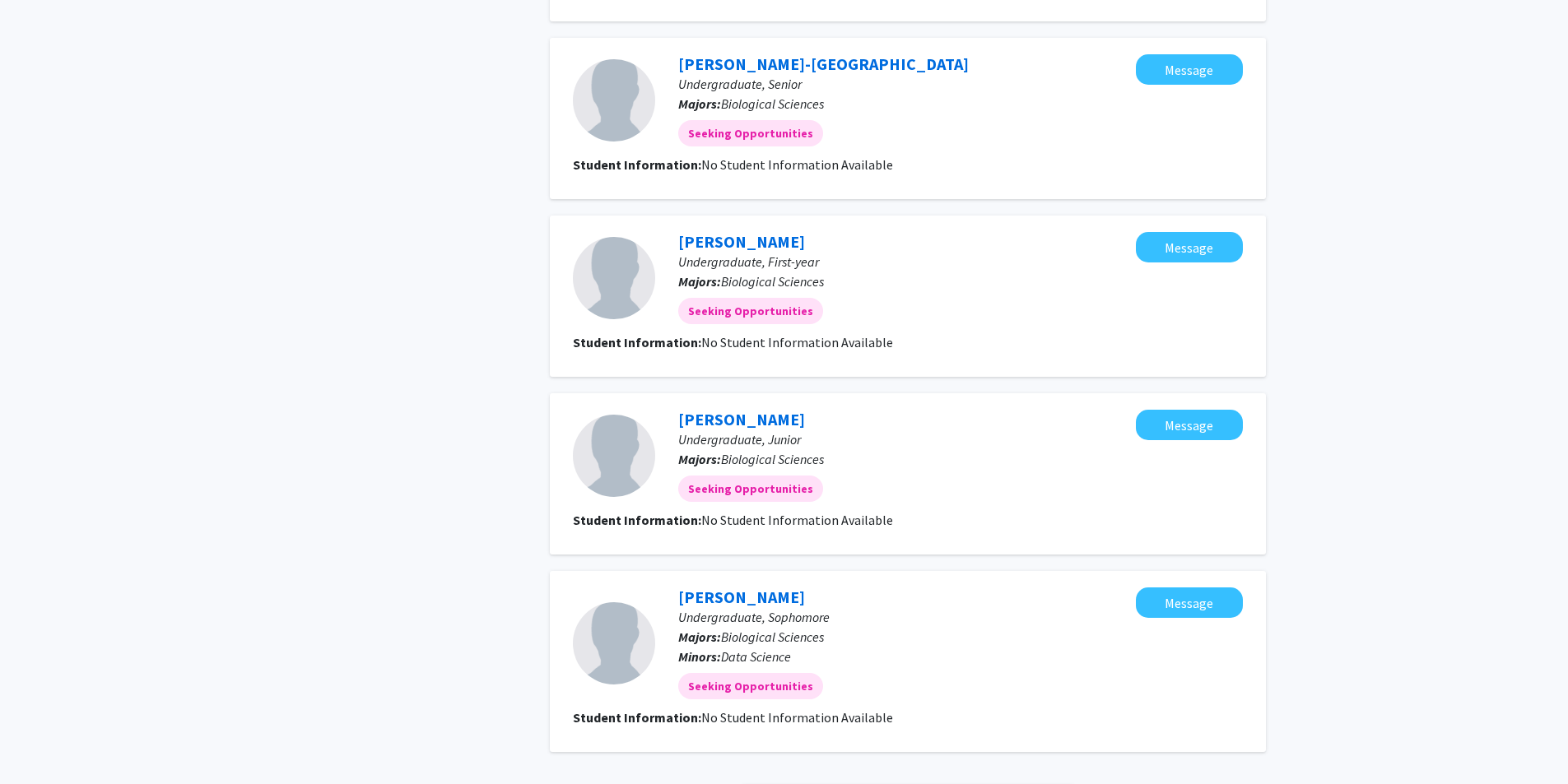
scroll to position [1384, 0]
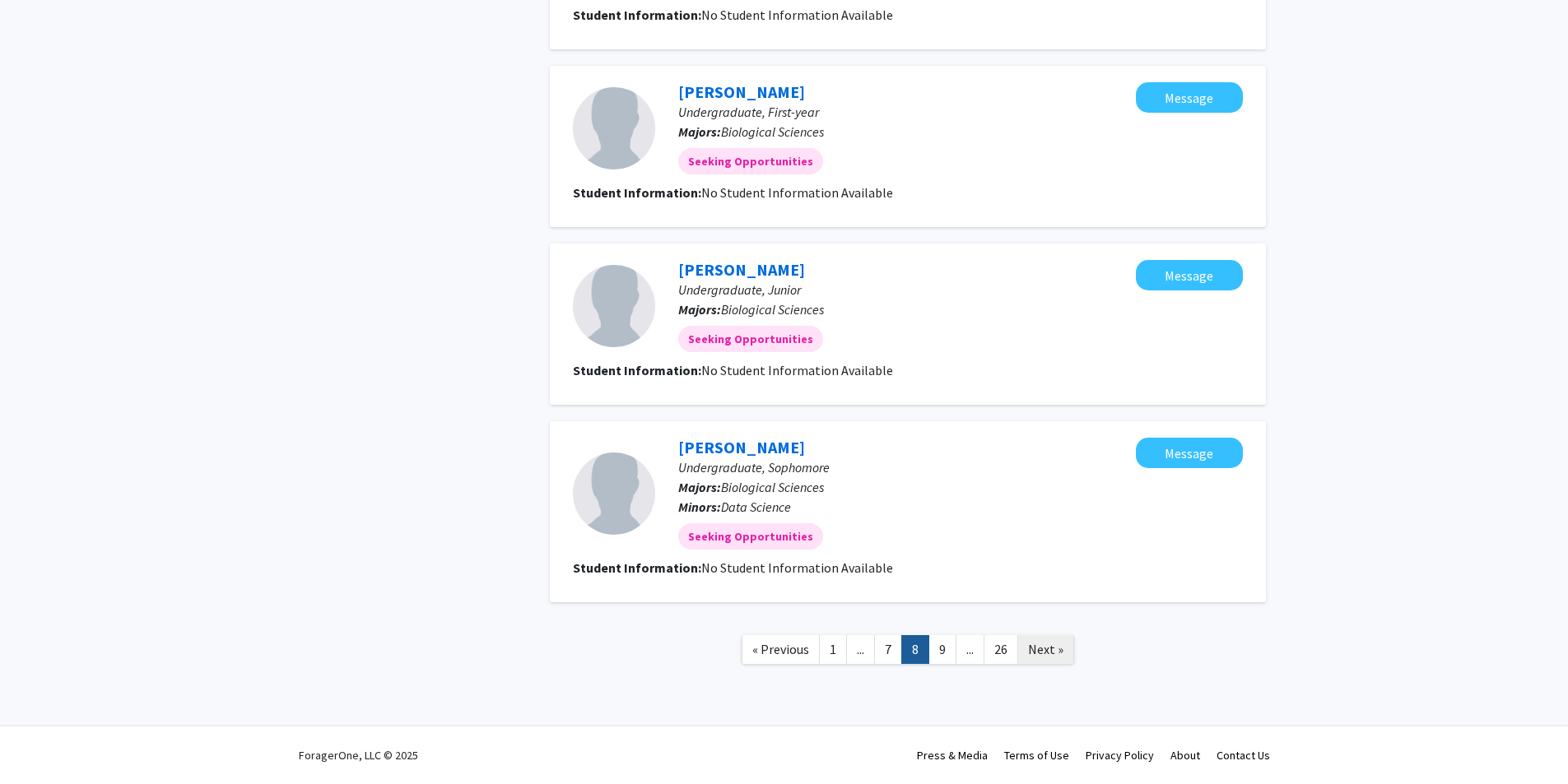
click at [1025, 646] on link "Next »" at bounding box center [1045, 650] width 57 height 29
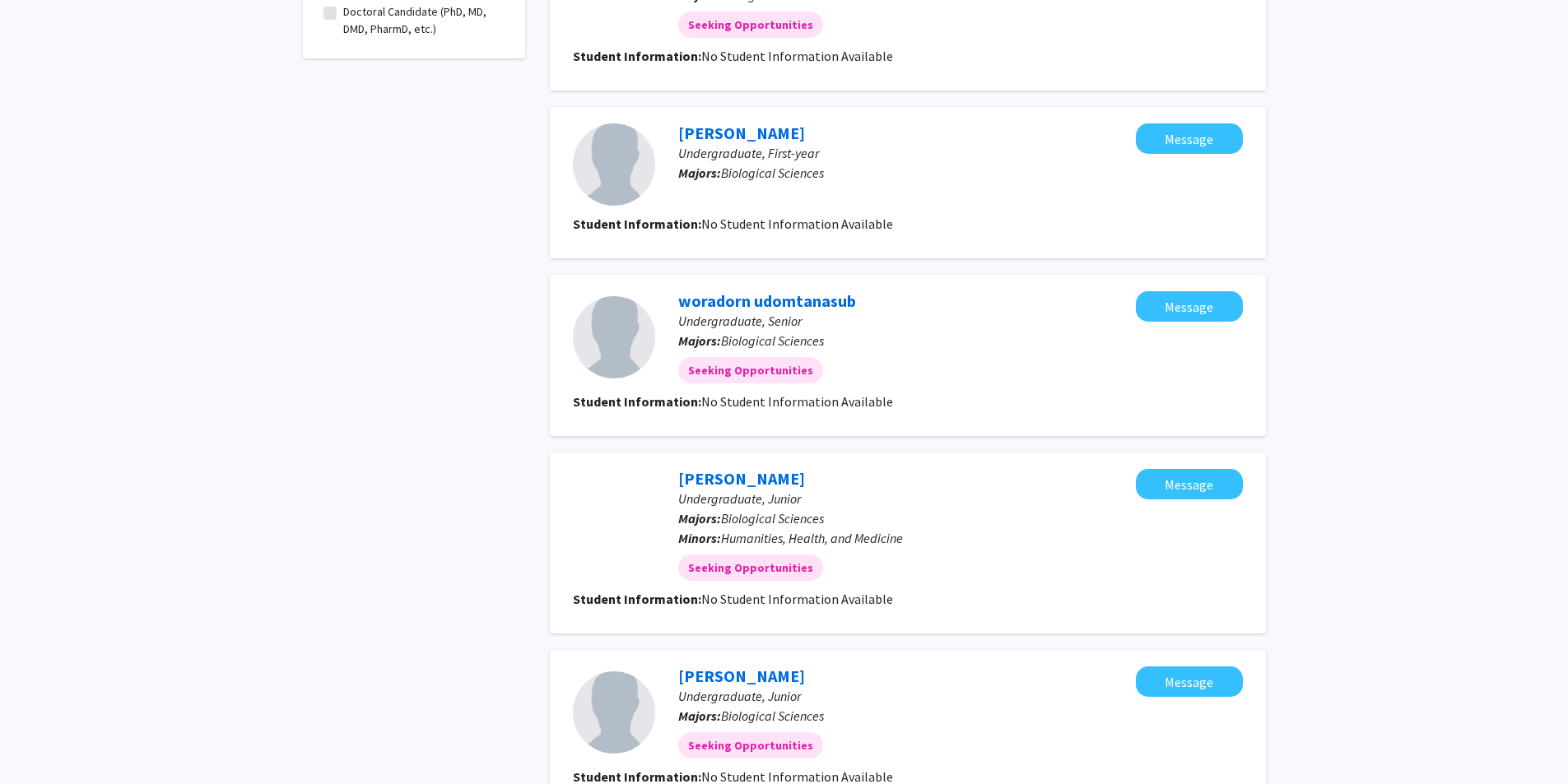
scroll to position [1317, 0]
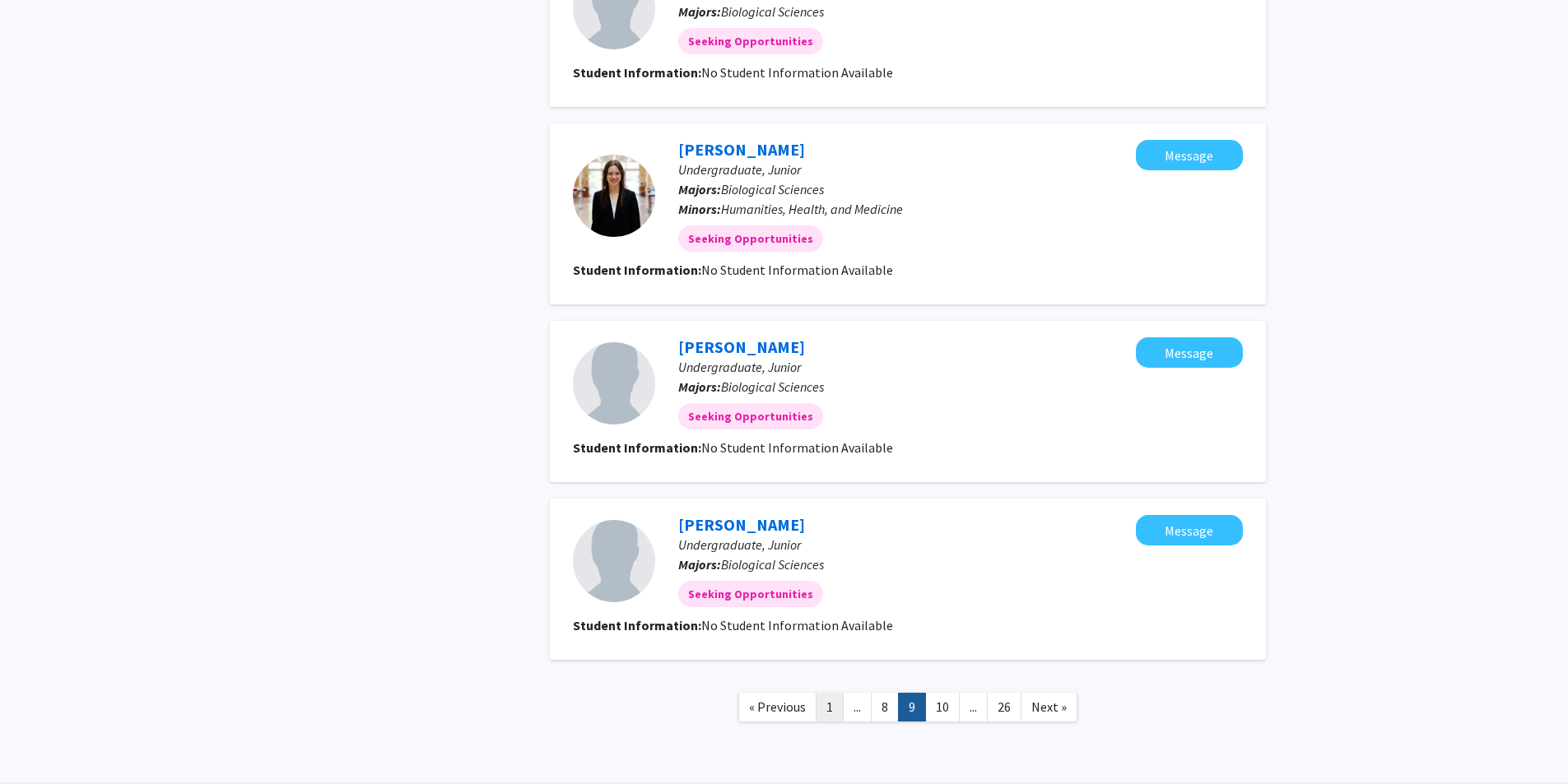
click at [827, 702] on link "1" at bounding box center [829, 708] width 28 height 29
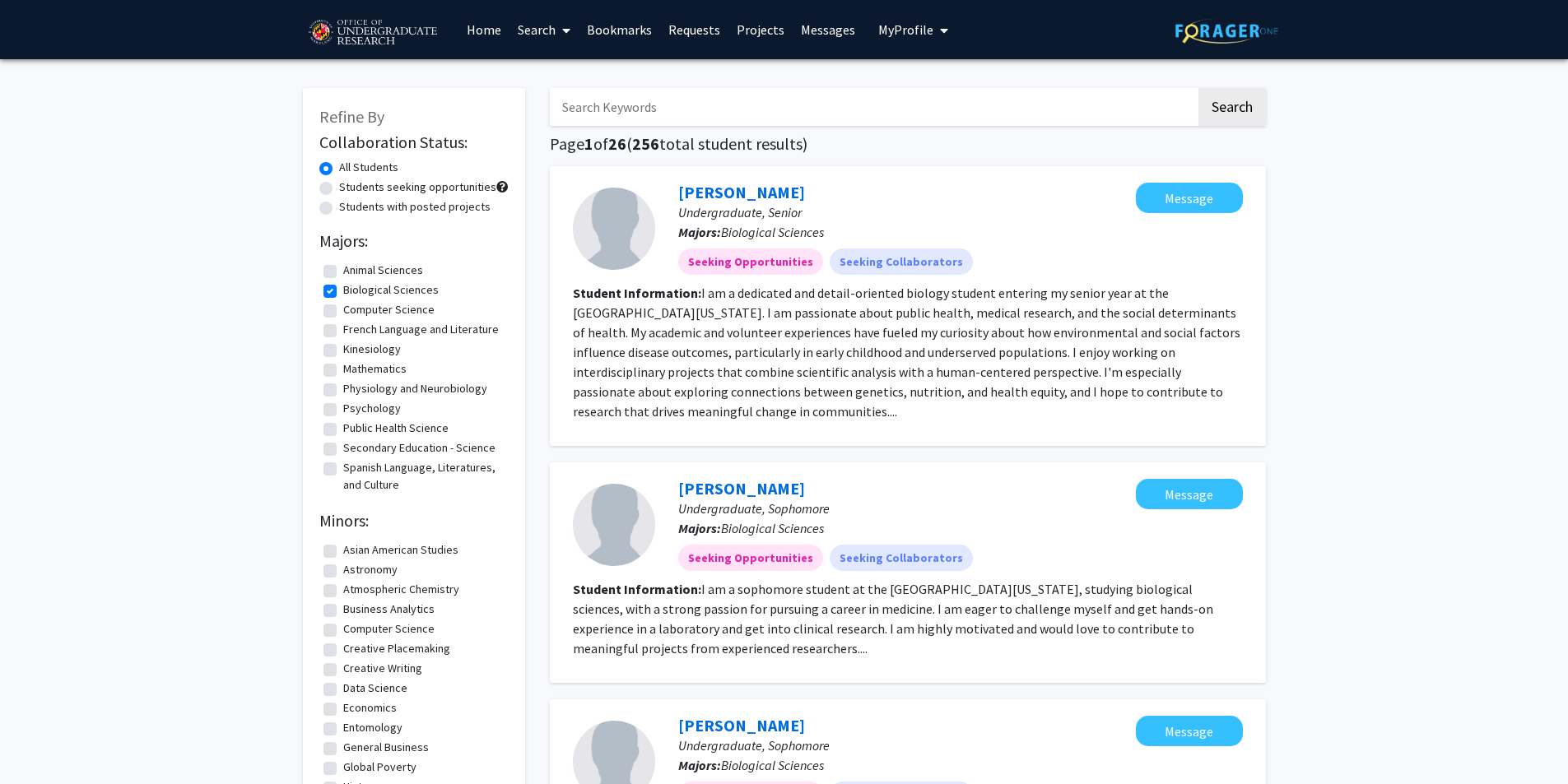
click at [343, 287] on label "Biological Sciences" at bounding box center [391, 290] width 95 height 17
click at [343, 287] on input "Biological Sciences" at bounding box center [348, 286] width 11 height 11
checkbox input "false"
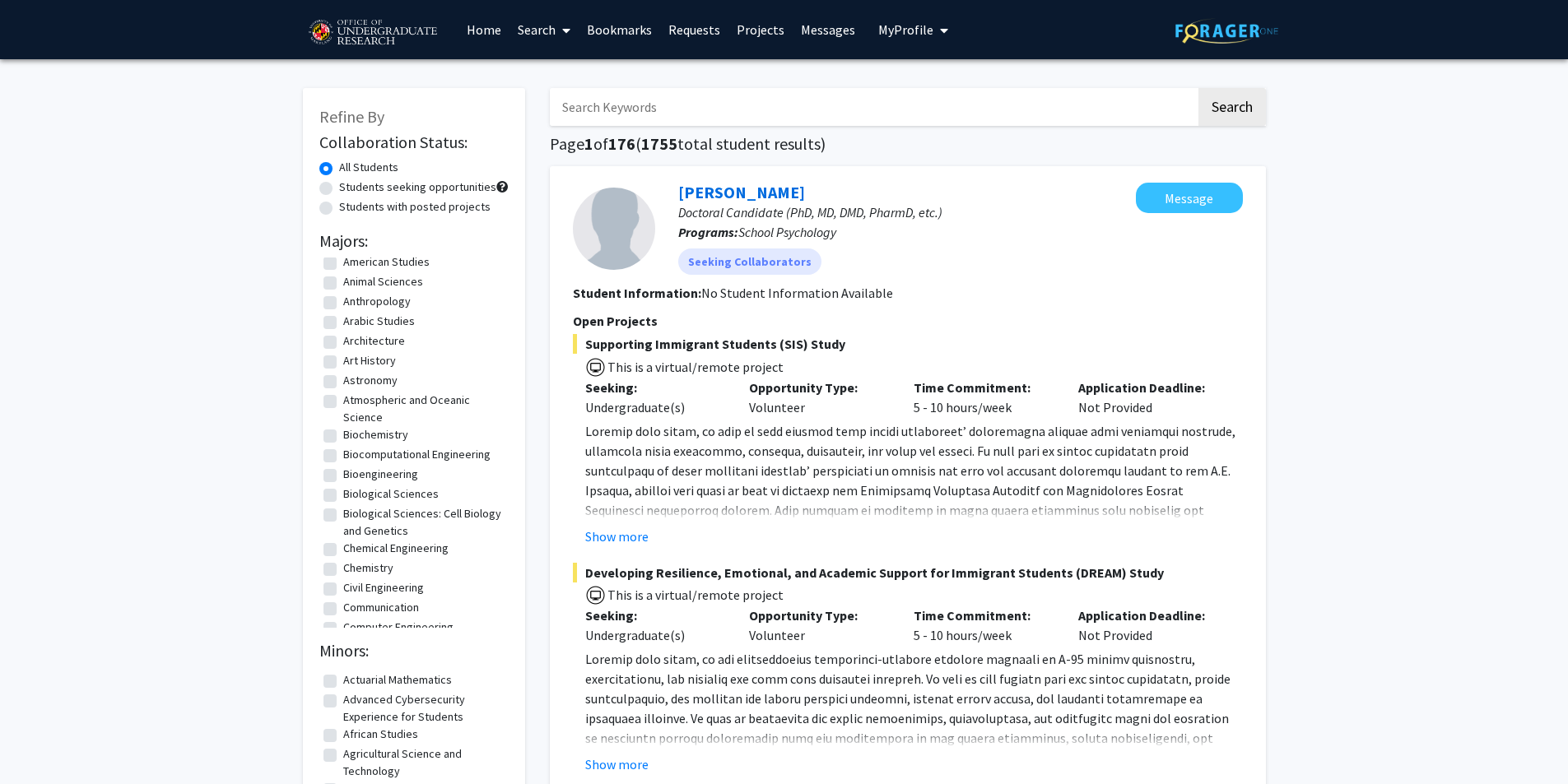
scroll to position [165, 0]
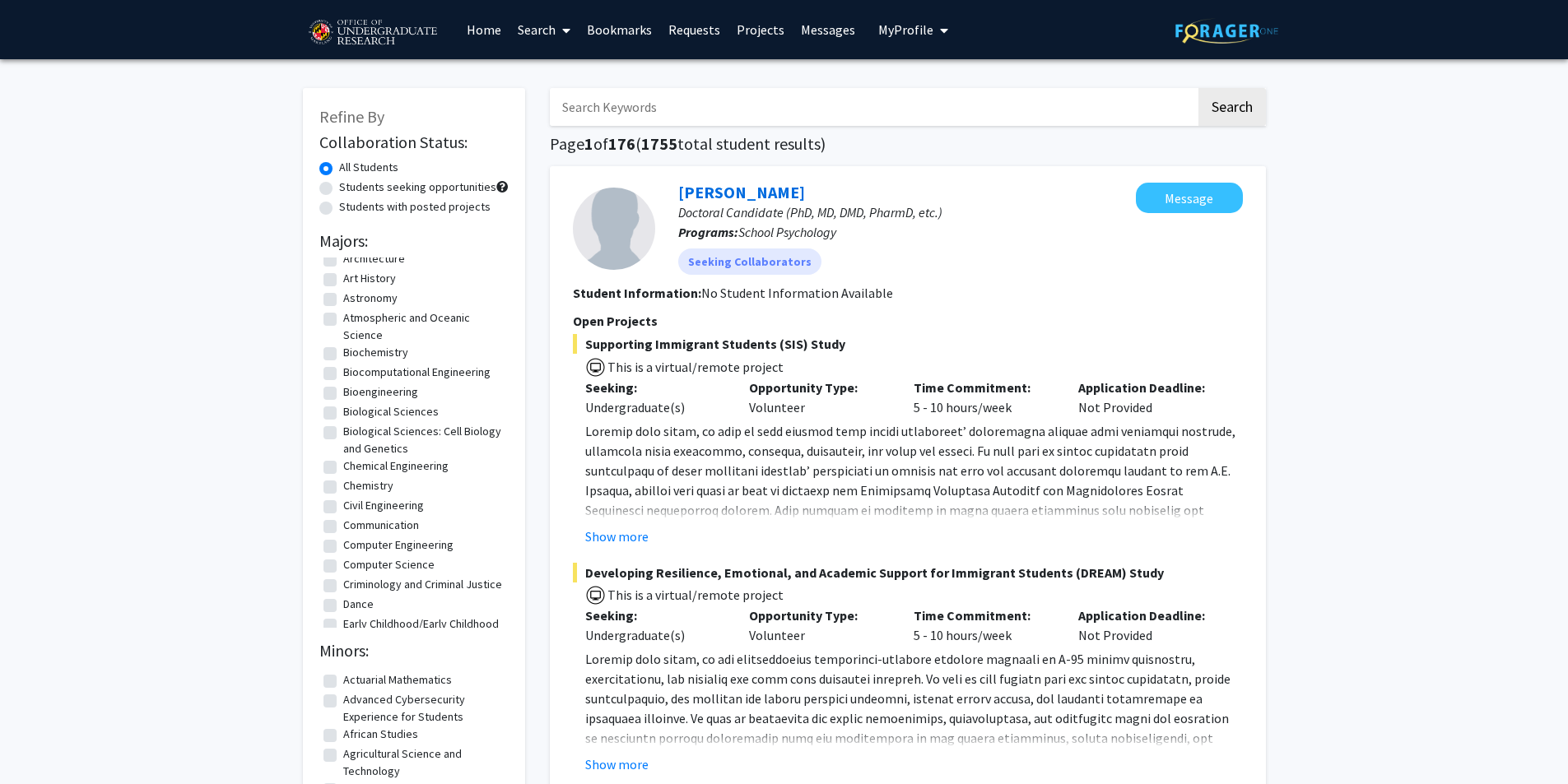
click at [343, 354] on label "Biochemistry" at bounding box center [376, 353] width 65 height 17
click at [343, 354] on input "Biochemistry" at bounding box center [348, 349] width 11 height 11
checkbox input "true"
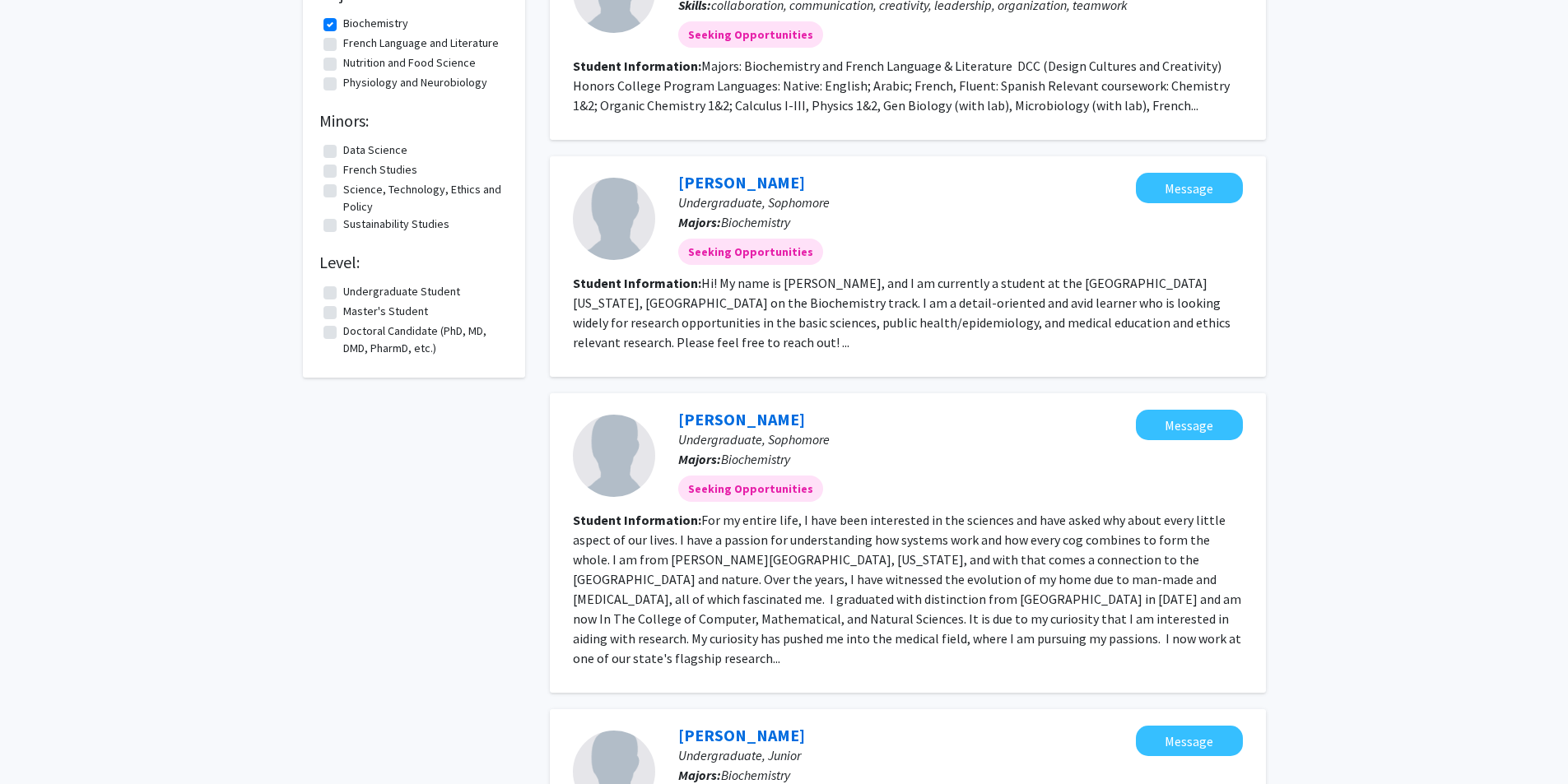
scroll to position [329, 0]
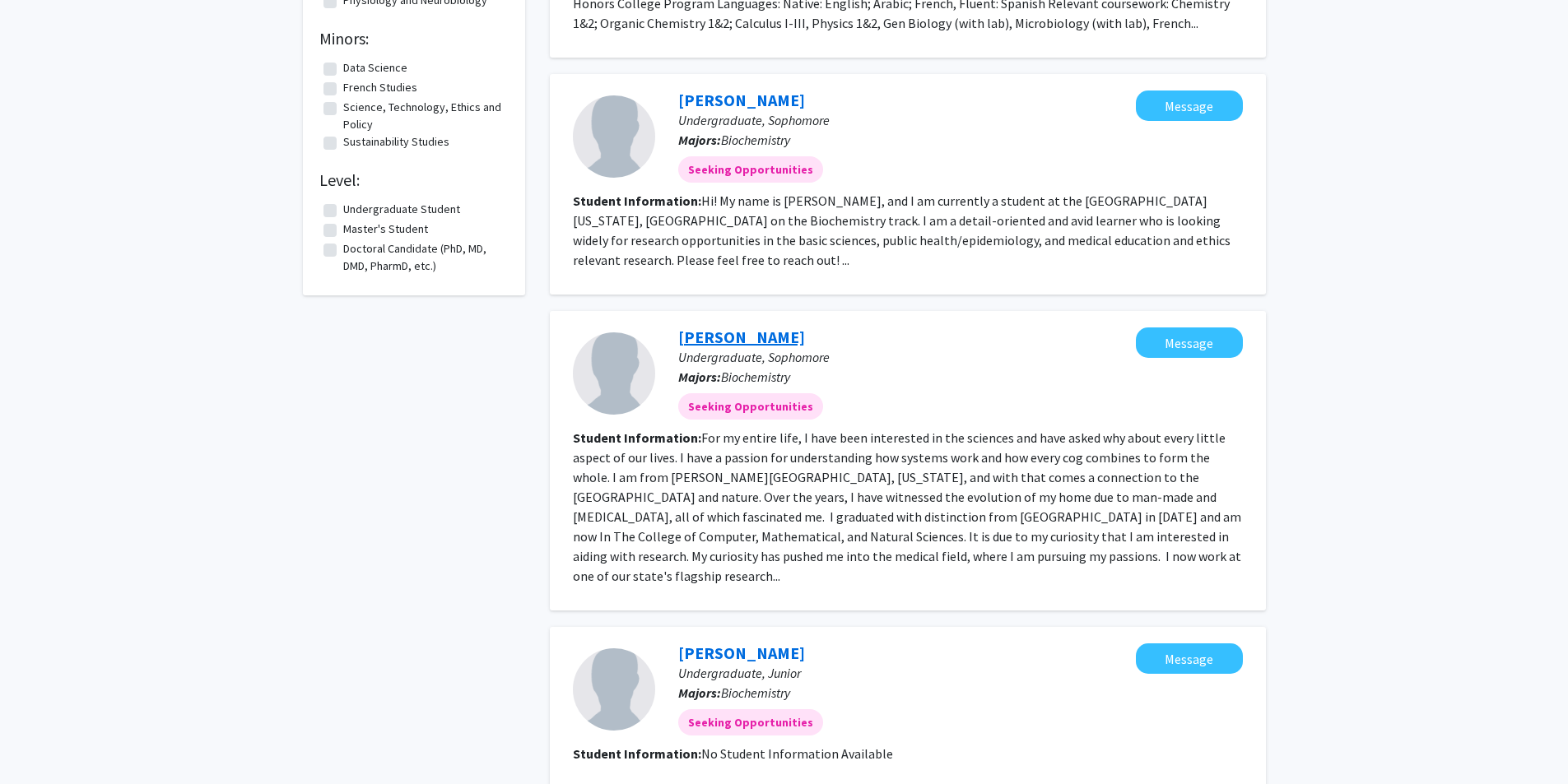
click at [740, 339] on link "[PERSON_NAME]" at bounding box center [741, 337] width 127 height 20
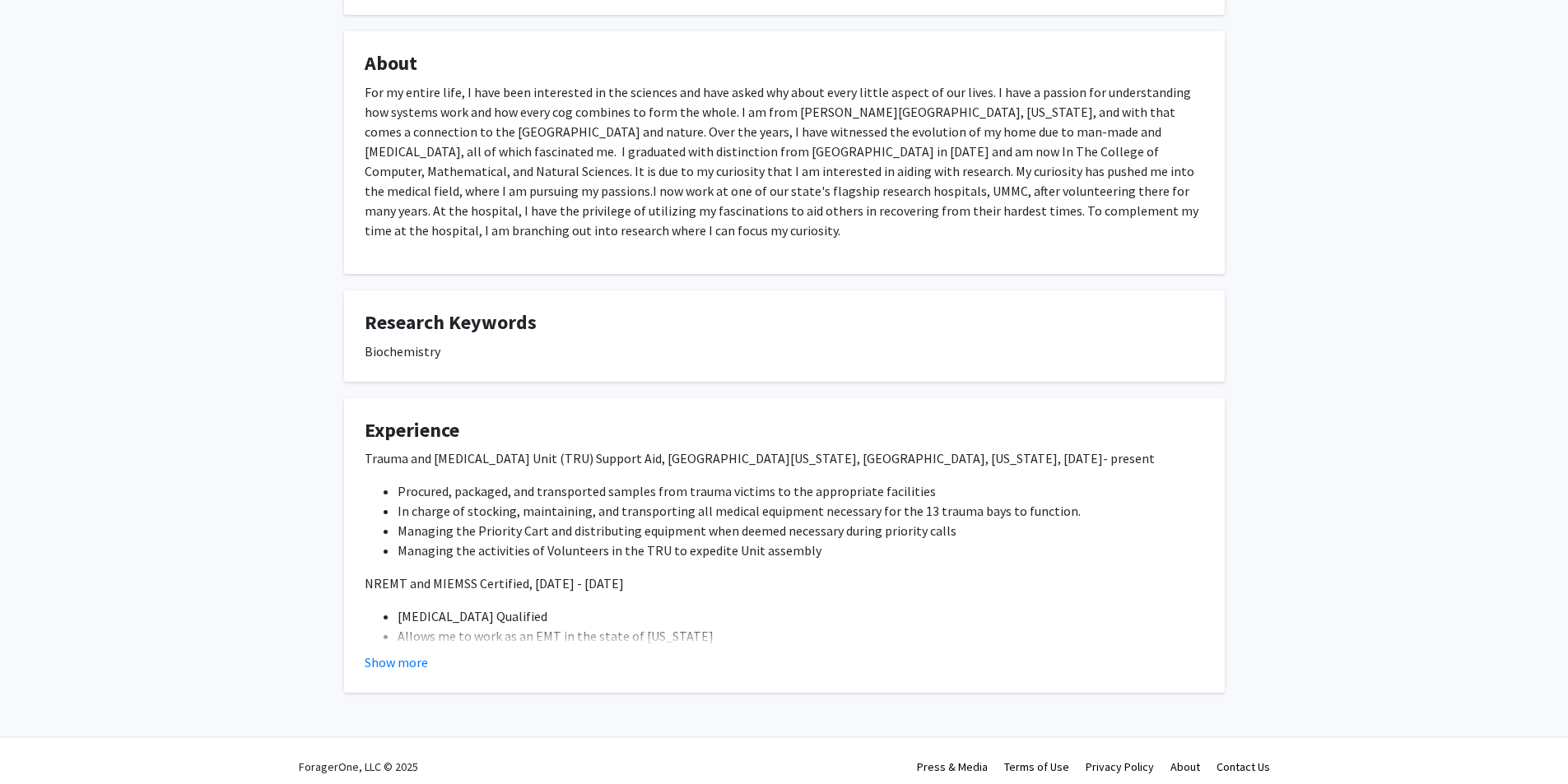
scroll to position [258, 0]
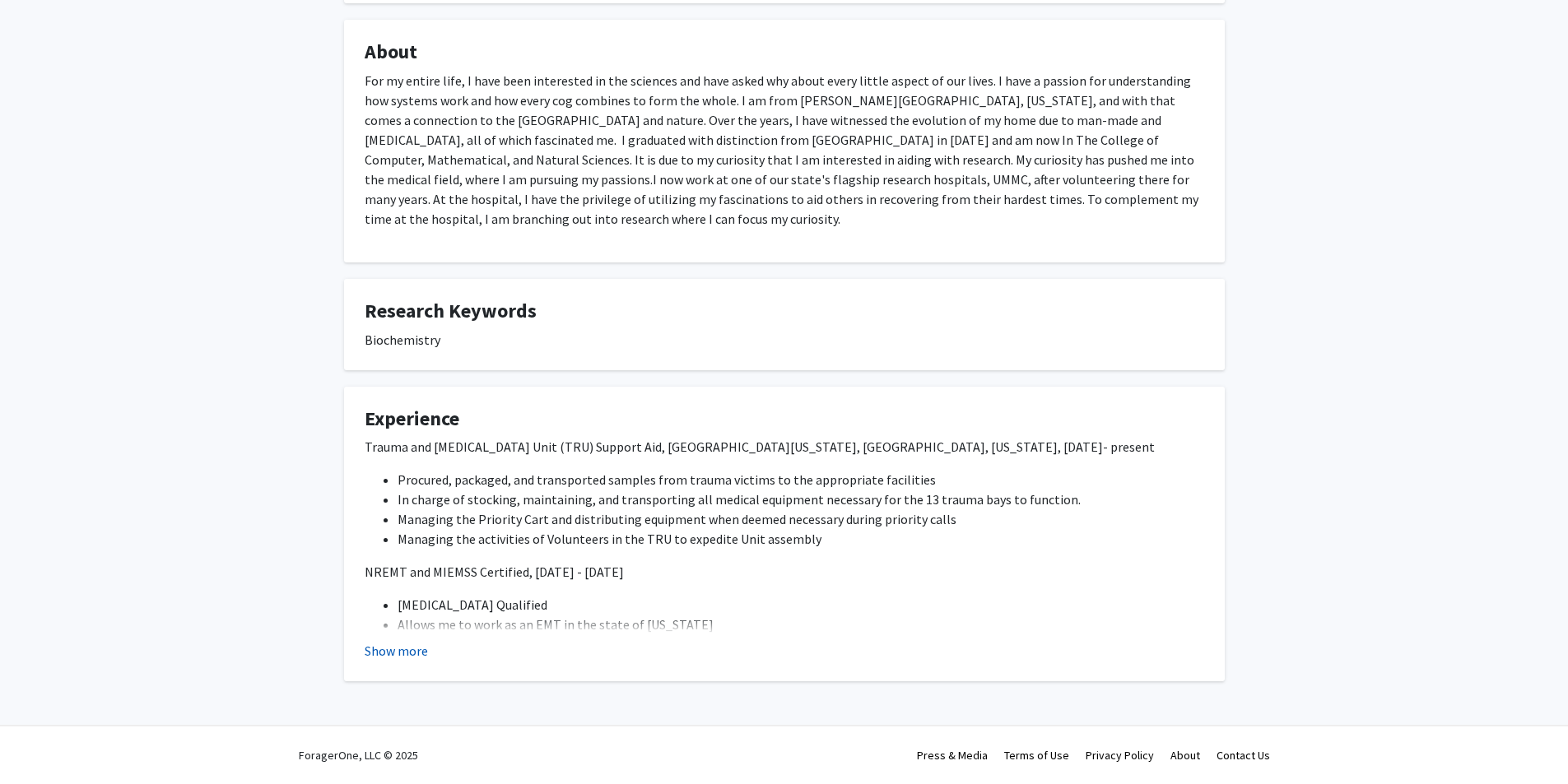
click at [393, 651] on button "Show more" at bounding box center [396, 651] width 64 height 20
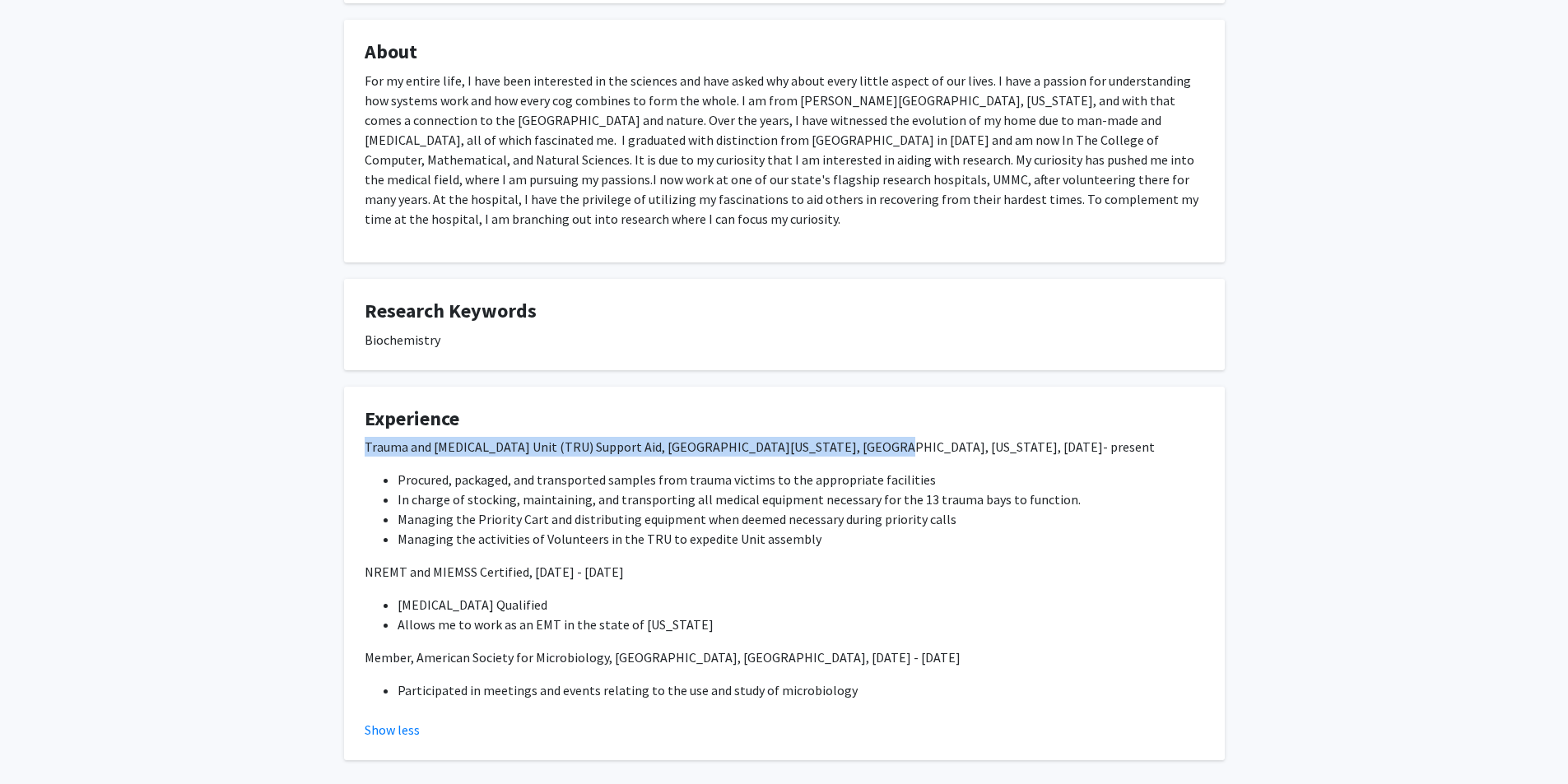
drag, startPoint x: 364, startPoint y: 451, endPoint x: 846, endPoint y: 447, distance: 482.0
click at [846, 447] on span "Trauma and [MEDICAL_DATA] Unit (TRU) Support Aid, [GEOGRAPHIC_DATA][US_STATE], …" at bounding box center [760, 446] width 790 height 16
copy span "Trauma and [MEDICAL_DATA] Unit (TRU) Support Aid, [GEOGRAPHIC_DATA][US_STATE]"
click at [630, 442] on span "Trauma and [MEDICAL_DATA] Unit (TRU) Support Aid, [GEOGRAPHIC_DATA][US_STATE], …" at bounding box center [760, 446] width 790 height 16
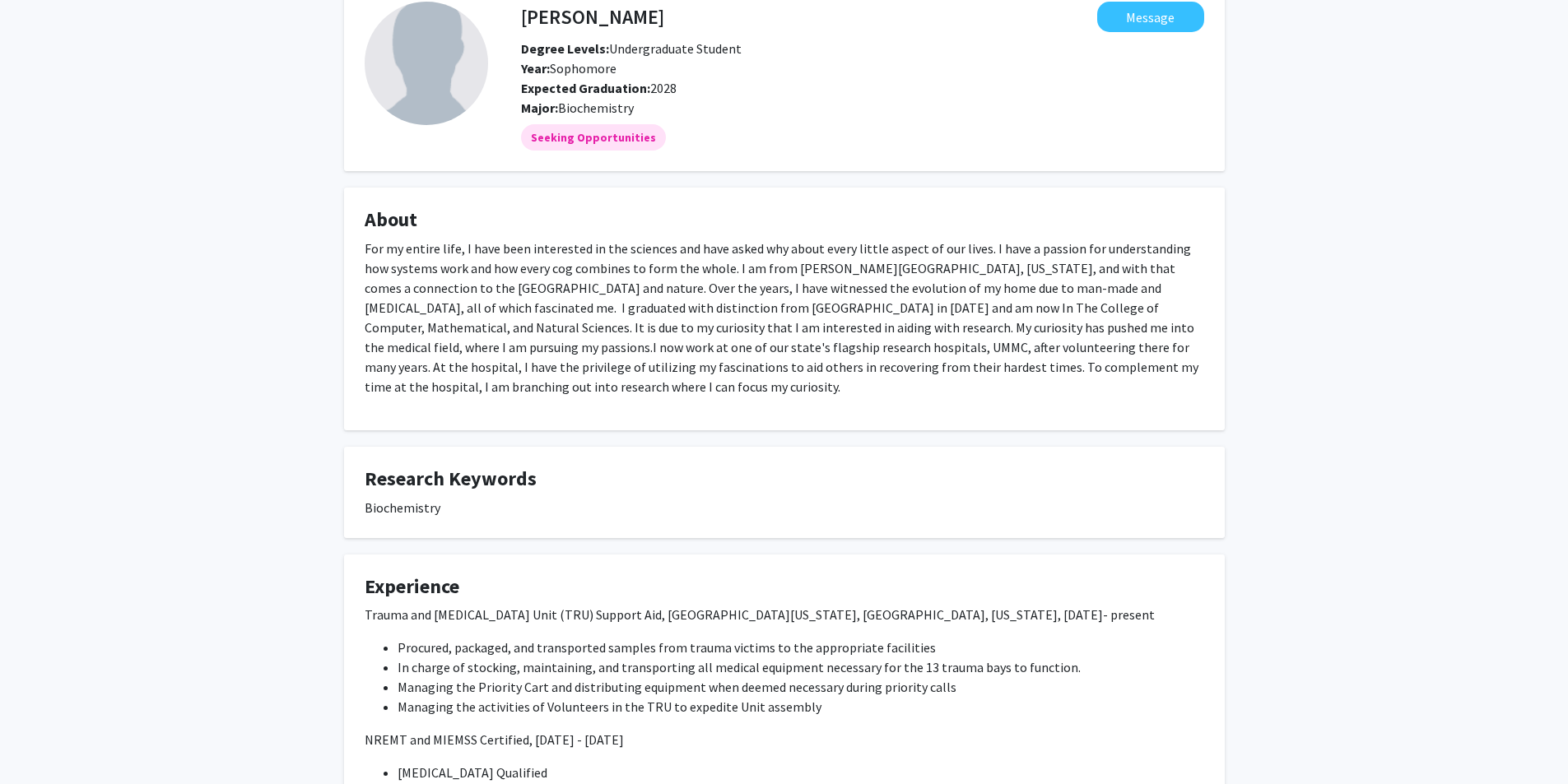
scroll to position [8, 0]
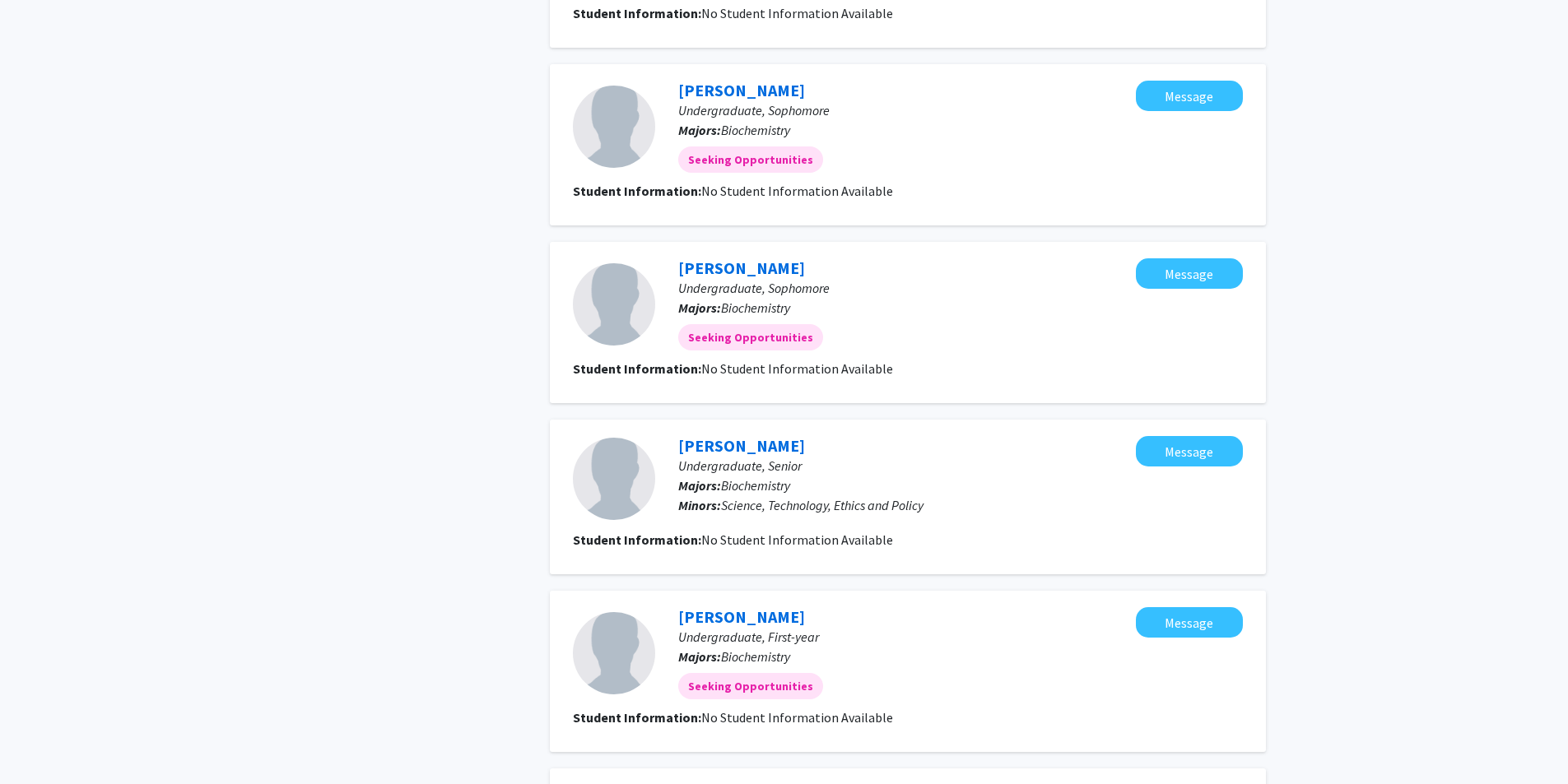
scroll to position [1634, 0]
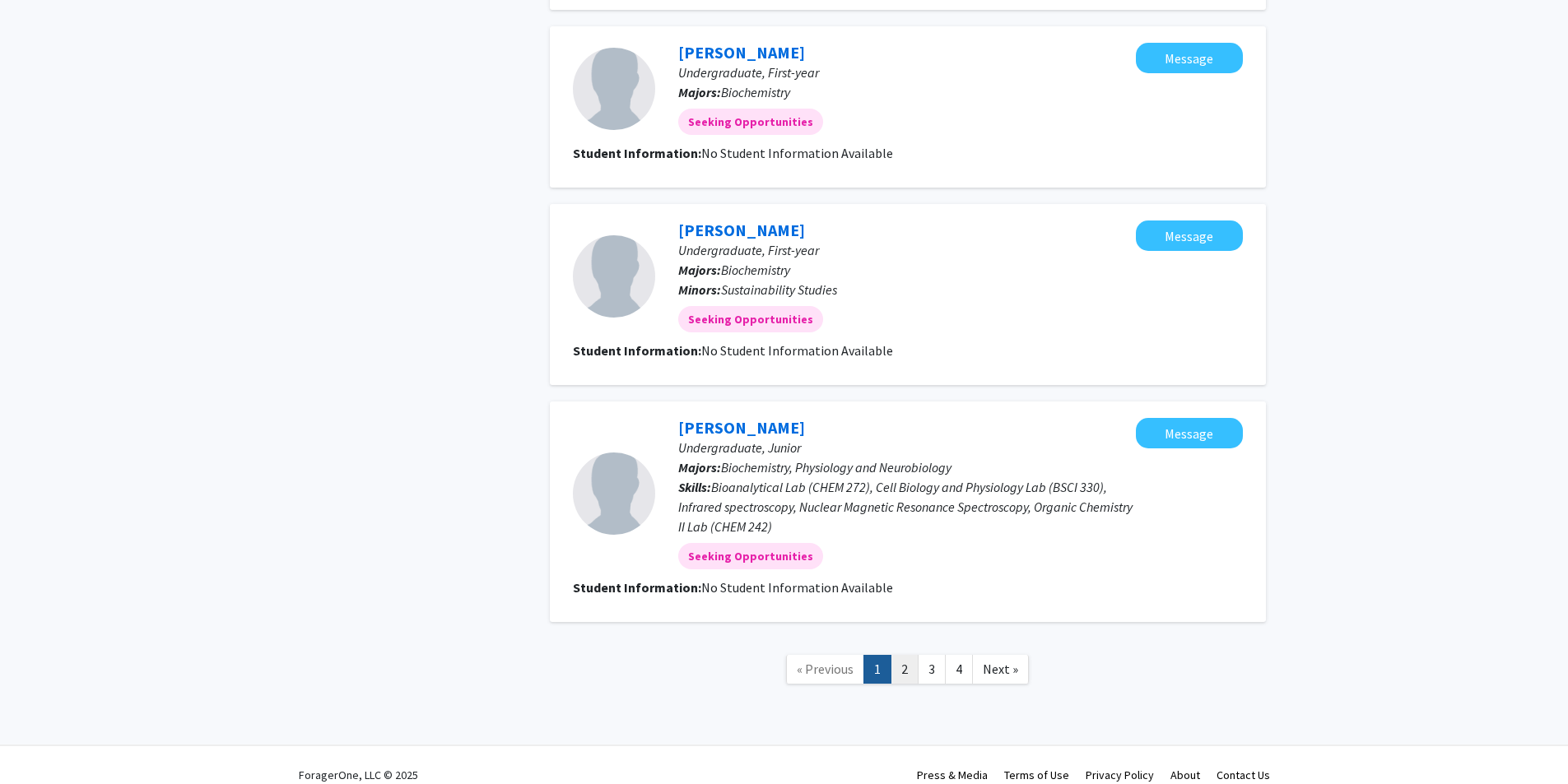
click at [900, 659] on link "2" at bounding box center [904, 669] width 28 height 29
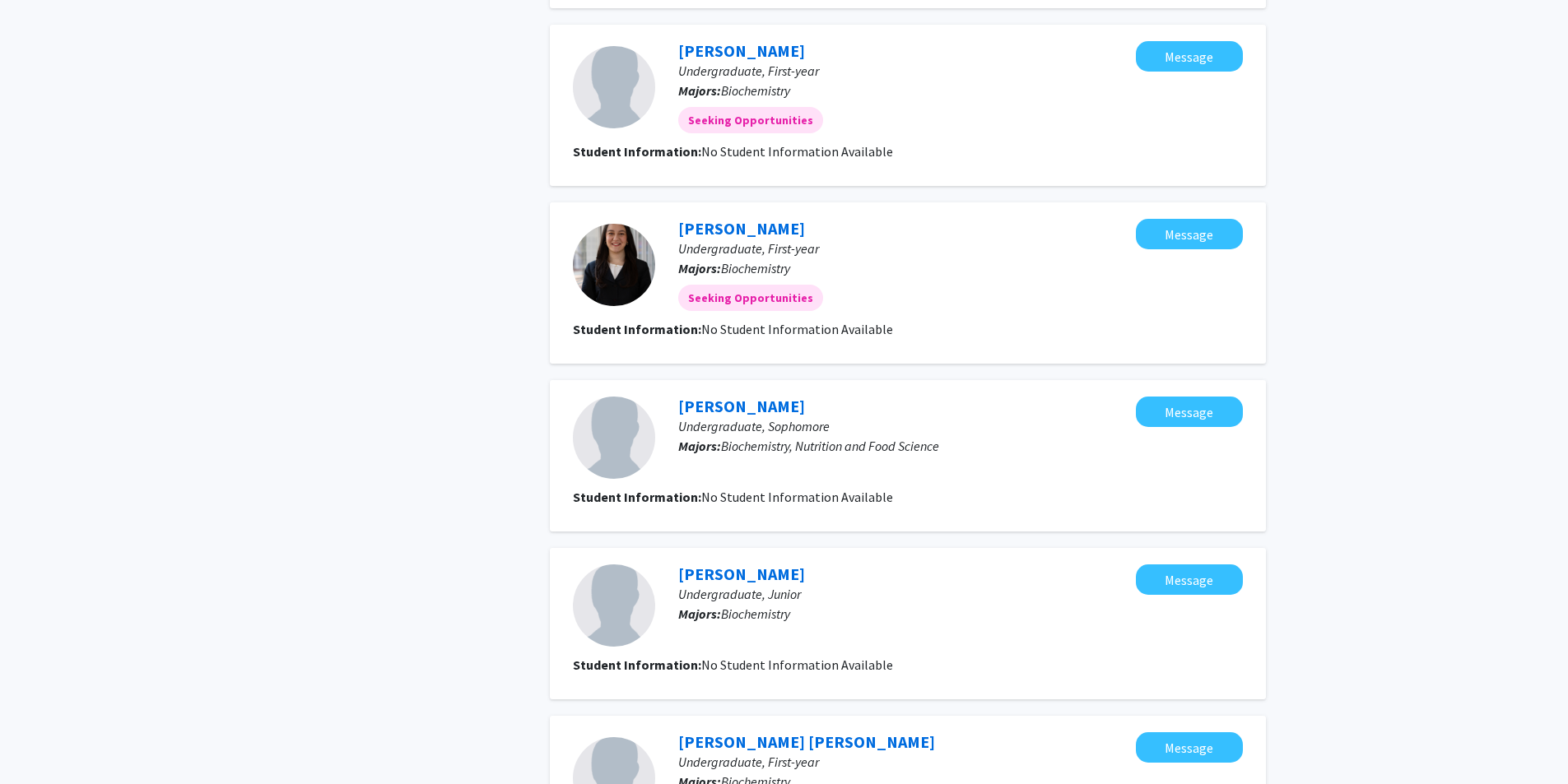
scroll to position [1345, 0]
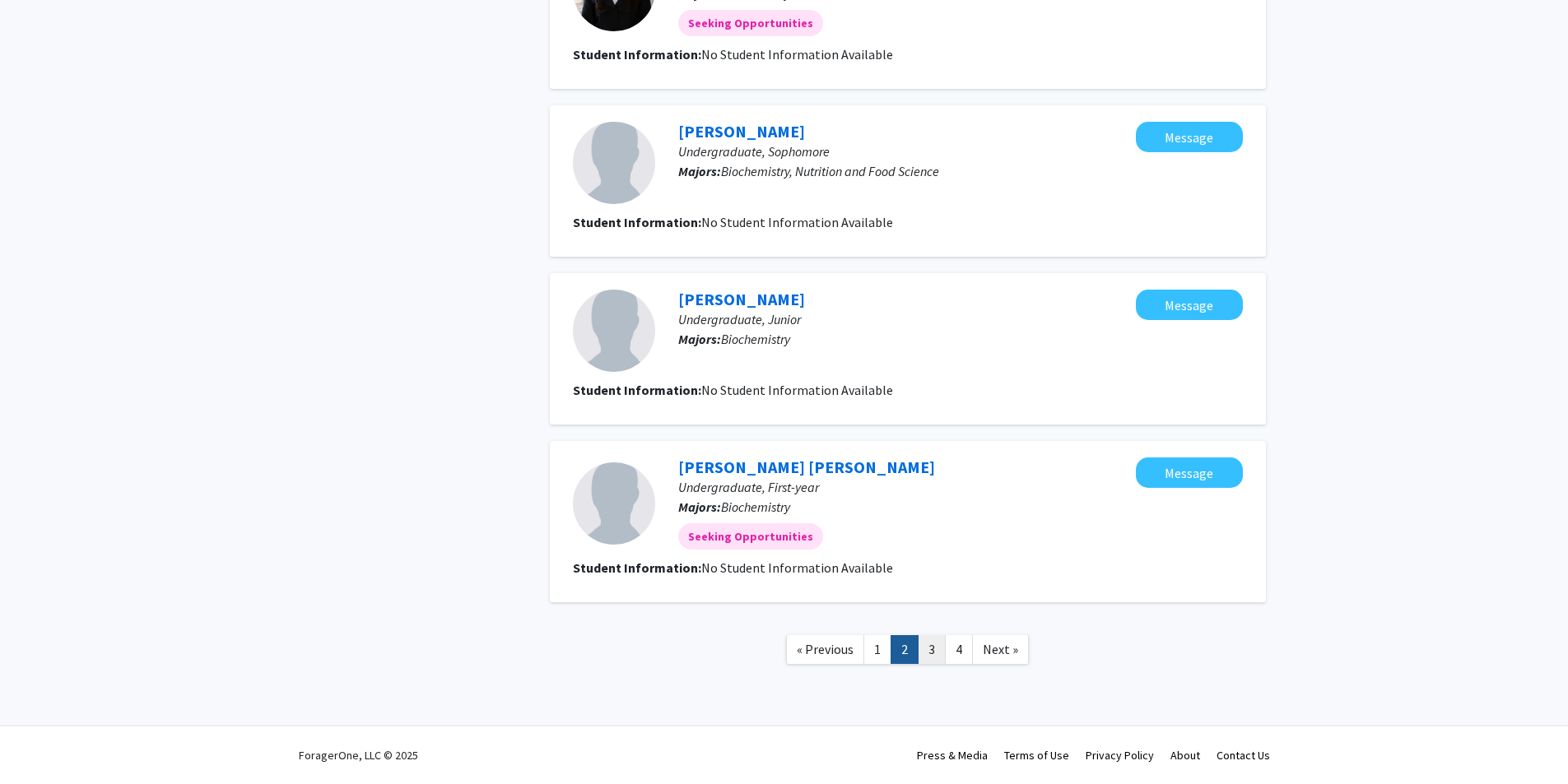
click at [932, 648] on link "3" at bounding box center [931, 650] width 28 height 29
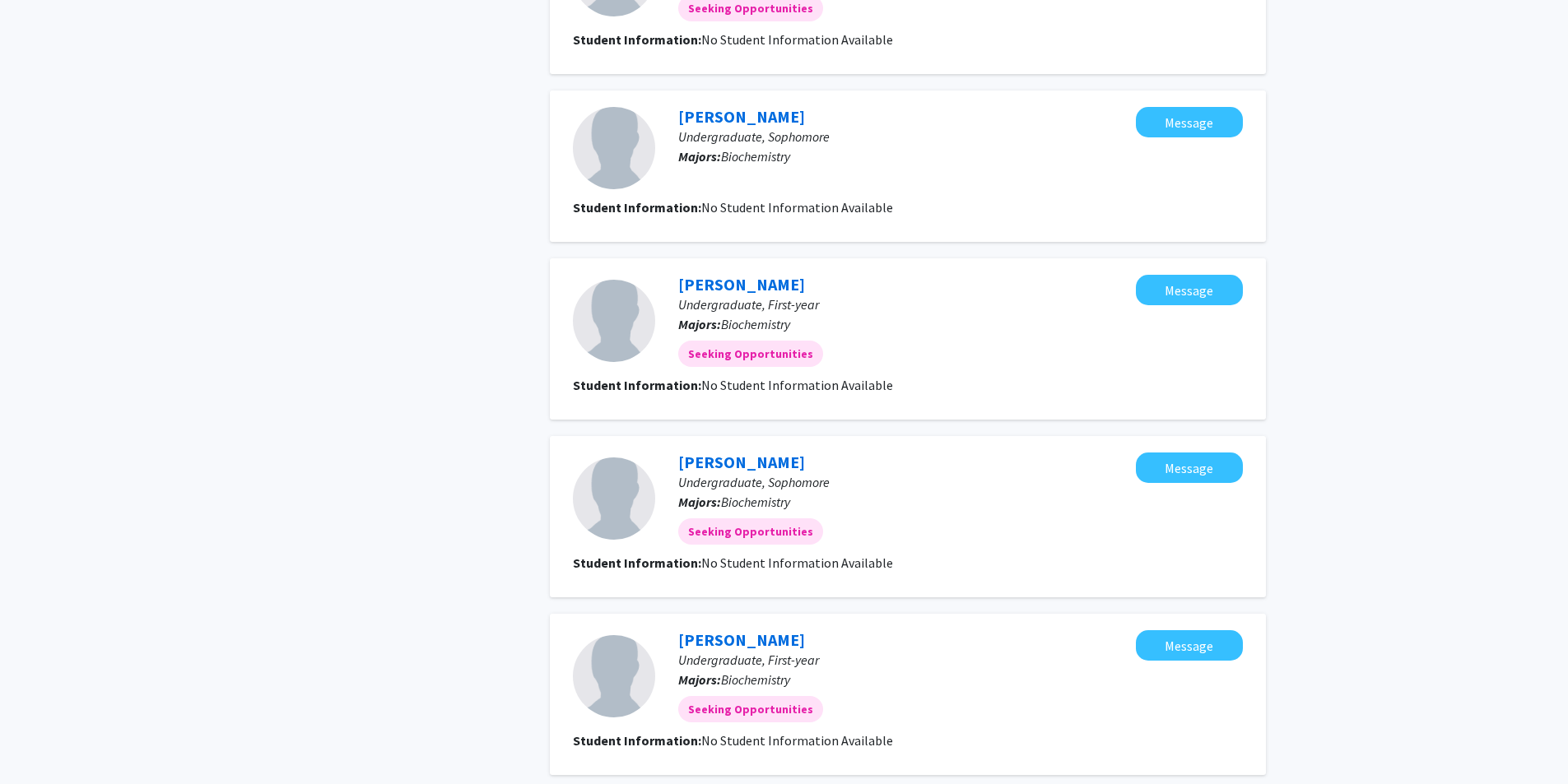
scroll to position [1325, 0]
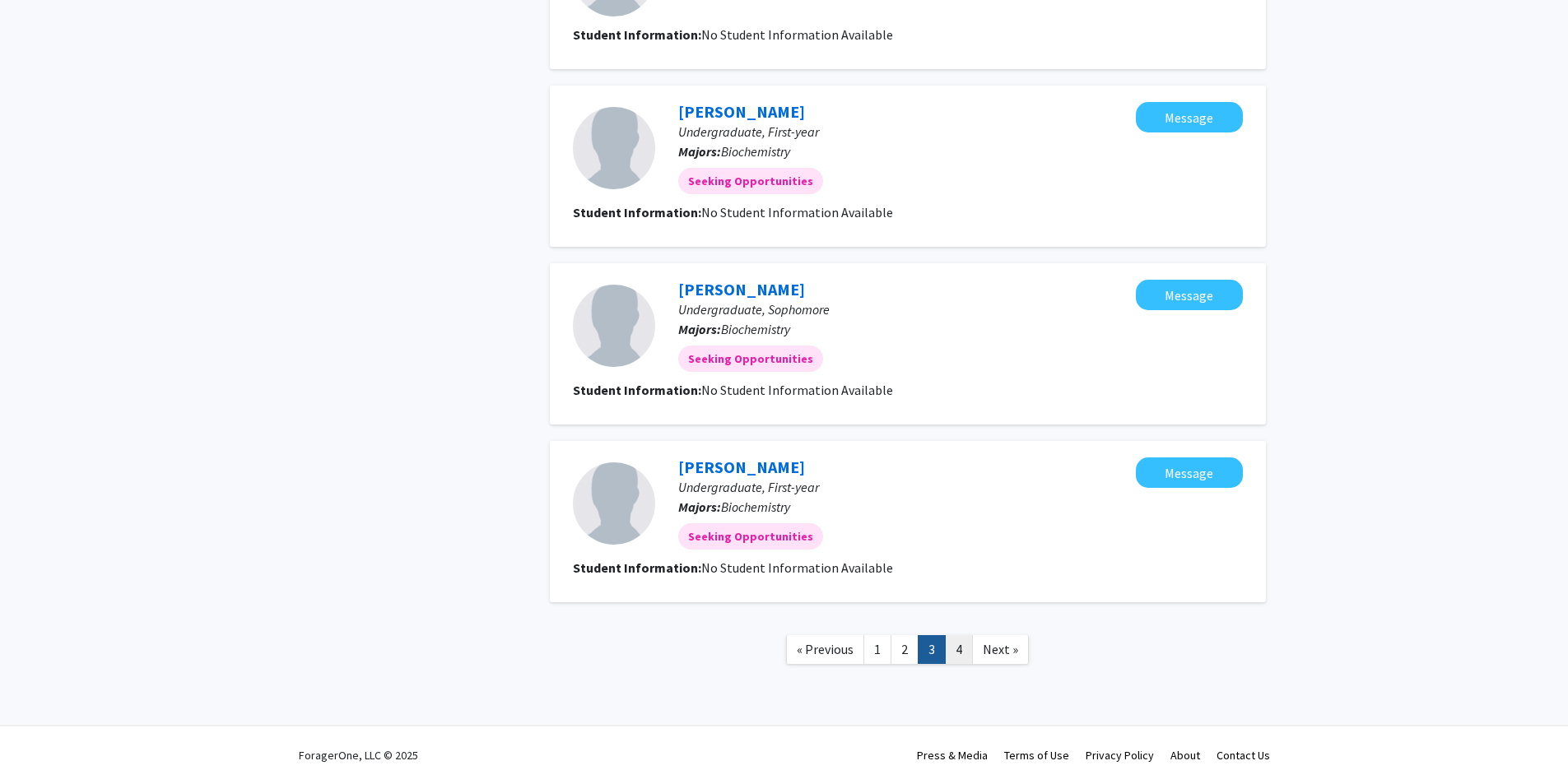
click at [954, 648] on link "4" at bounding box center [959, 650] width 28 height 29
